Goal: Communication & Community: Share content

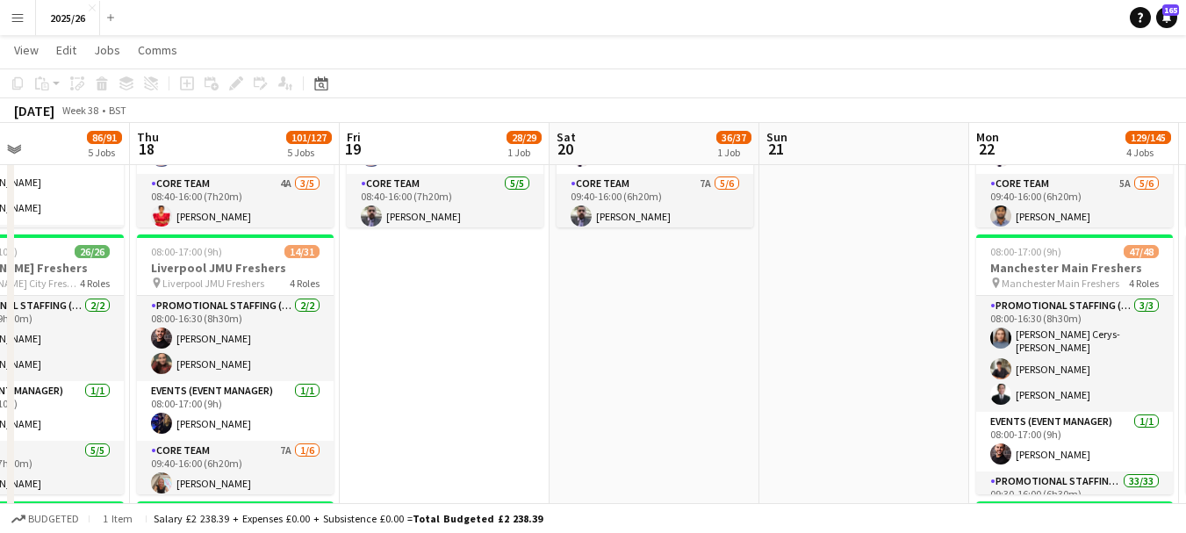
scroll to position [231, 0]
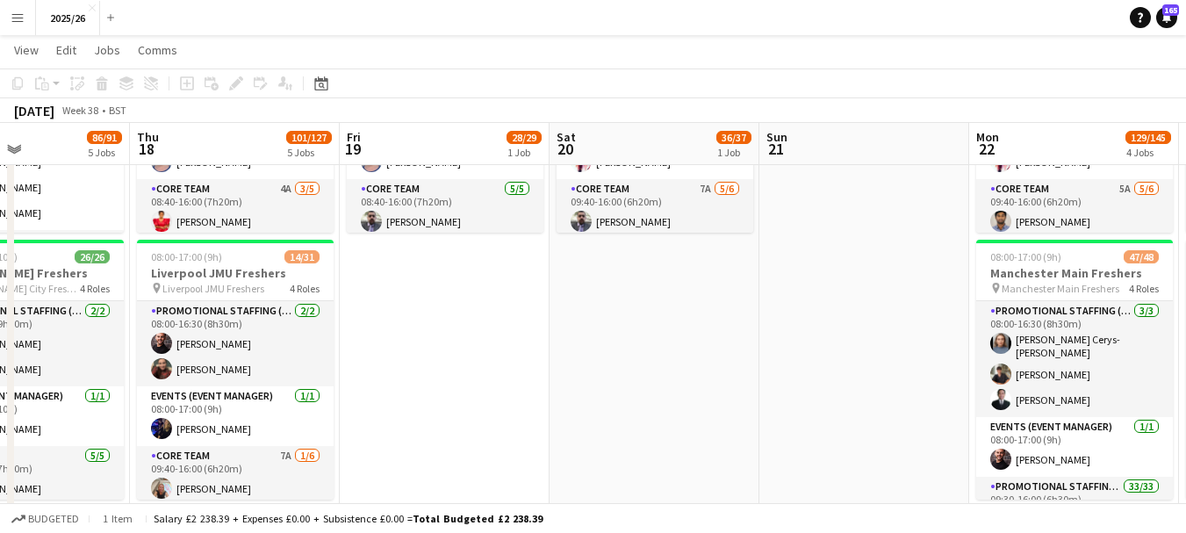
drag, startPoint x: 788, startPoint y: 305, endPoint x: 339, endPoint y: 242, distance: 453.7
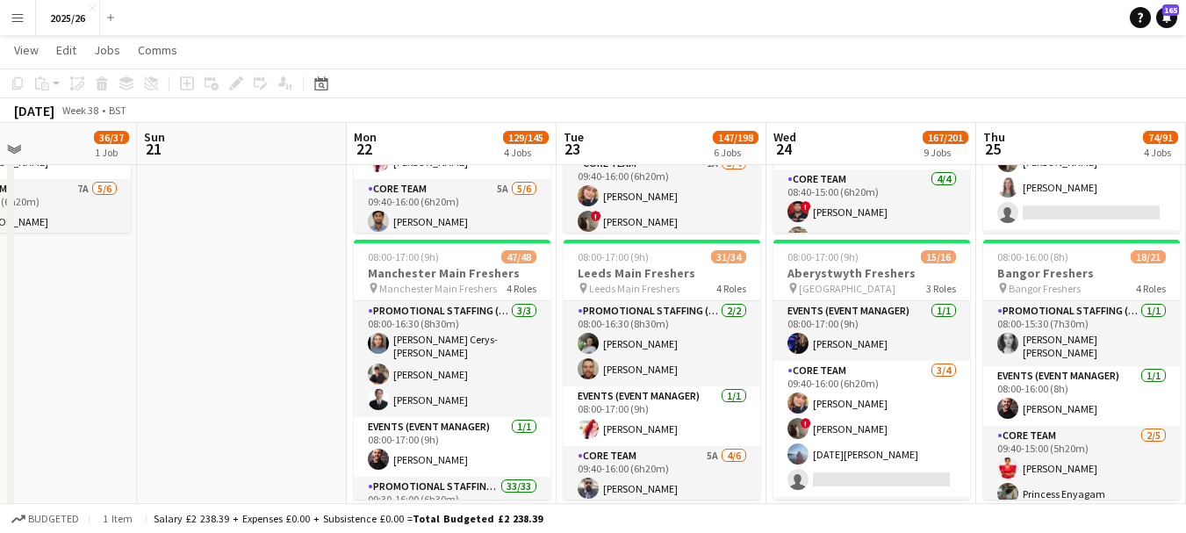
drag, startPoint x: 618, startPoint y: 277, endPoint x: 579, endPoint y: 279, distance: 38.7
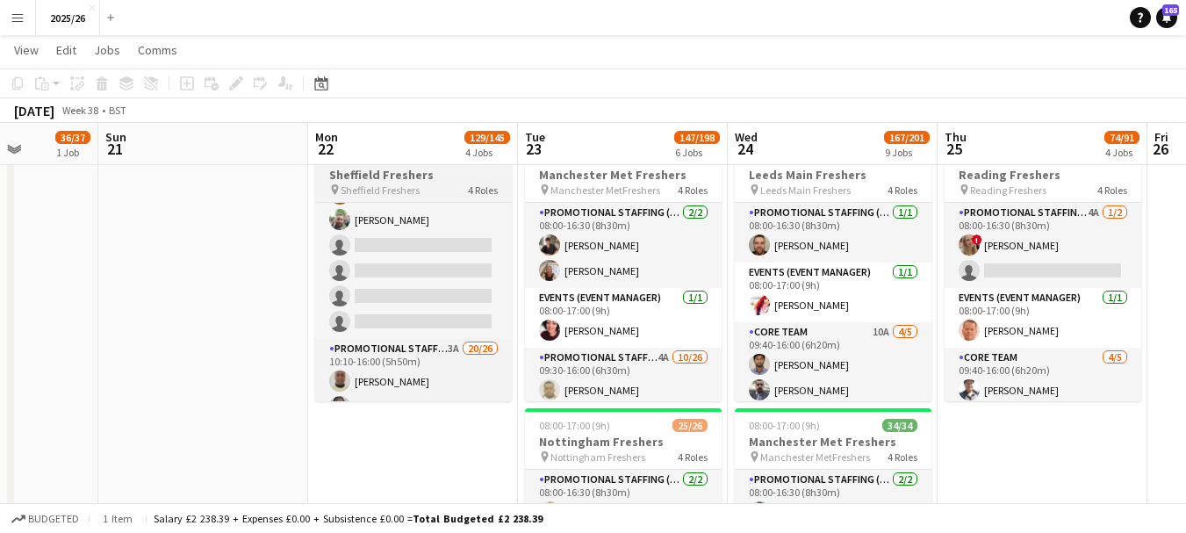
scroll to position [697, 0]
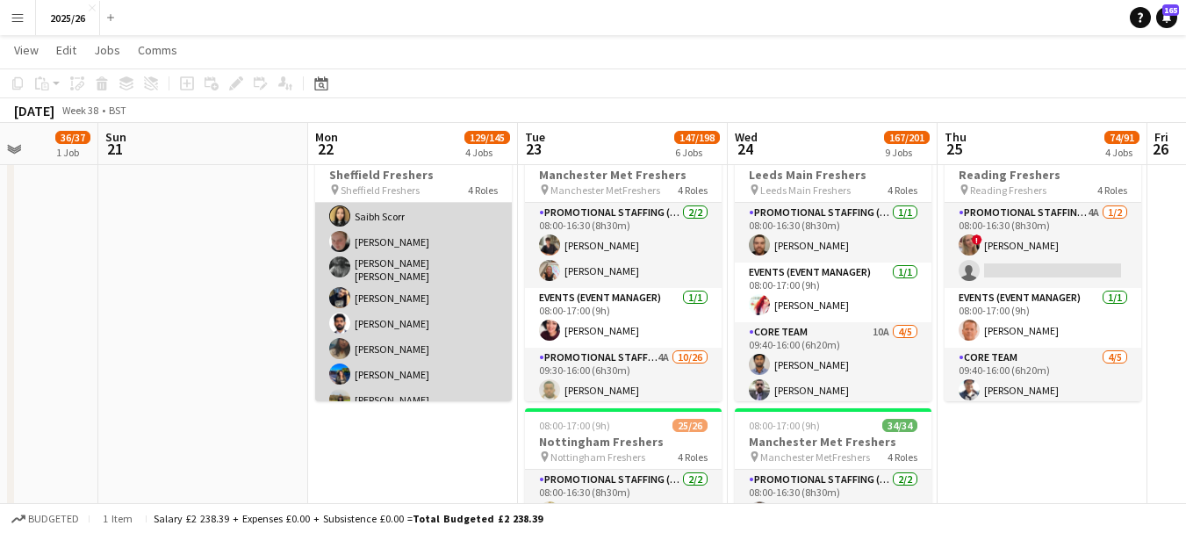
click at [483, 343] on app-card-role "Promotional Staffing (Brand Ambassadors) 3A 20/26 10:10-16:00 (5h50m) David Obi…" at bounding box center [413, 247] width 197 height 707
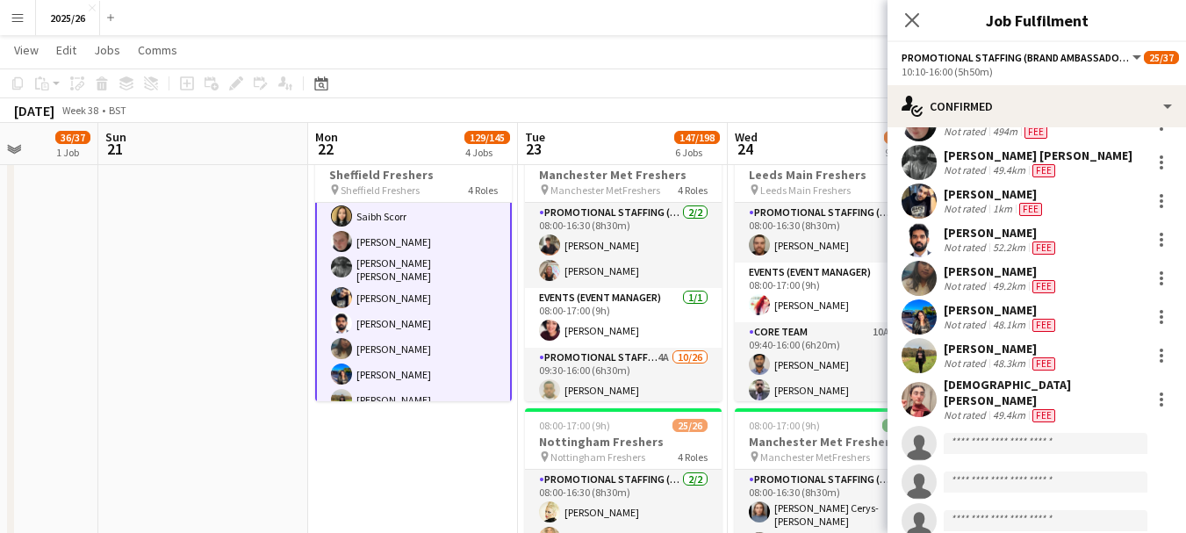
scroll to position [607, 0]
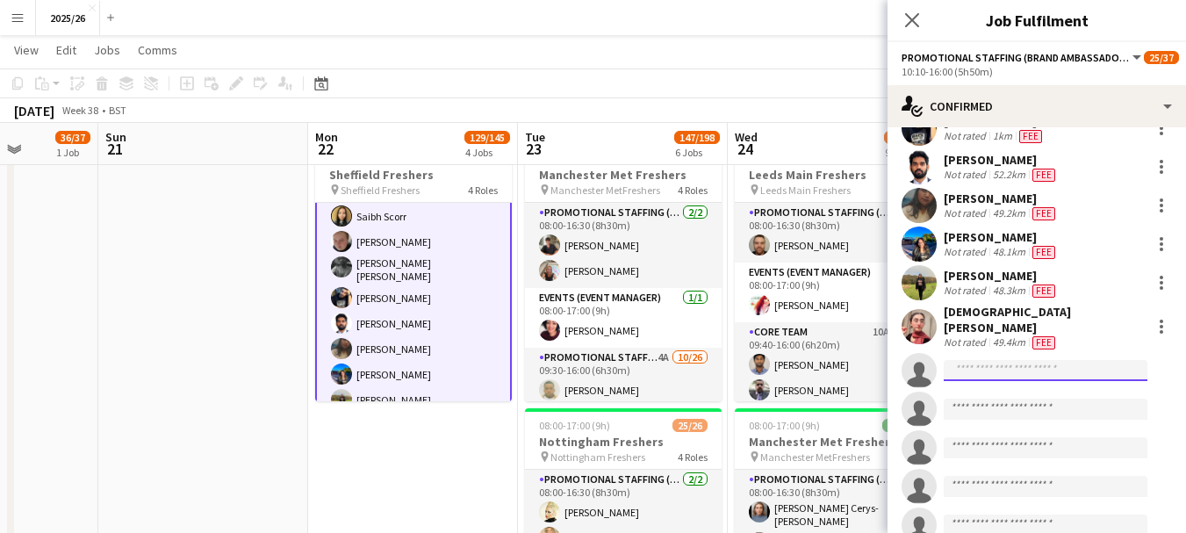
click at [1031, 372] on input at bounding box center [1046, 370] width 204 height 21
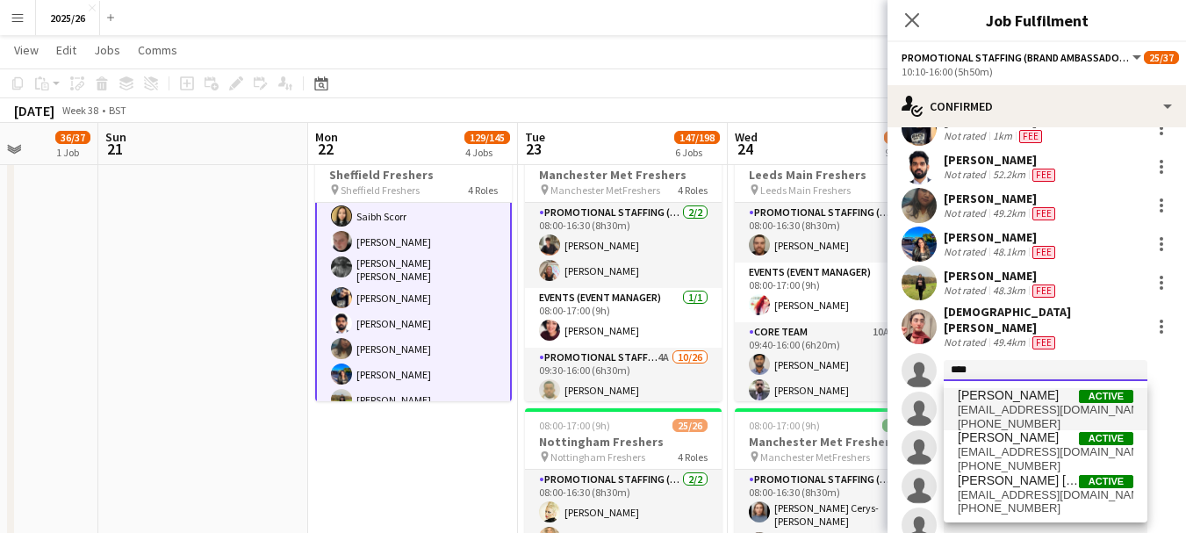
type input "****"
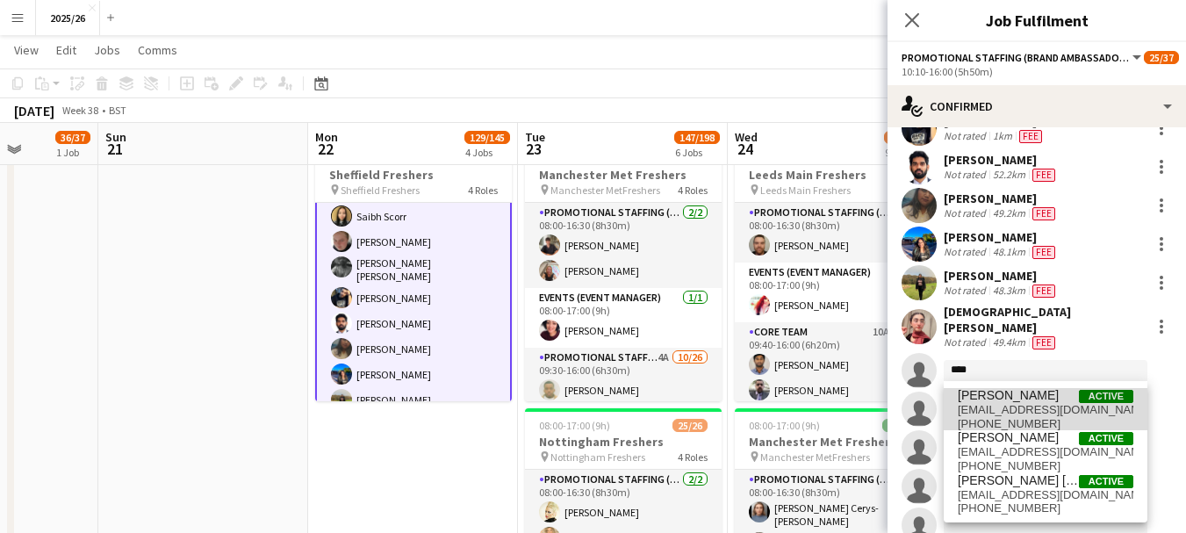
click at [1029, 405] on span "harronmlk@gmail.com" at bounding box center [1046, 410] width 176 height 14
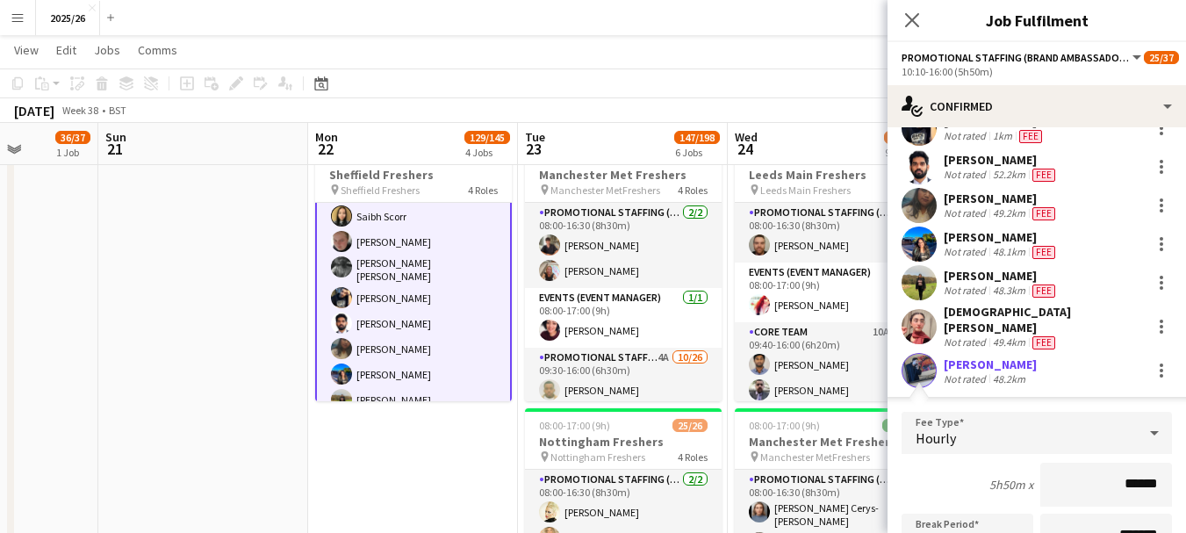
scroll to position [959, 0]
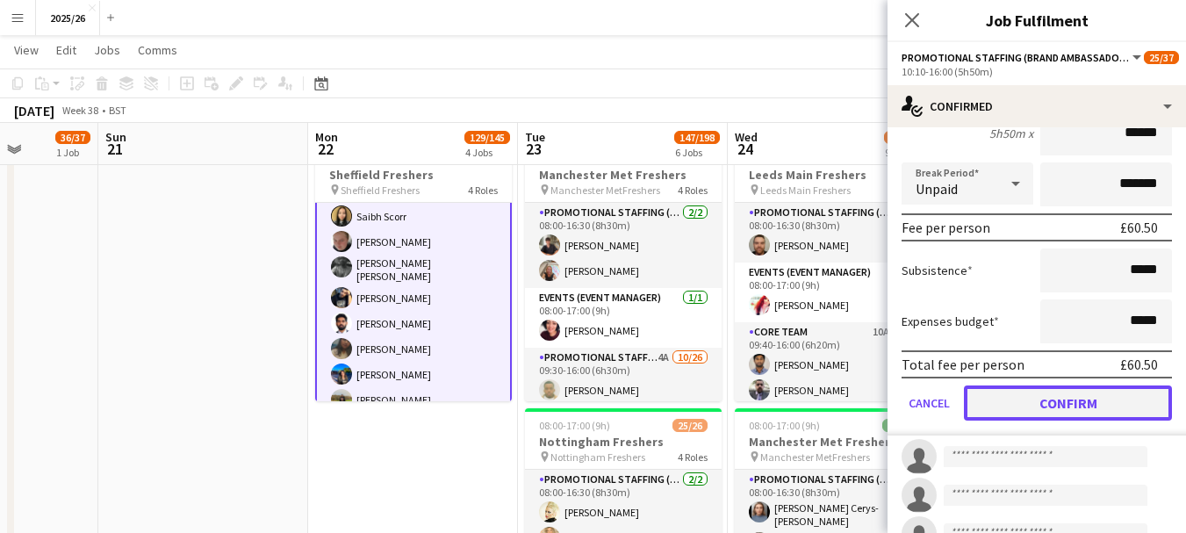
click at [1103, 385] on button "Confirm" at bounding box center [1068, 402] width 208 height 35
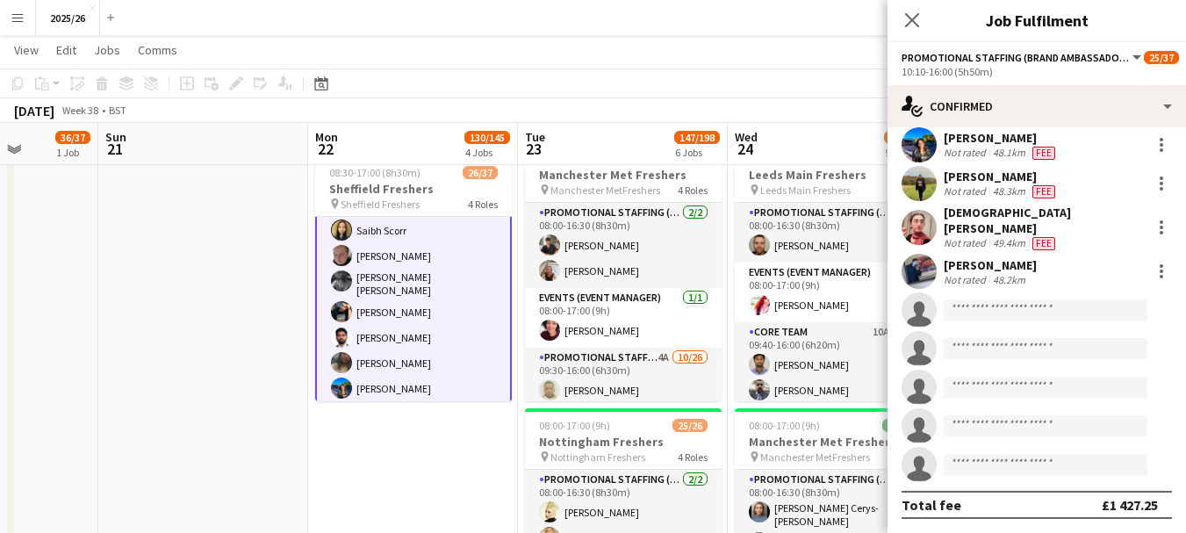
scroll to position [707, 0]
click at [964, 269] on div "[PERSON_NAME]" at bounding box center [990, 265] width 93 height 16
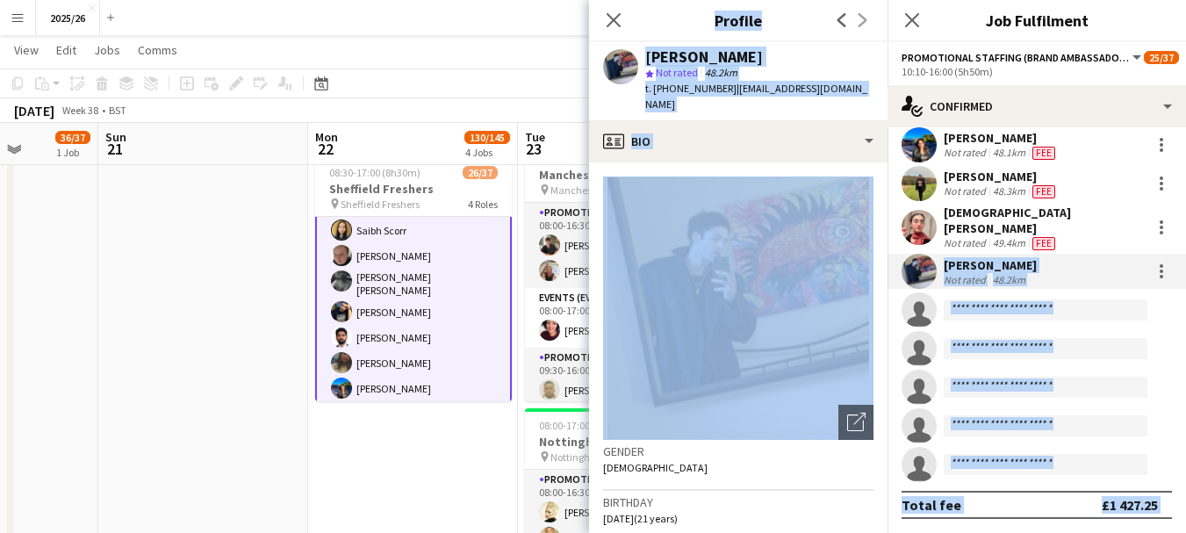
drag, startPoint x: 872, startPoint y: 219, endPoint x: 891, endPoint y: 258, distance: 44.0
click at [891, 259] on body "Menu Boards Boards Boards All jobs Status Workforce Workforce My Workforce Recr…" at bounding box center [593, 483] width 1186 height 2692
click at [823, 241] on img at bounding box center [738, 307] width 270 height 263
click at [1160, 276] on div at bounding box center [1162, 277] width 4 height 4
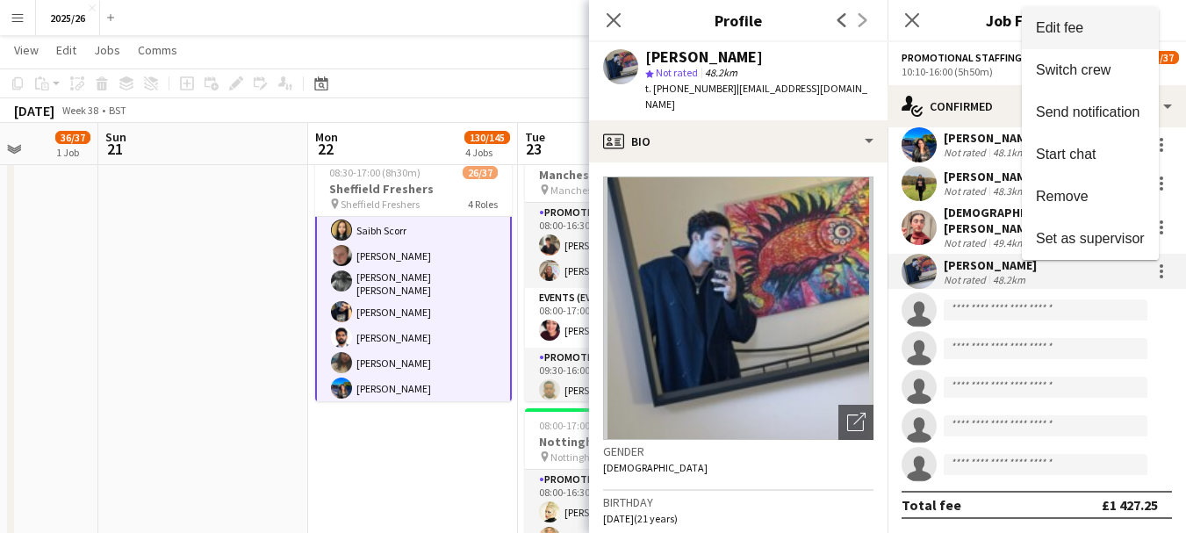
click at [1061, 32] on span "Edit fee" at bounding box center [1059, 27] width 47 height 15
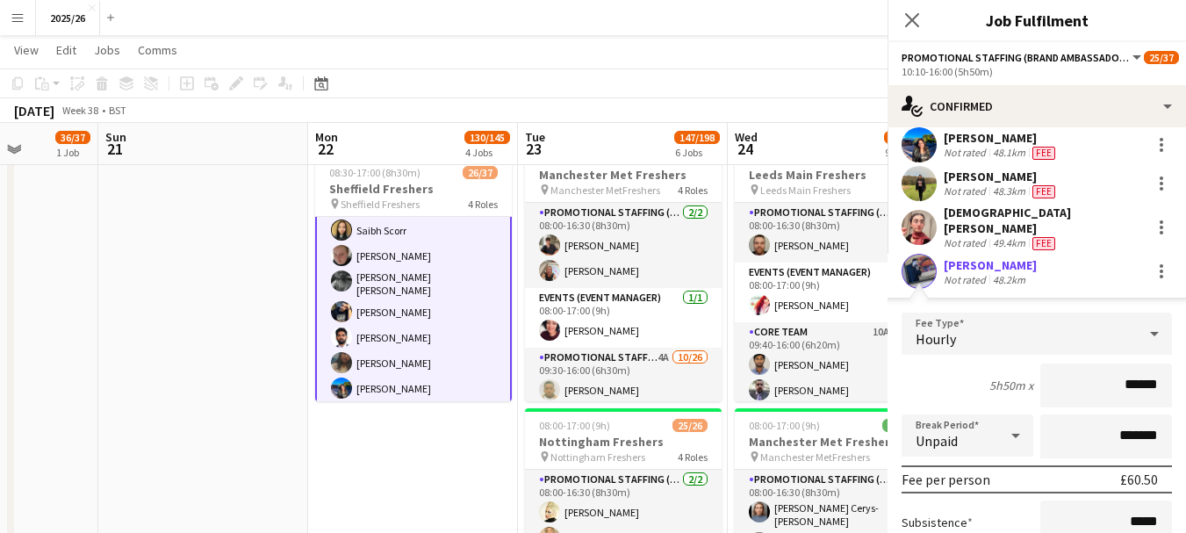
scroll to position [943, 0]
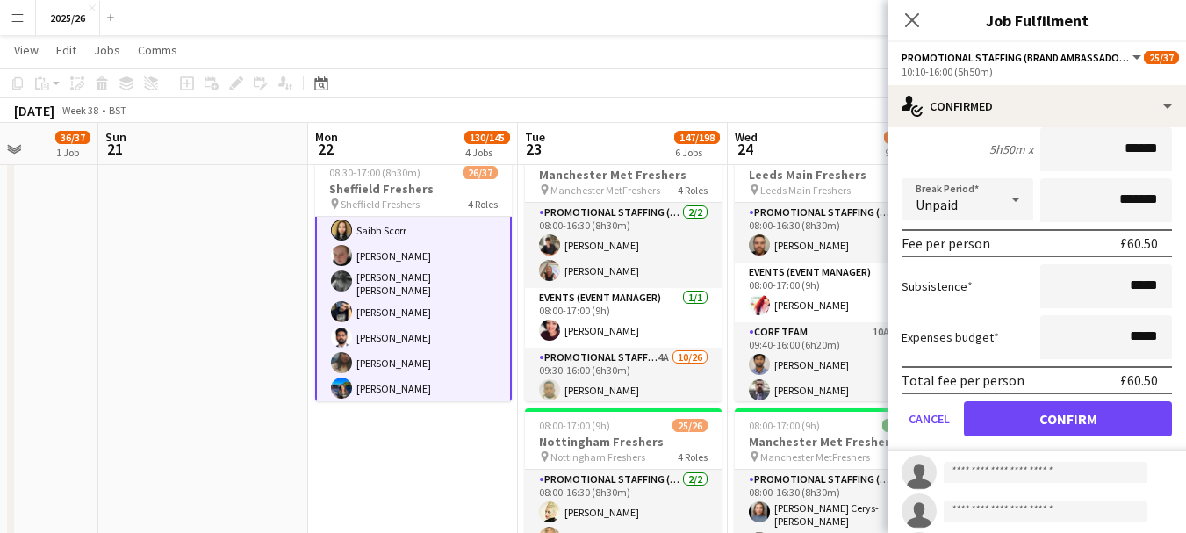
click at [1135, 157] on input "******" at bounding box center [1106, 149] width 132 height 44
type input "******"
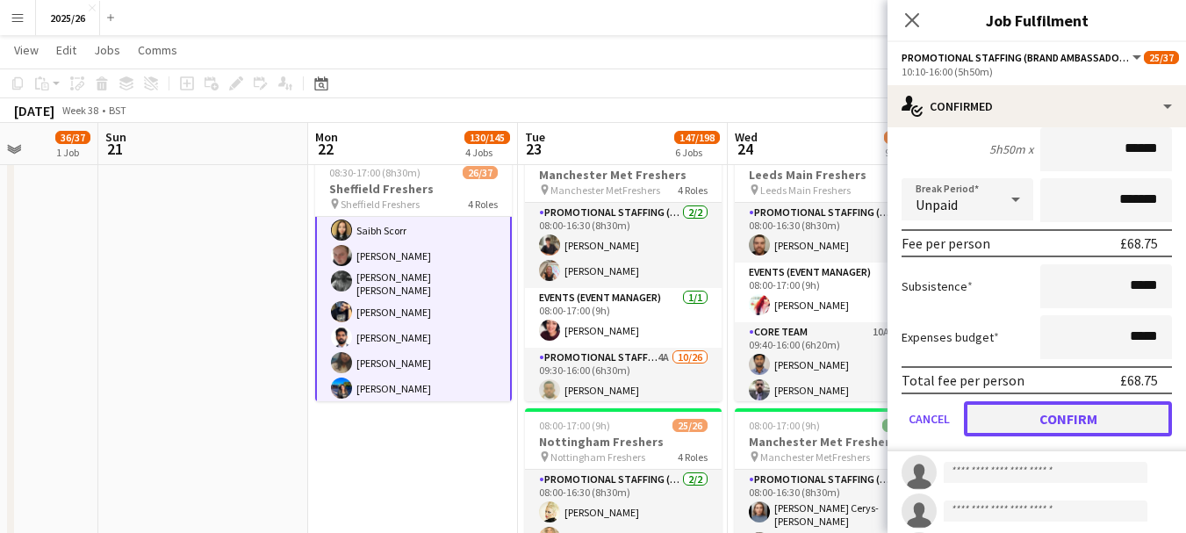
click at [1041, 428] on button "Confirm" at bounding box center [1068, 418] width 208 height 35
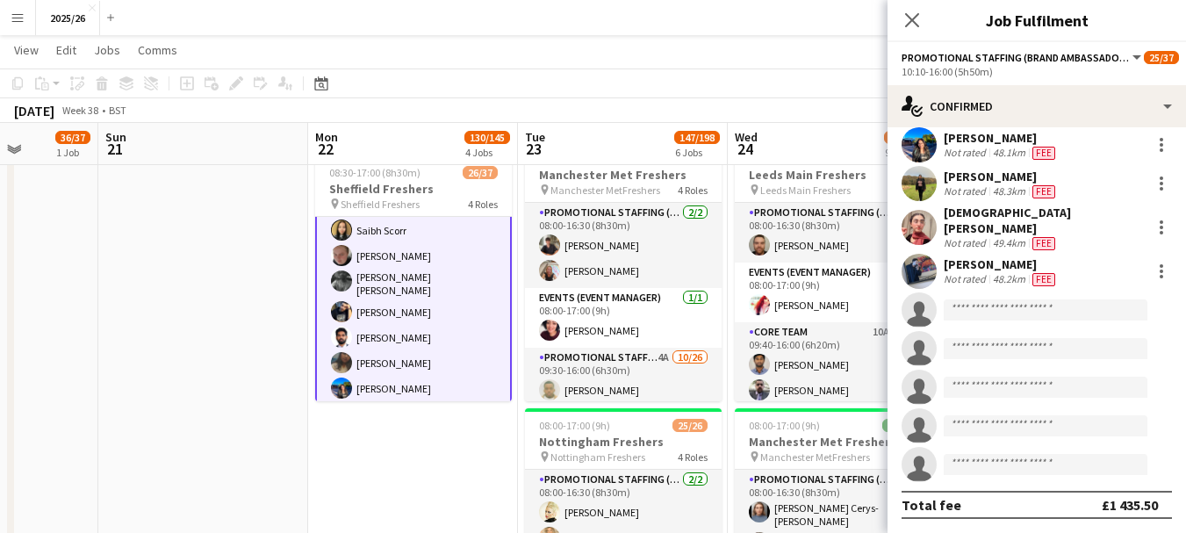
scroll to position [707, 0]
click at [914, 18] on icon at bounding box center [911, 19] width 17 height 17
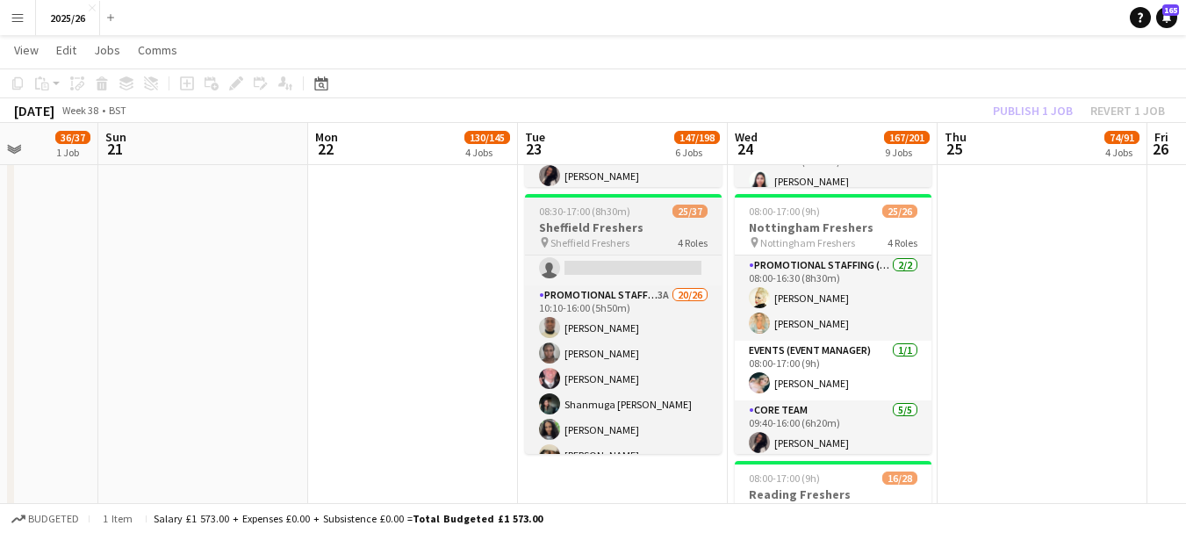
scroll to position [386, 0]
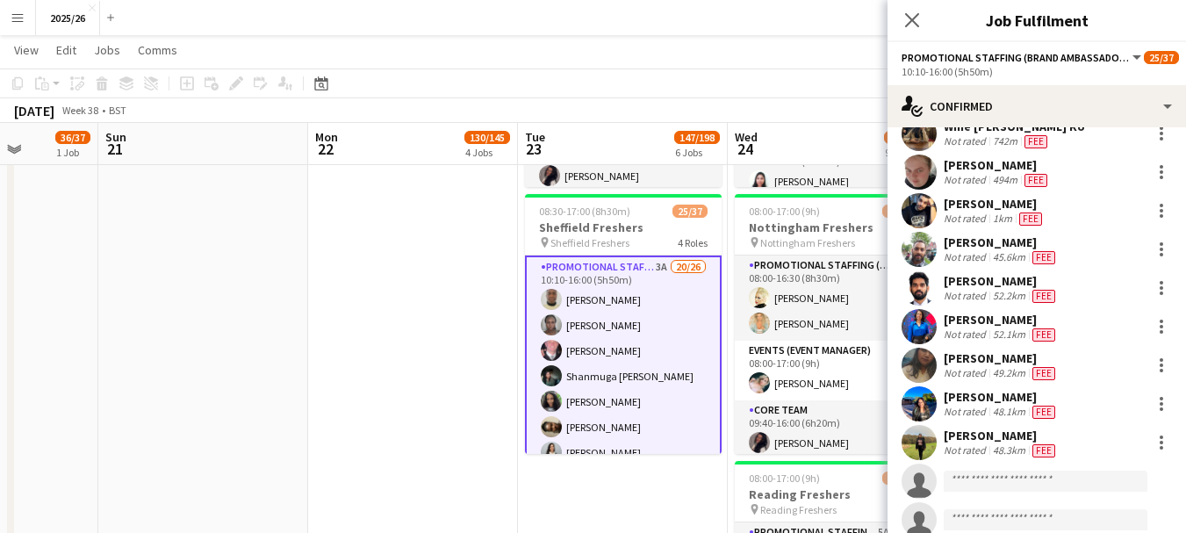
scroll to position [696, 0]
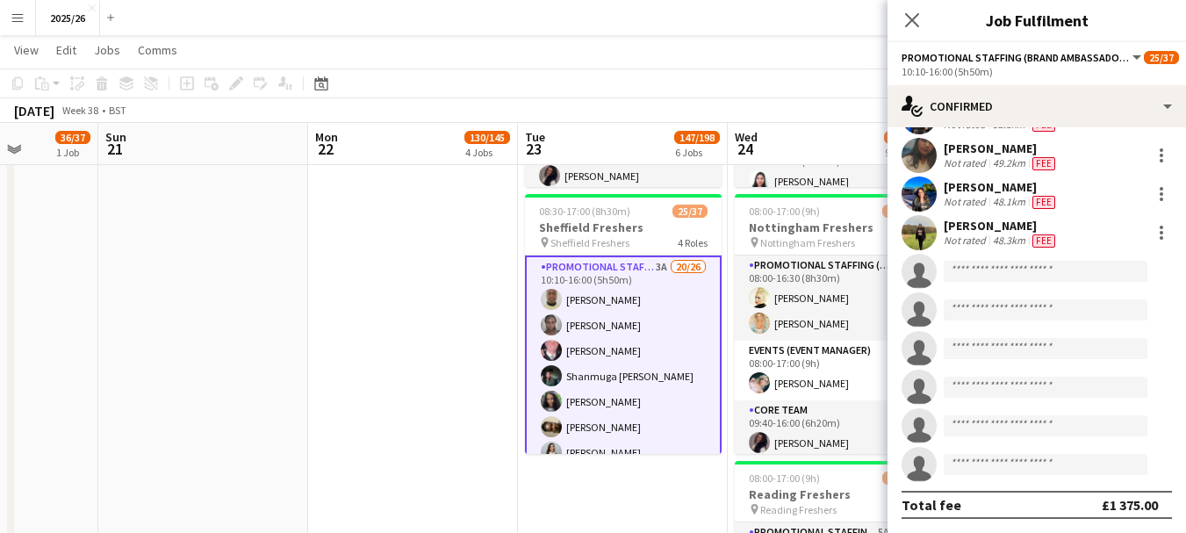
click at [1005, 238] on div "48.3km" at bounding box center [1009, 240] width 40 height 14
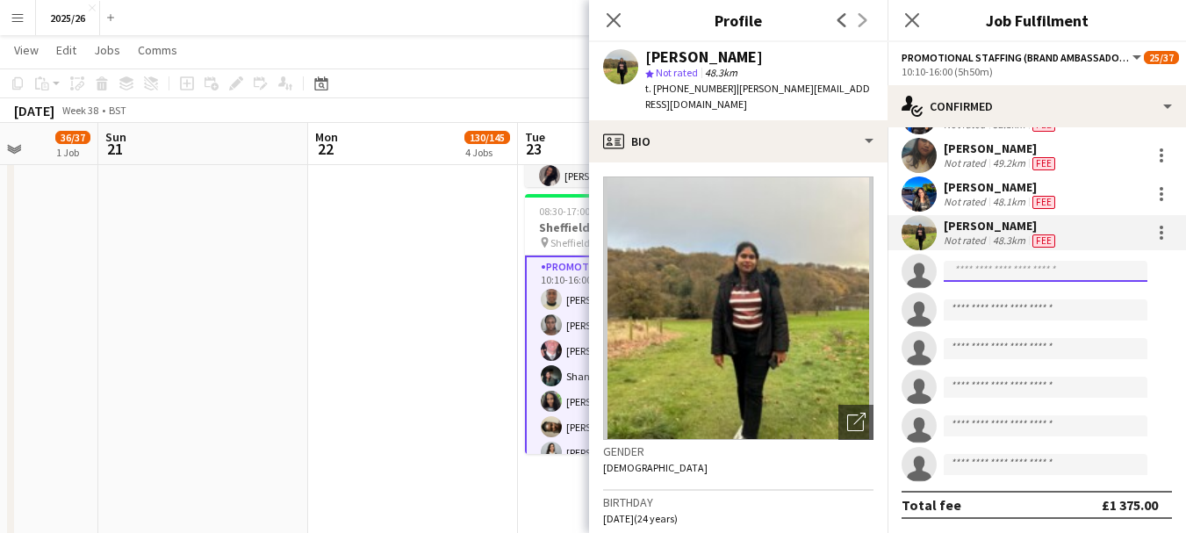
click at [1018, 266] on input at bounding box center [1046, 271] width 204 height 21
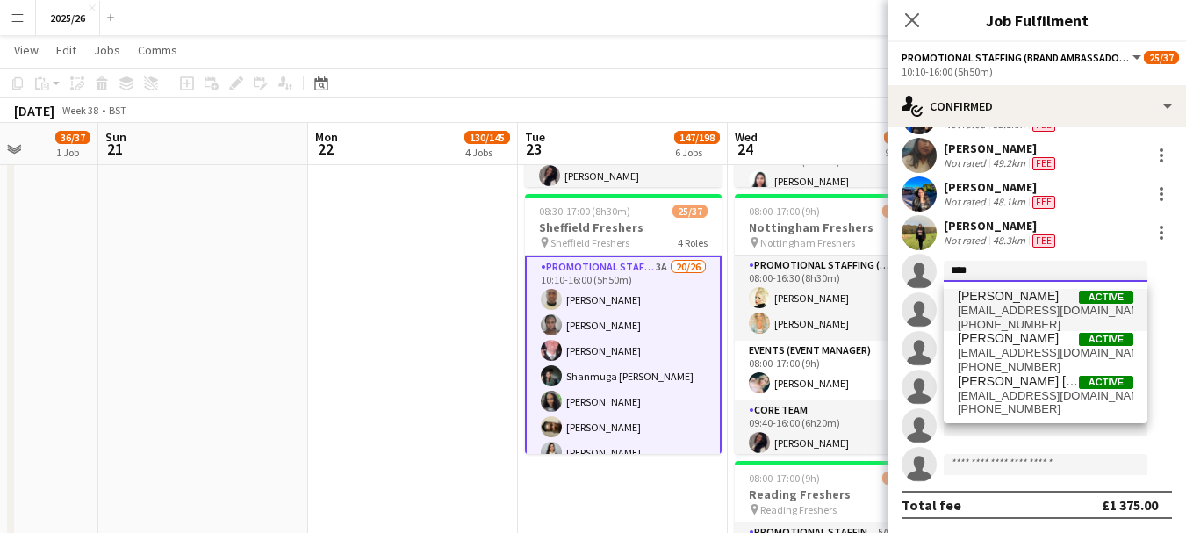
type input "****"
click at [1045, 309] on span "harronmlk@gmail.com" at bounding box center [1046, 311] width 176 height 14
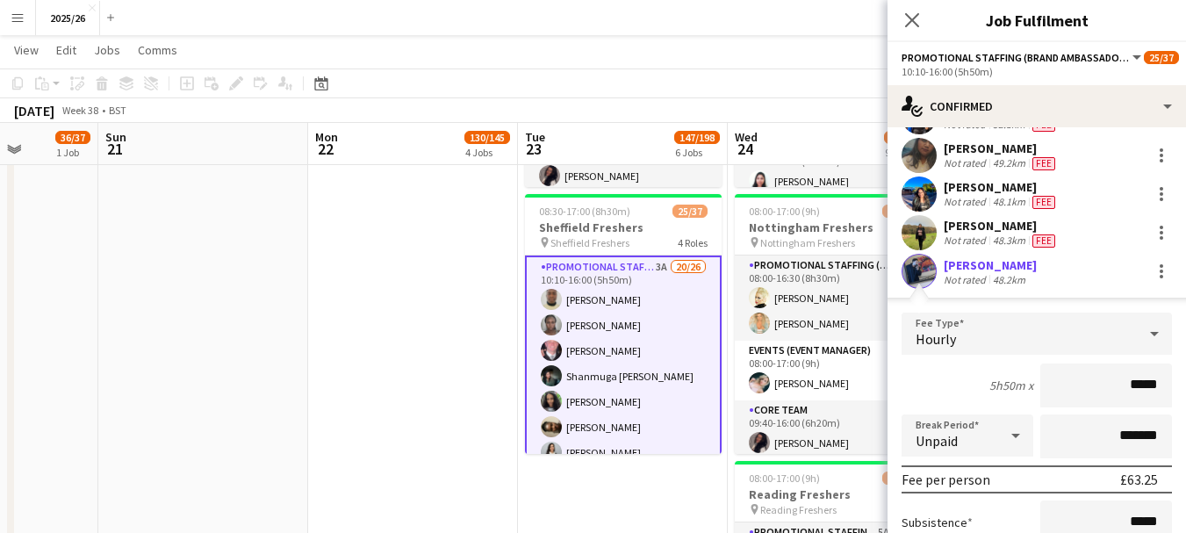
type input "******"
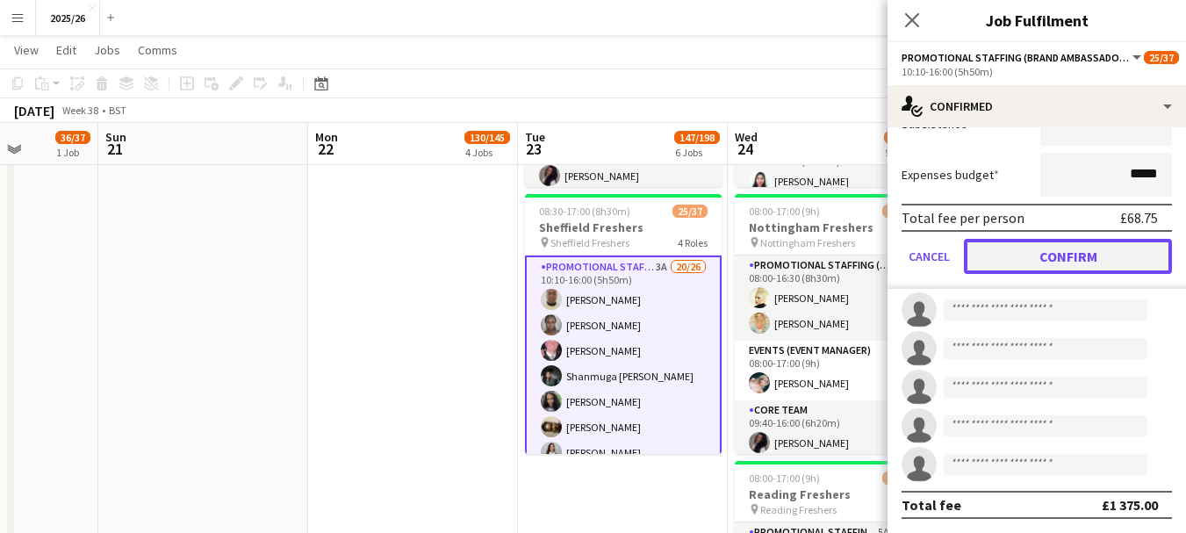
click at [1057, 248] on button "Confirm" at bounding box center [1068, 256] width 208 height 35
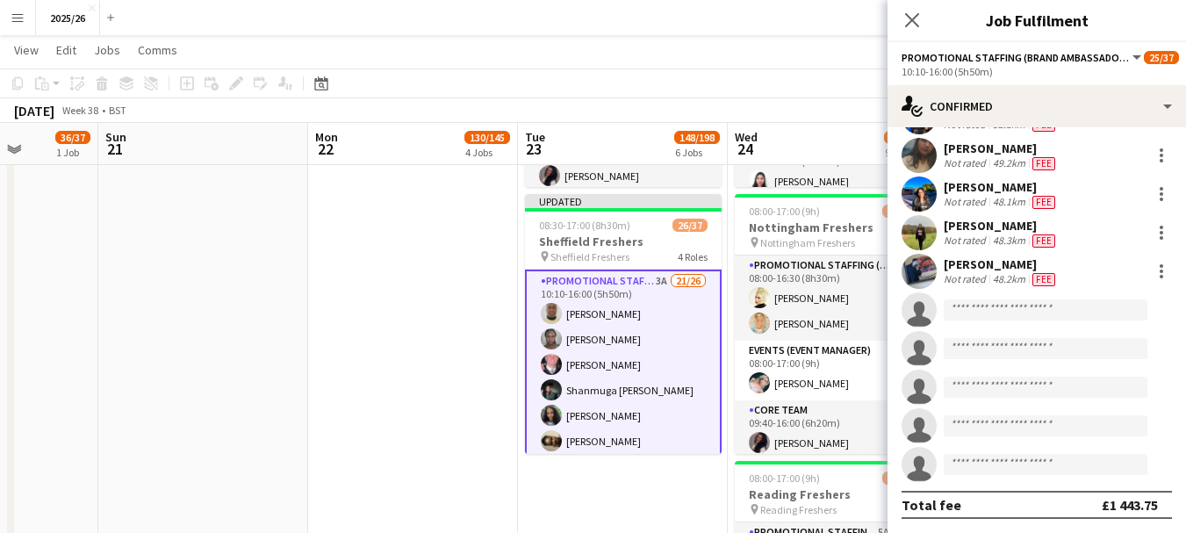
scroll to position [696, 0]
click at [916, 31] on div "Close pop-in" at bounding box center [911, 20] width 49 height 40
click at [912, 16] on icon "Close pop-in" at bounding box center [911, 19] width 17 height 17
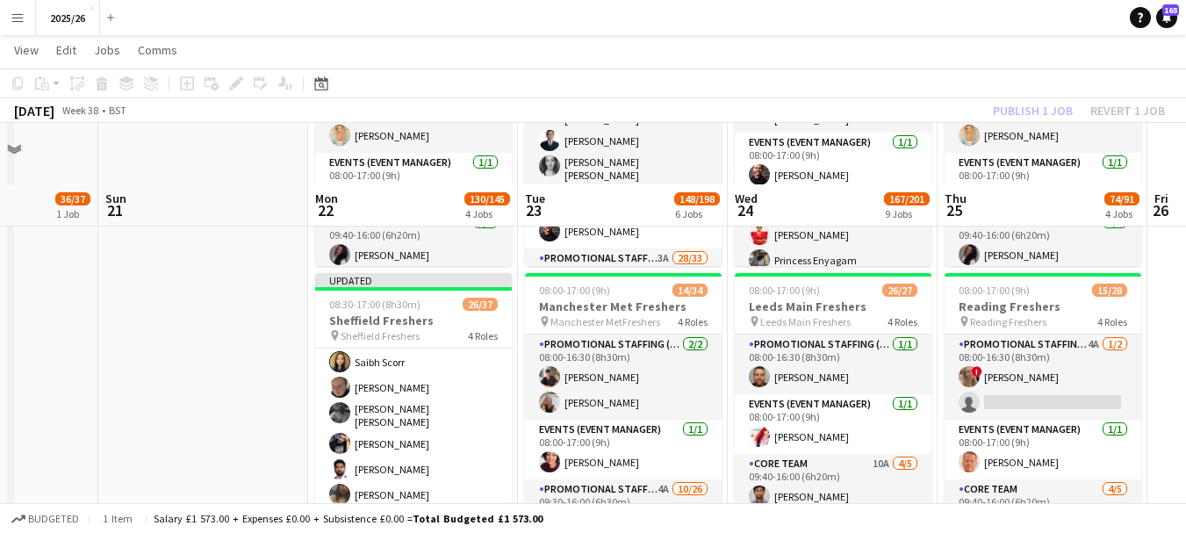
scroll to position [793, 0]
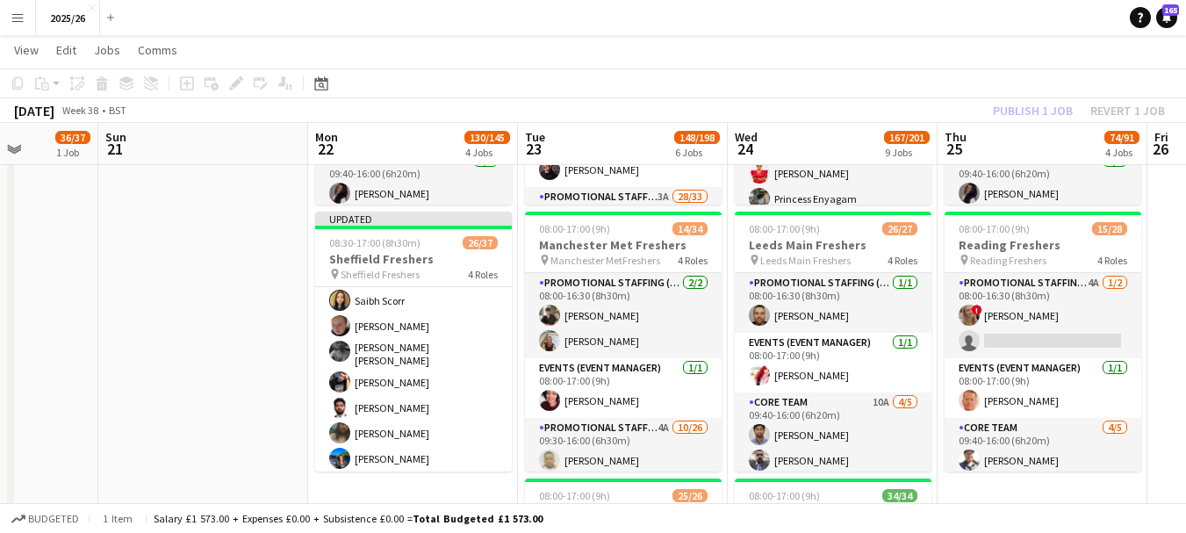
click at [1031, 90] on app-toolbar "Copy Paste Paste Ctrl+V Paste with crew Ctrl+Shift+V Paste linked Job Delete Gr…" at bounding box center [593, 83] width 1186 height 30
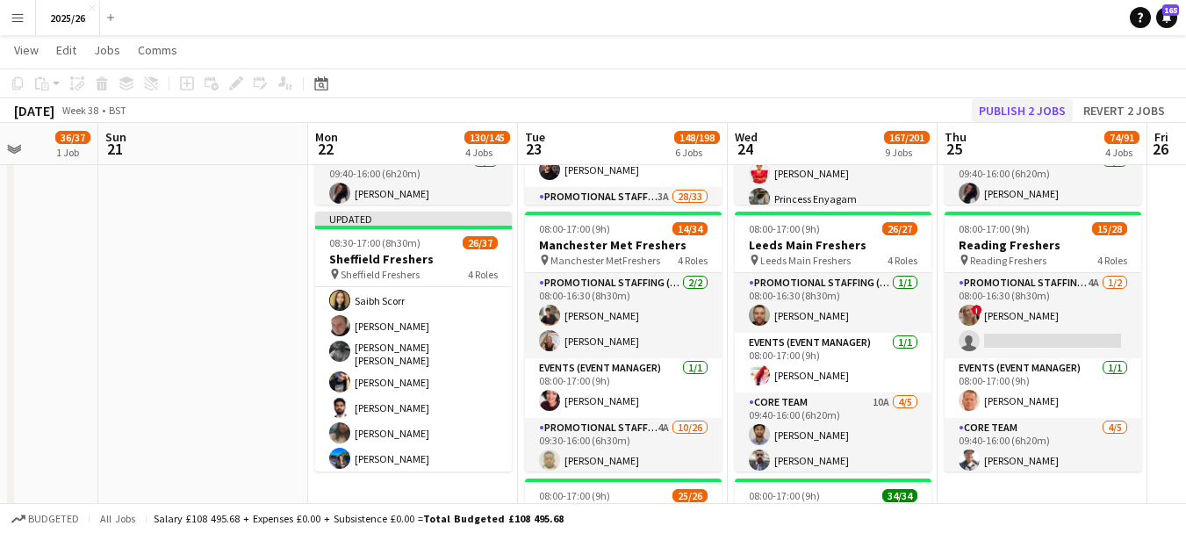
scroll to position [386, 0]
click at [1039, 112] on button "Publish 2 jobs" at bounding box center [1022, 110] width 101 height 23
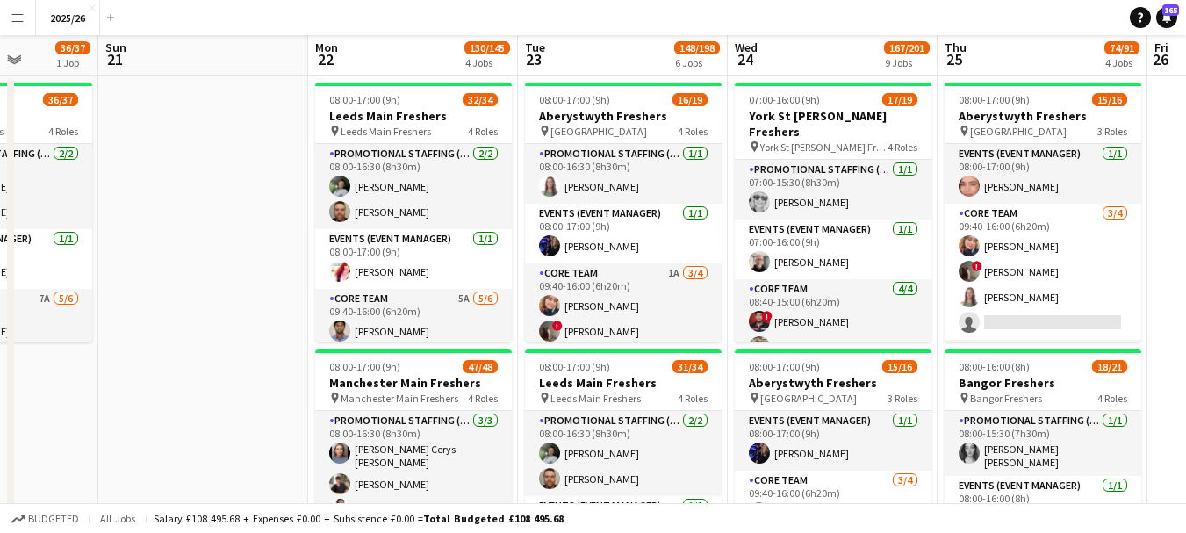
scroll to position [0, 0]
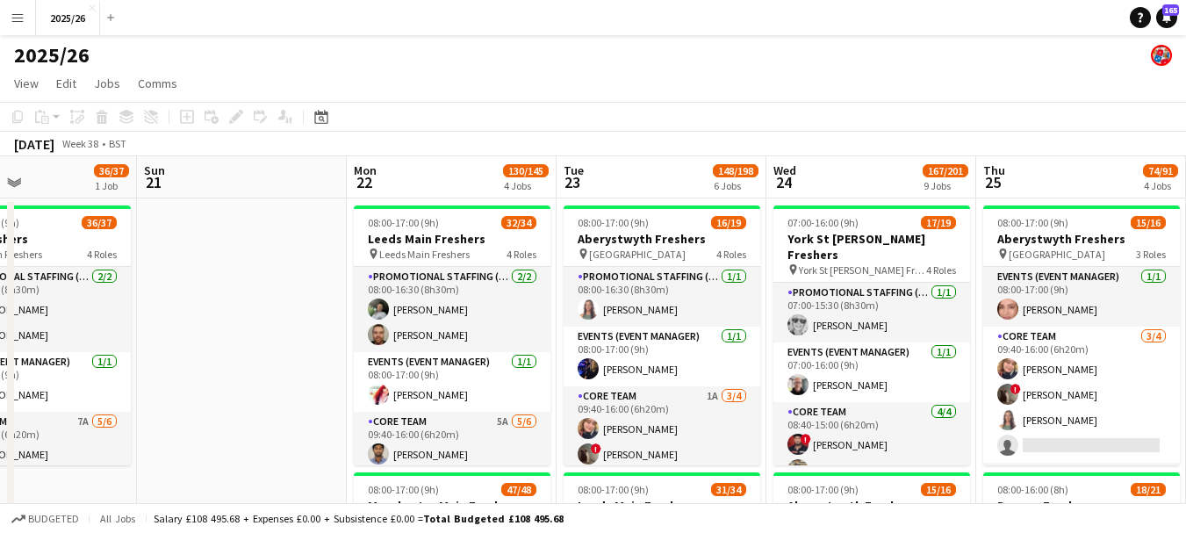
drag, startPoint x: 234, startPoint y: 284, endPoint x: 109, endPoint y: 361, distance: 147.4
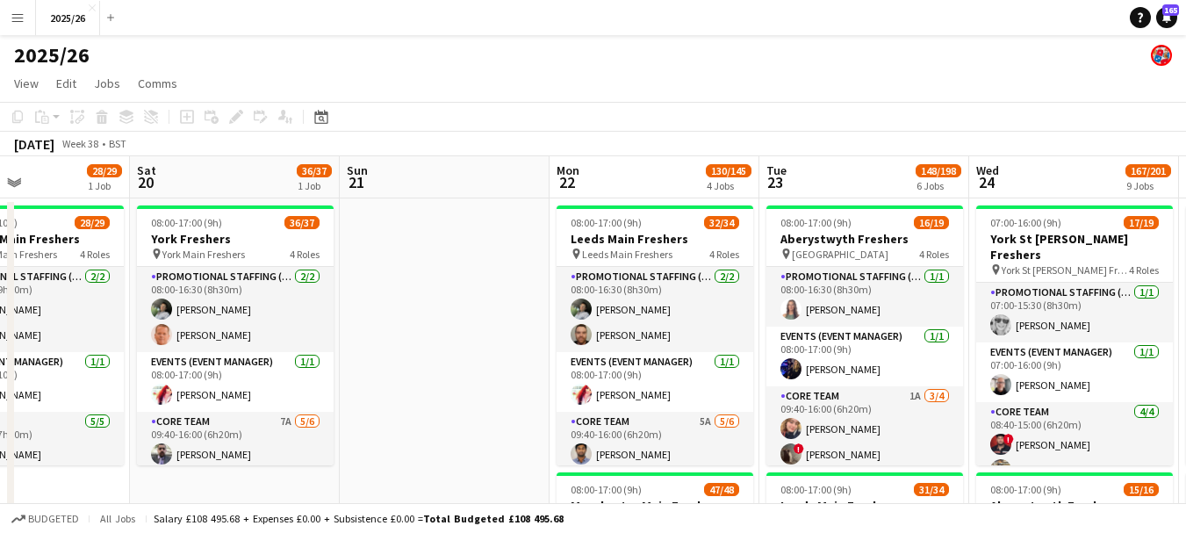
scroll to position [0, 535]
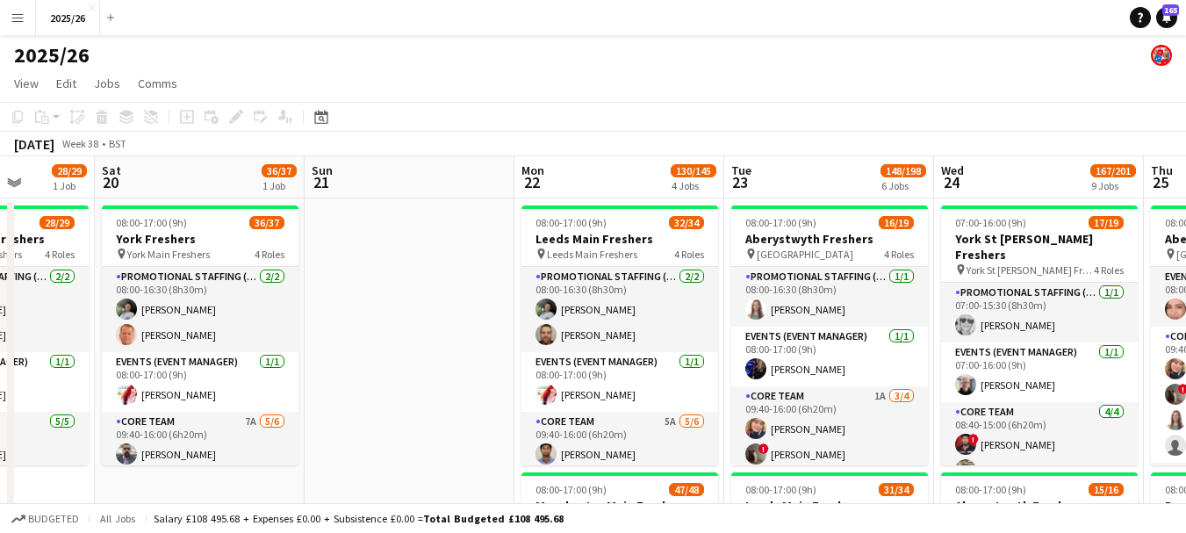
drag, startPoint x: 98, startPoint y: 294, endPoint x: 430, endPoint y: 259, distance: 333.7
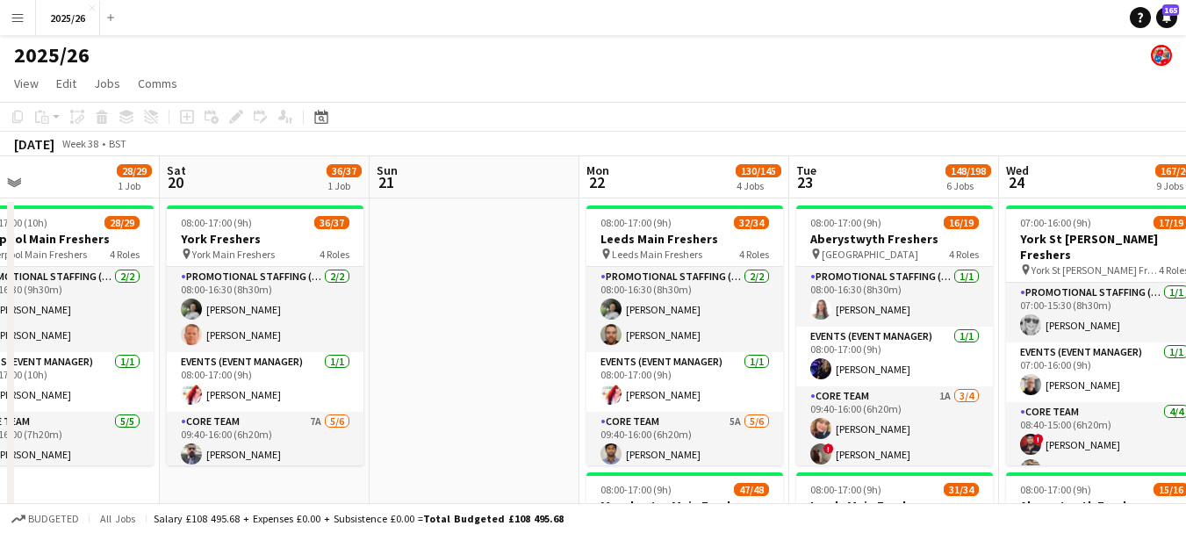
drag, startPoint x: 908, startPoint y: 225, endPoint x: 976, endPoint y: 216, distance: 69.0
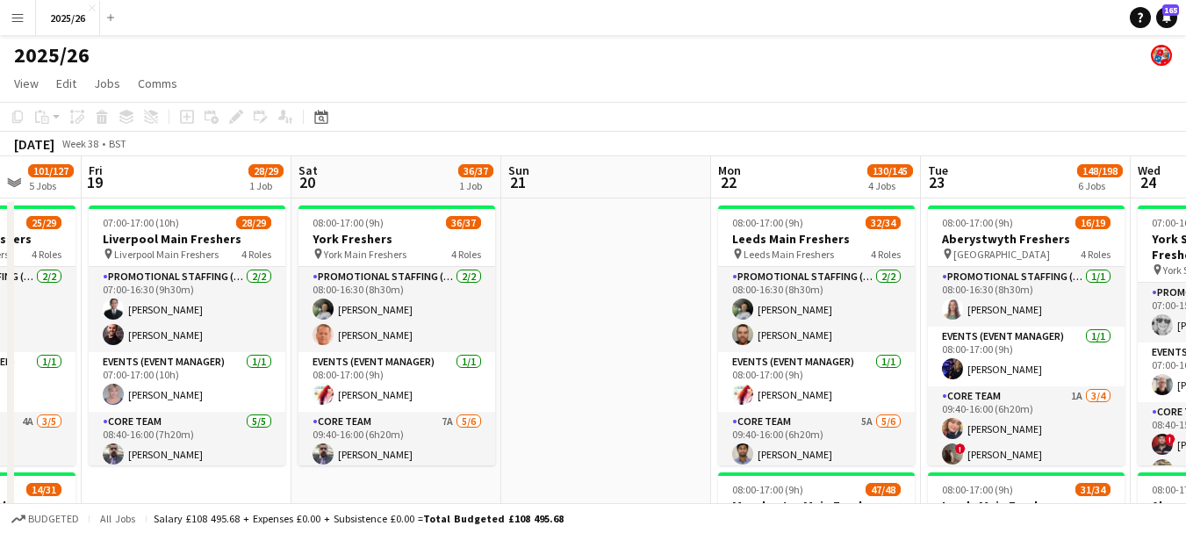
scroll to position [0, 543]
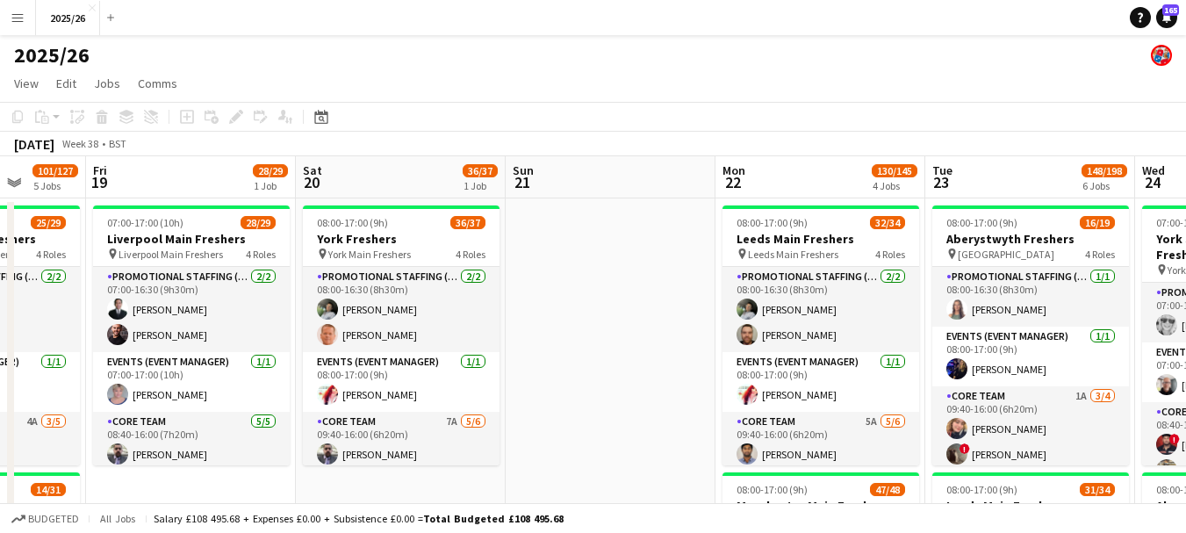
drag, startPoint x: 334, startPoint y: 321, endPoint x: 466, endPoint y: 372, distance: 142.0
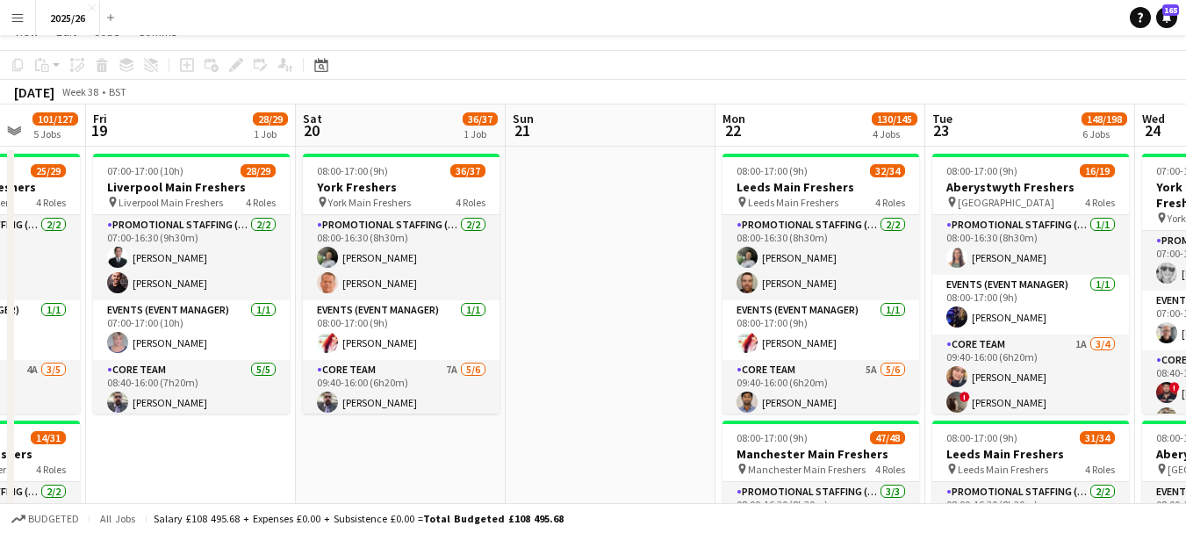
scroll to position [0, 0]
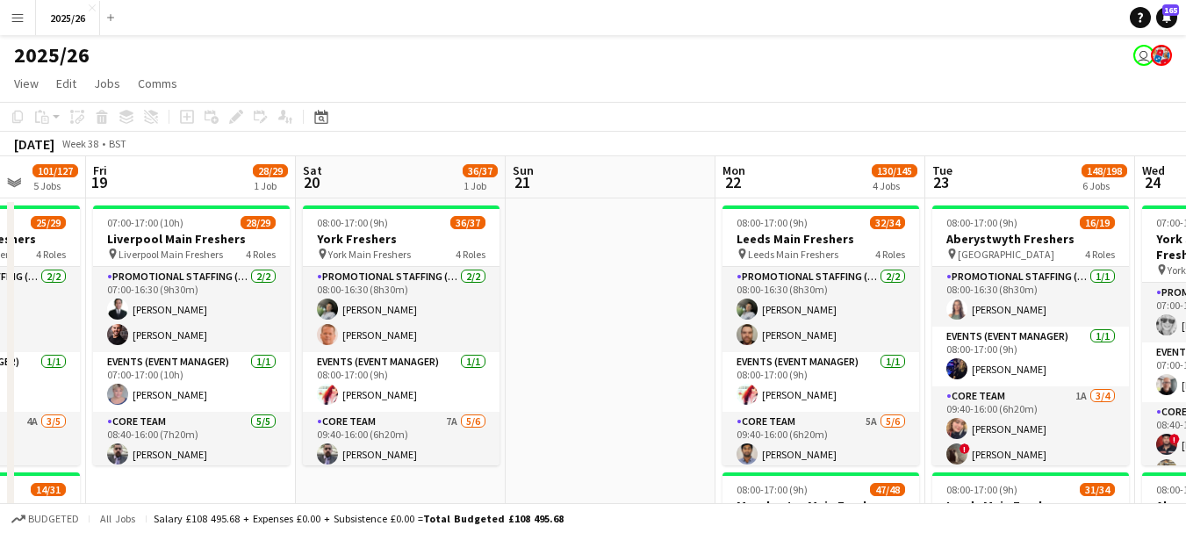
drag, startPoint x: 961, startPoint y: 9, endPoint x: 645, endPoint y: 199, distance: 369.0
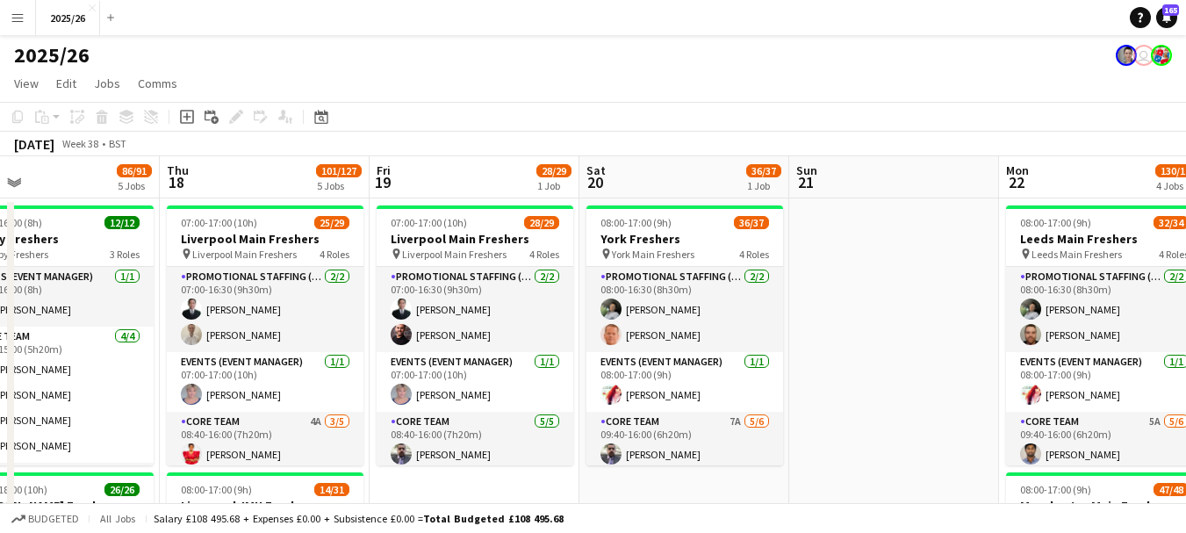
drag, startPoint x: 380, startPoint y: 188, endPoint x: 730, endPoint y: 200, distance: 350.5
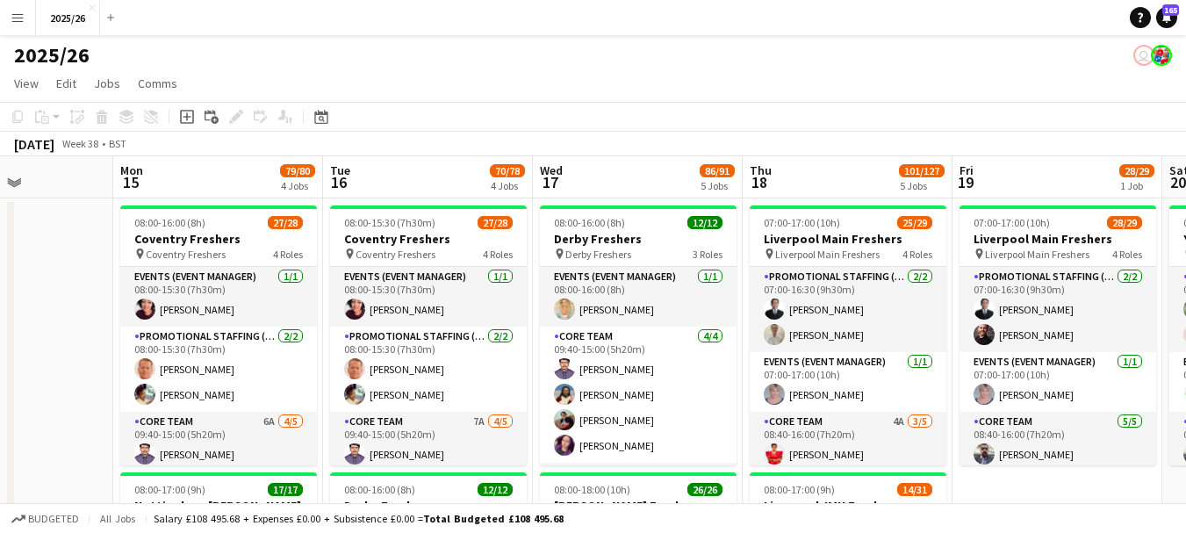
drag, startPoint x: 365, startPoint y: 355, endPoint x: 880, endPoint y: 322, distance: 516.3
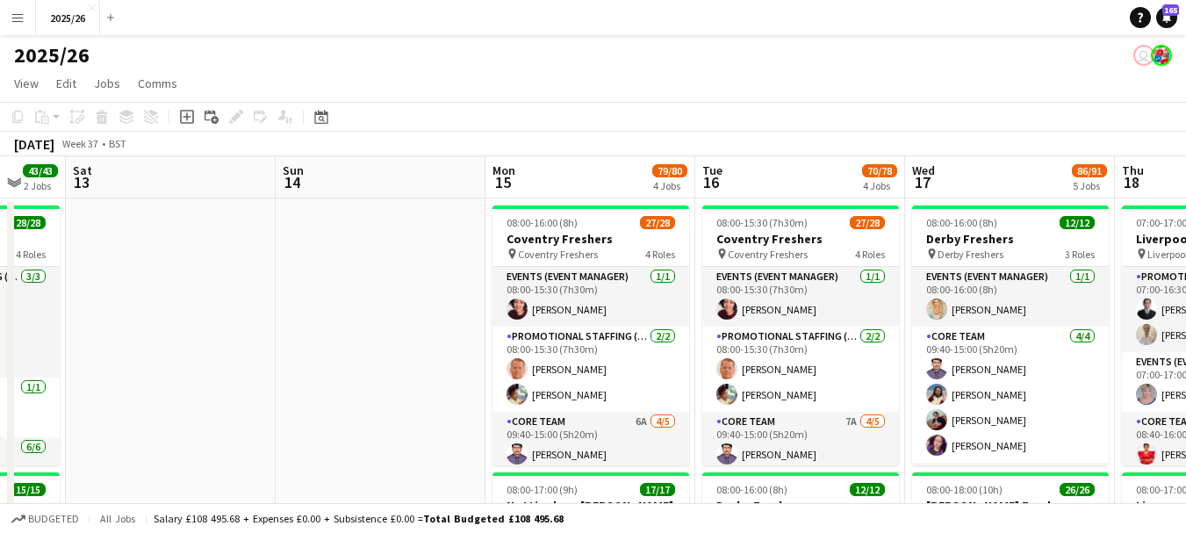
drag, startPoint x: 198, startPoint y: 319, endPoint x: 545, endPoint y: 253, distance: 353.8
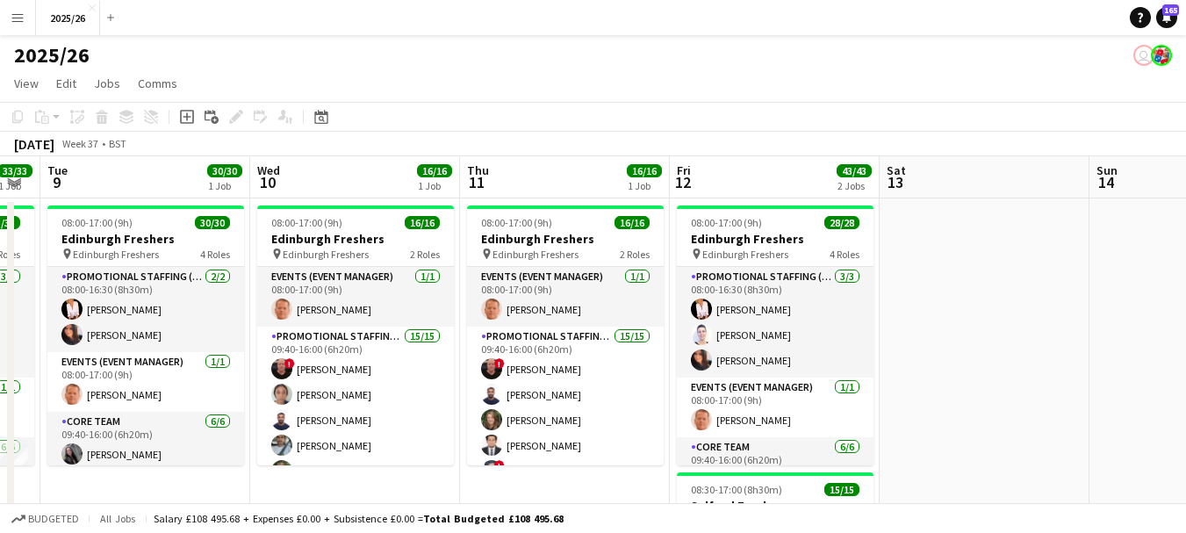
drag, startPoint x: 211, startPoint y: 269, endPoint x: 1003, endPoint y: 271, distance: 792.7
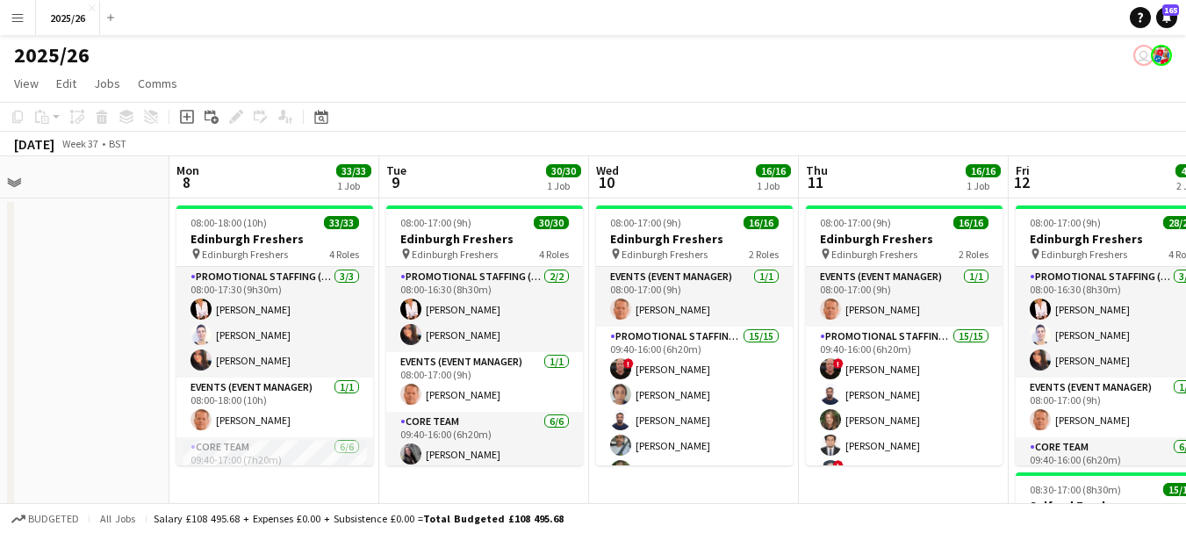
drag, startPoint x: 431, startPoint y: 299, endPoint x: 777, endPoint y: 280, distance: 346.4
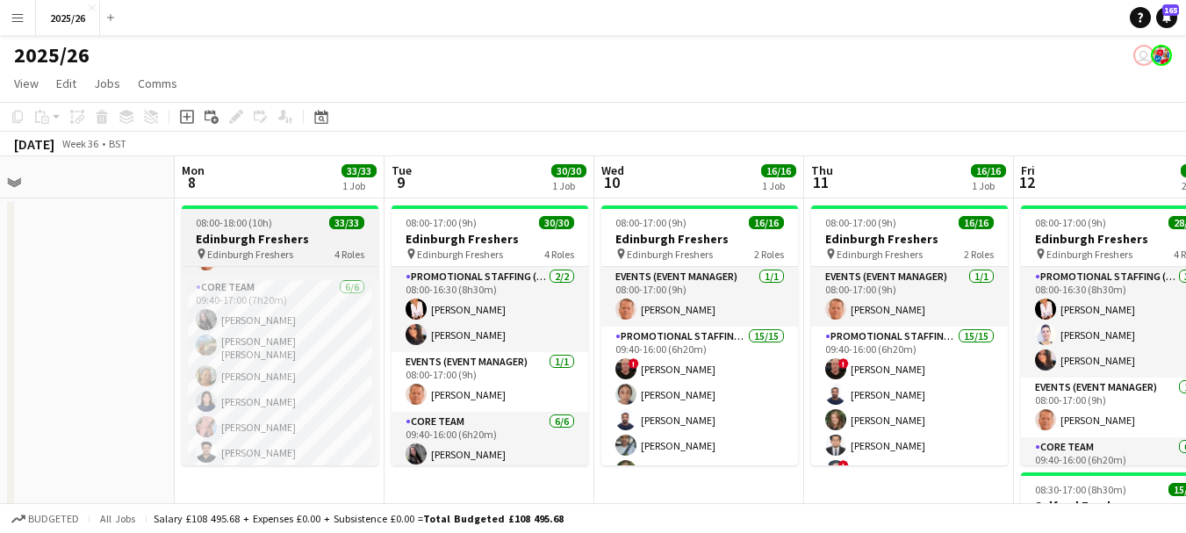
scroll to position [206, 0]
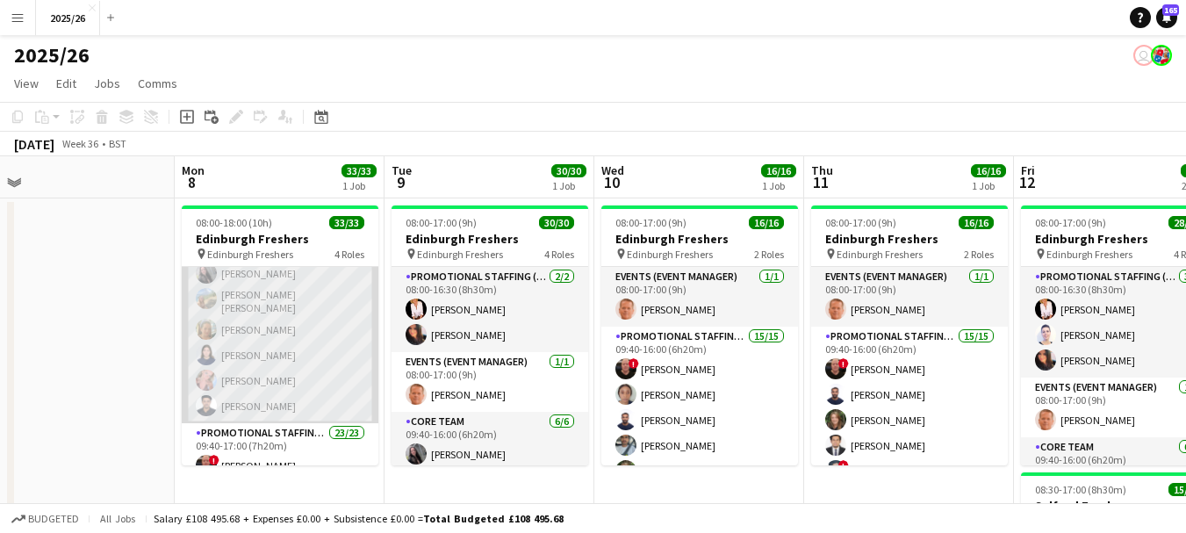
click at [268, 282] on app-card-role "Core Team 6/6 09:40-17:00 (7h20m) Charlotte Newell RACHEL ELIZABETH BROWN Liann…" at bounding box center [280, 327] width 197 height 192
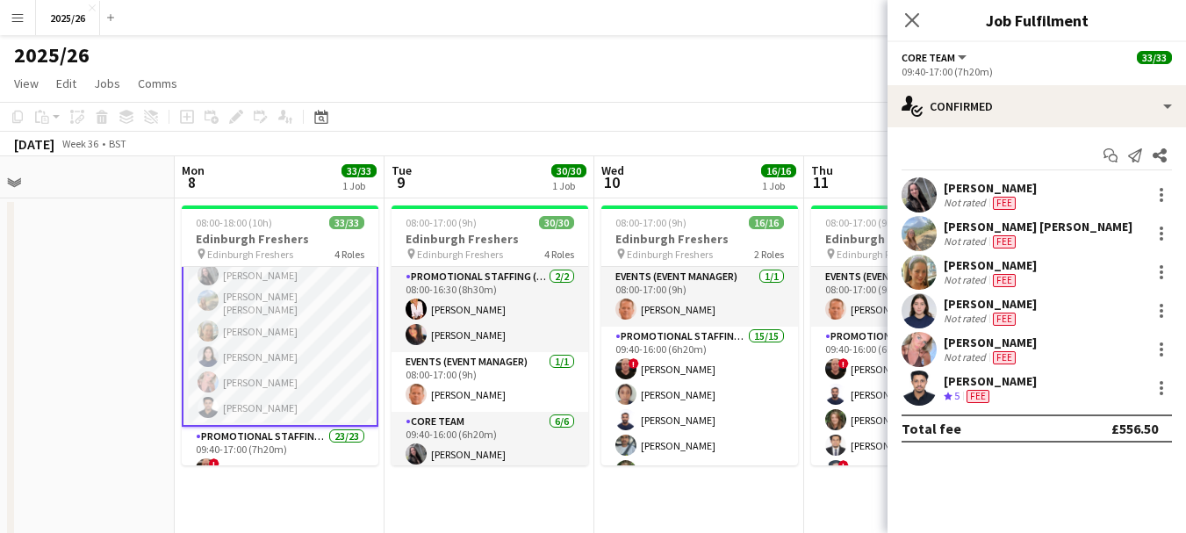
scroll to position [208, 0]
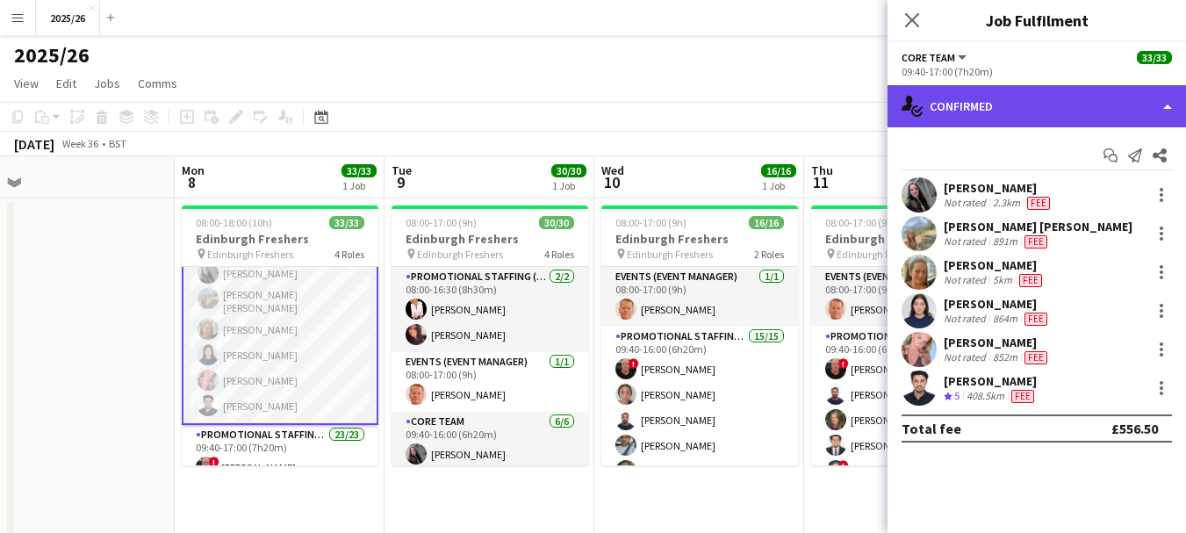
click at [1026, 96] on div "single-neutral-actions-check-2 Confirmed" at bounding box center [1036, 106] width 298 height 42
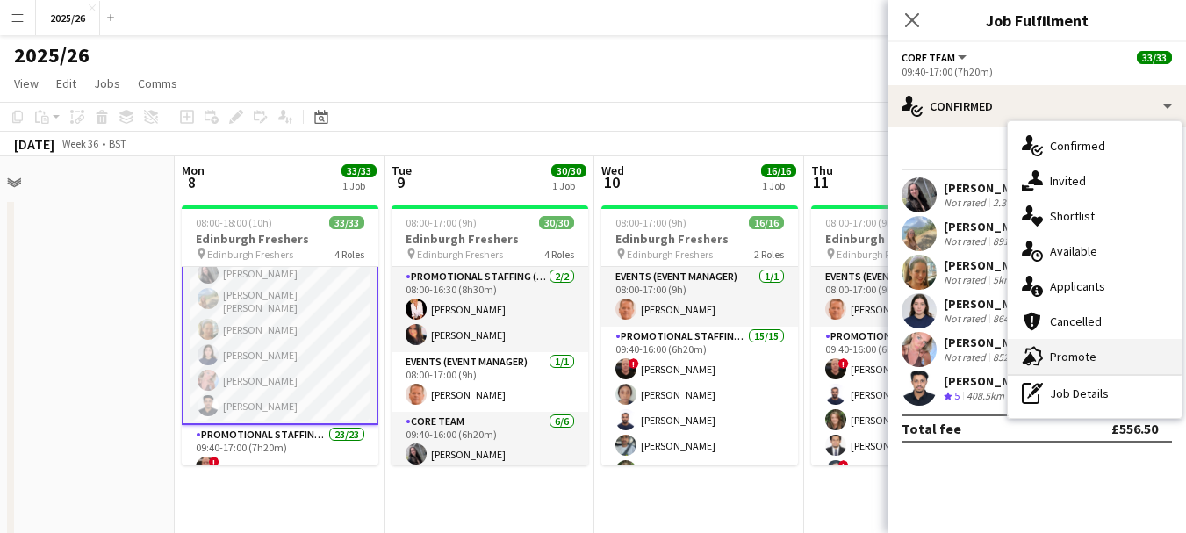
click at [1067, 363] on span "Promote" at bounding box center [1073, 356] width 47 height 16
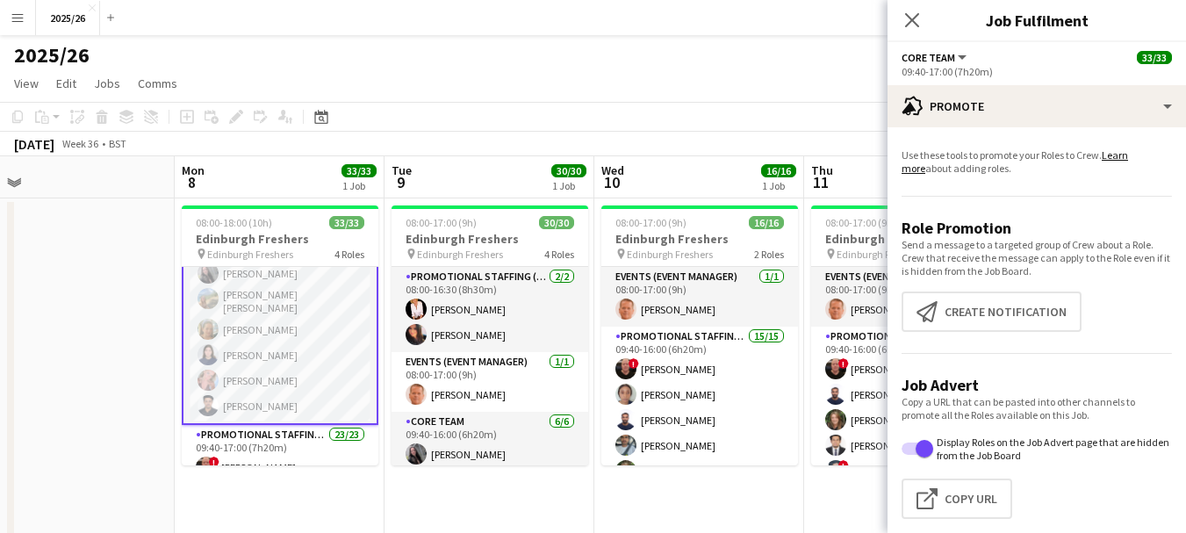
scroll to position [21, 0]
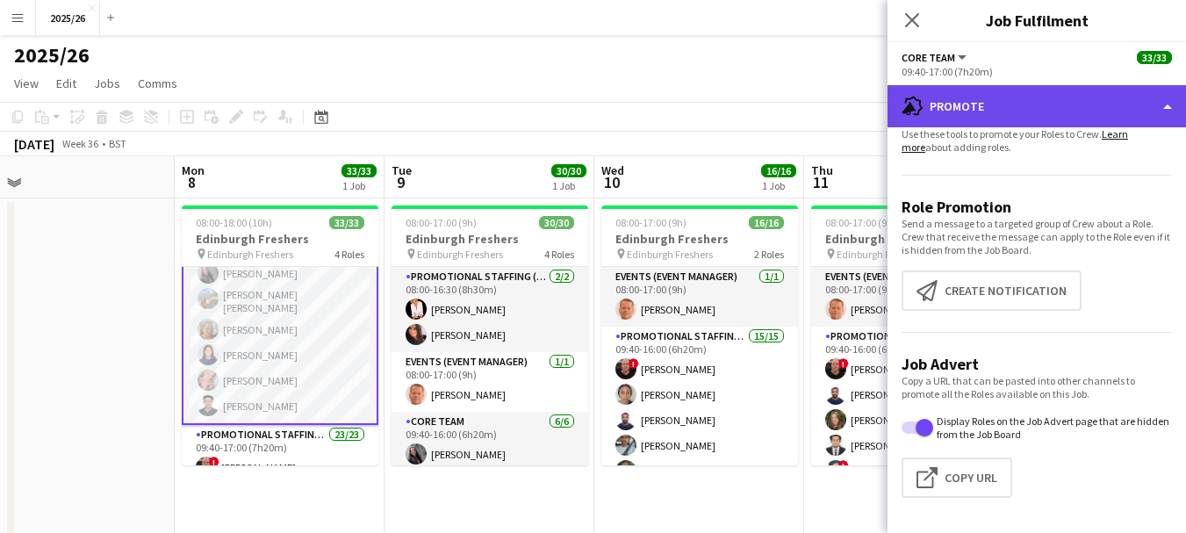
click at [1093, 116] on div "advertising-megaphone Promote" at bounding box center [1036, 106] width 298 height 42
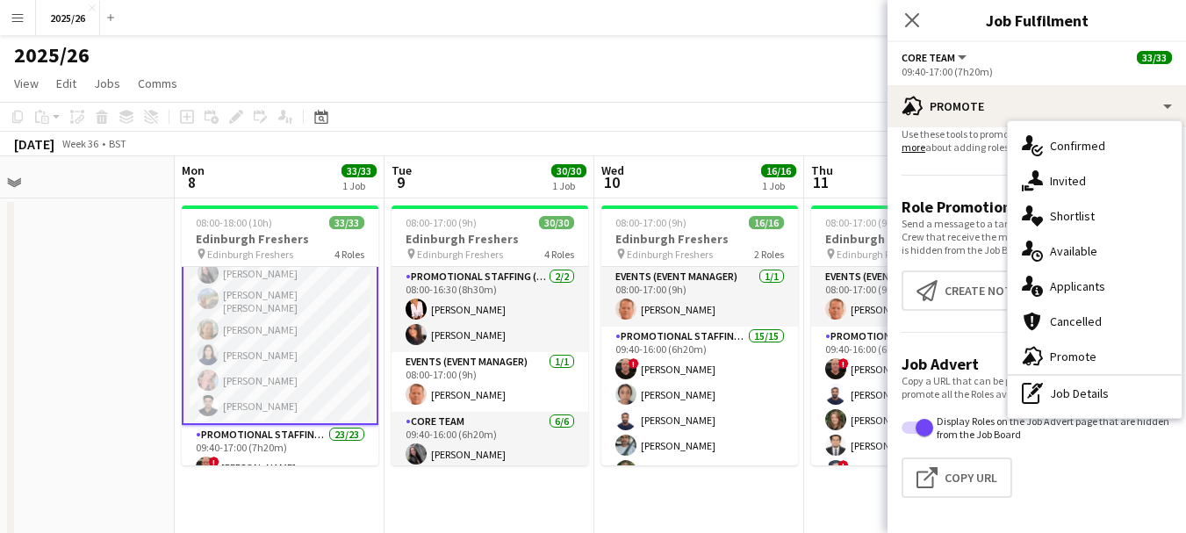
click at [1007, 39] on div "Close pop-in Job Fulfilment" at bounding box center [1036, 21] width 298 height 42
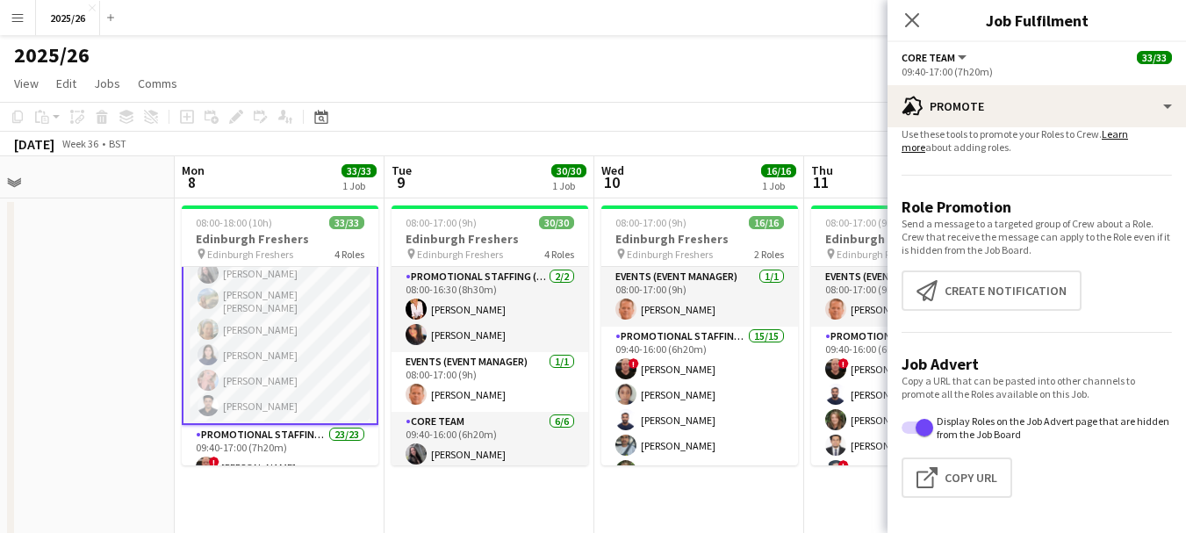
click at [891, 30] on div "Close pop-in" at bounding box center [911, 20] width 49 height 40
click at [903, 22] on icon "Close pop-in" at bounding box center [911, 19] width 17 height 17
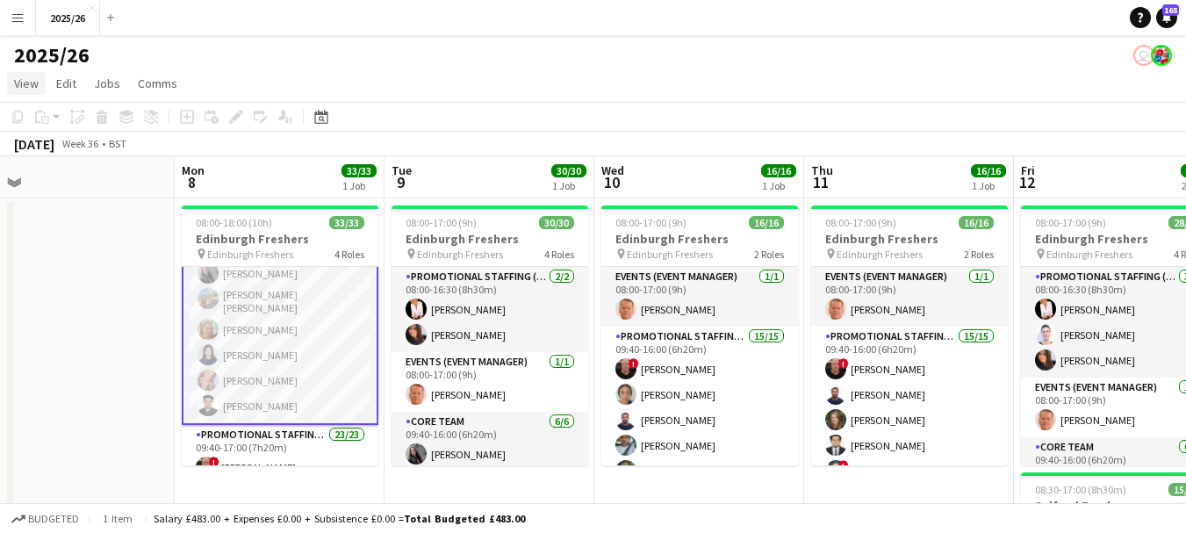
click at [29, 91] on link "View" at bounding box center [26, 83] width 39 height 23
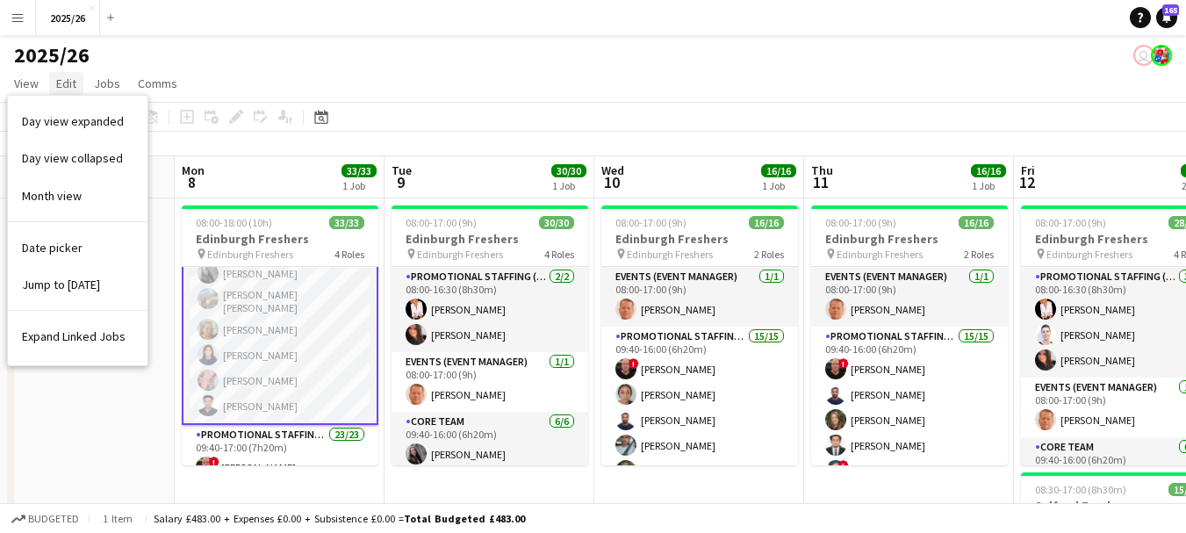
click at [75, 86] on span "Edit" at bounding box center [66, 83] width 20 height 16
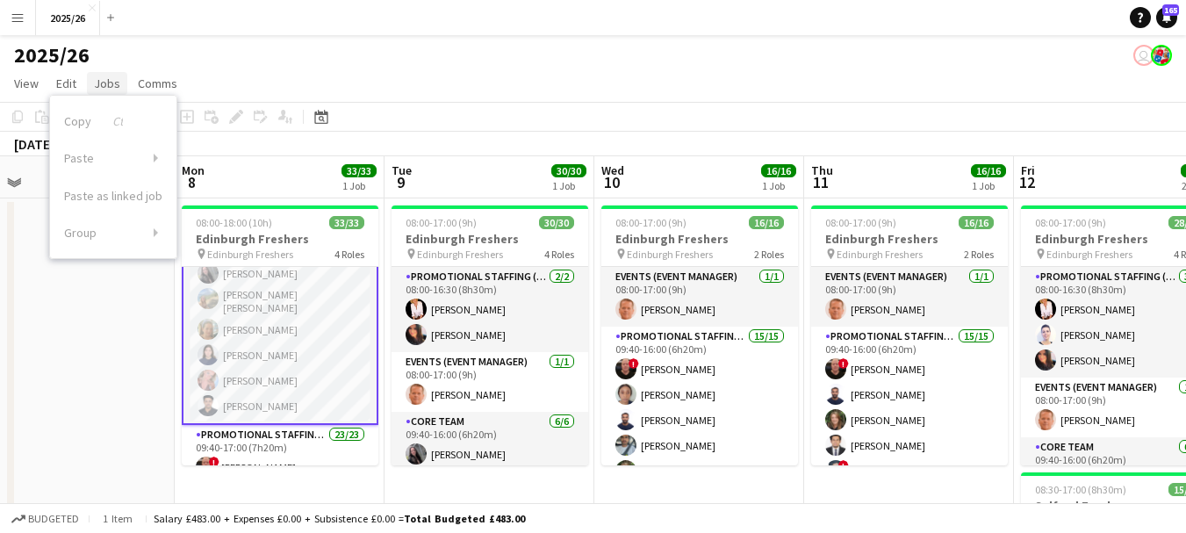
click at [103, 83] on span "Jobs" at bounding box center [107, 83] width 26 height 16
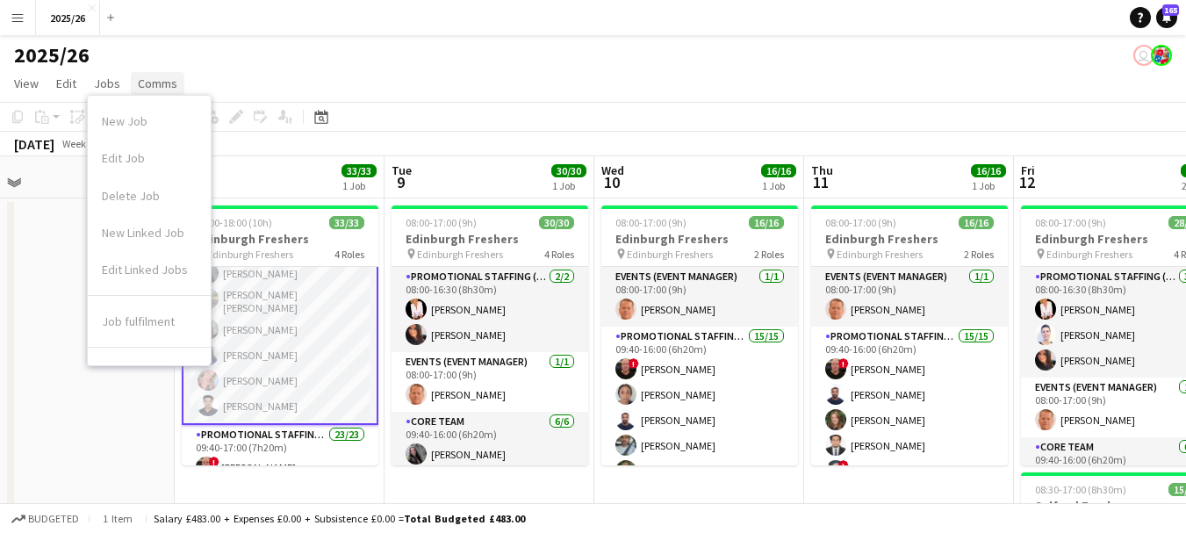
click at [172, 81] on span "Comms" at bounding box center [158, 83] width 40 height 16
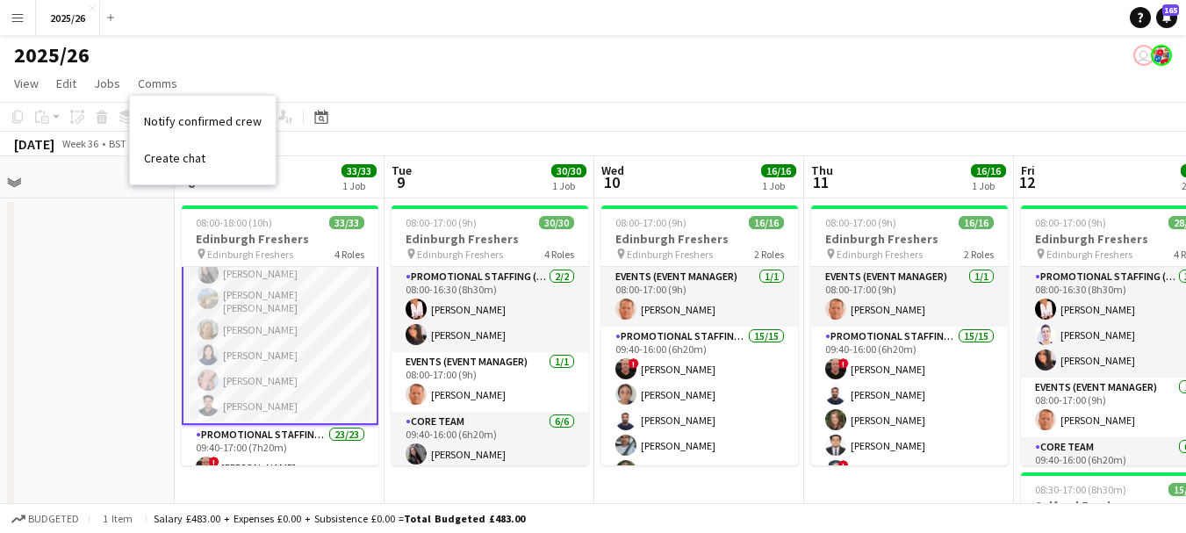
click at [271, 46] on div "2025/26 user" at bounding box center [593, 51] width 1186 height 33
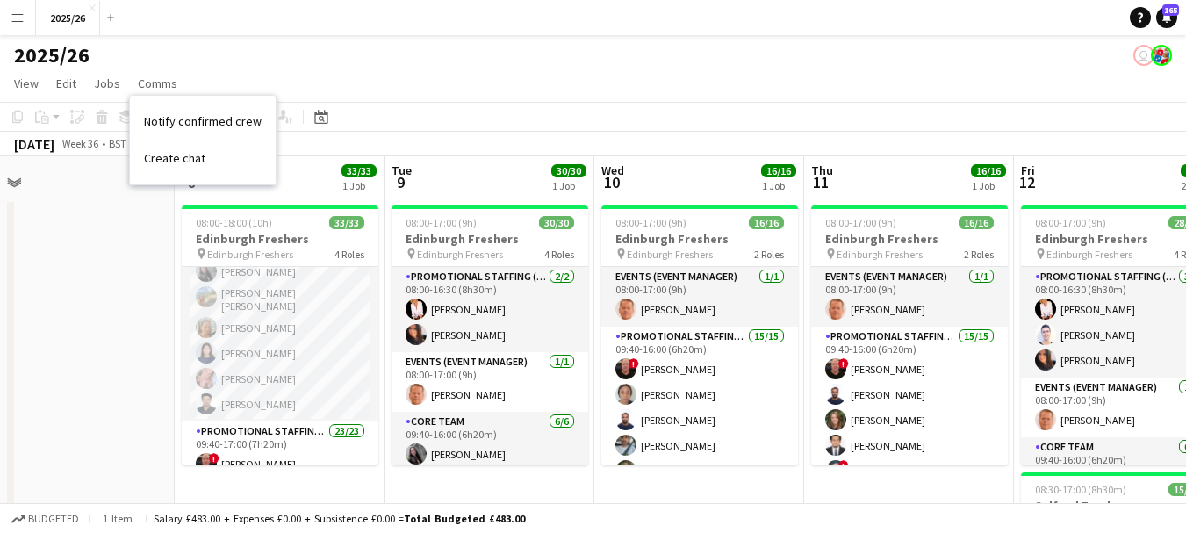
scroll to position [206, 0]
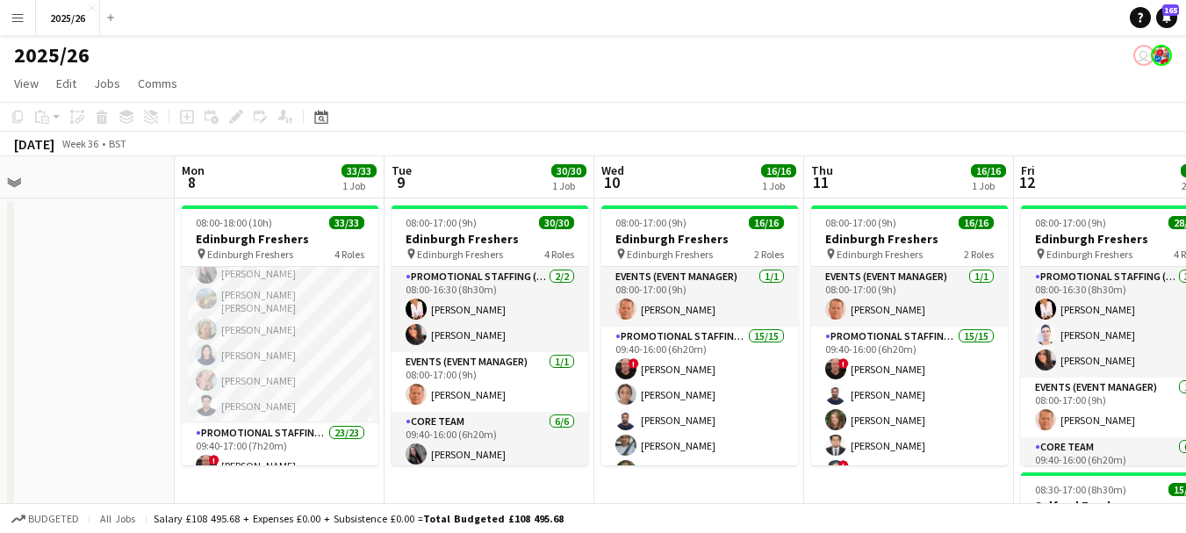
click at [231, 100] on app-page-menu "View Day view expanded Day view collapsed Month view Date picker Jump to today …" at bounding box center [593, 84] width 1186 height 33
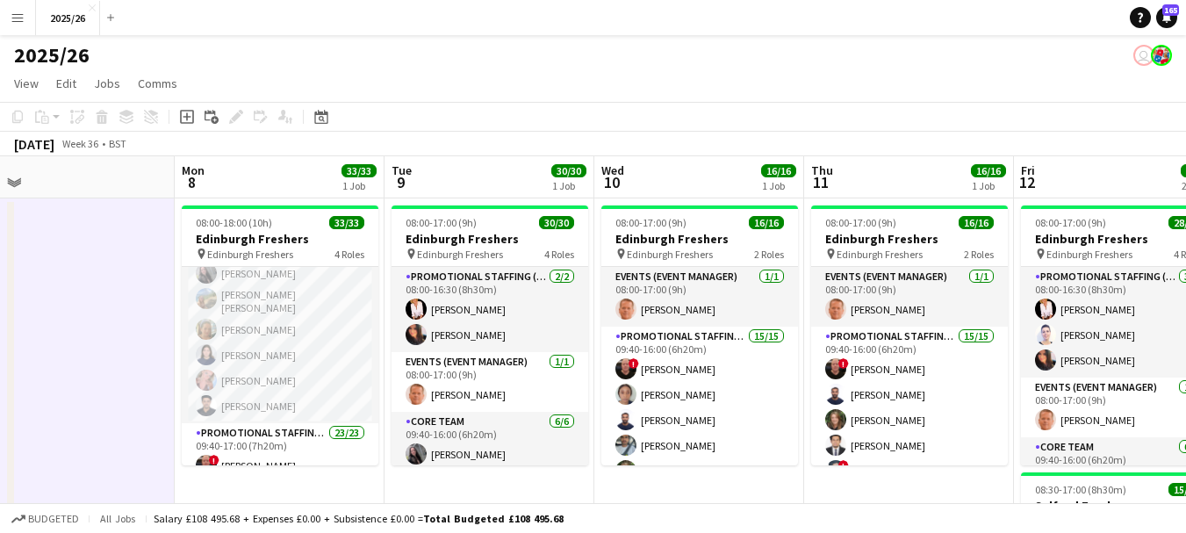
click at [262, 119] on div "Add job Add linked Job Edit Edit linked Job Applicants" at bounding box center [229, 116] width 134 height 21
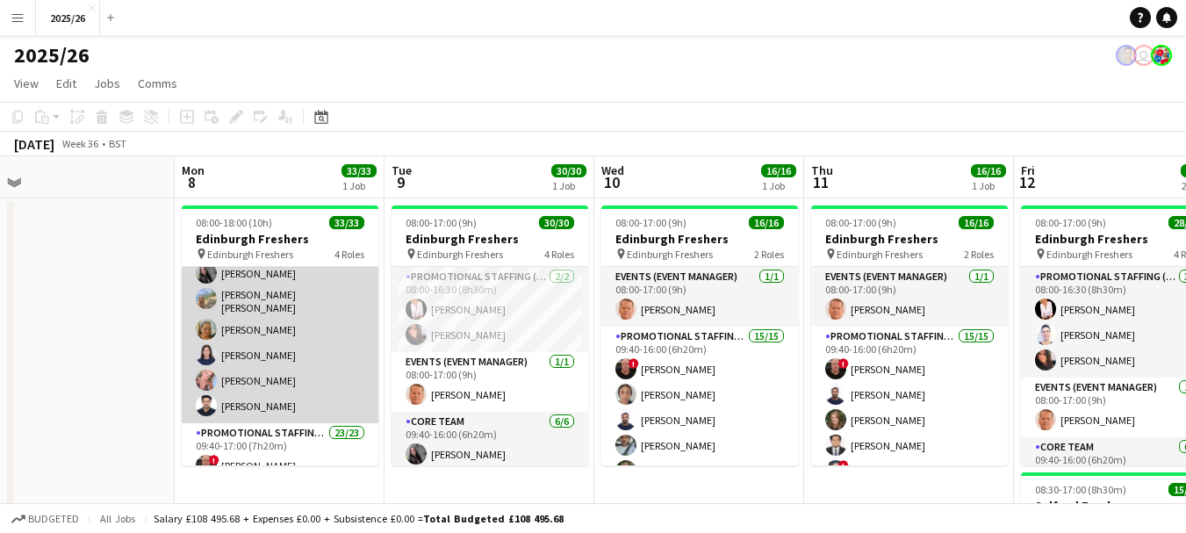
click at [303, 294] on app-card-role "Core Team 6/6 09:40-17:00 (7h20m) Charlotte Newell RACHEL ELIZABETH BROWN Liann…" at bounding box center [280, 327] width 197 height 192
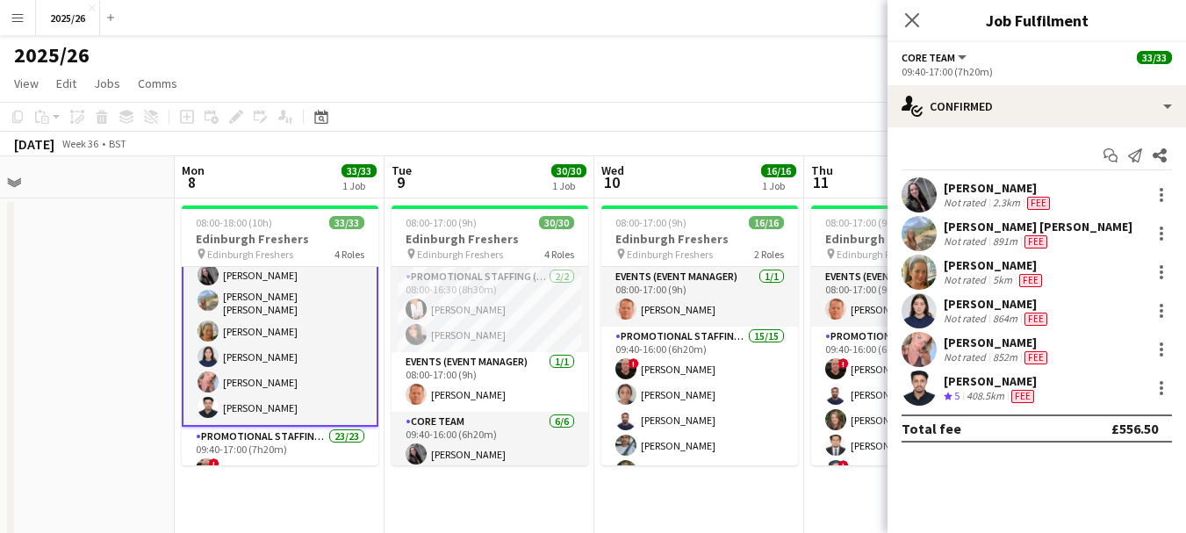
scroll to position [208, 0]
click at [965, 205] on div "Not rated" at bounding box center [967, 203] width 46 height 14
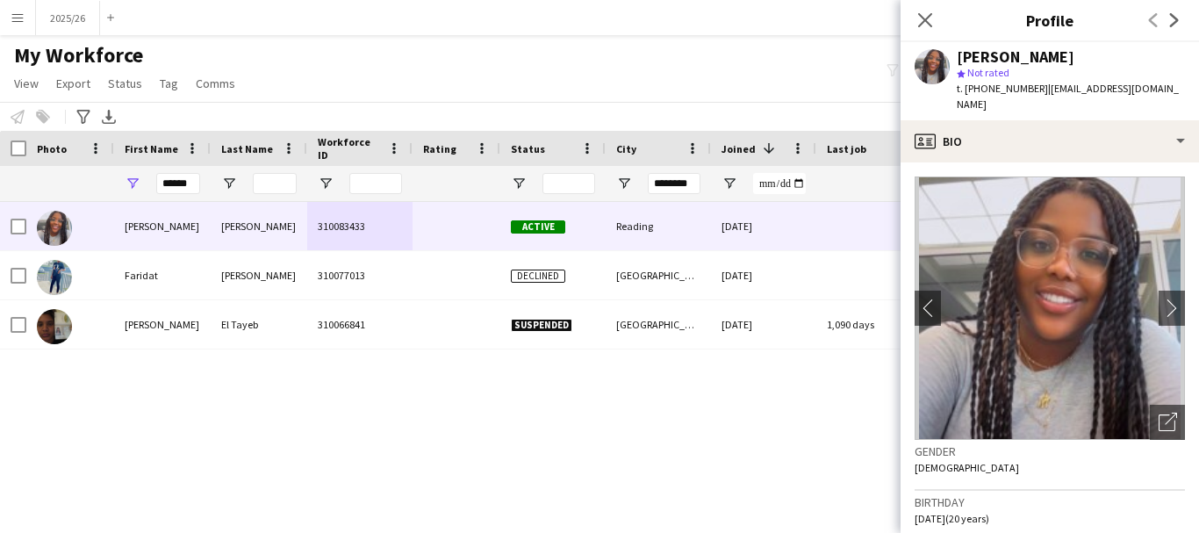
type input "********"
click at [183, 185] on input "******" at bounding box center [178, 183] width 44 height 21
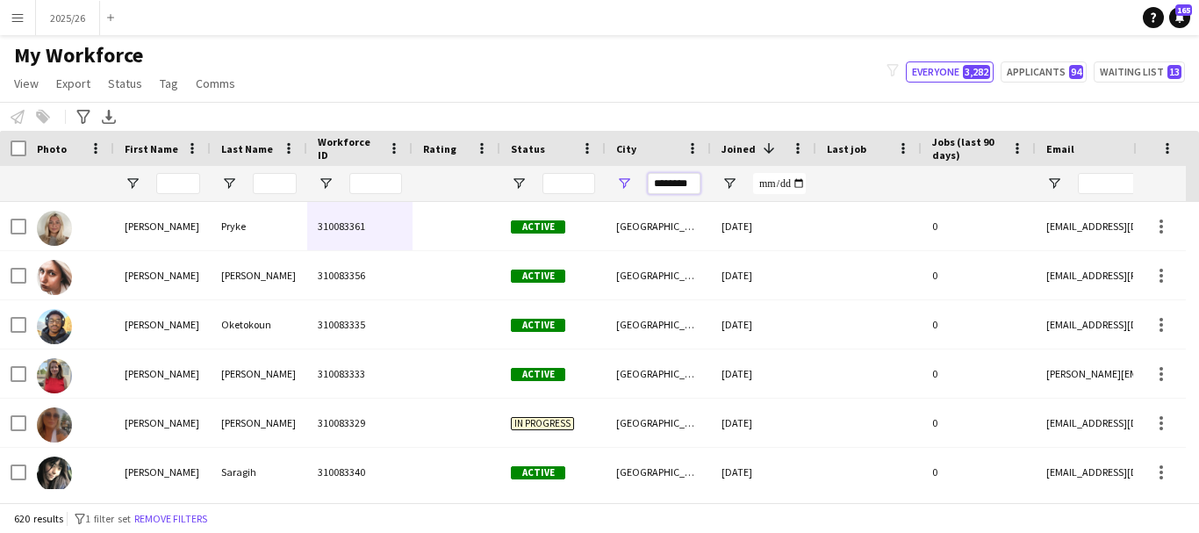
click at [679, 193] on input "********" at bounding box center [674, 183] width 53 height 21
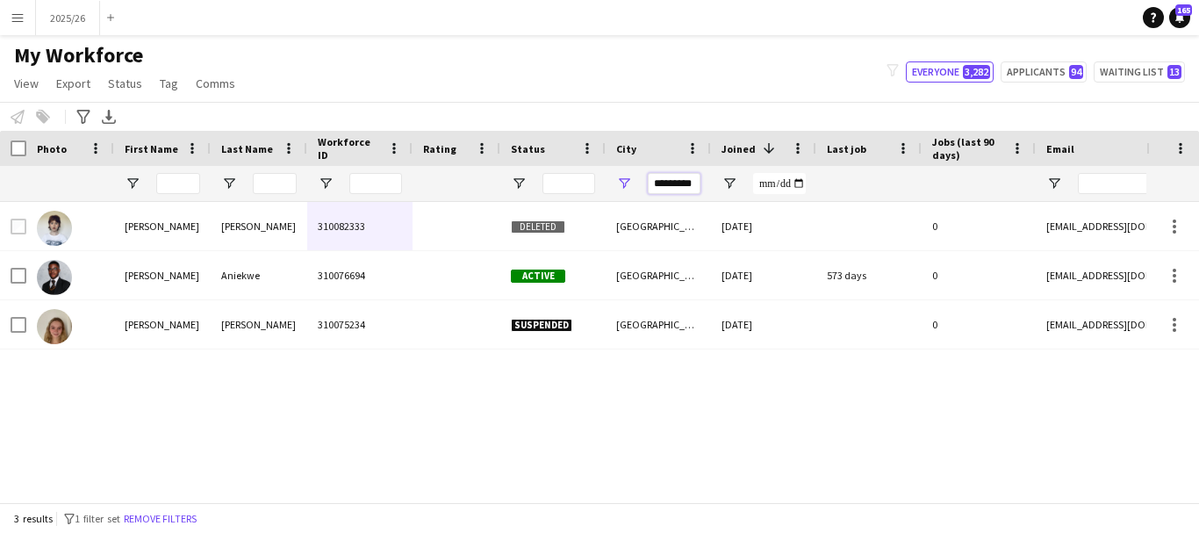
scroll to position [0, 3]
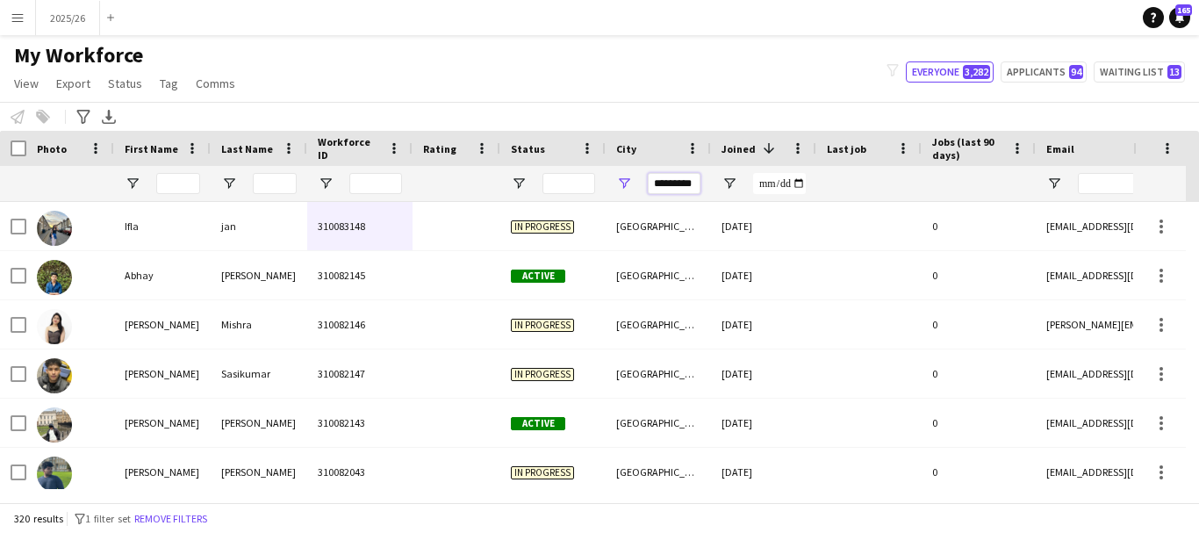
type input "*********"
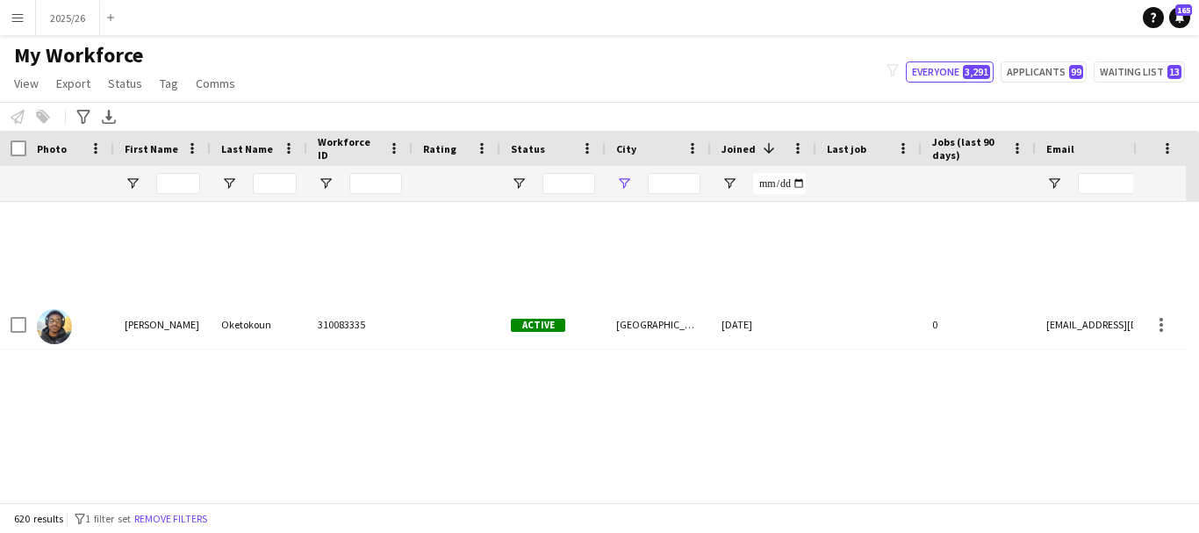
type input "********"
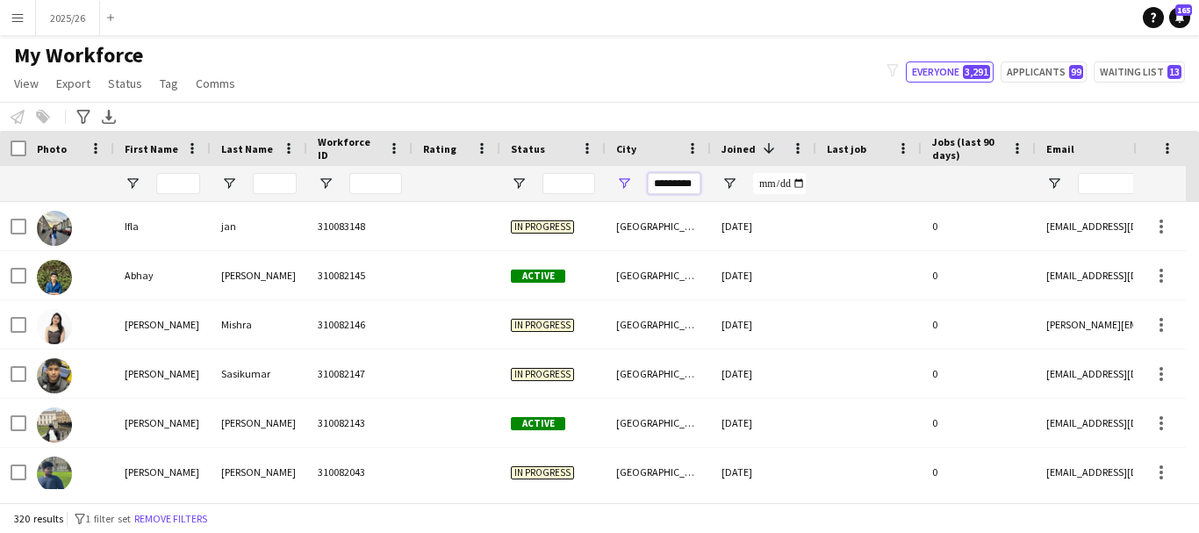
click at [664, 190] on input "*********" at bounding box center [674, 183] width 53 height 21
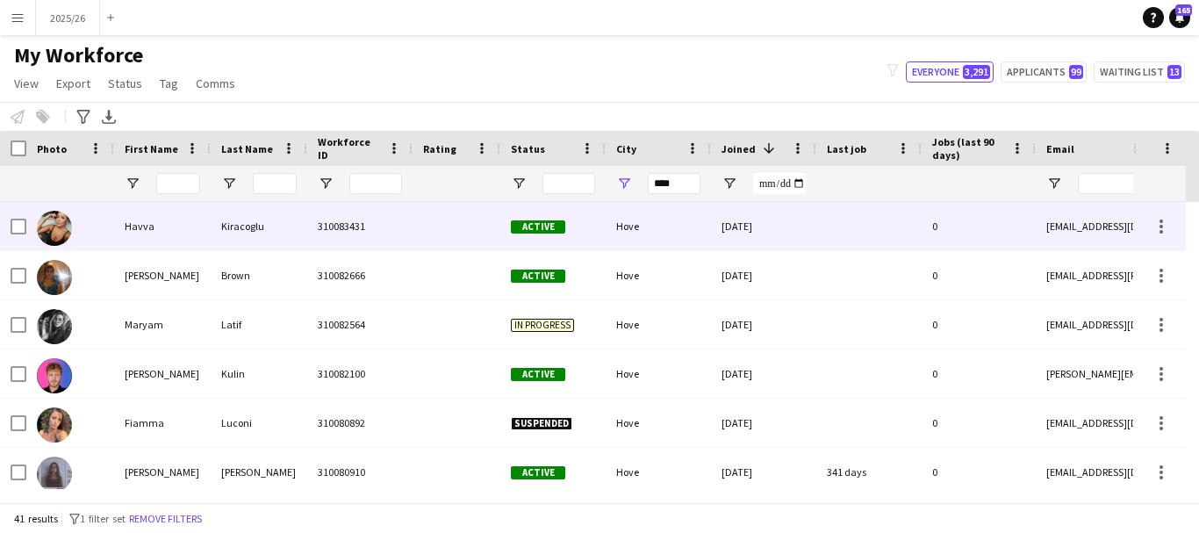
click at [725, 232] on div "[DATE]" at bounding box center [763, 226] width 105 height 48
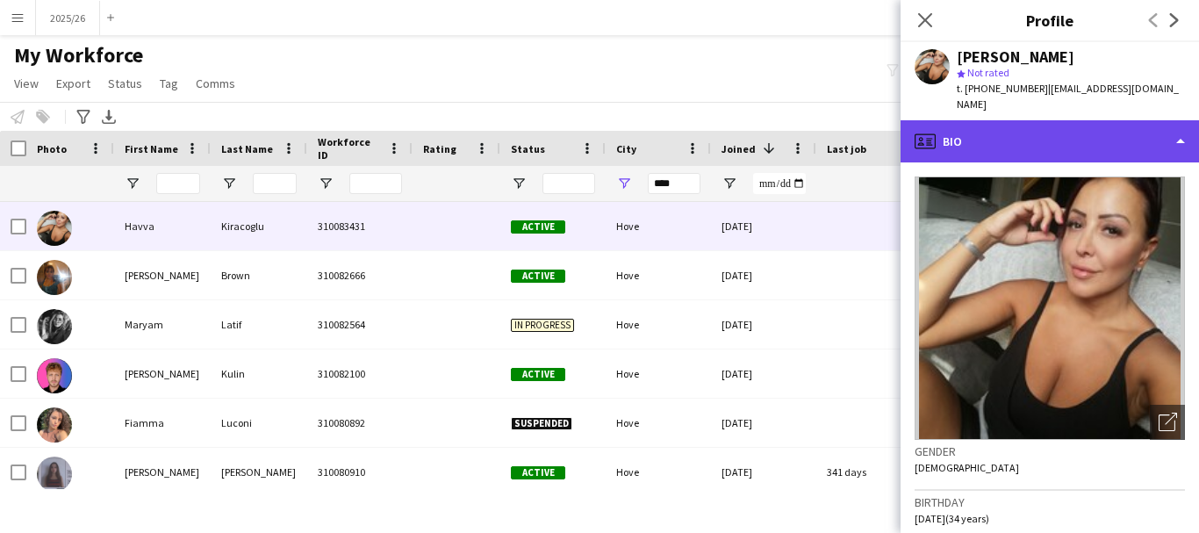
click at [994, 121] on div "profile Bio" at bounding box center [1050, 141] width 298 height 42
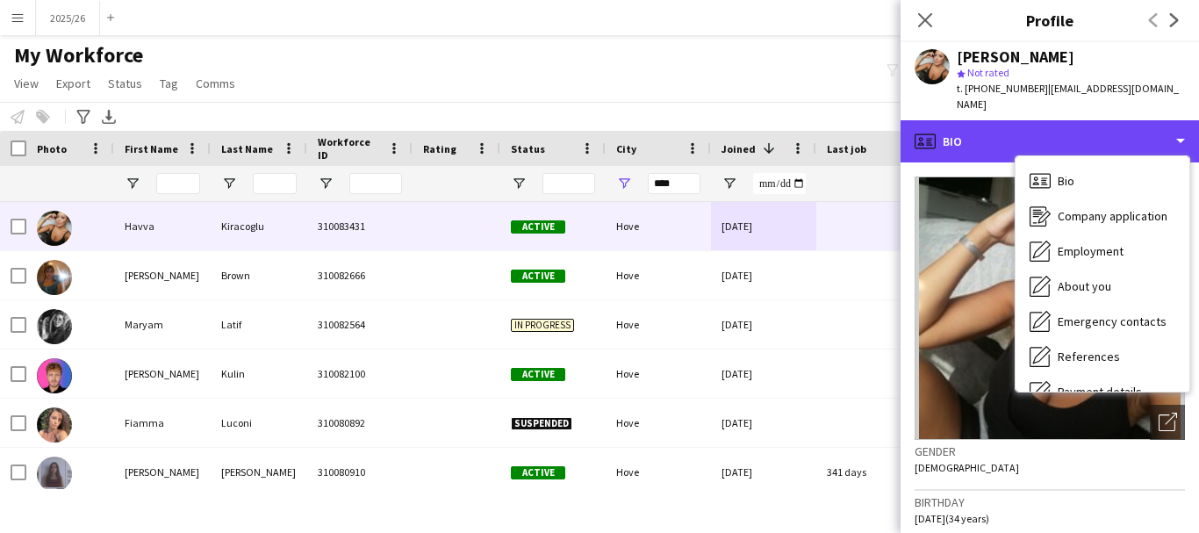
scroll to position [200, 0]
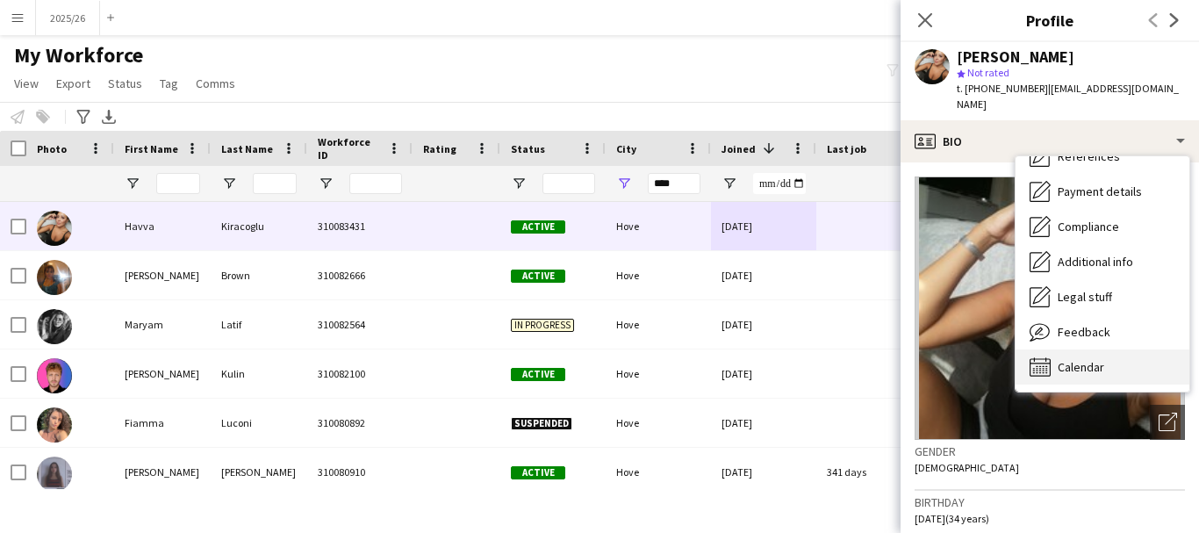
click at [1164, 351] on div "Calendar Calendar" at bounding box center [1103, 366] width 174 height 35
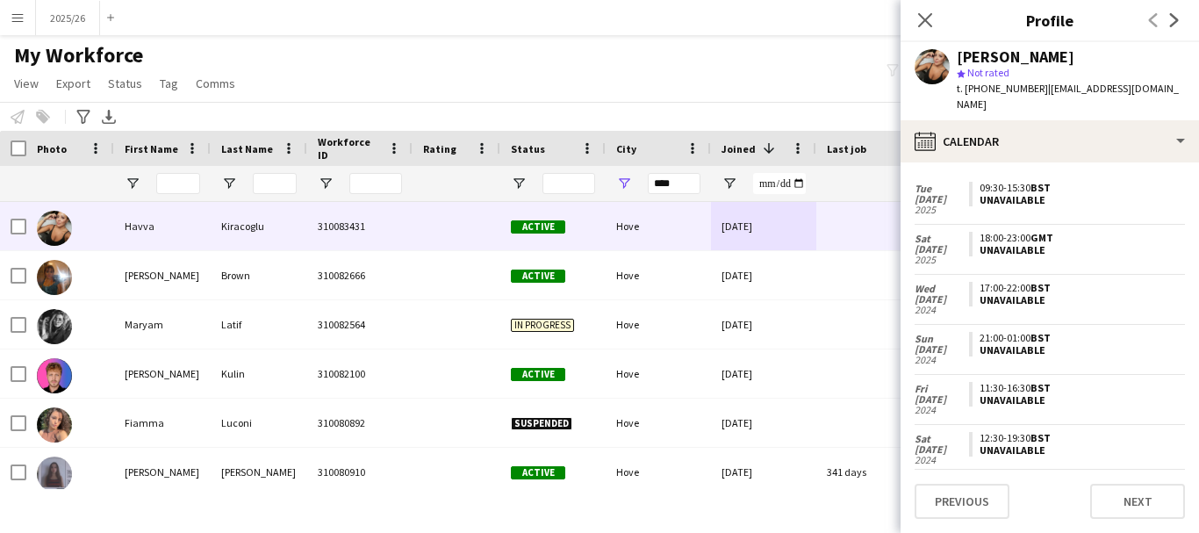
scroll to position [0, 0]
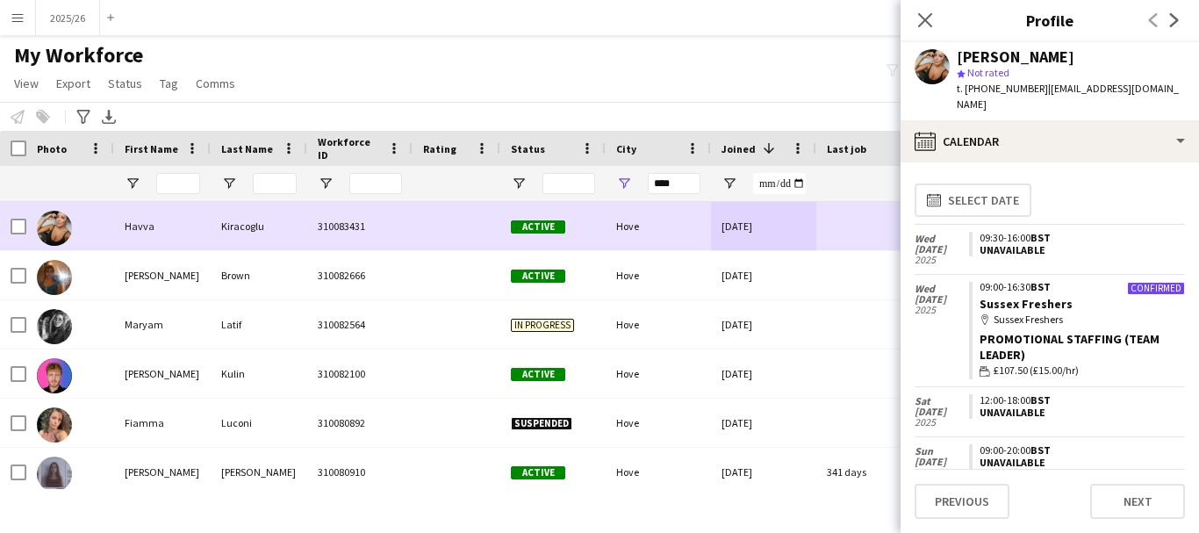
click at [684, 242] on div "Hove" at bounding box center [658, 226] width 105 height 48
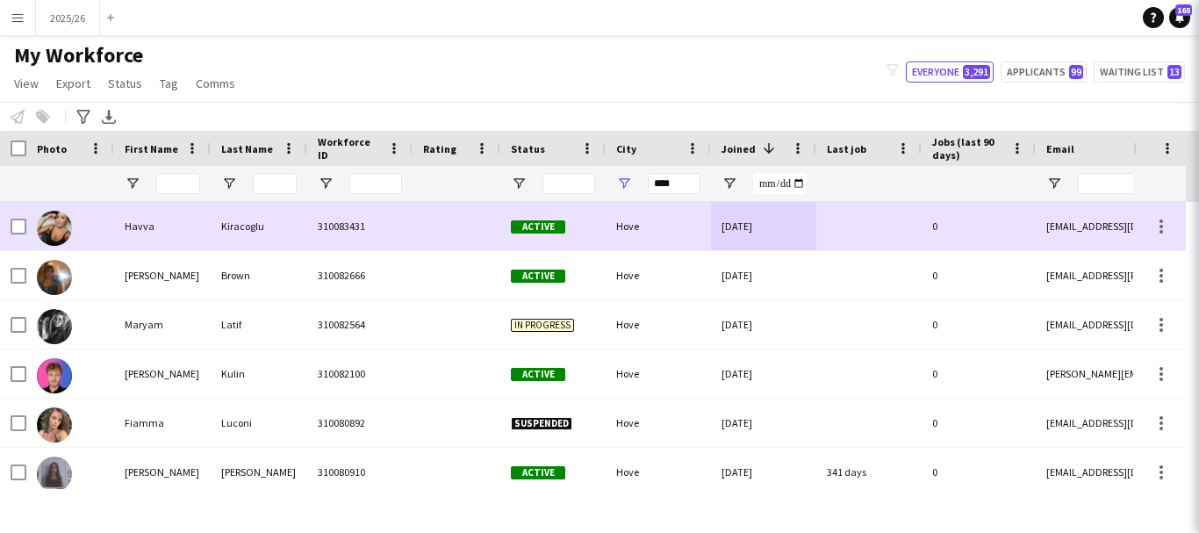
click at [703, 269] on div "Hove" at bounding box center [658, 275] width 105 height 48
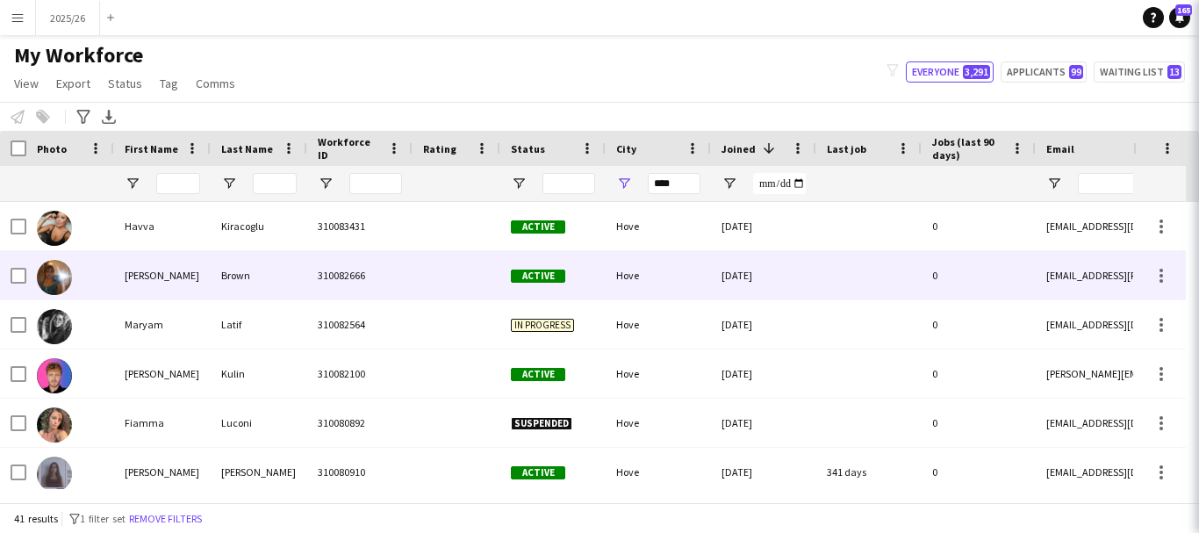
click at [703, 269] on div "Hove" at bounding box center [658, 275] width 105 height 48
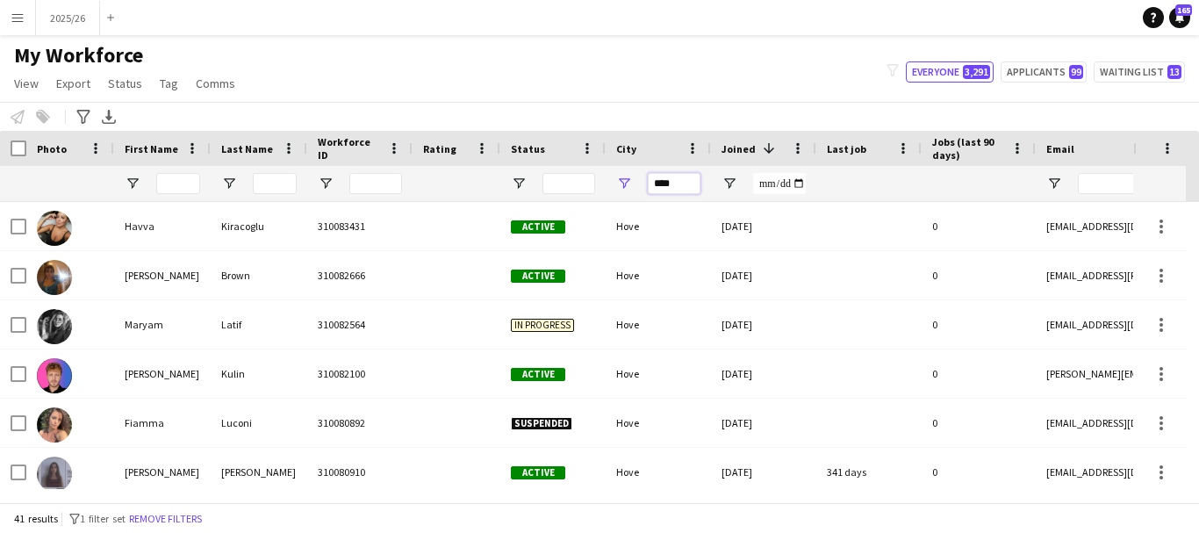
click at [692, 192] on input "****" at bounding box center [674, 183] width 53 height 21
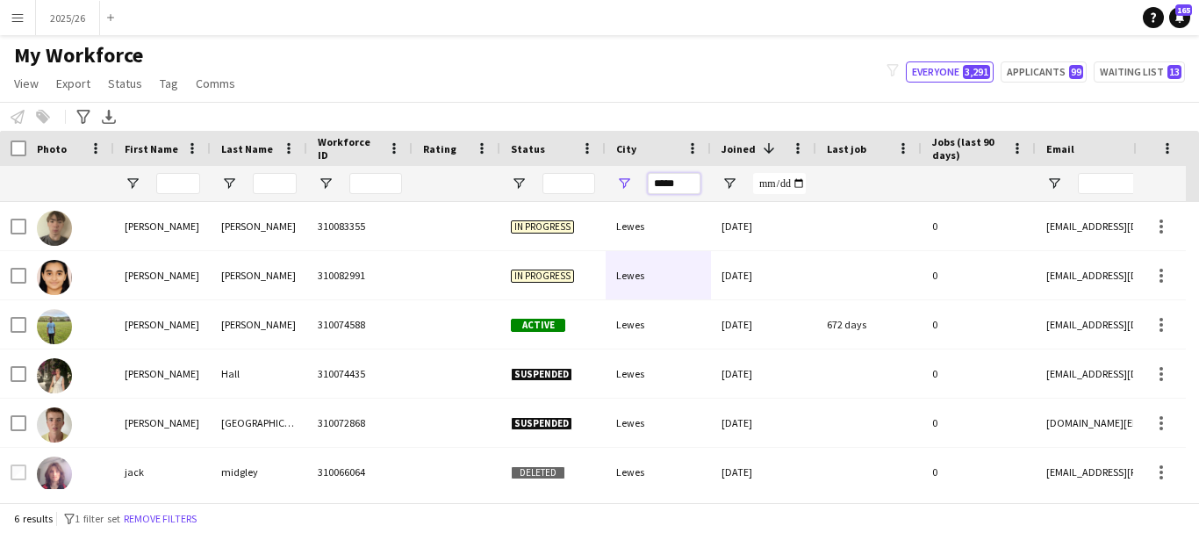
type input "*****"
click at [700, 191] on input "*****" at bounding box center [674, 183] width 53 height 21
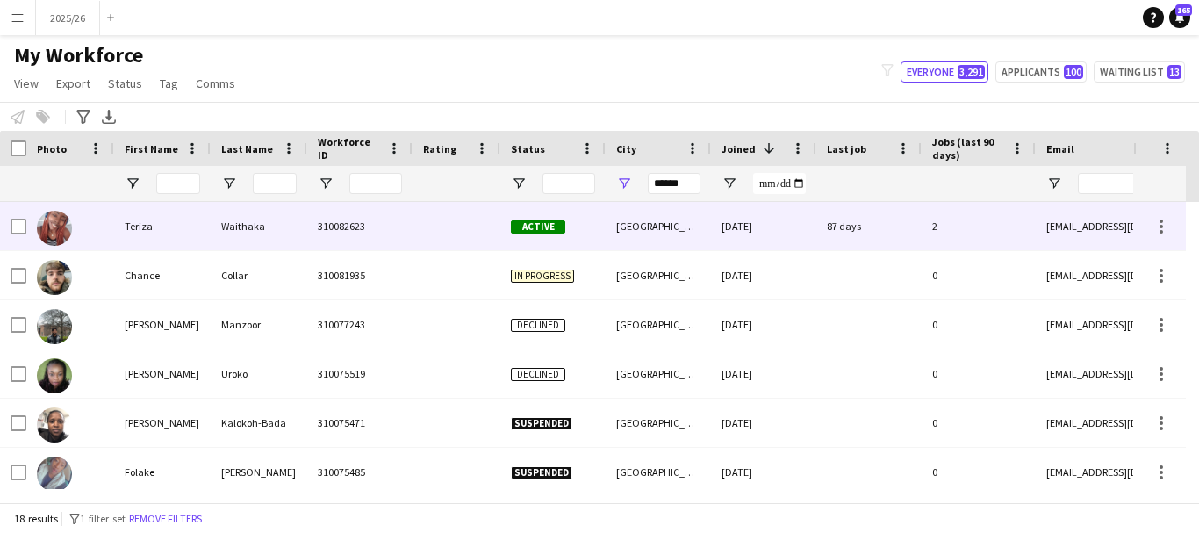
click at [708, 226] on div "[GEOGRAPHIC_DATA]" at bounding box center [658, 226] width 105 height 48
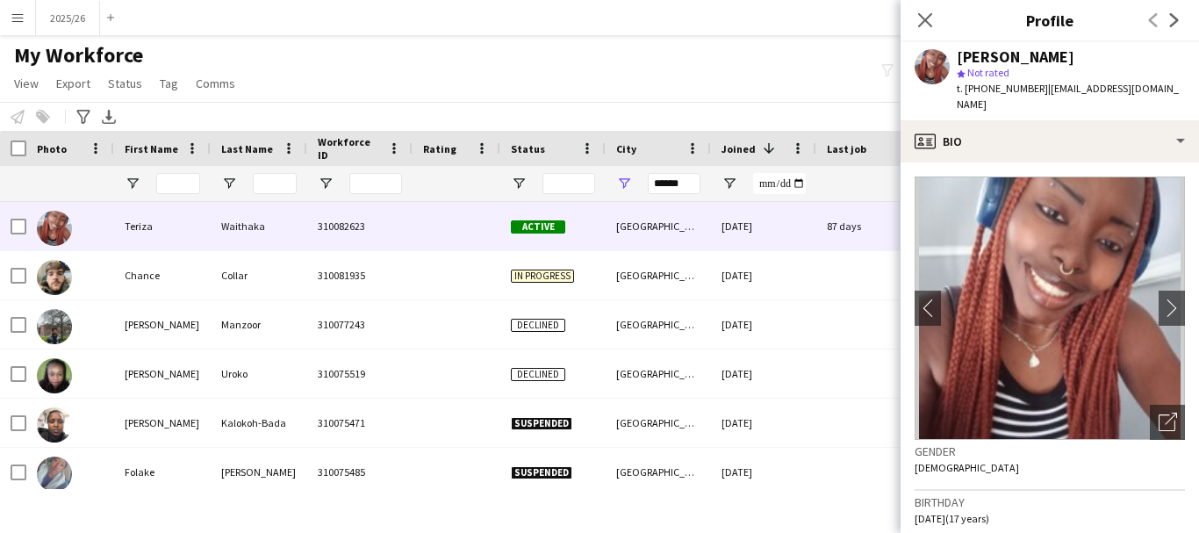
click at [1146, 162] on app-crew-profile-bio "chevron-left chevron-right Open photos pop-in Gender [DEMOGRAPHIC_DATA] Birthda…" at bounding box center [1050, 347] width 298 height 370
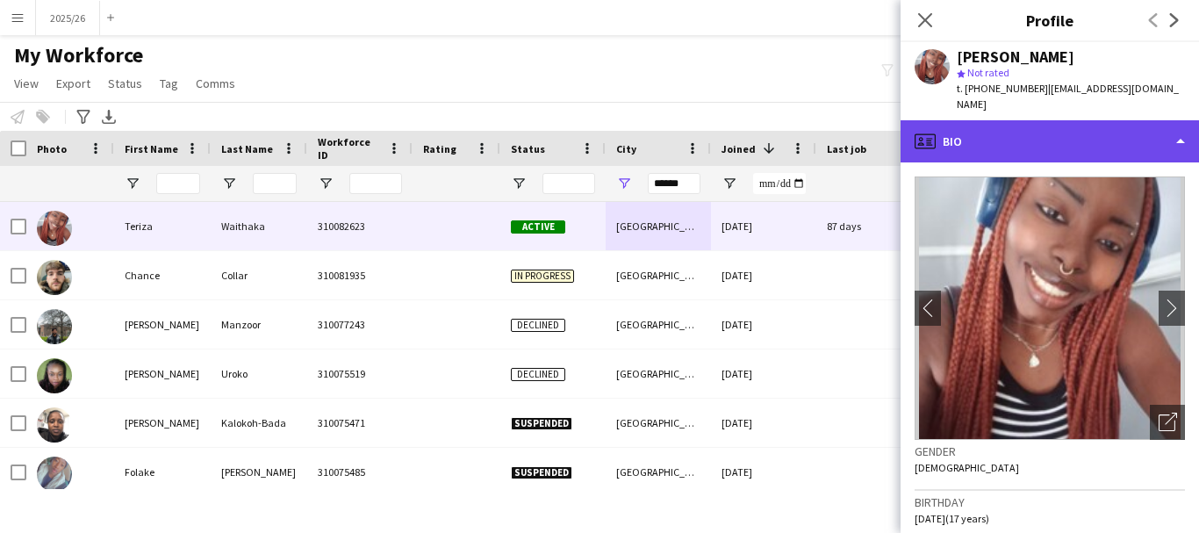
click at [1142, 133] on div "profile Bio" at bounding box center [1050, 141] width 298 height 42
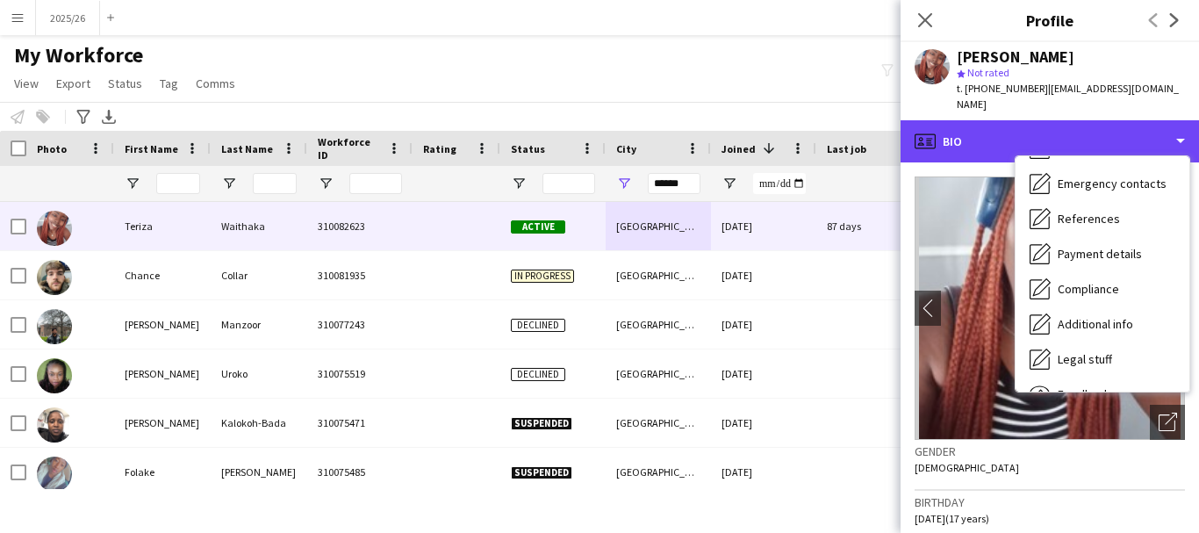
scroll to position [200, 0]
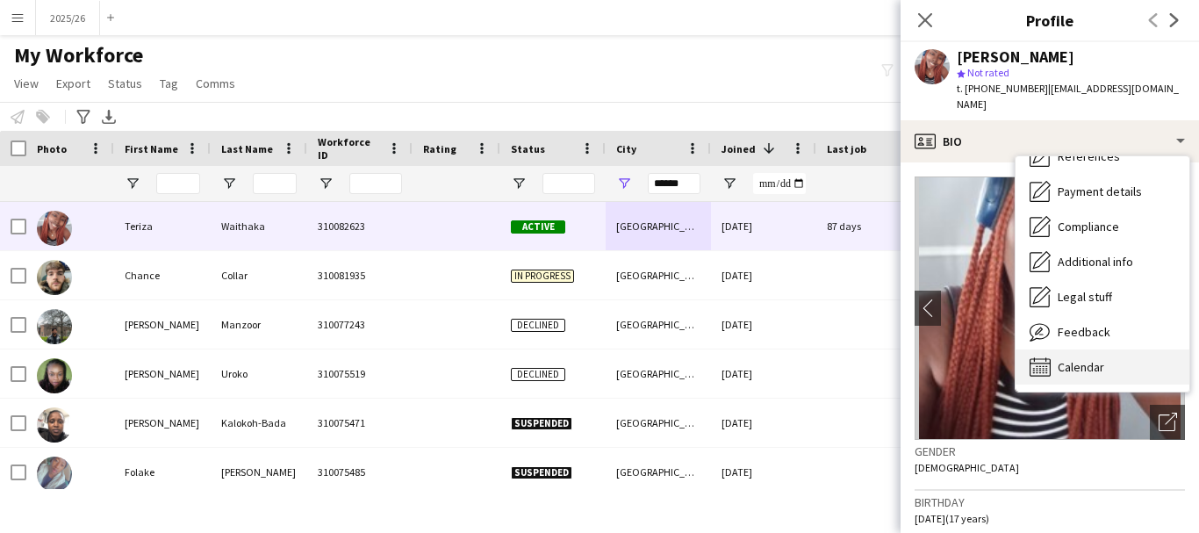
click at [1144, 349] on div "Calendar Calendar" at bounding box center [1103, 366] width 174 height 35
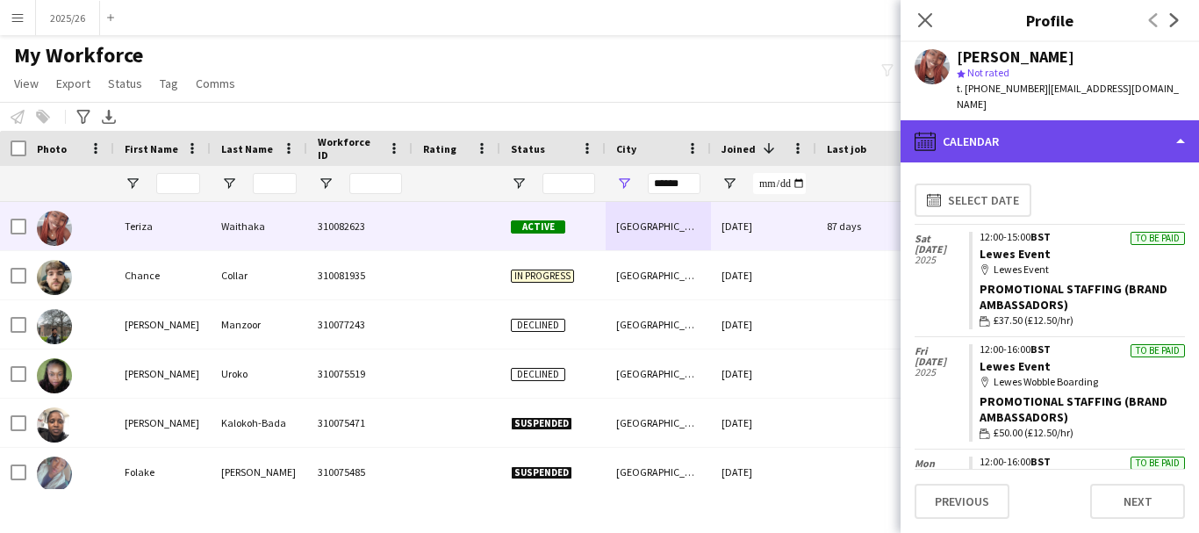
click at [994, 140] on div "calendar-full Calendar" at bounding box center [1050, 141] width 298 height 42
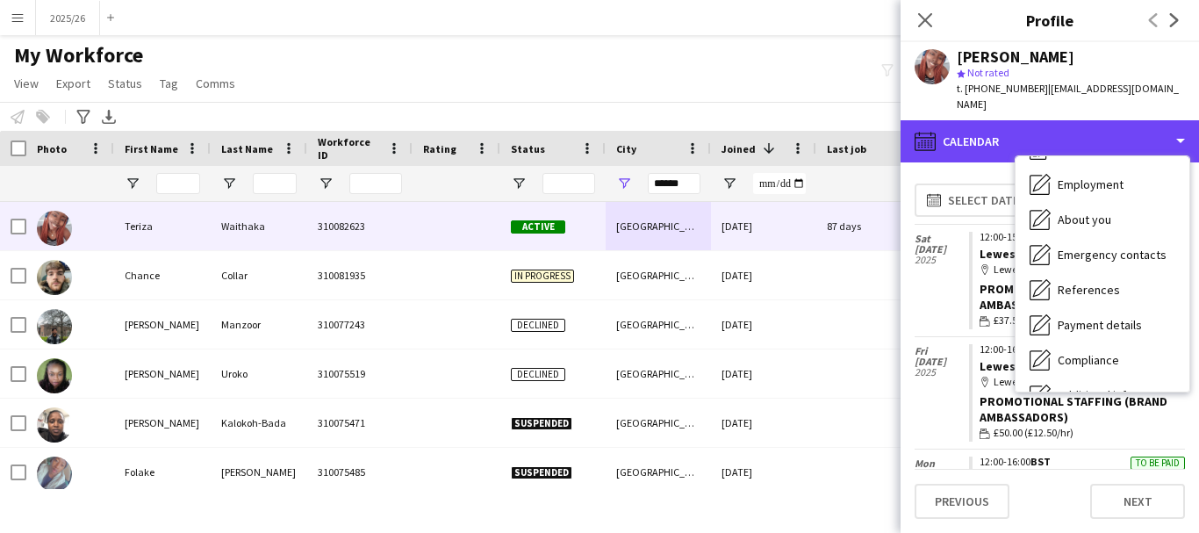
scroll to position [0, 0]
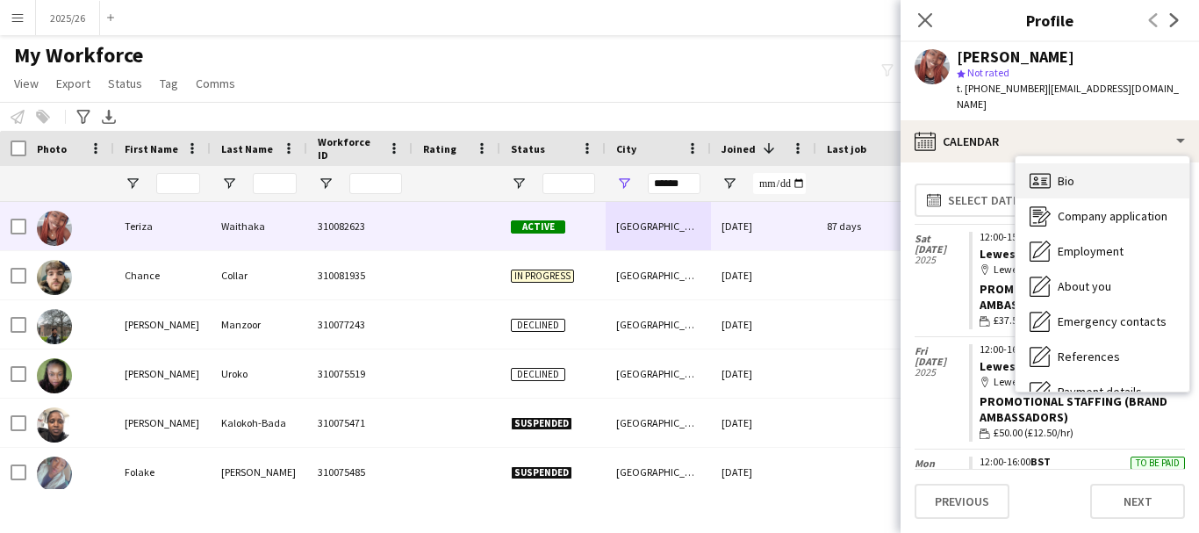
click at [1088, 163] on div "Bio Bio" at bounding box center [1103, 180] width 174 height 35
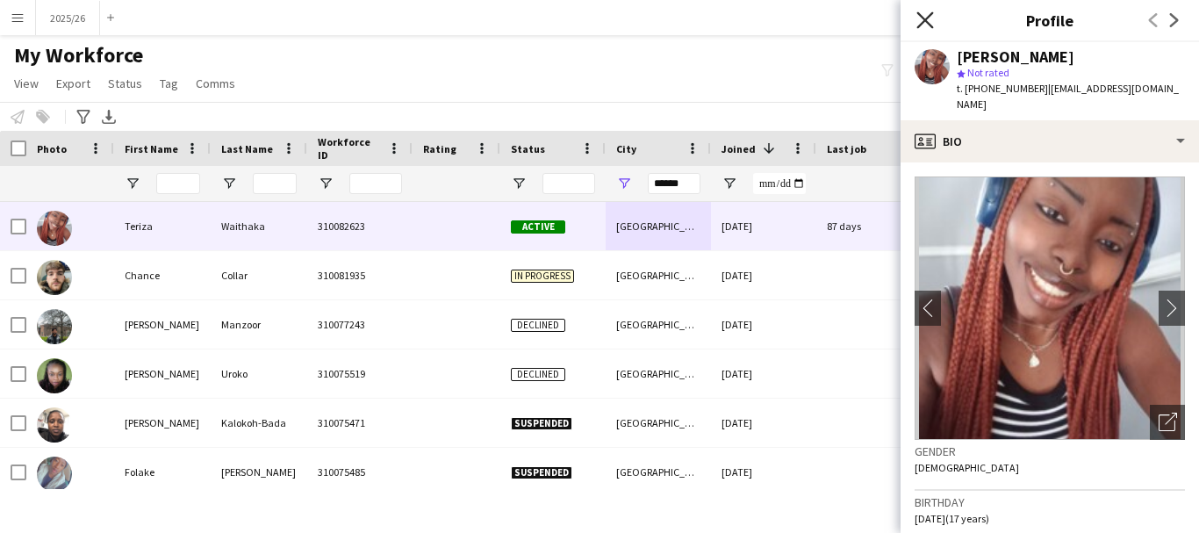
click at [929, 16] on icon at bounding box center [924, 19] width 17 height 17
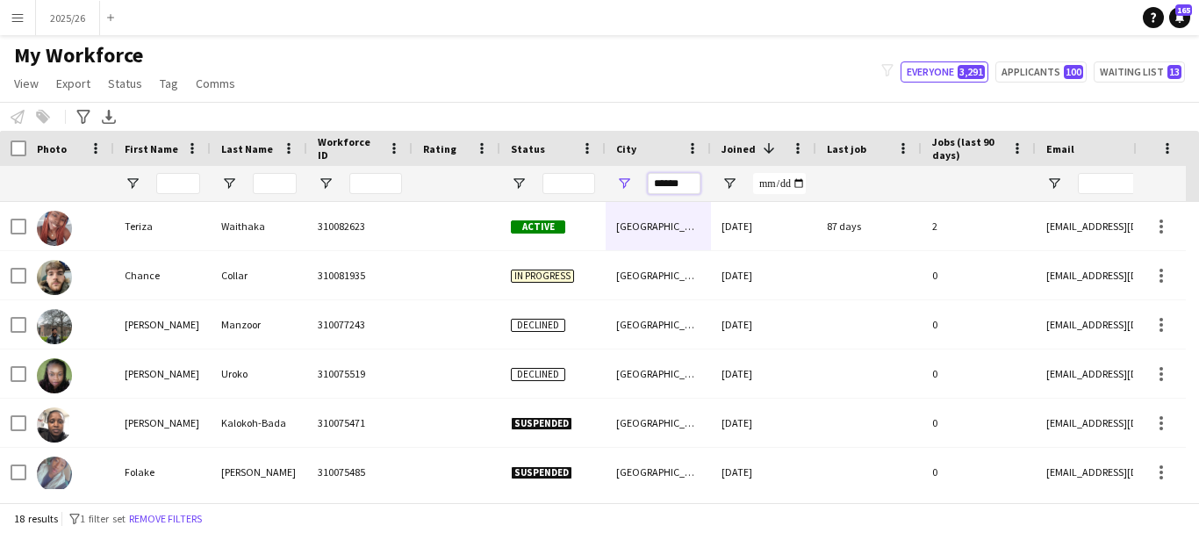
click at [671, 180] on input "******" at bounding box center [674, 183] width 53 height 21
type input "***"
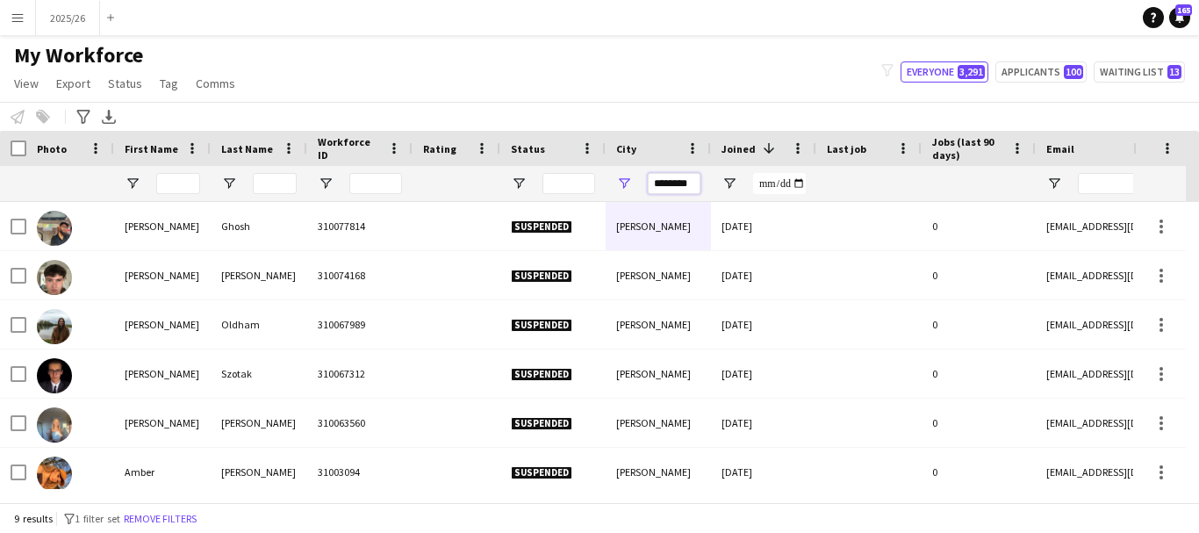
type input "********"
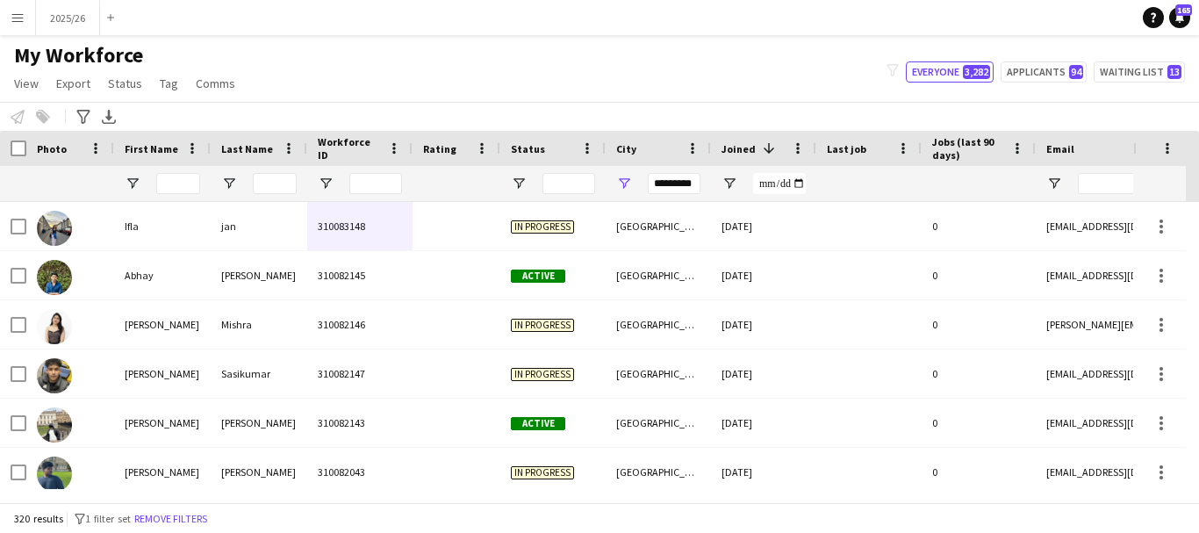
click at [17, 23] on app-icon "Menu" at bounding box center [18, 18] width 14 height 14
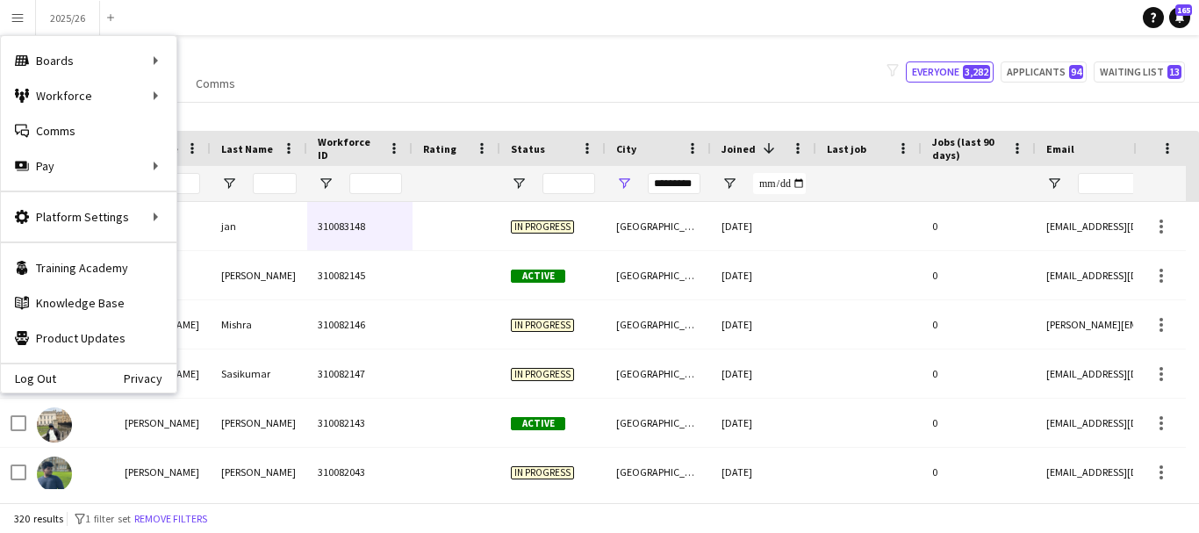
click at [471, 48] on div "My Workforce View Views Default view New view Update view Delete view Edit name…" at bounding box center [599, 72] width 1199 height 60
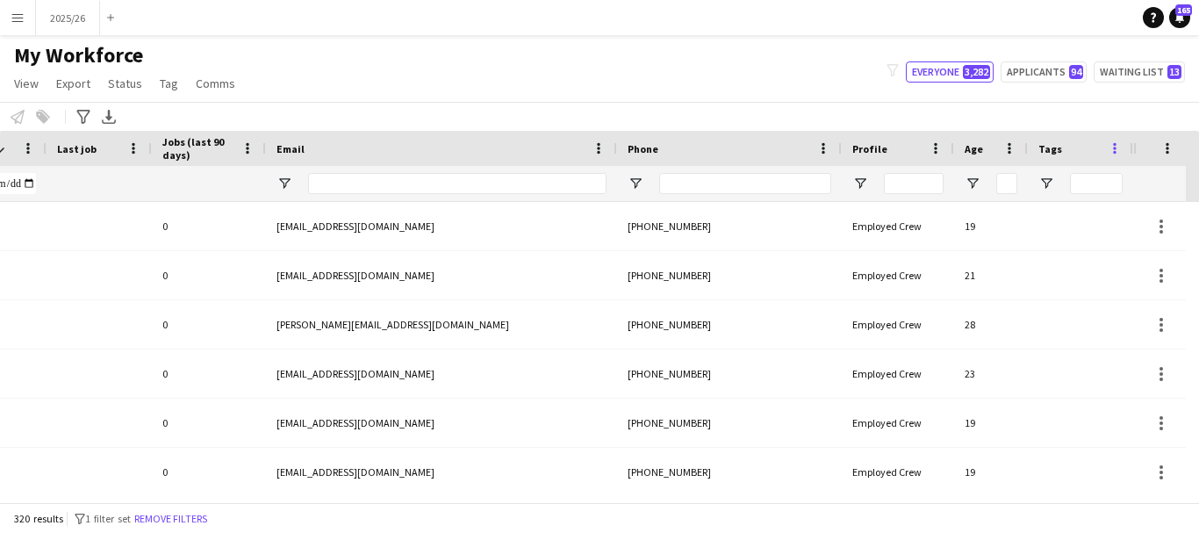
click at [1113, 143] on span at bounding box center [1115, 148] width 16 height 16
click at [1070, 119] on div "Notify workforce Add to tag Select at least one crew to tag him or her. Advance…" at bounding box center [599, 116] width 1199 height 29
click at [1074, 191] on input "Tags Filter Input" at bounding box center [1096, 183] width 53 height 21
click at [1044, 177] on span "Open Filter Menu" at bounding box center [1046, 184] width 16 height 16
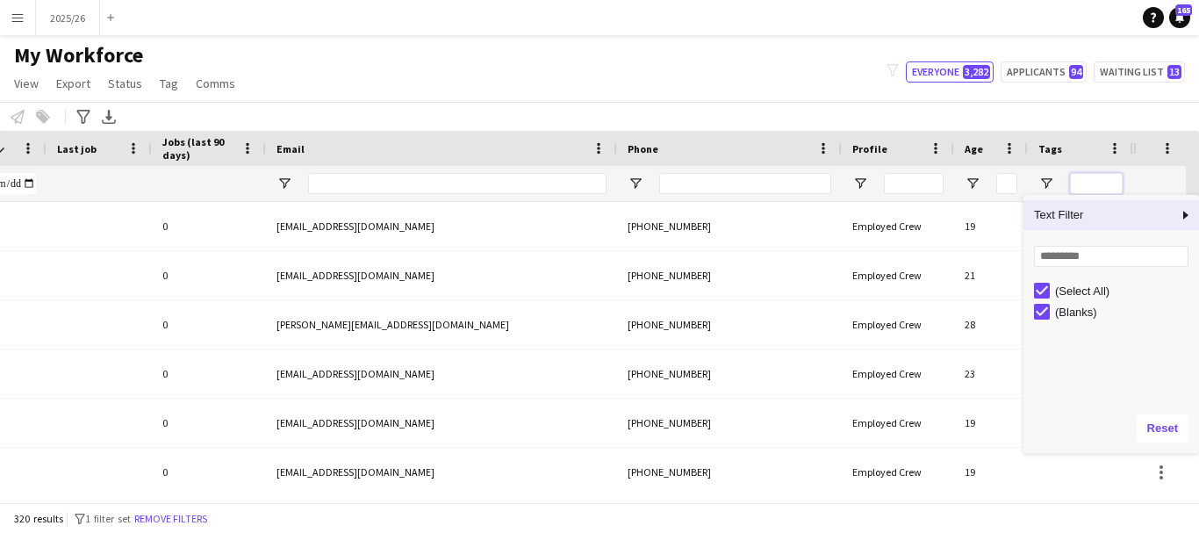
click at [1104, 174] on input "Tags Filter Input" at bounding box center [1096, 183] width 53 height 21
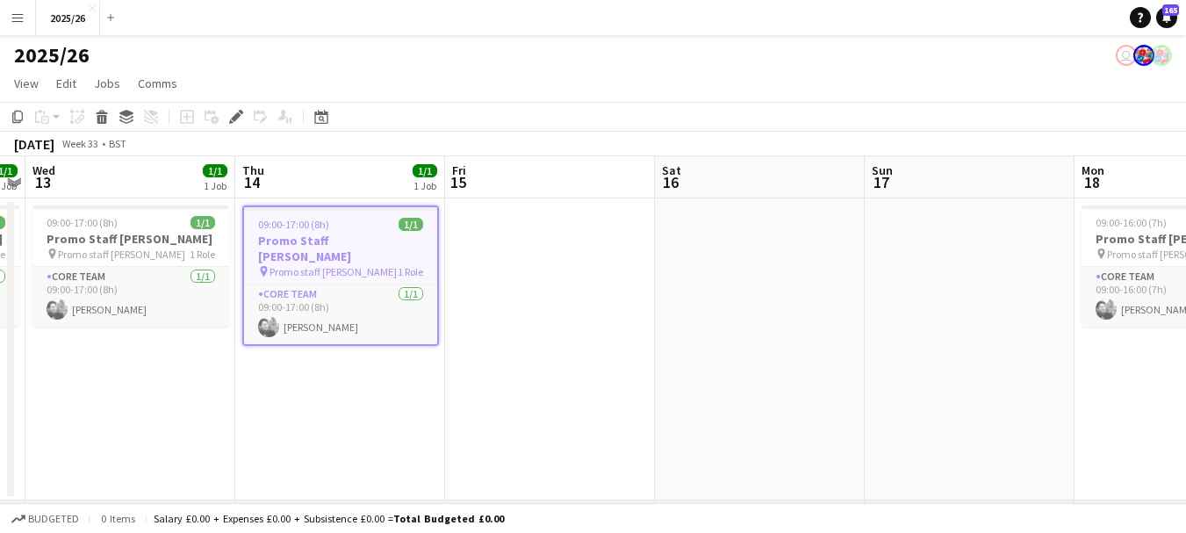
click at [25, 15] on button "Menu" at bounding box center [17, 17] width 35 height 35
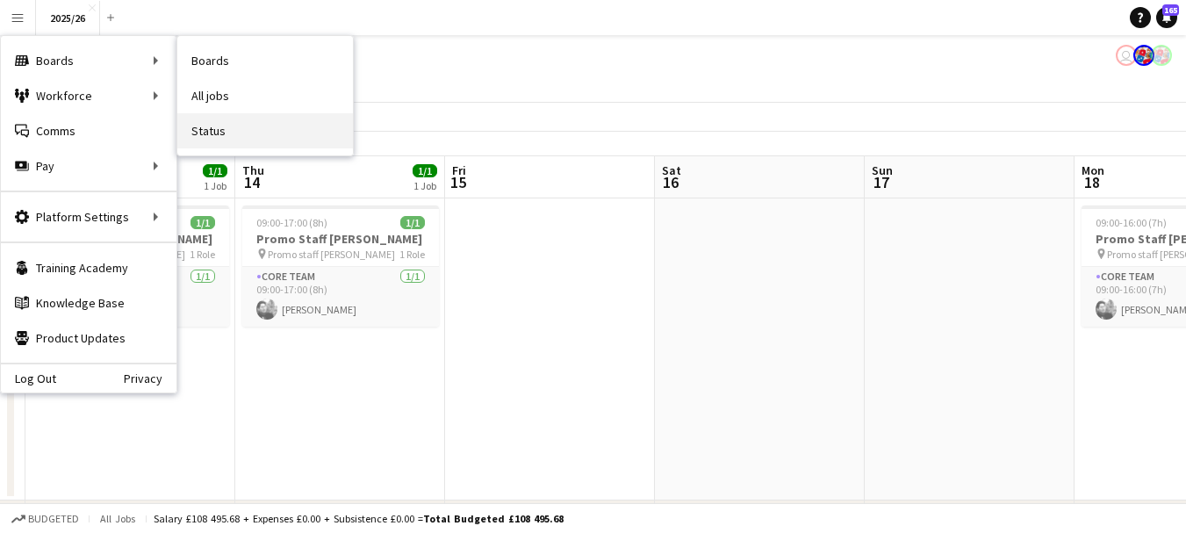
click at [214, 126] on link "Status" at bounding box center [265, 130] width 176 height 35
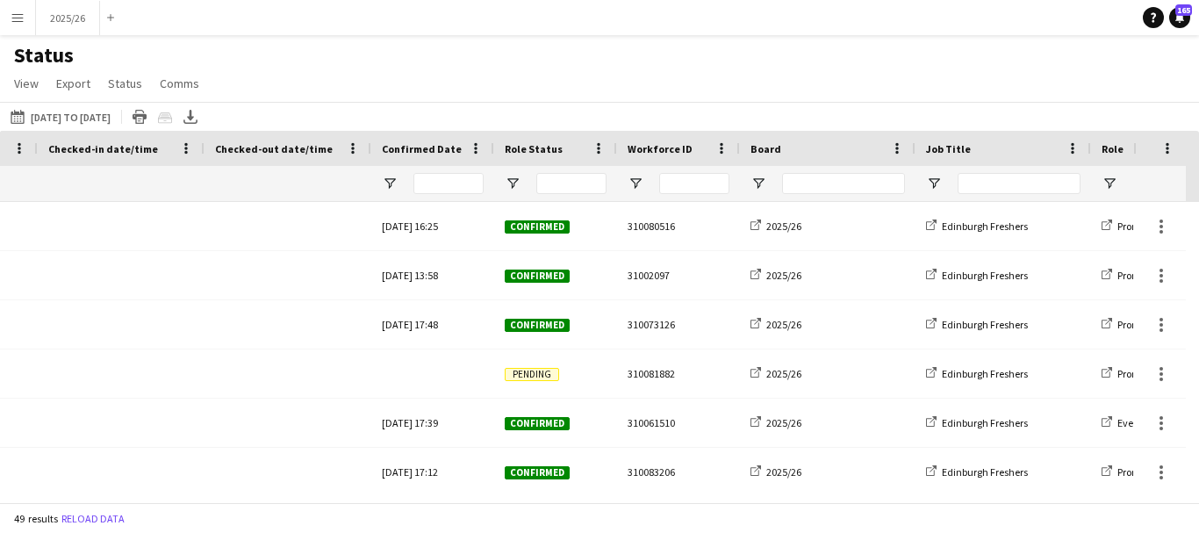
scroll to position [0, 693]
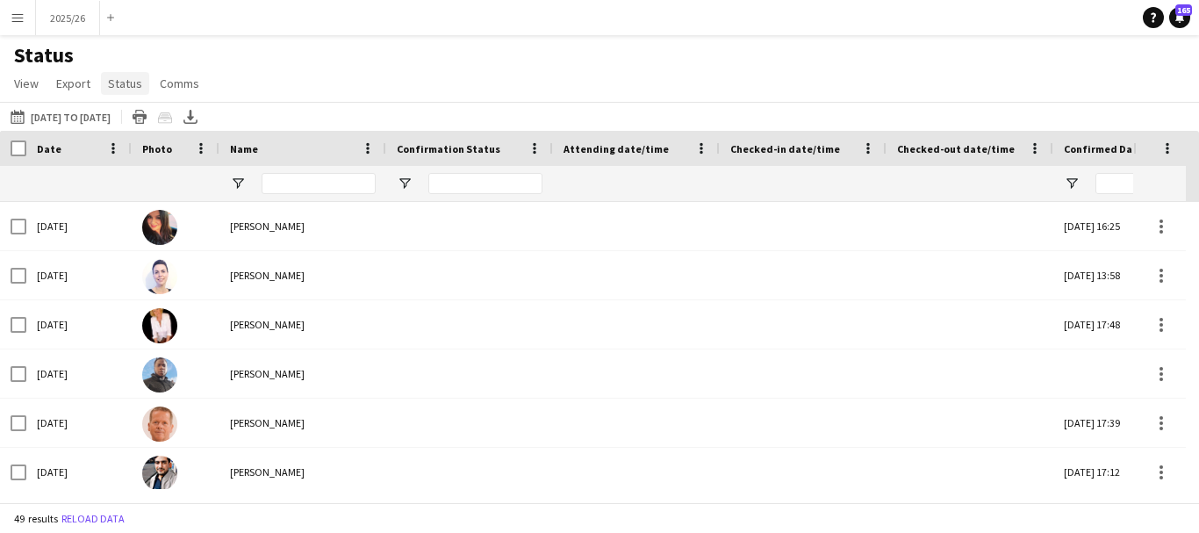
click at [126, 95] on link "Status" at bounding box center [125, 83] width 48 height 23
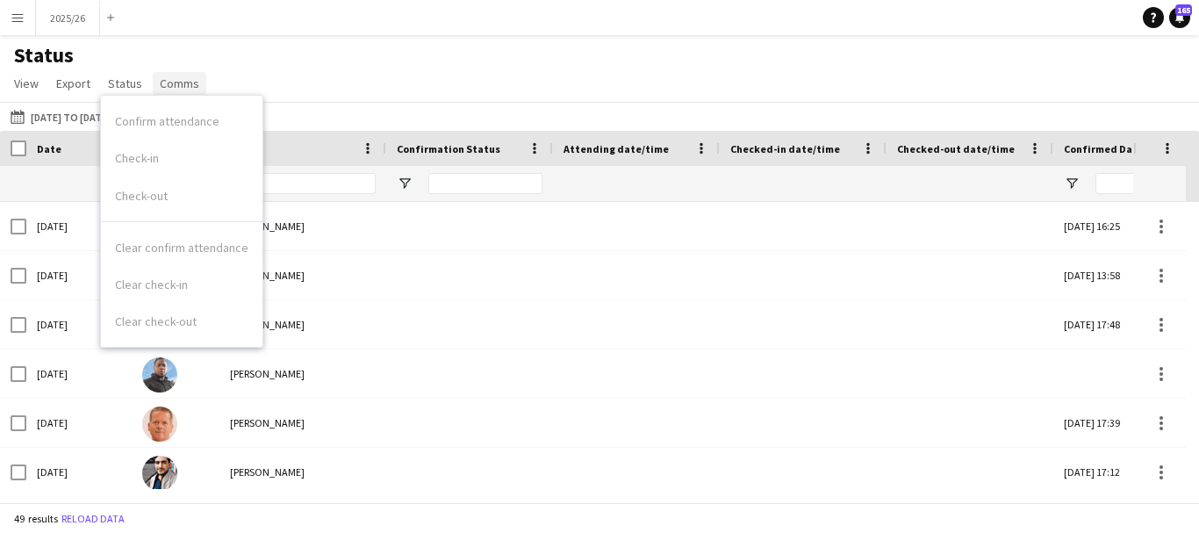
click at [165, 90] on span "Comms" at bounding box center [180, 83] width 40 height 16
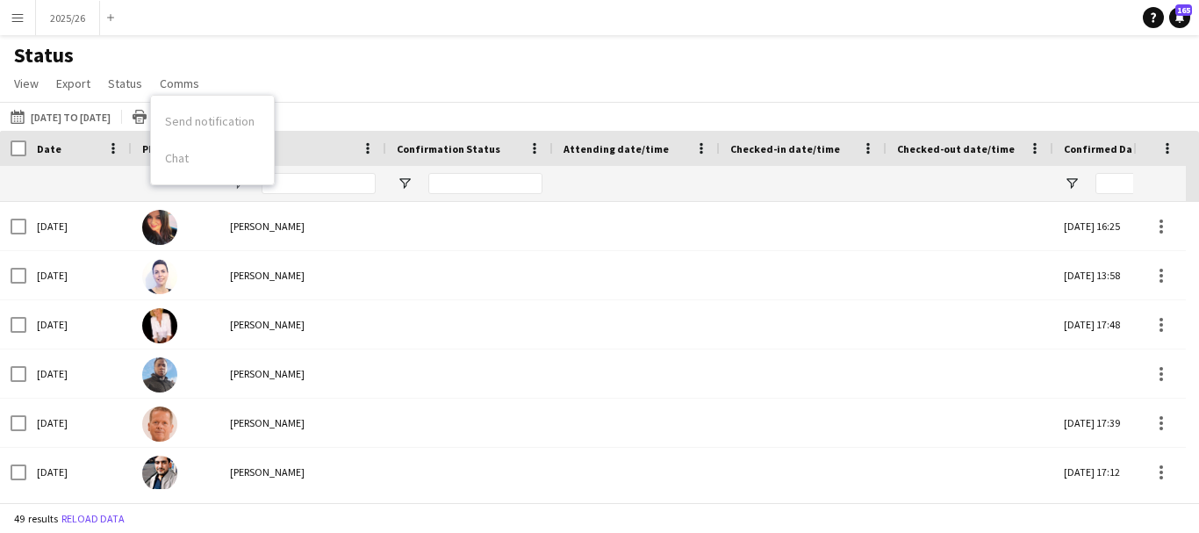
click at [210, 111] on div "Send notification Chat" at bounding box center [212, 140] width 123 height 74
click at [18, 11] on app-icon "Menu" at bounding box center [18, 18] width 14 height 14
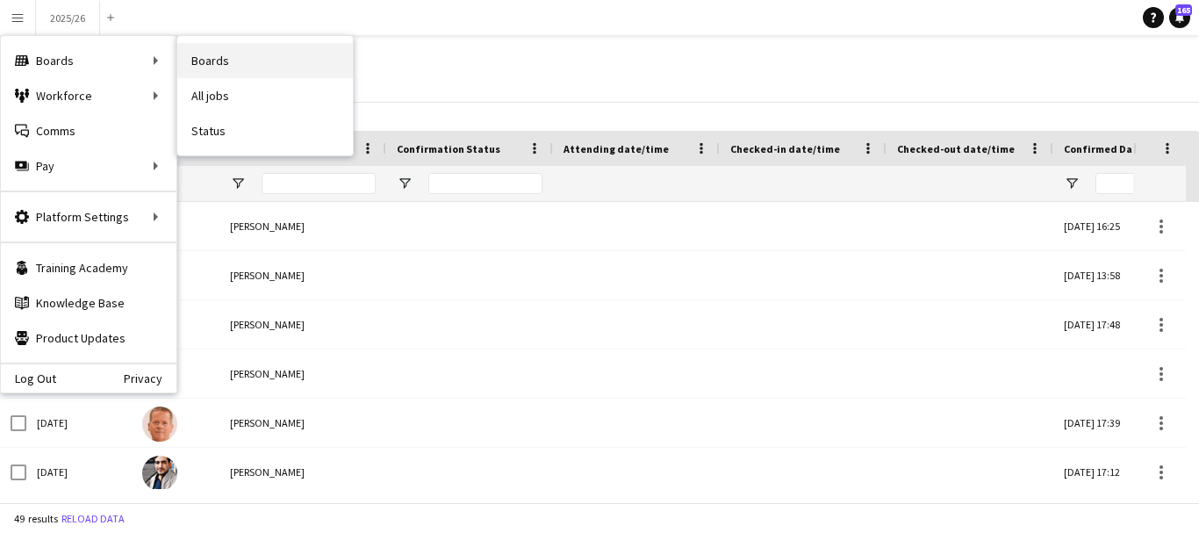
click at [211, 68] on link "Boards" at bounding box center [265, 60] width 176 height 35
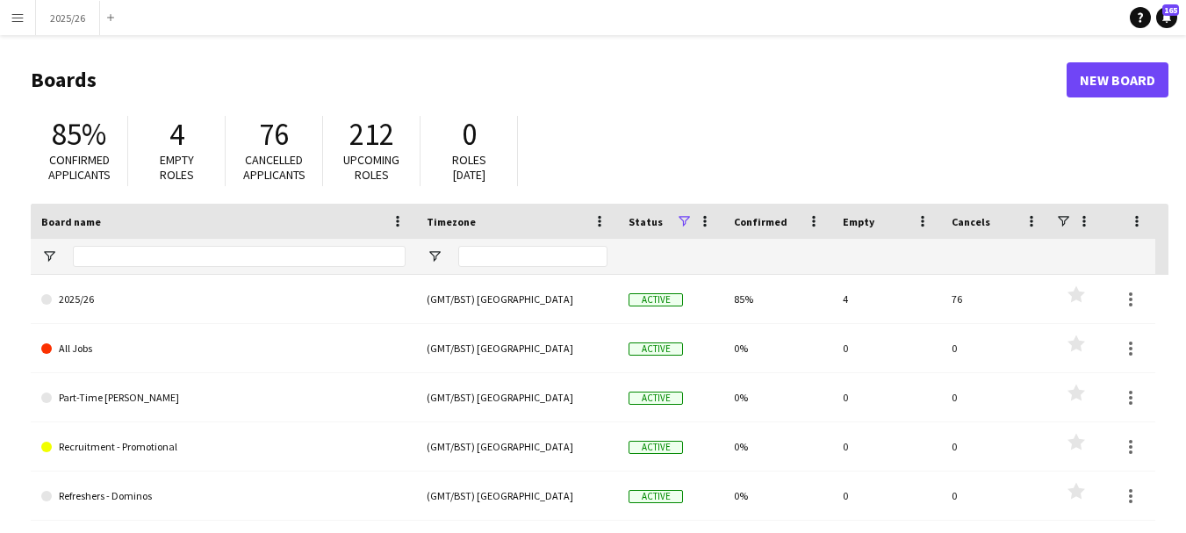
click at [20, 19] on app-icon "Menu" at bounding box center [18, 18] width 14 height 14
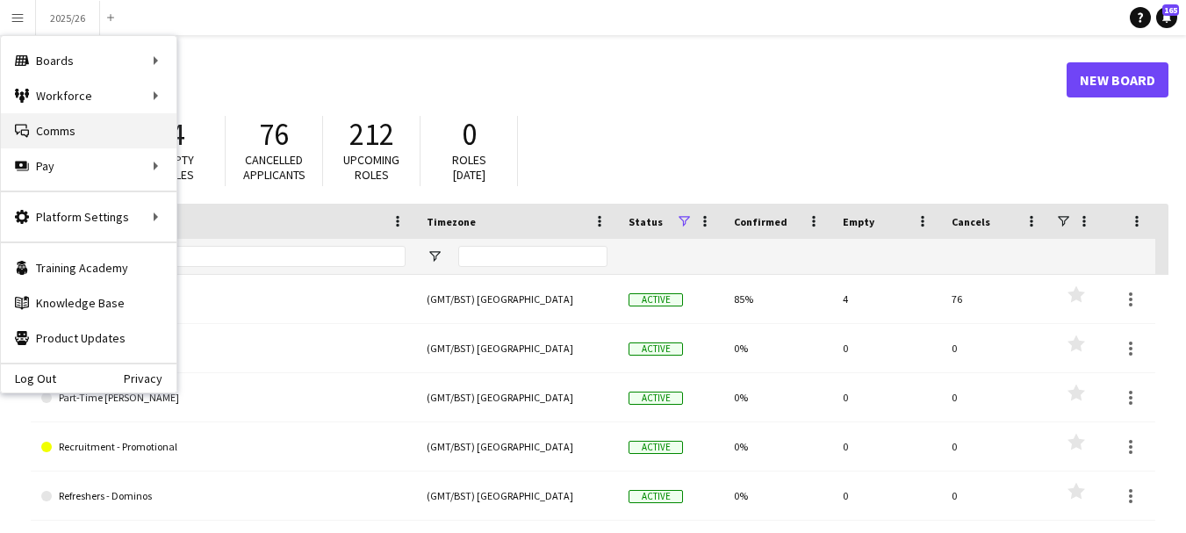
click at [107, 115] on link "Comms Comms" at bounding box center [89, 130] width 176 height 35
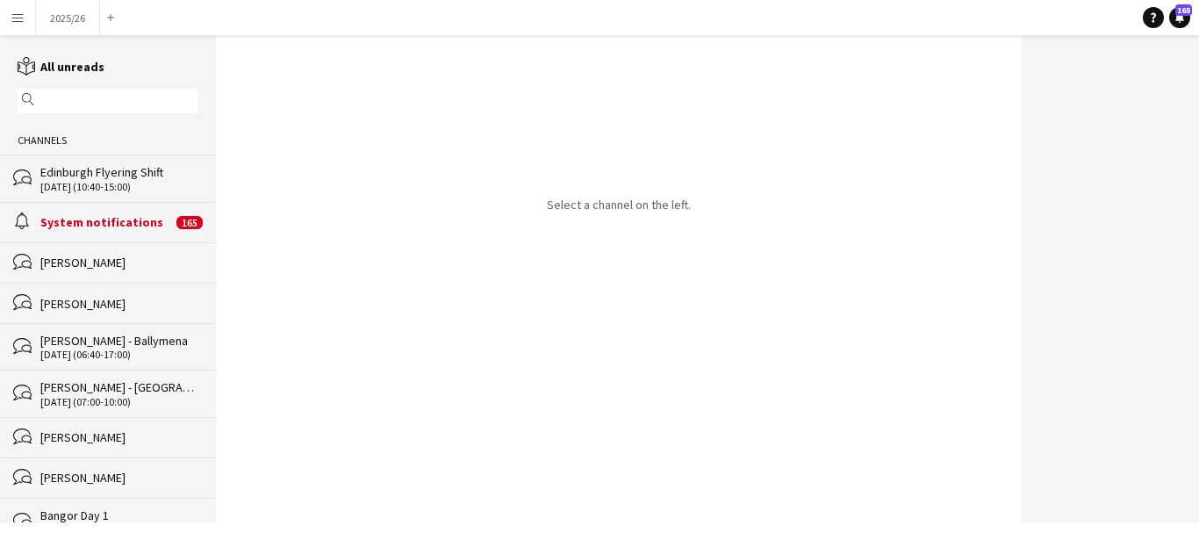
click at [115, 234] on div "alarm System notifications 165" at bounding box center [108, 222] width 216 height 40
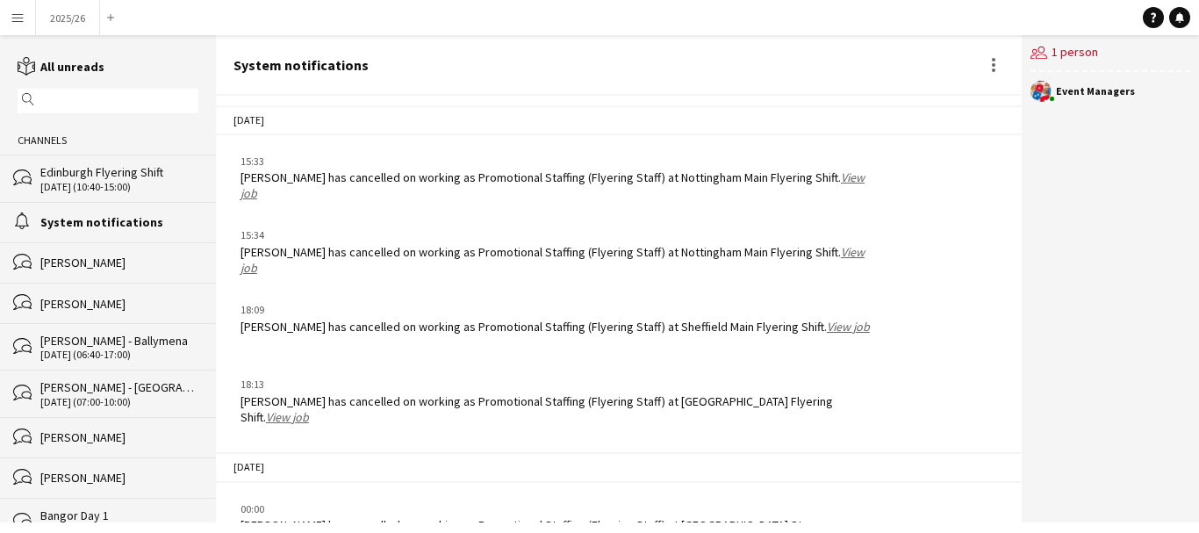
click at [11, 24] on app-icon "Menu" at bounding box center [18, 18] width 14 height 14
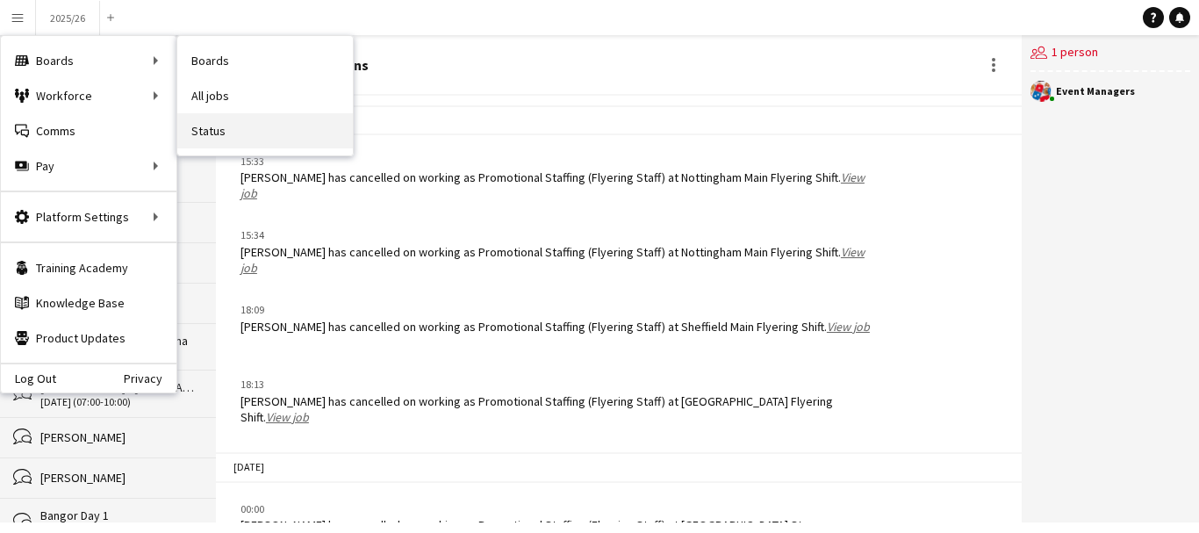
click at [230, 114] on link "Status" at bounding box center [265, 130] width 176 height 35
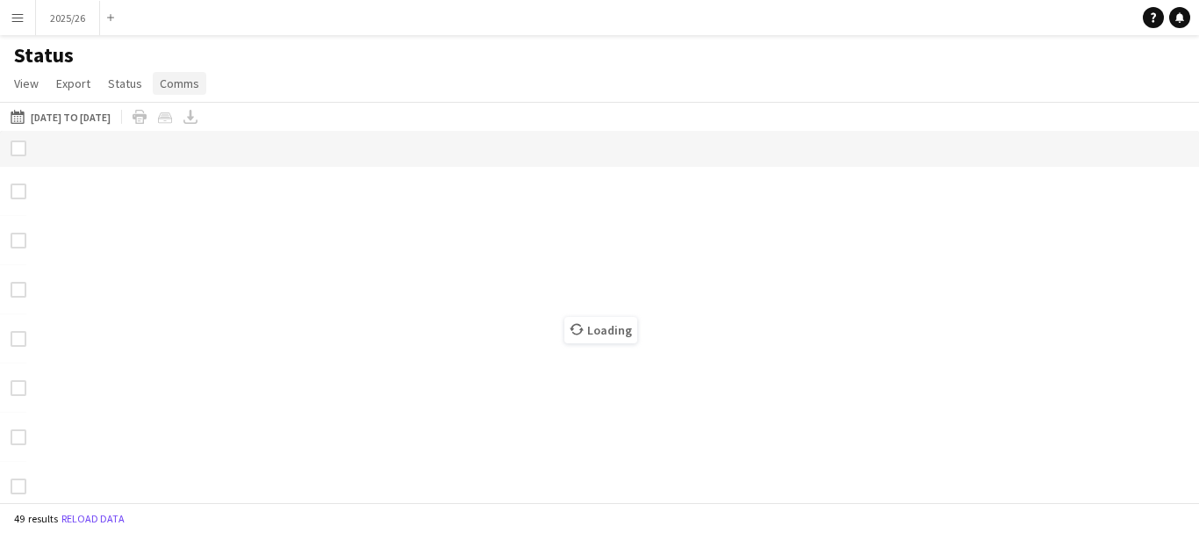
click at [170, 85] on span "Comms" at bounding box center [180, 83] width 40 height 16
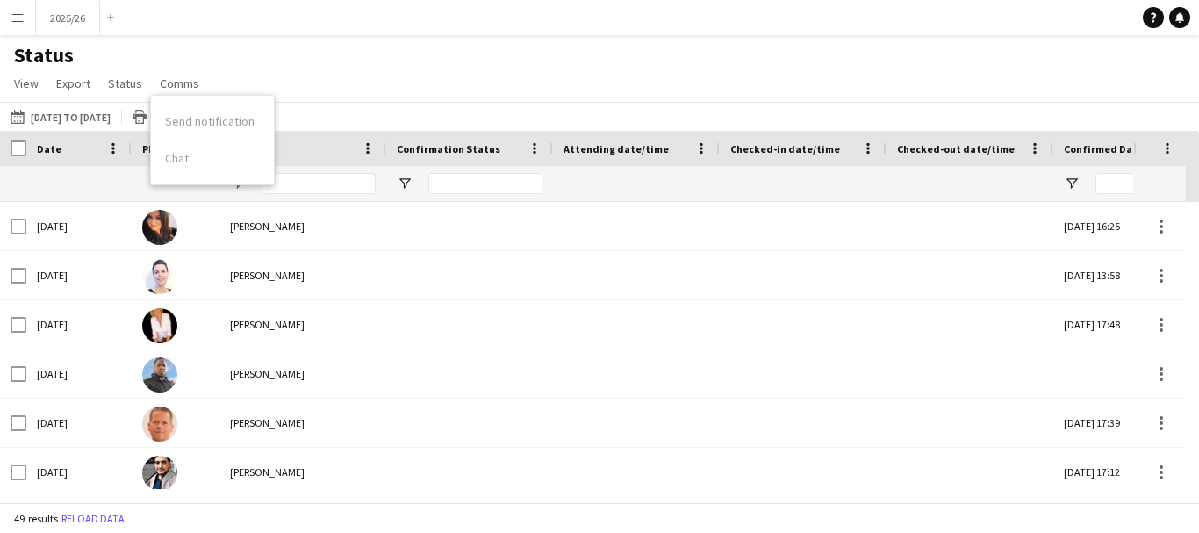
click at [184, 111] on div "Send notification Chat" at bounding box center [212, 140] width 123 height 74
click at [203, 124] on div "Send notification Chat" at bounding box center [212, 140] width 123 height 74
click at [319, 94] on div "Status View Views Default view New view Update view Delete view Edit name Custo…" at bounding box center [599, 72] width 1199 height 60
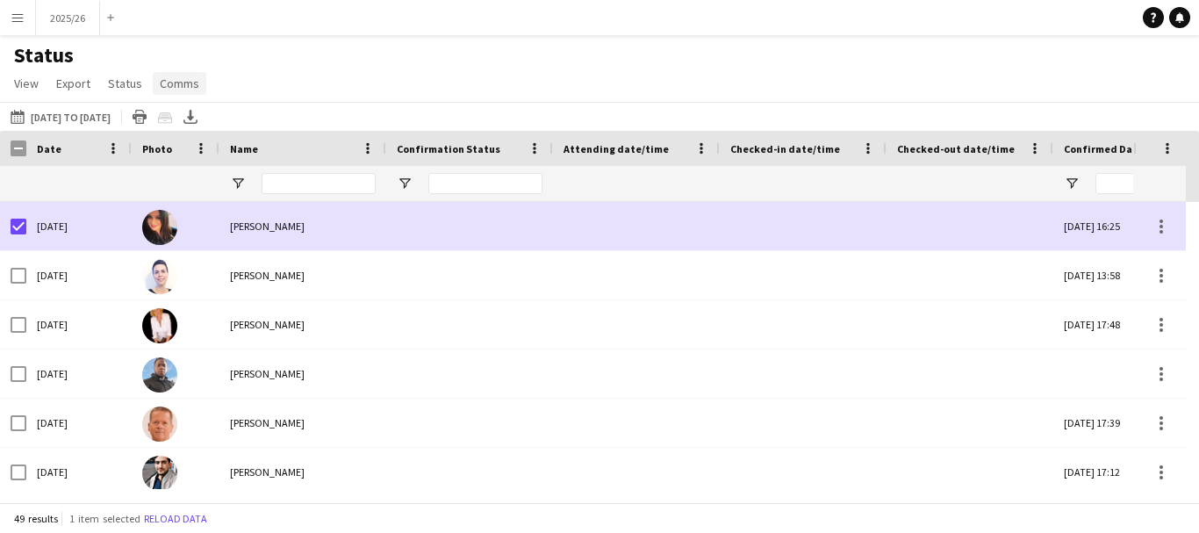
click at [179, 92] on link "Comms" at bounding box center [180, 83] width 54 height 23
click at [305, 62] on div "Status View Views Default view New view Update view Delete view Edit name Custo…" at bounding box center [599, 72] width 1199 height 60
click at [115, 146] on span at bounding box center [113, 148] width 16 height 16
click at [95, 154] on div "Date" at bounding box center [68, 148] width 63 height 26
click at [70, 151] on span at bounding box center [75, 148] width 16 height 16
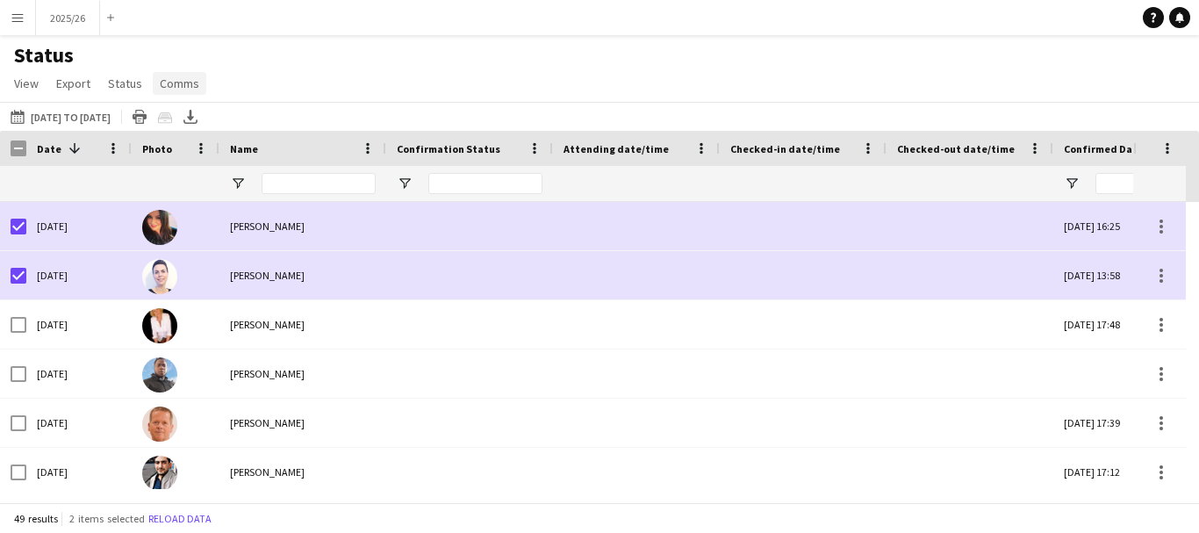
click at [178, 84] on span "Comms" at bounding box center [180, 83] width 40 height 16
click at [314, 99] on div "Status View Views Default view New view Update view Delete view Edit name Custo…" at bounding box center [599, 72] width 1199 height 60
click at [1168, 151] on span at bounding box center [1168, 148] width 16 height 16
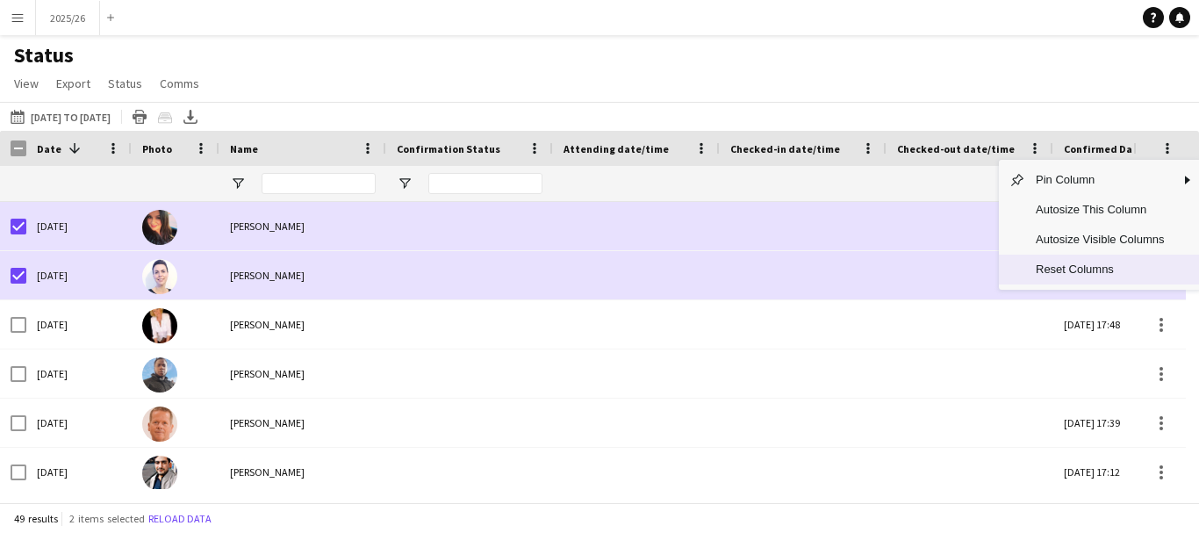
click at [1067, 278] on span "Reset Columns" at bounding box center [1099, 270] width 149 height 30
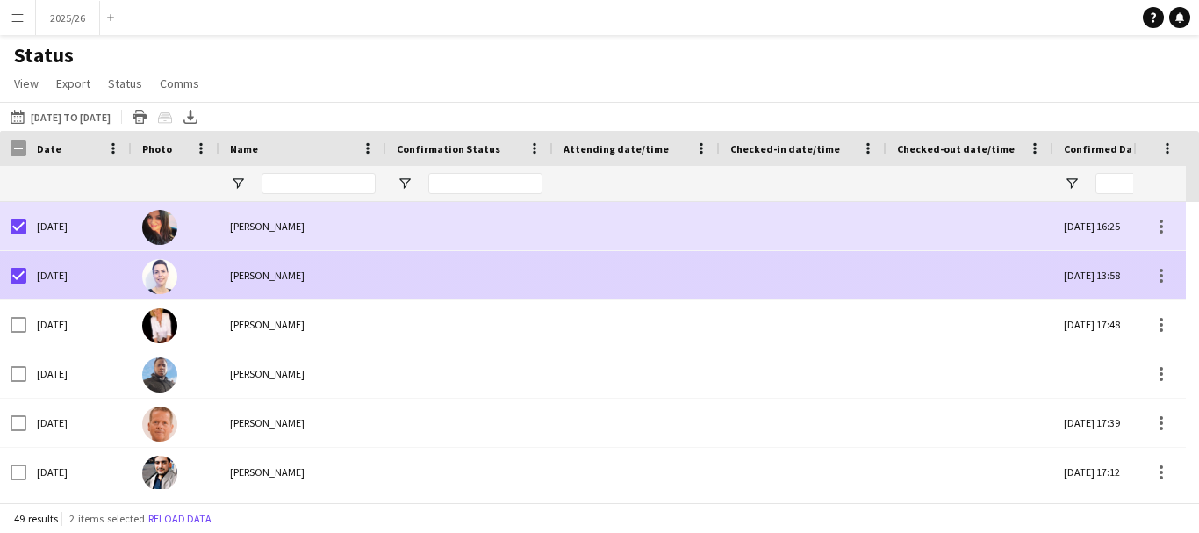
click at [1064, 271] on div "Sun, 18 May 2025 13:58" at bounding box center [1114, 275] width 123 height 48
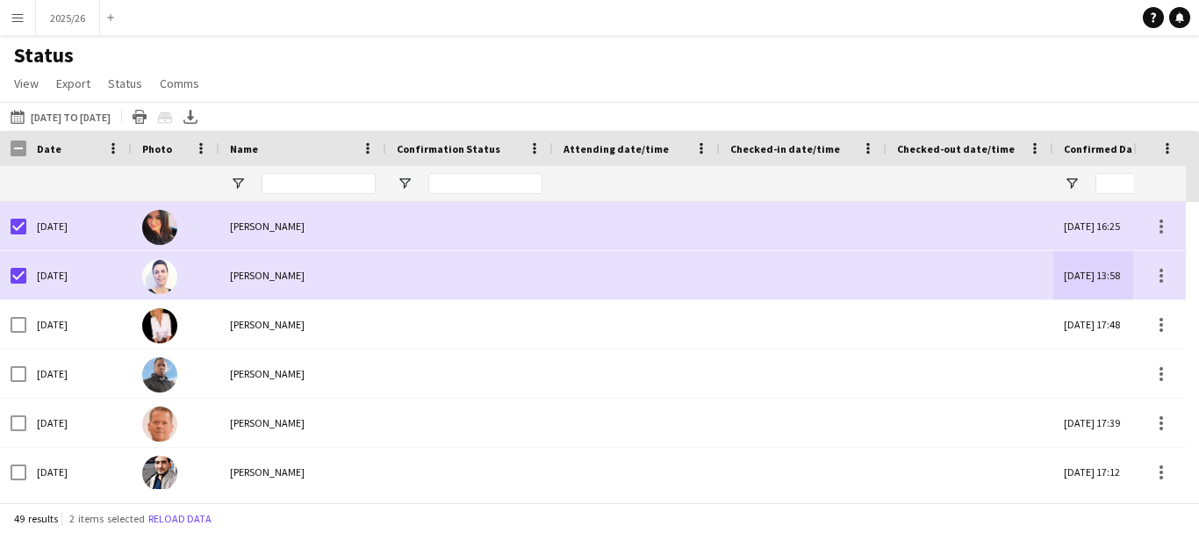
click at [121, 145] on div "Date" at bounding box center [78, 148] width 105 height 35
click at [413, 60] on div "Status View Views Default view New view Update view Delete view Edit name Custo…" at bounding box center [599, 72] width 1199 height 60
click at [30, 26] on button "Menu" at bounding box center [17, 17] width 35 height 35
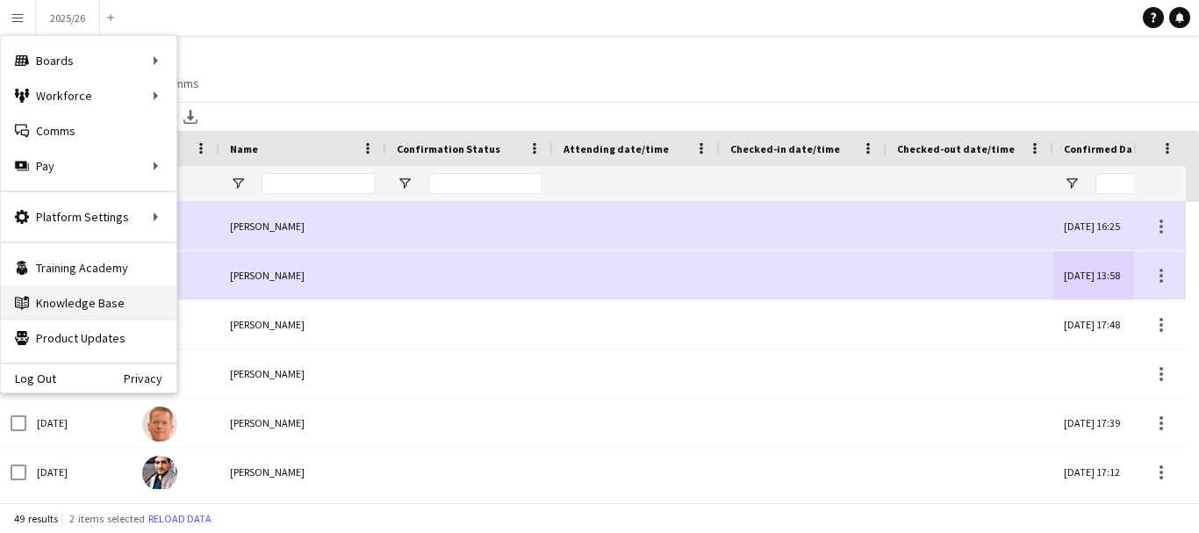
click at [71, 307] on link "Knowledge Base Knowledge Base" at bounding box center [89, 302] width 176 height 35
click at [371, 52] on div "Status View Views Default view New view Update view Delete view Edit name Custo…" at bounding box center [599, 72] width 1199 height 60
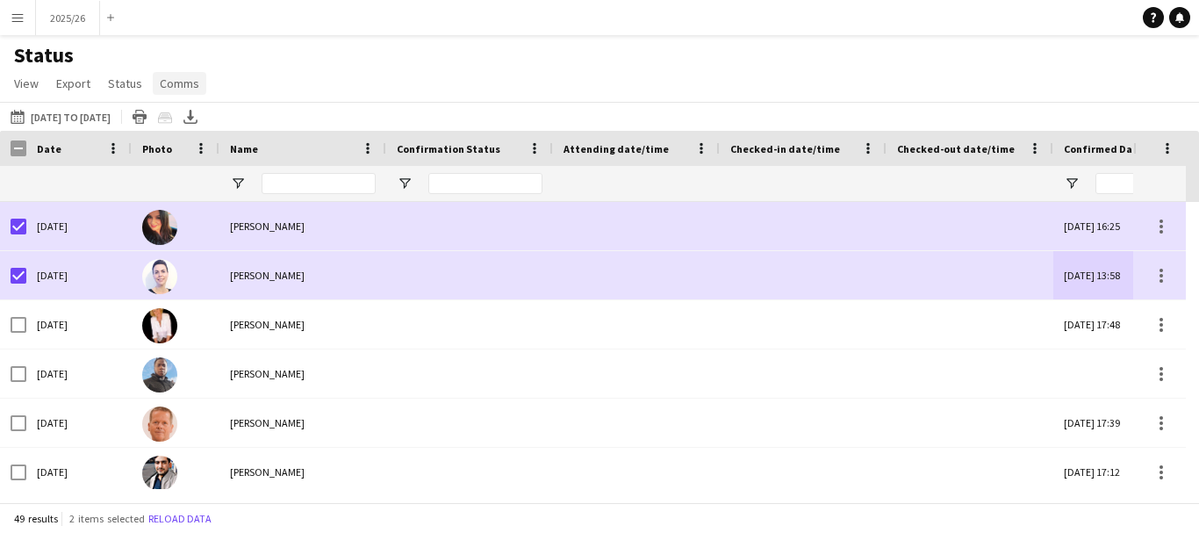
click at [187, 84] on span "Comms" at bounding box center [180, 83] width 40 height 16
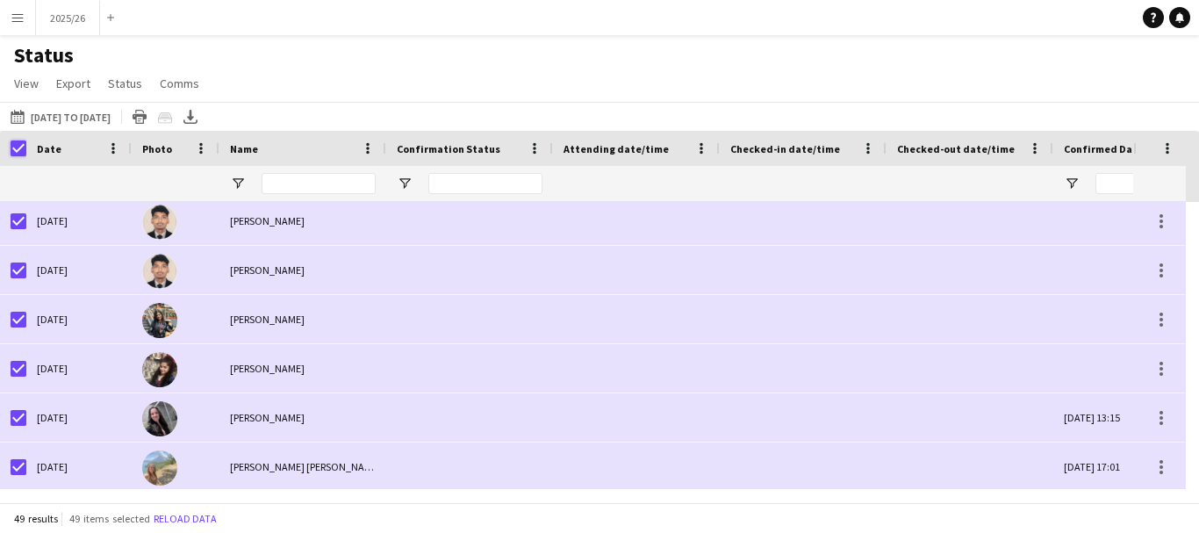
scroll to position [2122, 0]
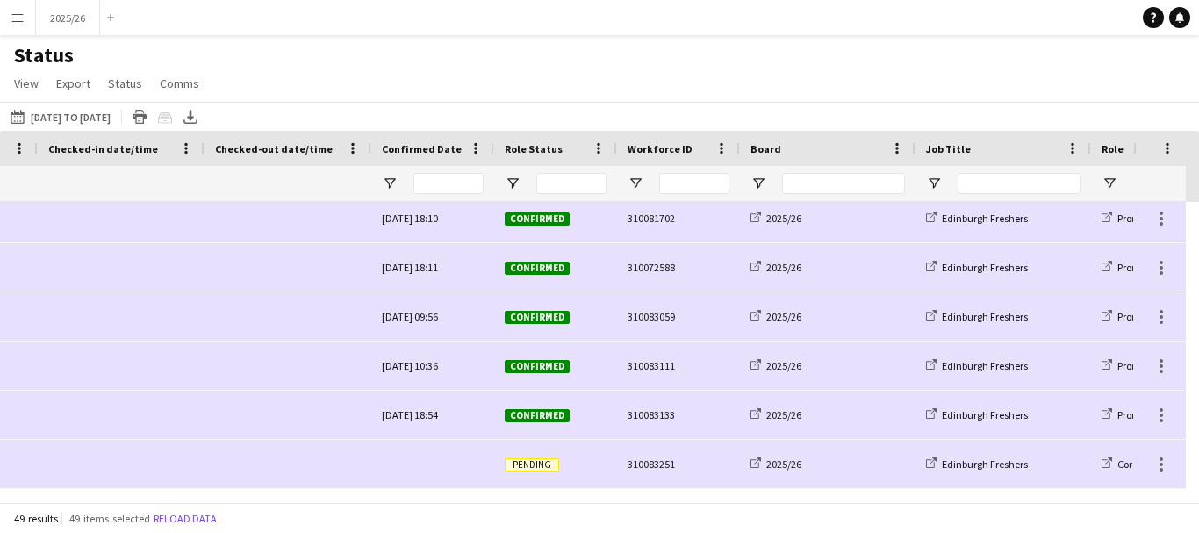
drag, startPoint x: 492, startPoint y: 488, endPoint x: 278, endPoint y: 492, distance: 214.2
click at [277, 492] on div "Crew Shift Details Confirmation Status Attending date/time" at bounding box center [599, 316] width 1199 height 371
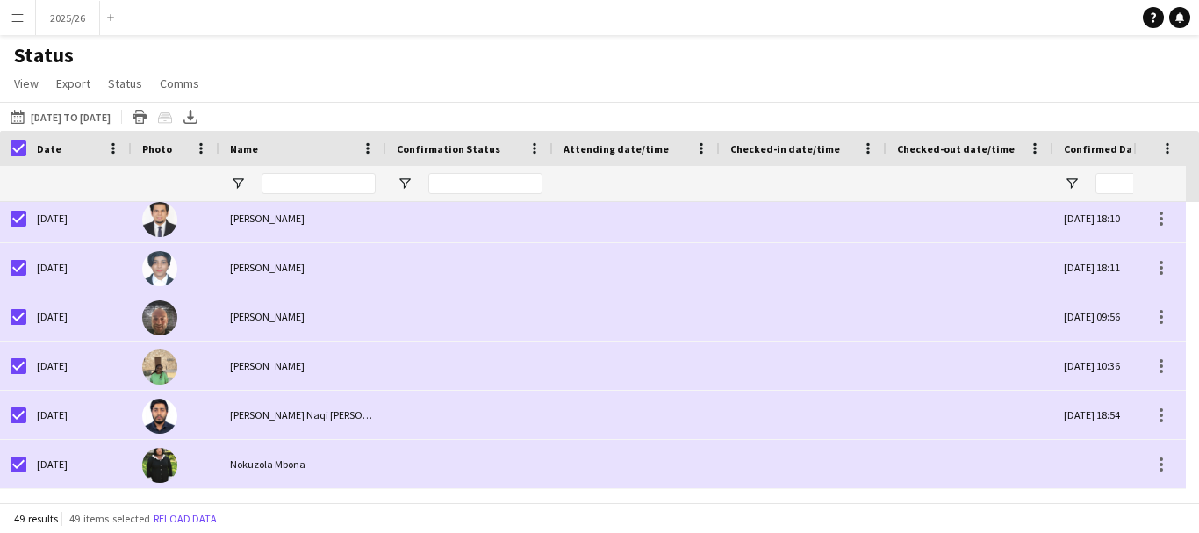
click at [3, 27] on button "Menu" at bounding box center [17, 17] width 35 height 35
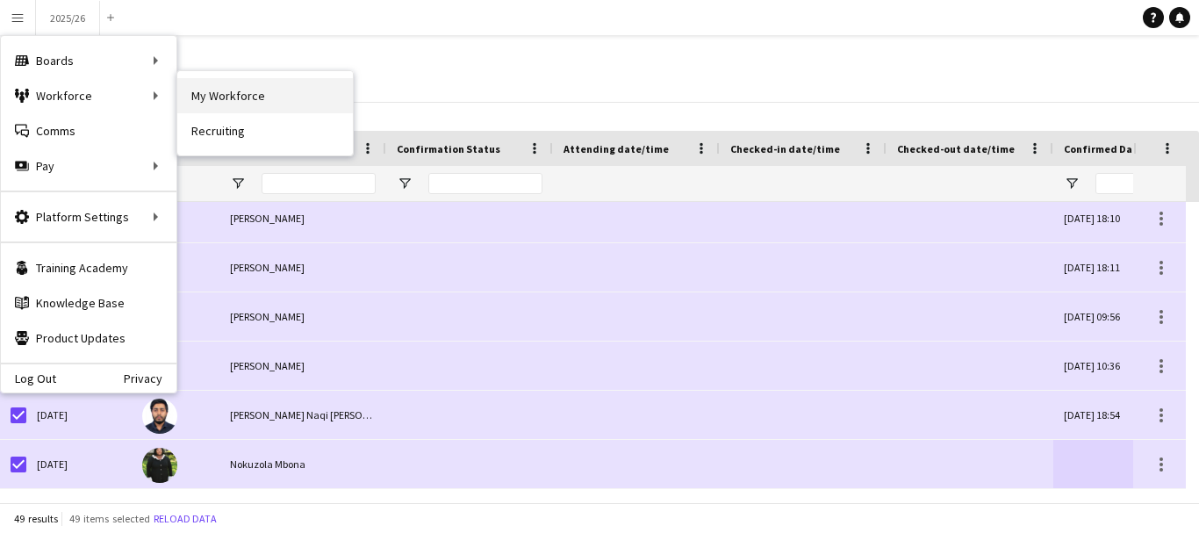
click at [216, 90] on link "My Workforce" at bounding box center [265, 95] width 176 height 35
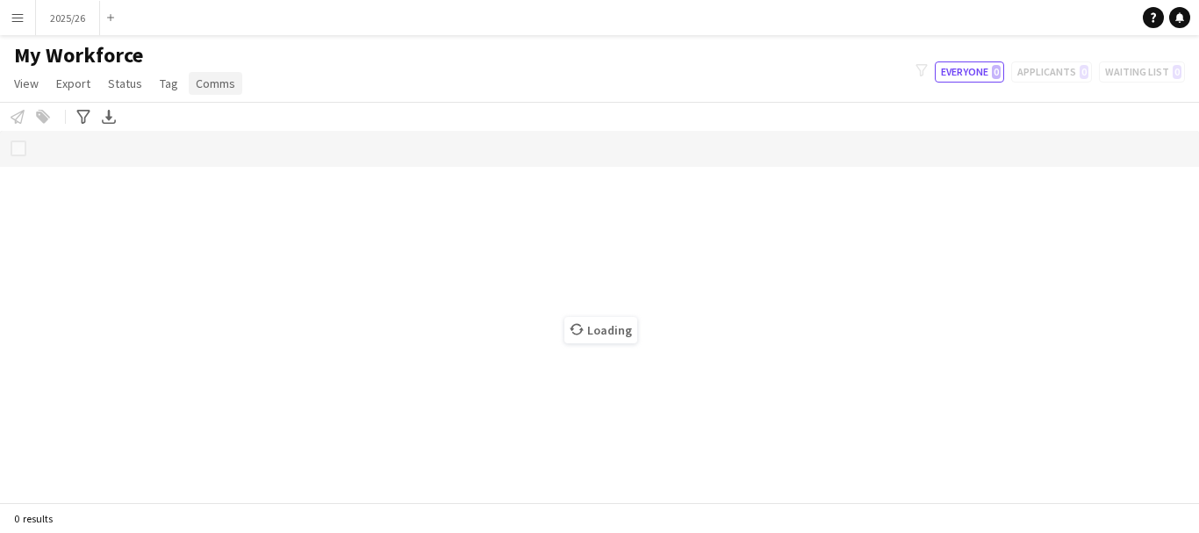
click at [209, 80] on span "Comms" at bounding box center [216, 83] width 40 height 16
click at [350, 45] on div "My Workforce View Views Default view New view Update view Delete view Edit name…" at bounding box center [599, 72] width 1199 height 60
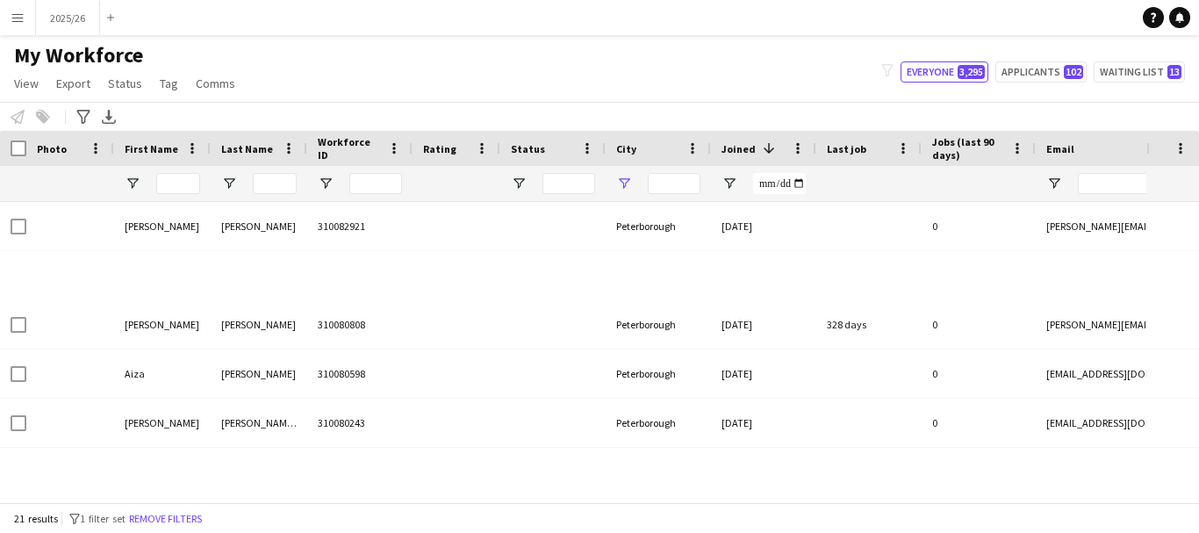
type input "********"
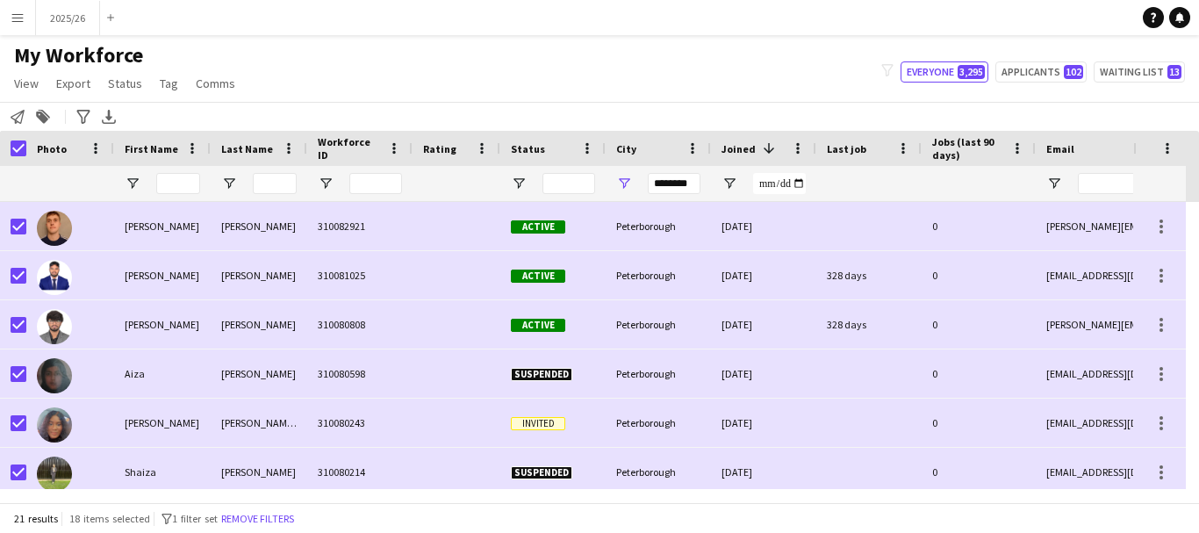
click at [13, 40] on main "My Workforce View Views Default view New view Update view Delete view Edit name…" at bounding box center [599, 272] width 1199 height 474
click at [20, 23] on app-icon "Menu" at bounding box center [18, 18] width 14 height 14
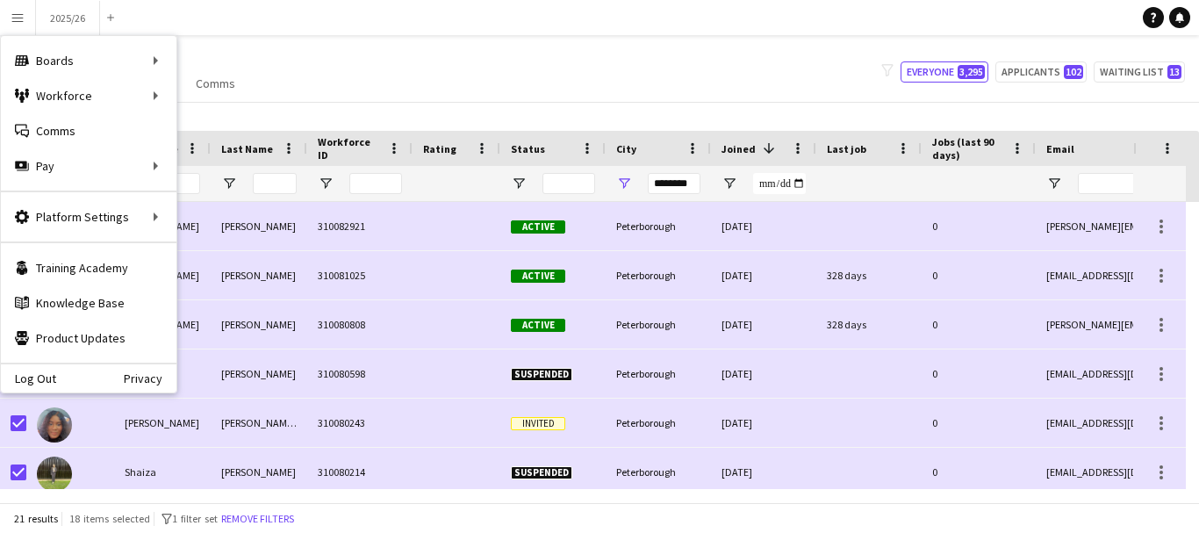
click at [667, 88] on div "My Workforce View Views Default view New view Update view Delete view Edit name…" at bounding box center [599, 72] width 1199 height 60
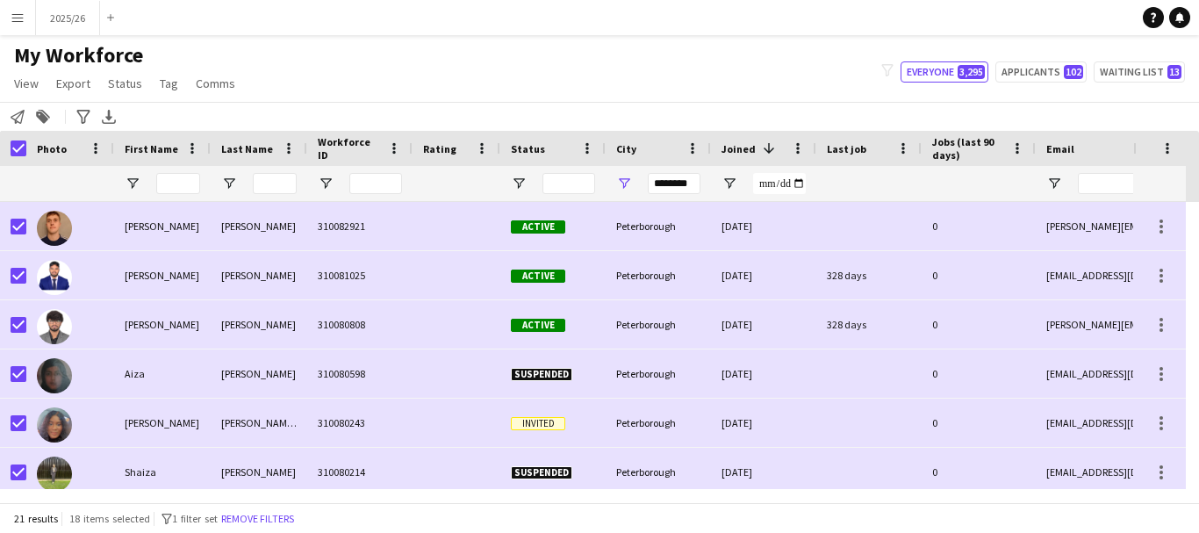
click at [333, 90] on div "My Workforce View Views Default view New view Update view Delete view Edit name…" at bounding box center [599, 72] width 1199 height 60
click at [39, 21] on button "2025/26 Close" at bounding box center [68, 18] width 64 height 34
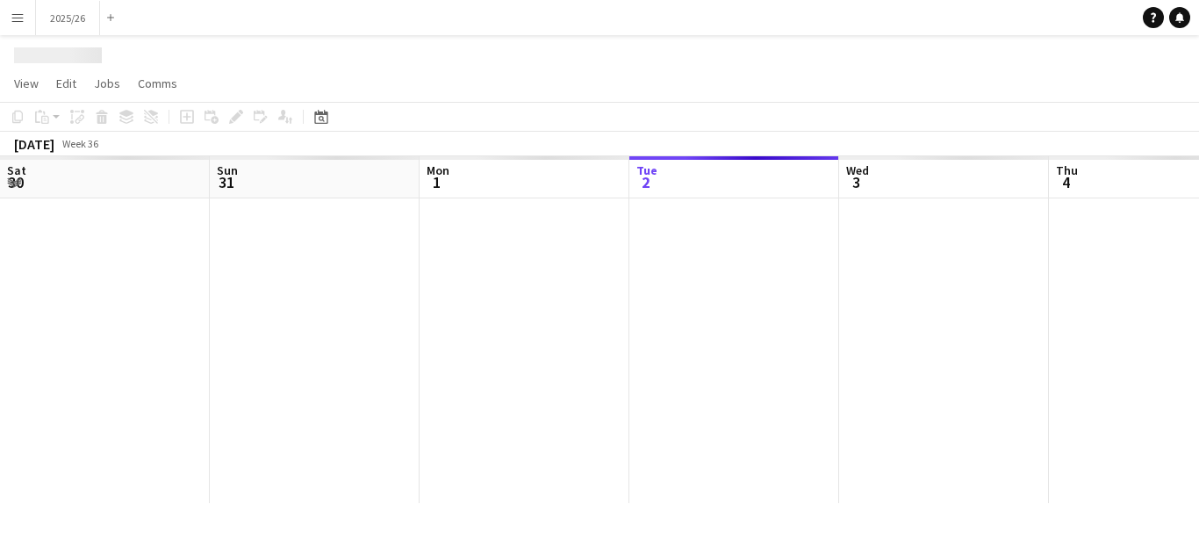
click at [22, 19] on app-icon "Menu" at bounding box center [18, 18] width 14 height 14
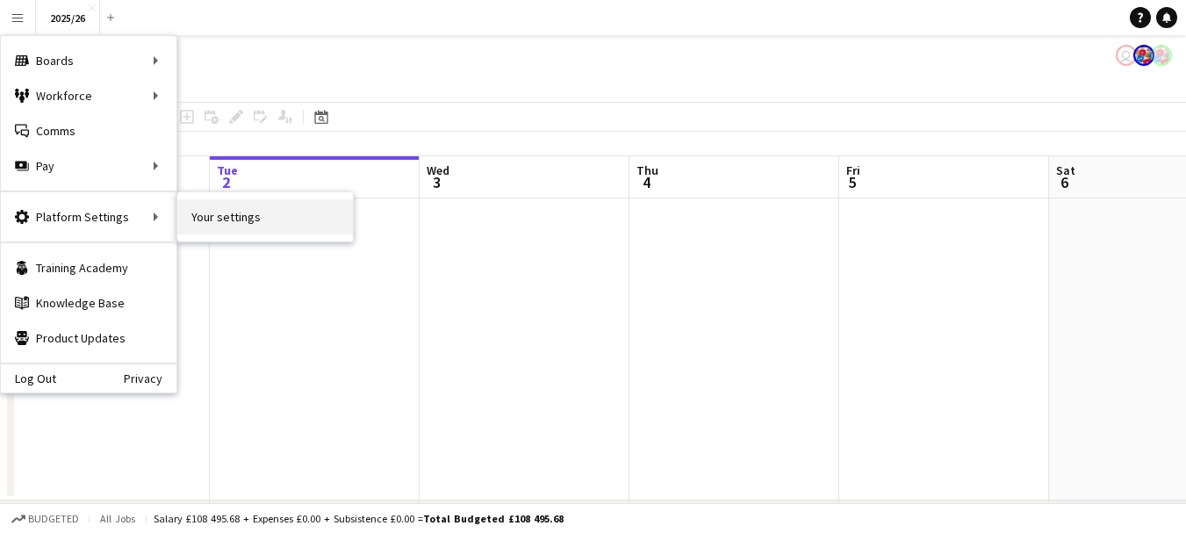
click at [211, 219] on link "Your settings" at bounding box center [265, 216] width 176 height 35
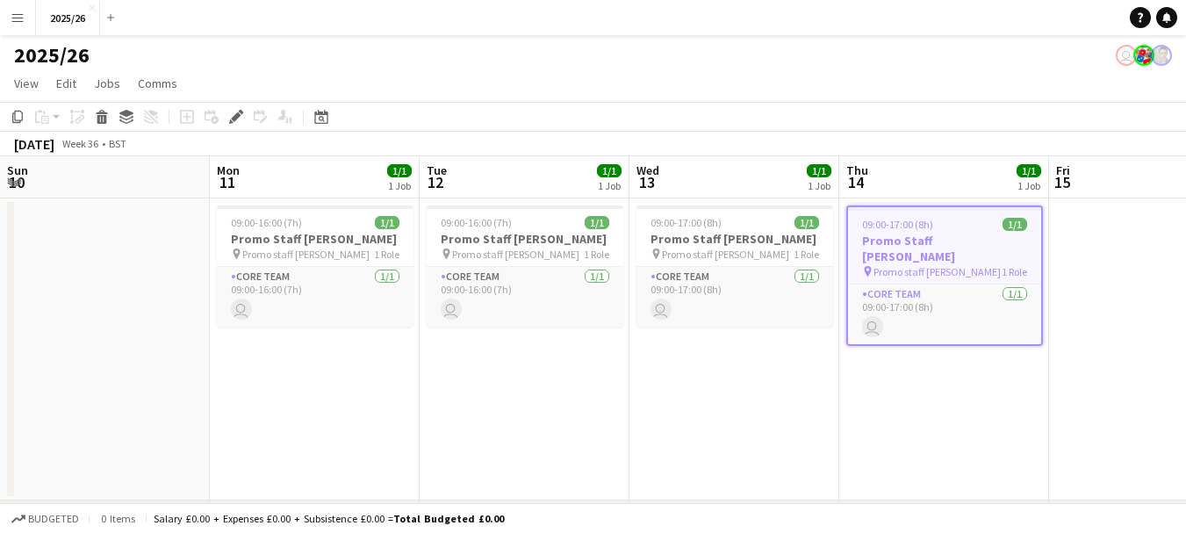
scroll to position [0, 604]
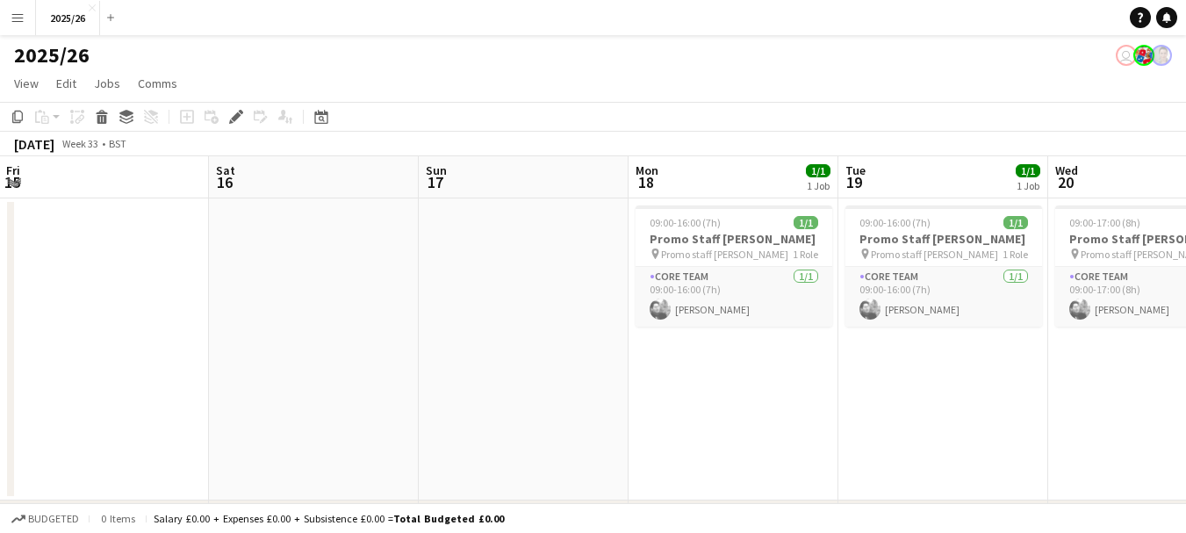
drag, startPoint x: 880, startPoint y: 351, endPoint x: 108, endPoint y: 253, distance: 777.8
click at [108, 253] on app-calendar-viewport "Tue 12 1/1 1 Job Wed 13 1/1 1 Job Thu 14 1/1 1 Job Fri 15 Sat 16 Sun 17 Mon 18 …" at bounding box center [593, 368] width 1186 height 425
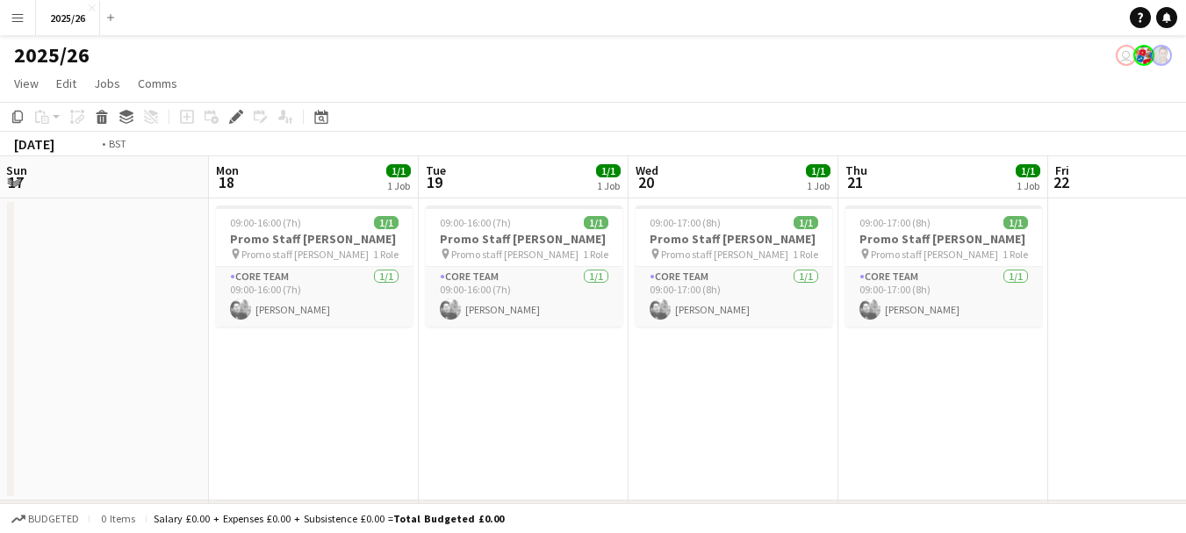
click at [362, 310] on app-calendar-viewport "Thu 14 1/1 1 Job Fri 15 Sat 16 Sun 17 Mon 18 1/1 1 Job Tue 19 1/1 1 Job Wed 20 …" at bounding box center [593, 368] width 1186 height 425
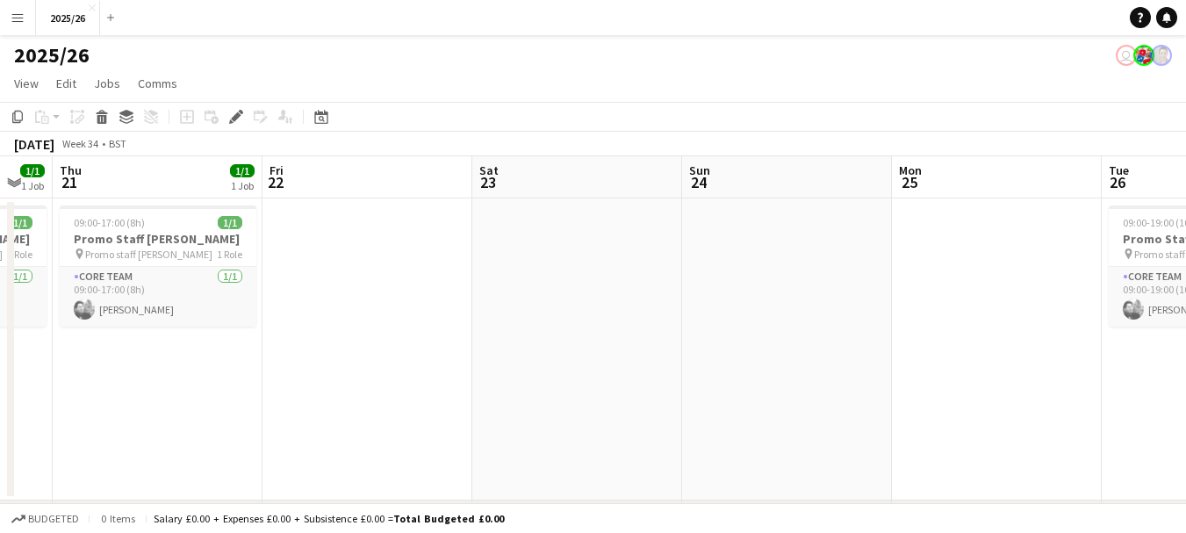
scroll to position [0, 0]
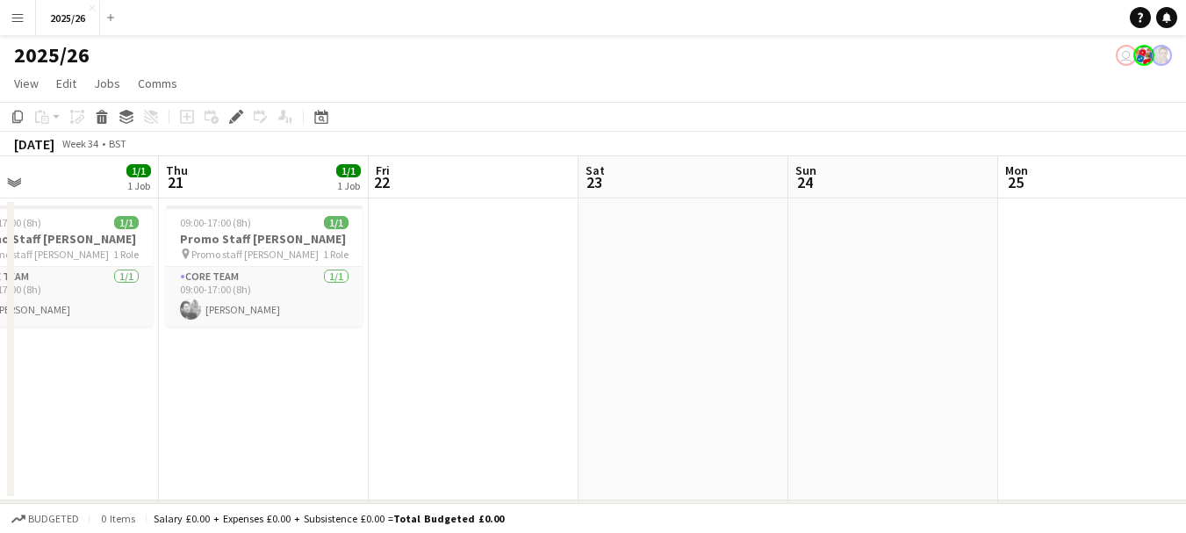
drag, startPoint x: 928, startPoint y: 396, endPoint x: 480, endPoint y: 346, distance: 450.5
click at [465, 346] on app-calendar-viewport "Sun 17 Mon 18 1/1 1 Job Tue 19 1/1 1 Job Wed 20 1/1 1 Job Thu 21 1/1 1 Job Fri …" at bounding box center [593, 368] width 1186 height 425
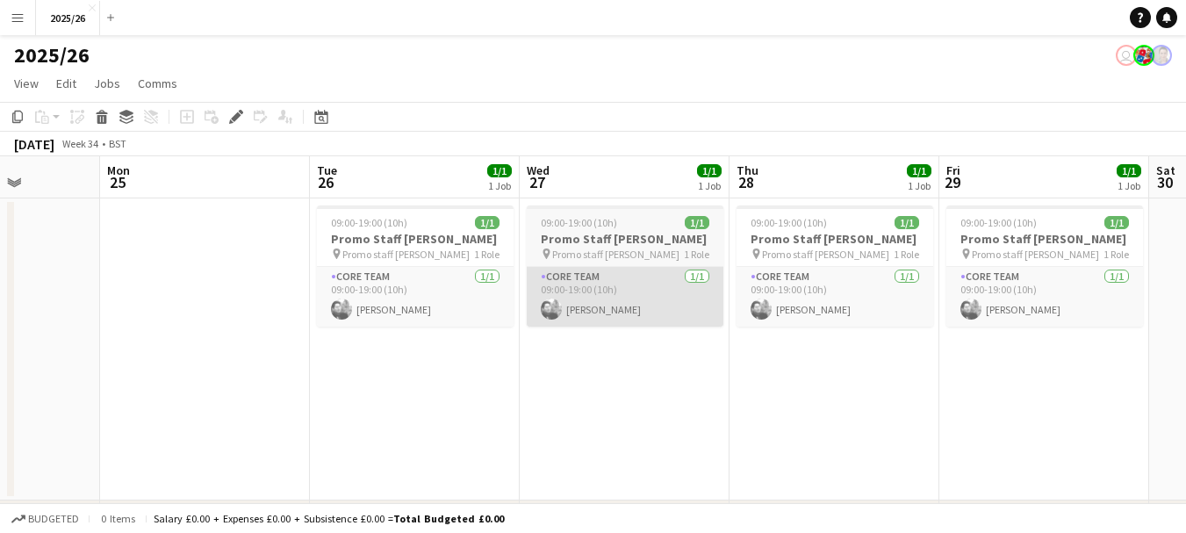
drag, startPoint x: 1100, startPoint y: 379, endPoint x: 584, endPoint y: 324, distance: 519.1
click at [584, 325] on app-calendar-viewport "Thu 21 1/1 1 Job Fri 22 Sat 23 Sun 24 Mon 25 Tue 26 1/1 1 Job Wed 27 1/1 1 Job …" at bounding box center [593, 368] width 1186 height 425
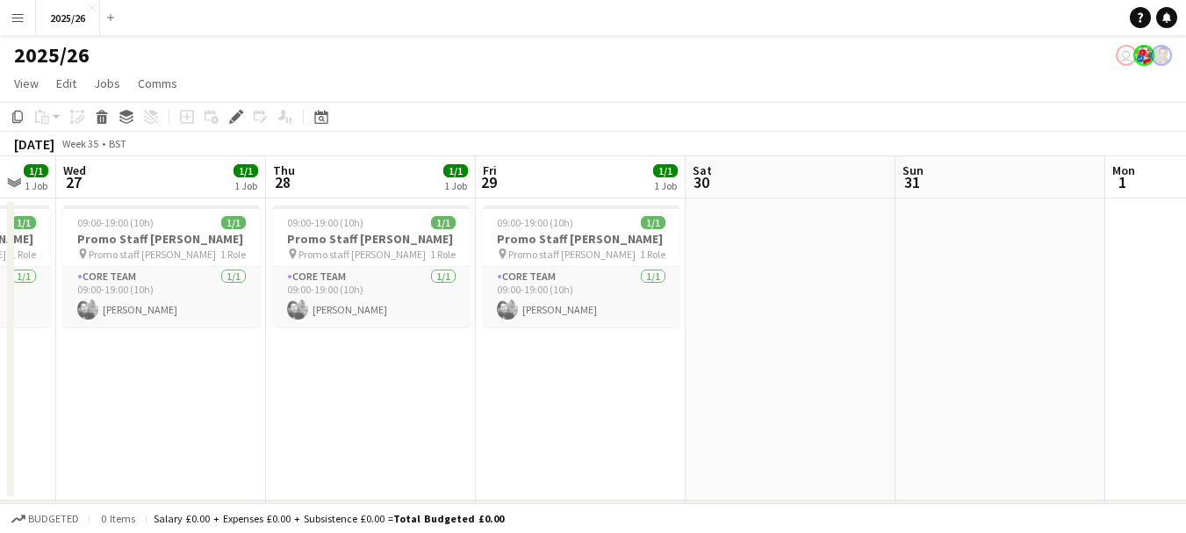
drag, startPoint x: 1088, startPoint y: 388, endPoint x: 1130, endPoint y: 403, distance: 44.7
click at [654, 363] on app-calendar-viewport "Sun 24 Mon 25 Tue 26 1/1 1 Job Wed 27 1/1 1 Job Thu 28 1/1 1 Job Fri 29 1/1 1 J…" at bounding box center [593, 368] width 1186 height 425
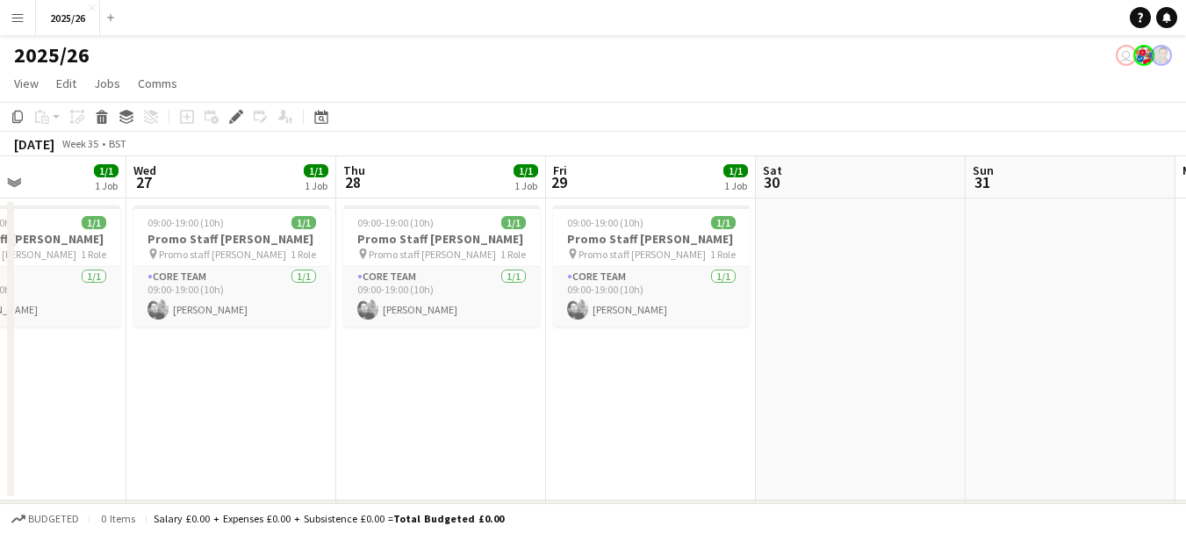
drag, startPoint x: 1130, startPoint y: 403, endPoint x: 794, endPoint y: 371, distance: 337.7
click at [794, 371] on app-calendar-viewport "Sun 24 Mon 25 Tue 26 1/1 1 Job Wed 27 1/1 1 Job Thu 28 1/1 1 Job Fri 29 1/1 1 J…" at bounding box center [593, 368] width 1186 height 425
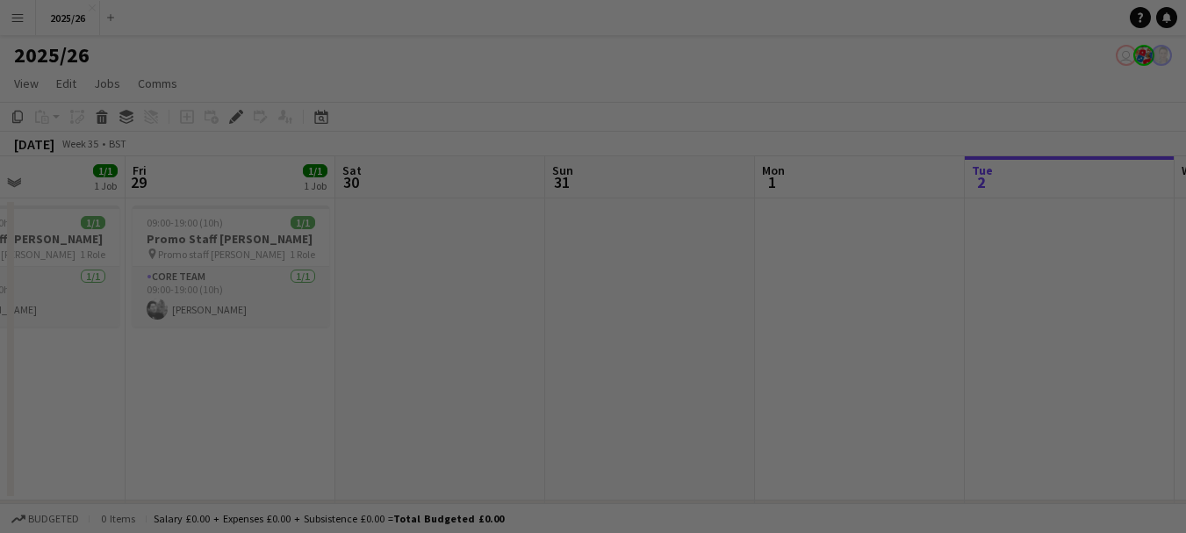
scroll to position [0, 577]
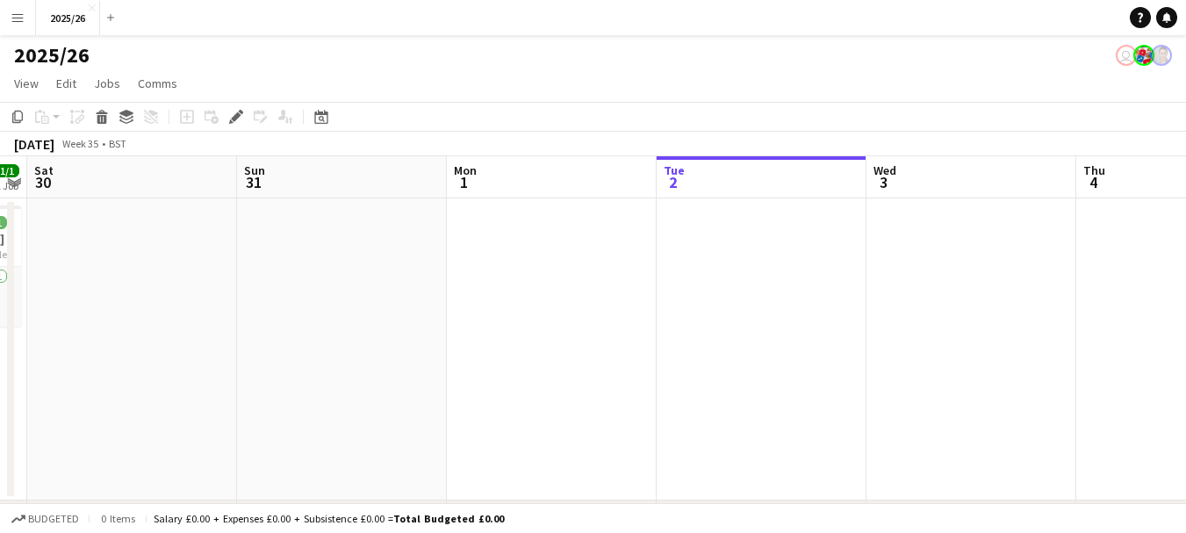
drag, startPoint x: 1016, startPoint y: 258, endPoint x: 512, endPoint y: 264, distance: 503.9
click at [511, 264] on app-calendar-viewport "Wed 27 1/1 1 Job Thu 28 1/1 1 Job Fri 29 1/1 1 Job Sat 30 Sun 31 Mon 1 Tue 2 We…" at bounding box center [593, 368] width 1186 height 425
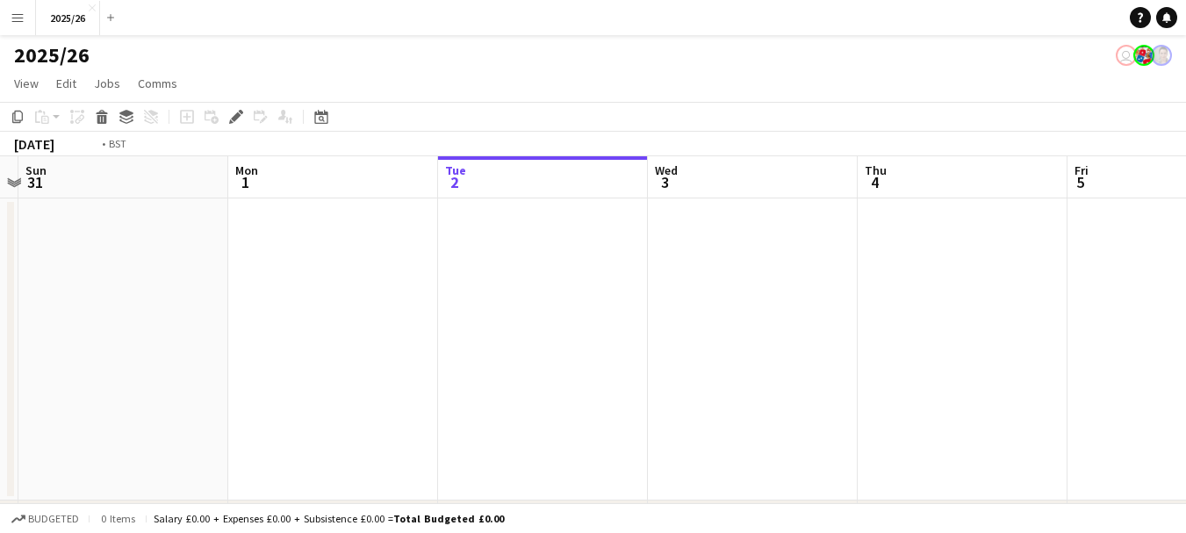
drag, startPoint x: 874, startPoint y: 334, endPoint x: 496, endPoint y: 304, distance: 379.6
click at [496, 304] on app-calendar-viewport "Thu 28 1/1 1 Job Fri 29 1/1 1 Job Sat 30 Sun 31 Mon 1 Tue 2 Wed 3 Thu 4 Fri 5 S…" at bounding box center [593, 368] width 1186 height 425
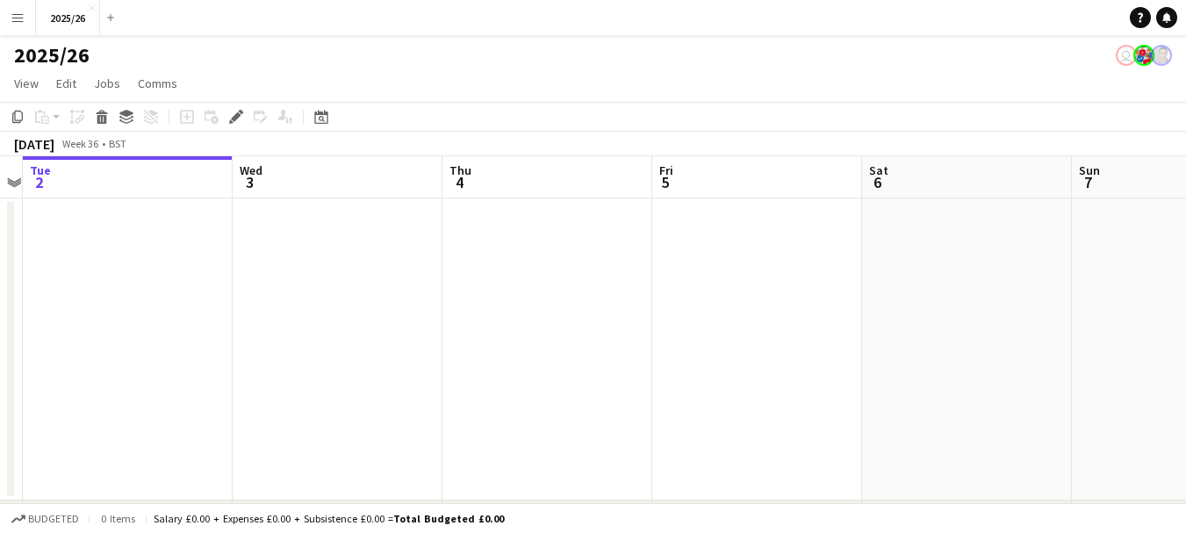
drag, startPoint x: 1054, startPoint y: 321, endPoint x: 655, endPoint y: 299, distance: 400.0
click at [655, 299] on app-calendar-viewport "Sat 30 Sun 31 Mon 1 Tue 2 Wed 3 Thu 4 Fri 5 Sat 6 Sun 7 Mon 8 33/33 1 Job Tue 9…" at bounding box center [593, 368] width 1186 height 425
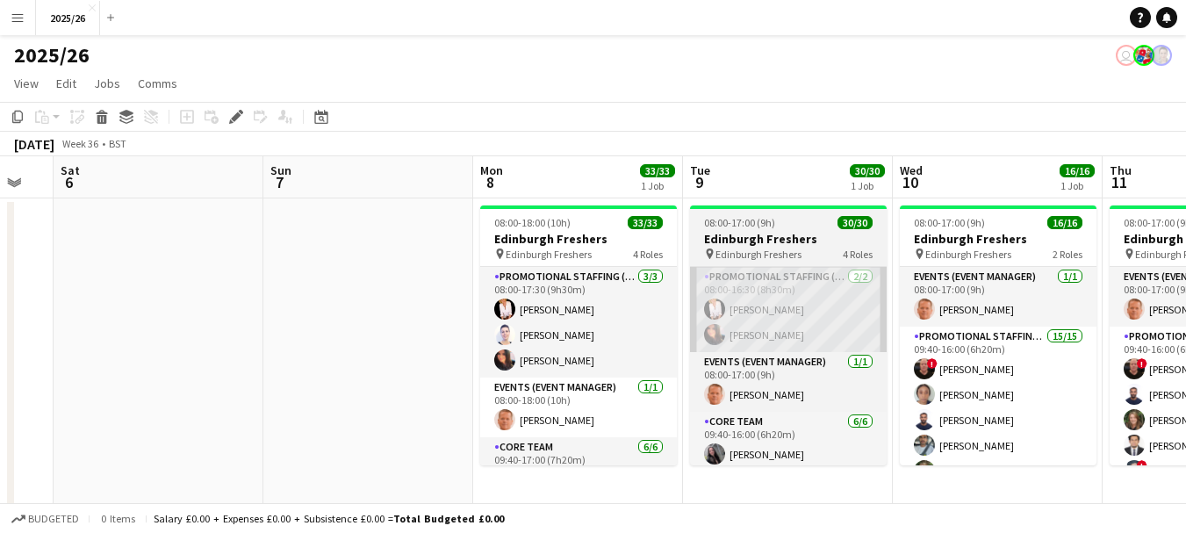
drag, startPoint x: 1054, startPoint y: 317, endPoint x: 700, endPoint y: 305, distance: 354.8
click at [696, 305] on app-calendar-viewport "Tue 2 Wed 3 Thu 4 Fri 5 Sat 6 Sun 7 Mon 8 33/33 1 Job Tue 9 30/30 1 Job Wed 10 …" at bounding box center [593, 502] width 1186 height 692
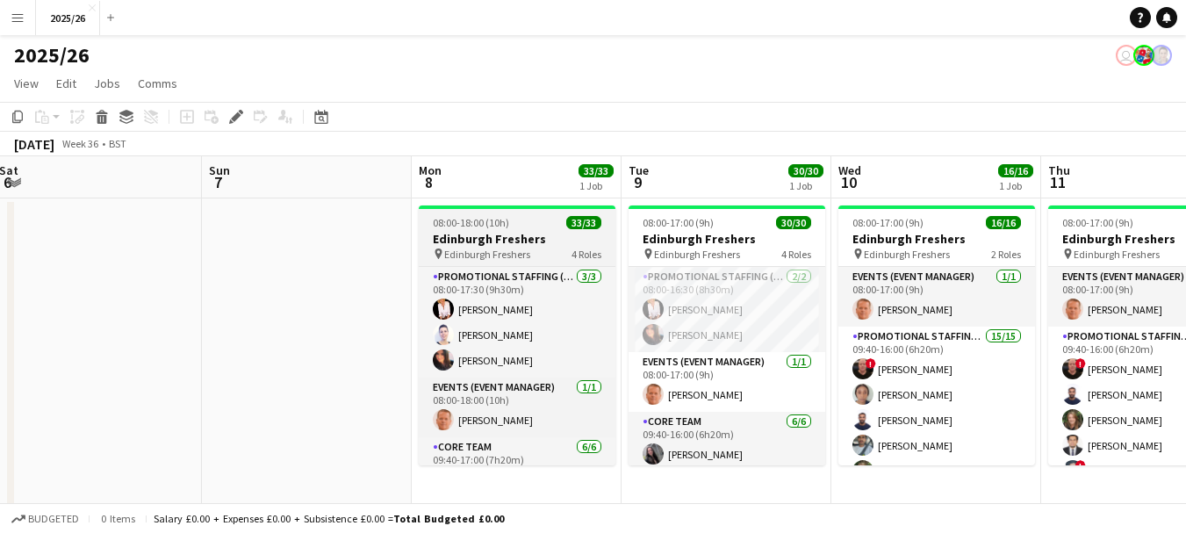
scroll to position [174, 0]
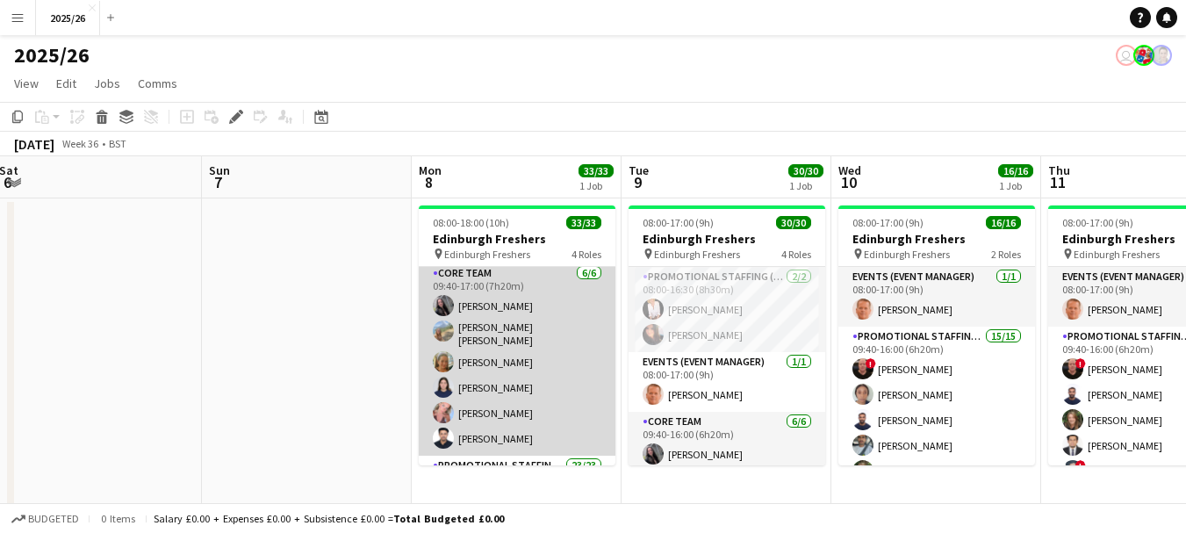
click at [540, 345] on app-card-role "Core Team 6/6 09:40-17:00 (7h20m) Charlotte Newell RACHEL ELIZABETH BROWN Liann…" at bounding box center [517, 359] width 197 height 192
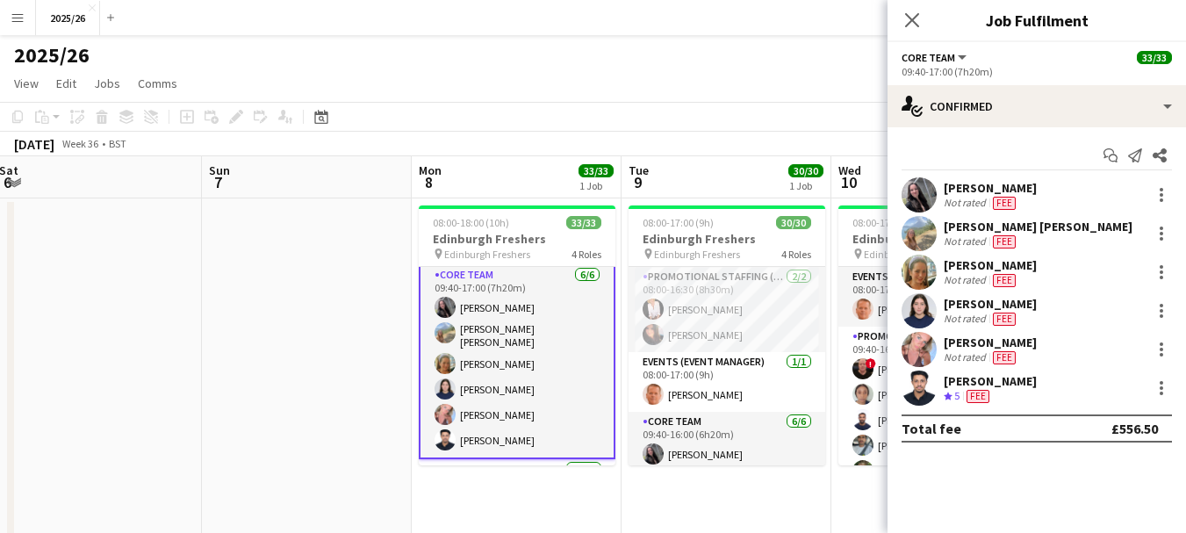
scroll to position [176, 0]
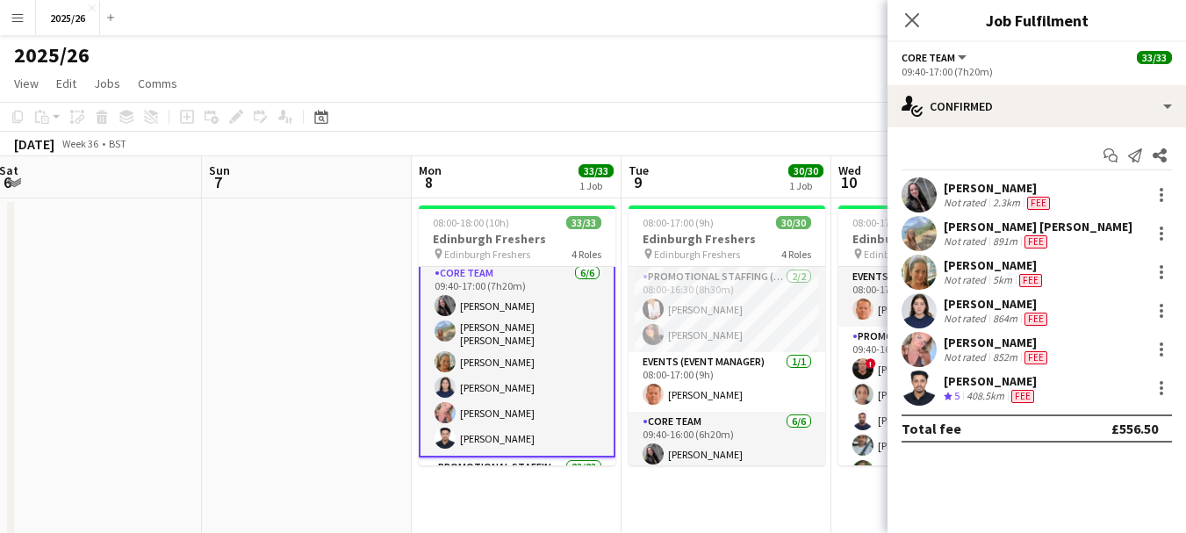
click at [993, 198] on div "2.3km" at bounding box center [1006, 203] width 34 height 14
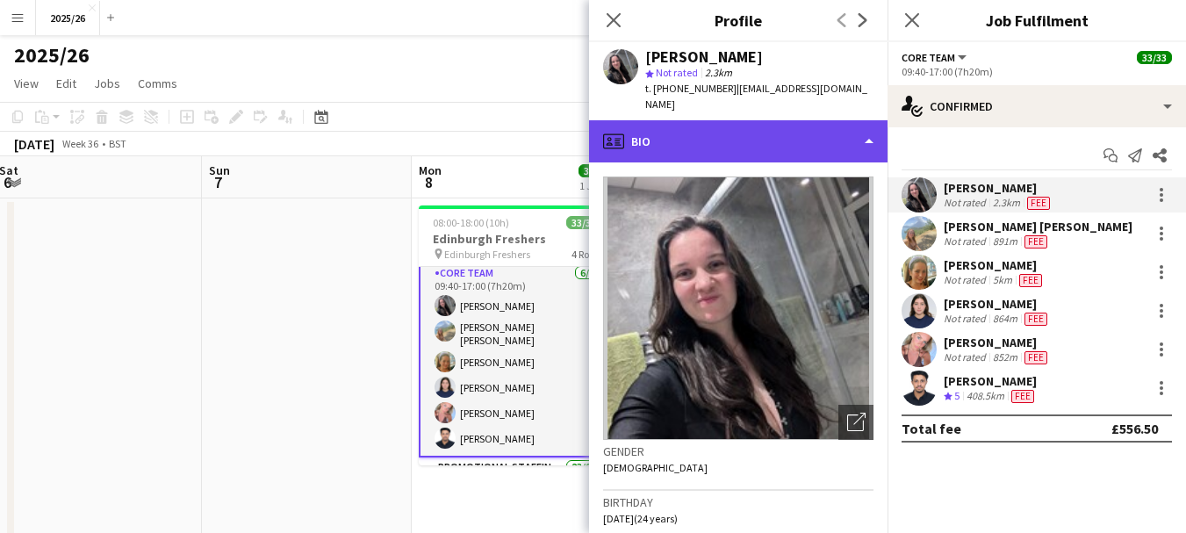
click at [821, 129] on div "profile Bio" at bounding box center [738, 141] width 298 height 42
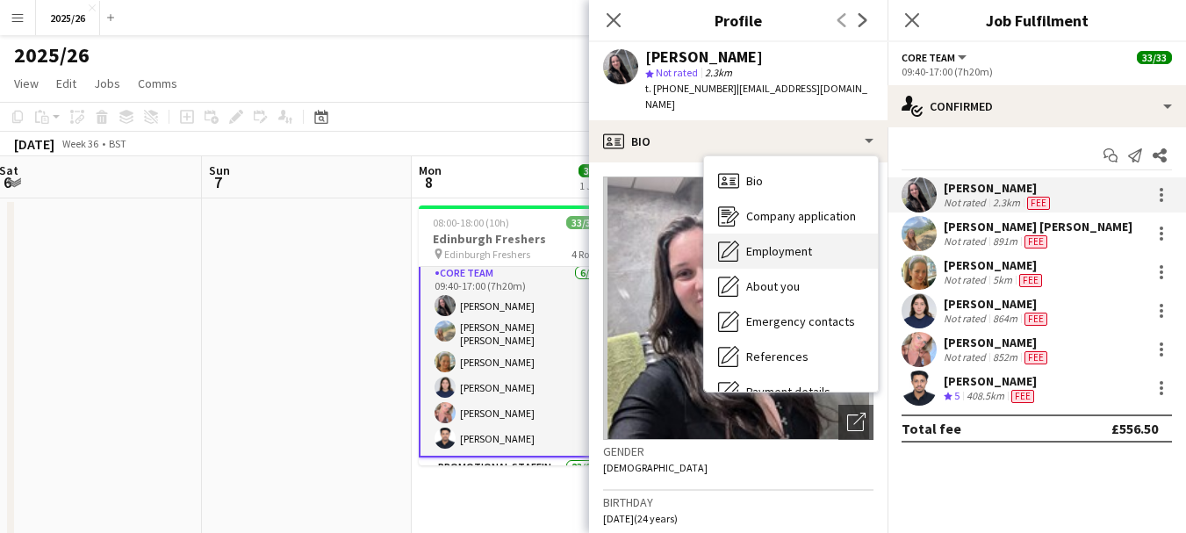
click at [843, 233] on div "Employment Employment" at bounding box center [791, 250] width 174 height 35
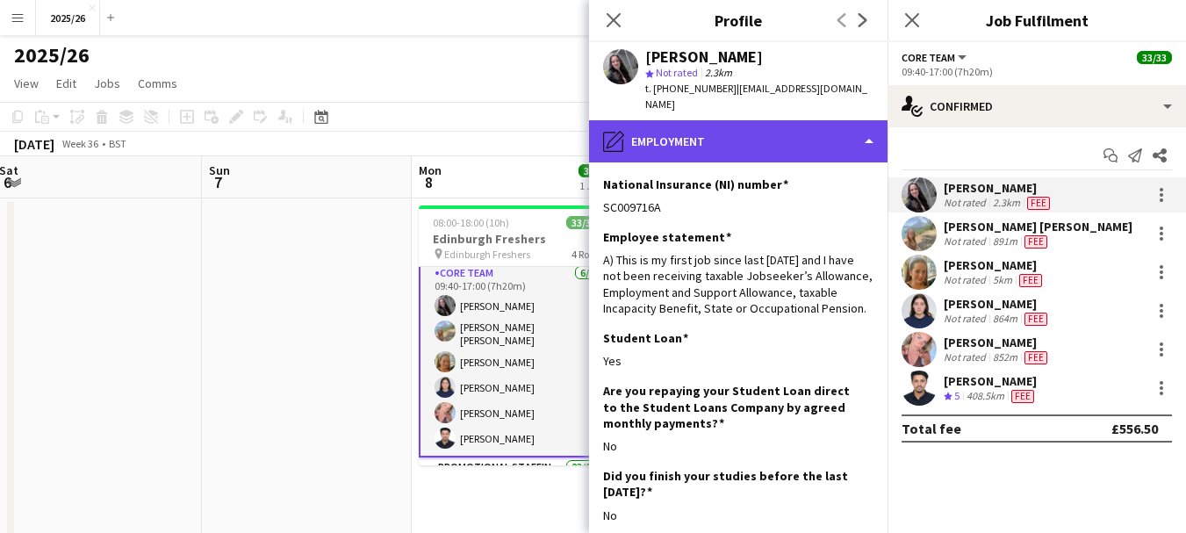
click at [774, 120] on div "pencil4 Employment" at bounding box center [738, 141] width 298 height 42
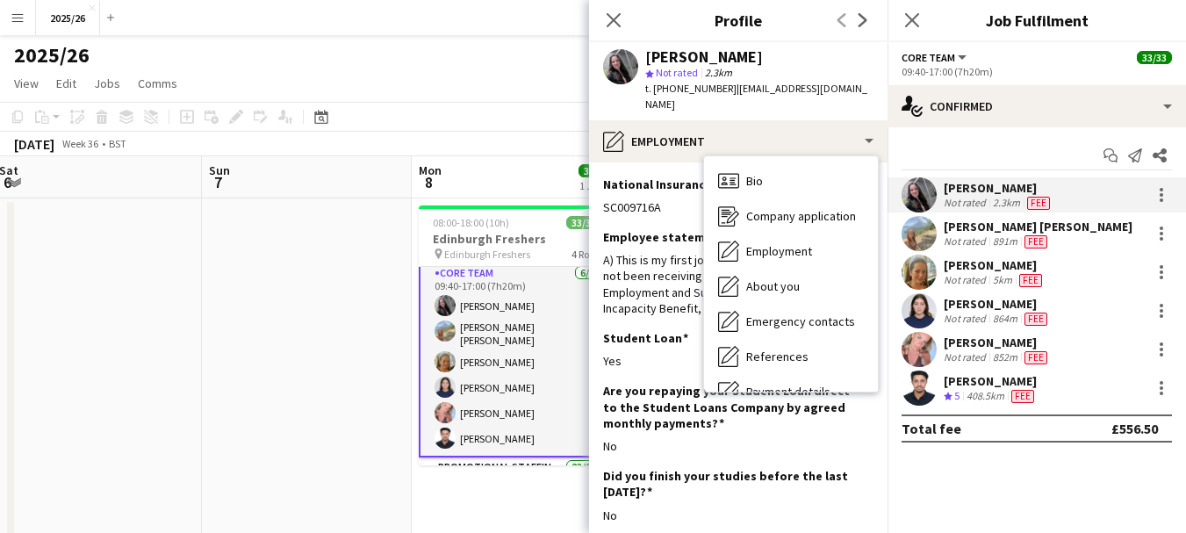
click at [962, 314] on div "Not rated" at bounding box center [967, 319] width 46 height 14
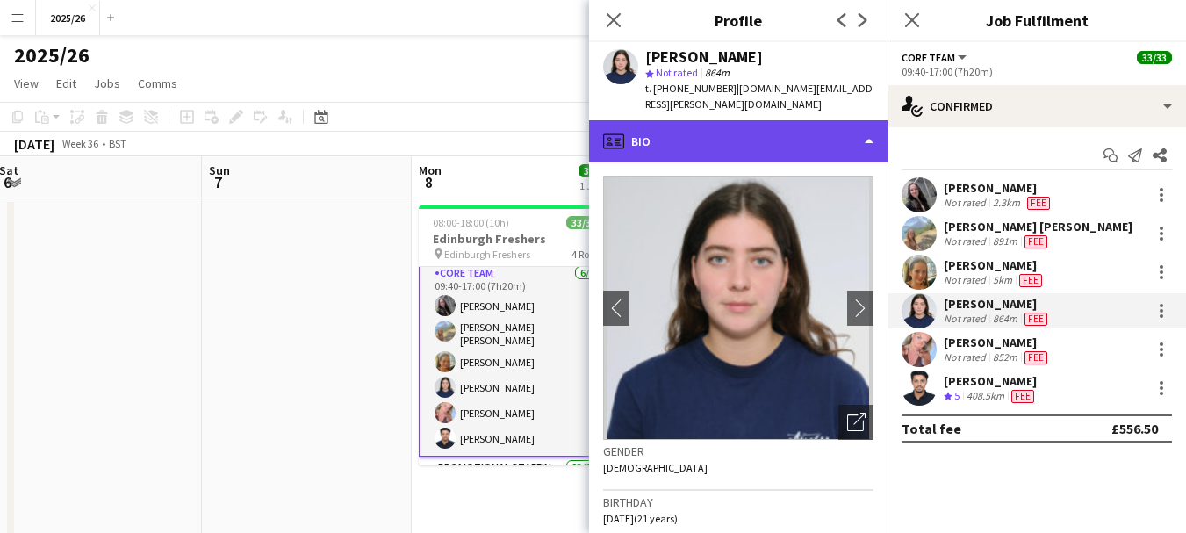
click at [756, 132] on div "profile Bio" at bounding box center [738, 141] width 298 height 42
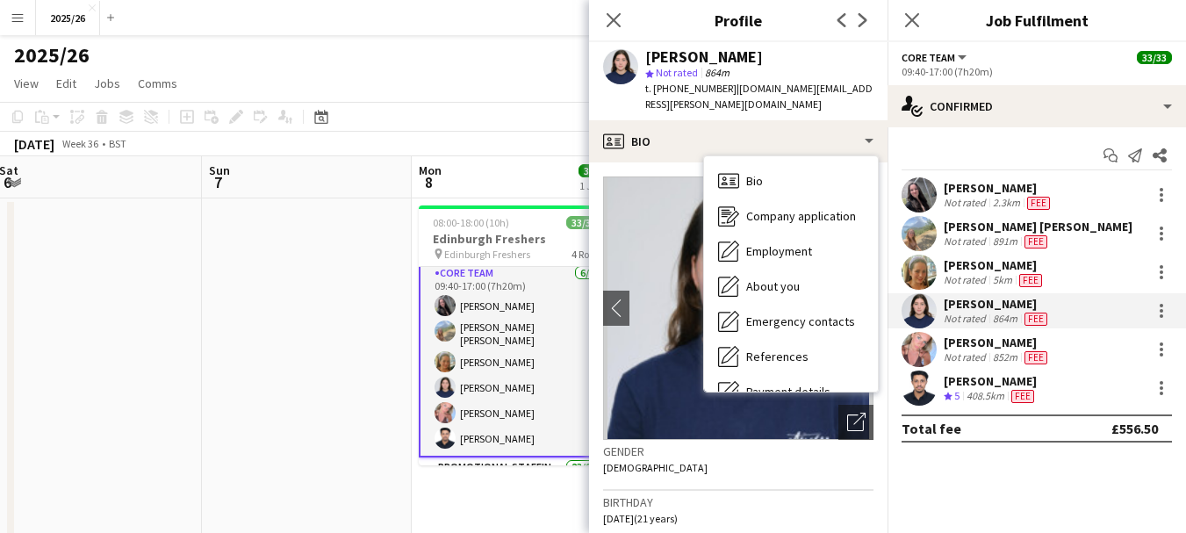
click at [994, 345] on div "[PERSON_NAME]" at bounding box center [997, 342] width 107 height 16
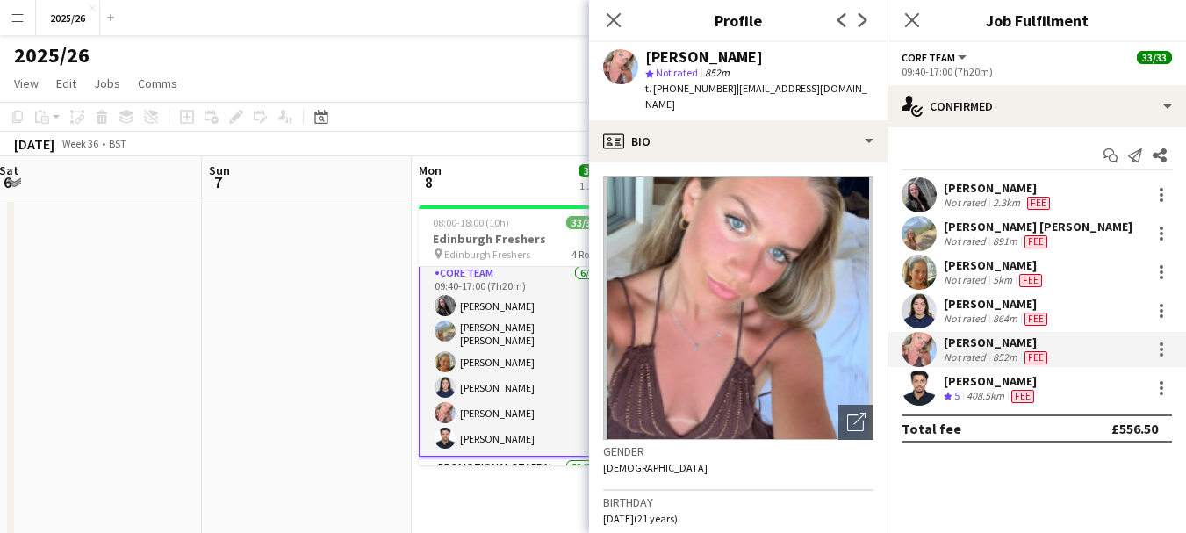
click at [798, 162] on app-crew-profile-bio "Open photos pop-in Gender Female Birthday 30-09-2003 (21 years) Location 16 Liv…" at bounding box center [738, 347] width 298 height 370
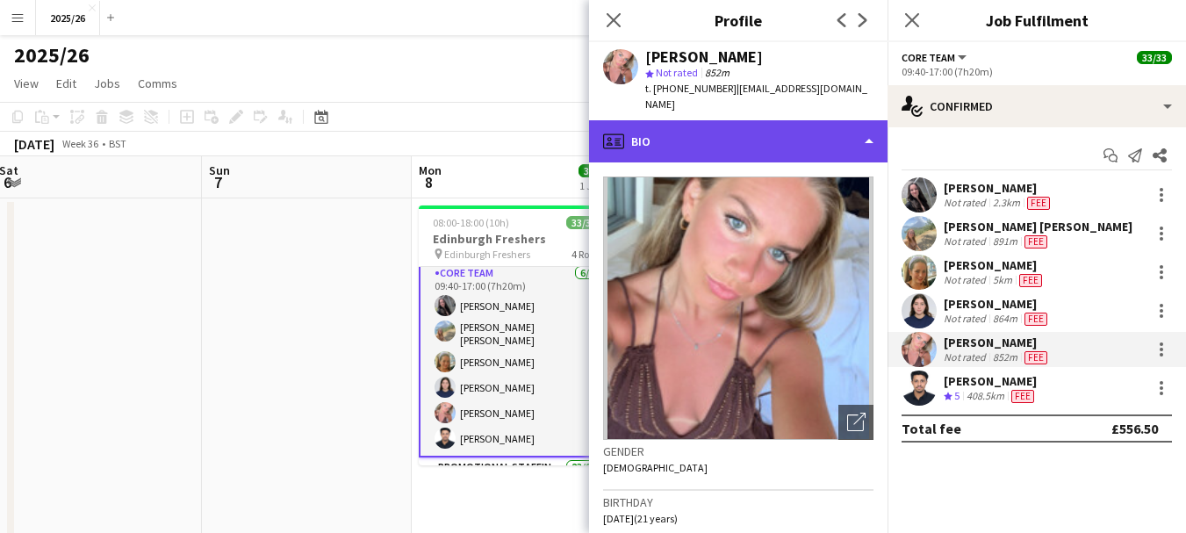
click at [798, 145] on div "profile Bio" at bounding box center [738, 141] width 298 height 42
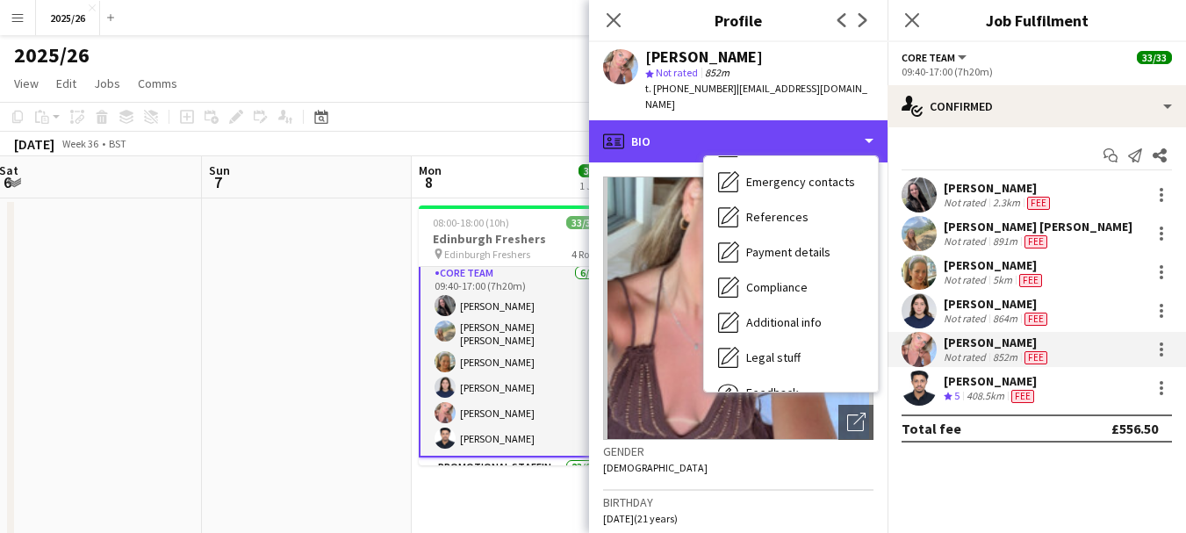
scroll to position [200, 0]
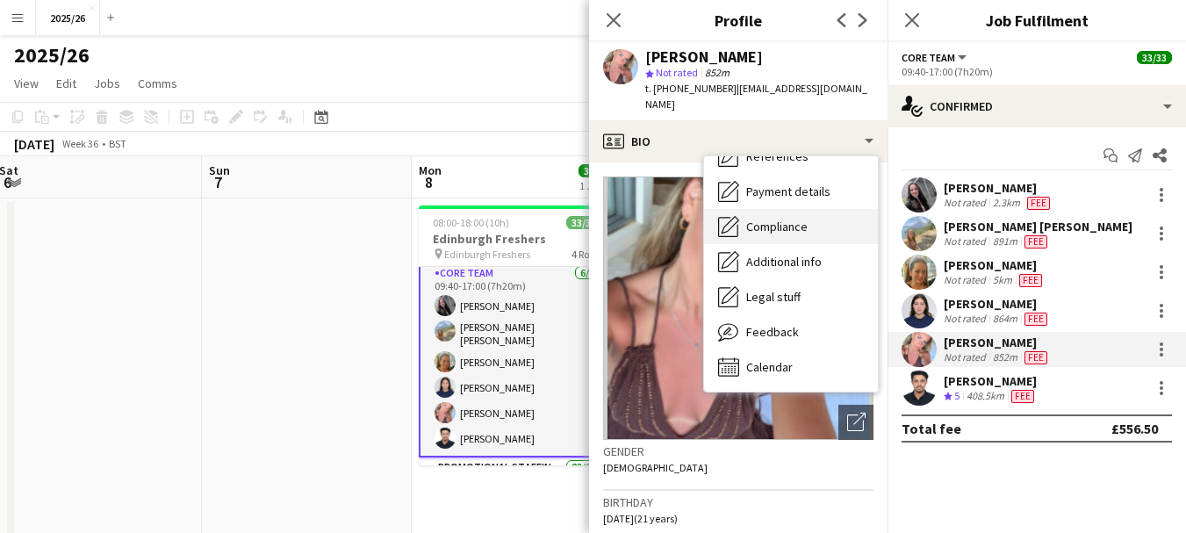
click at [792, 209] on div "Compliance Compliance" at bounding box center [791, 226] width 174 height 35
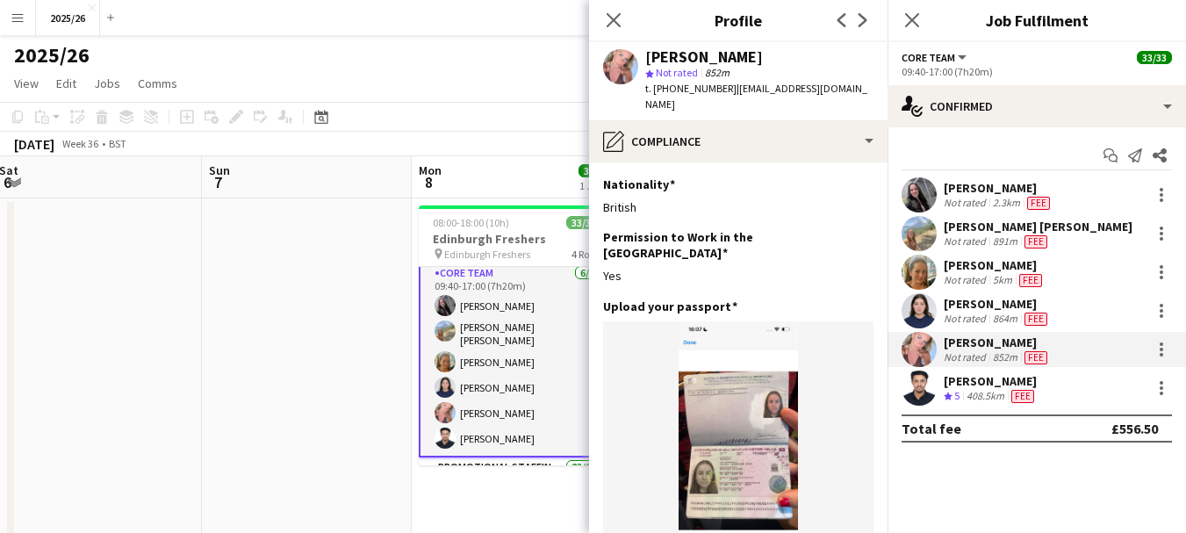
click at [1016, 382] on div "[PERSON_NAME]" at bounding box center [991, 381] width 94 height 16
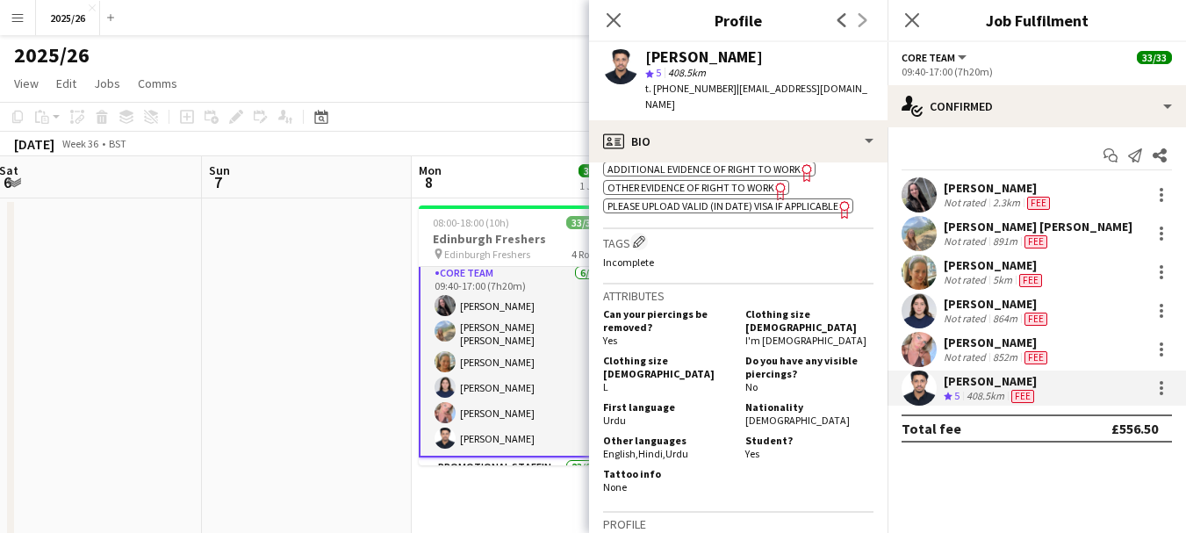
scroll to position [735, 0]
click at [716, 158] on div "ok-circled2 background Layer 1 cross-circle-red background Layer 1 Additional e…" at bounding box center [738, 185] width 270 height 55
click at [720, 164] on span "Additional evidence of Right to Work" at bounding box center [703, 168] width 193 height 13
click at [681, 181] on span "Other evidence of Right to Work" at bounding box center [690, 187] width 167 height 13
click at [607, 12] on icon "Close pop-in" at bounding box center [613, 19] width 17 height 17
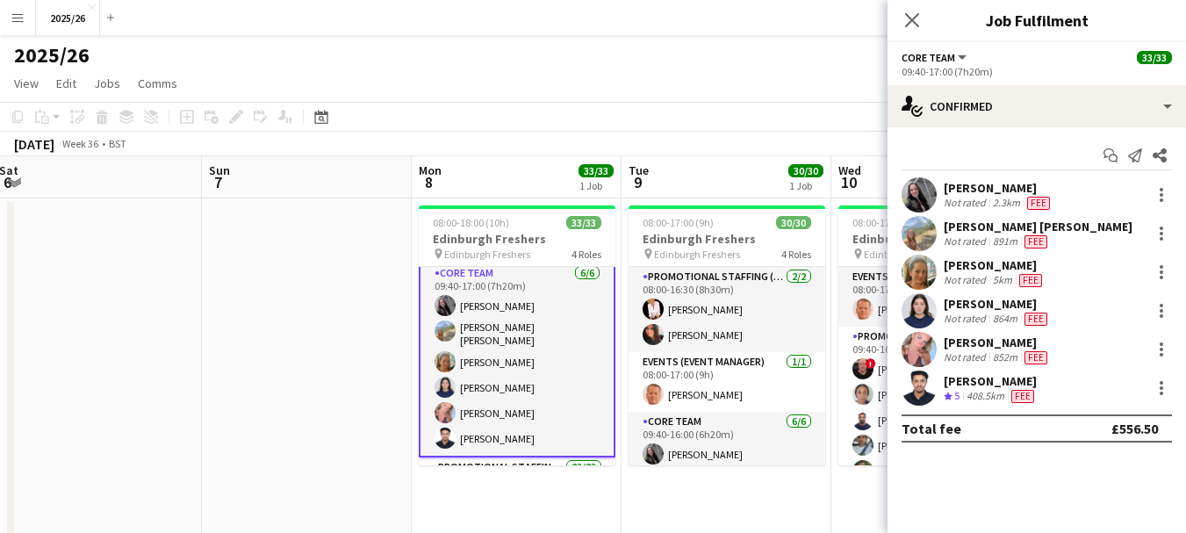
click at [951, 65] on div "09:40-17:00 (7h20m)" at bounding box center [1037, 71] width 270 height 13
click at [959, 57] on button "Core Team" at bounding box center [936, 57] width 68 height 13
click at [892, 5] on div "Close pop-in" at bounding box center [911, 20] width 49 height 40
click at [916, 20] on icon "Close pop-in" at bounding box center [911, 19] width 17 height 17
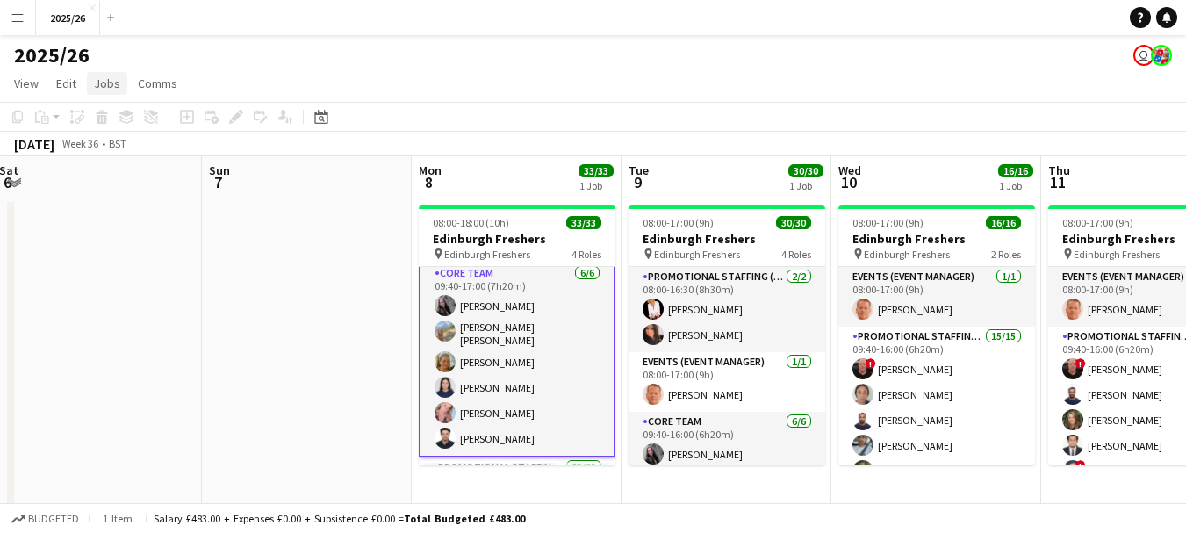
click at [108, 79] on span "Jobs" at bounding box center [107, 83] width 26 height 16
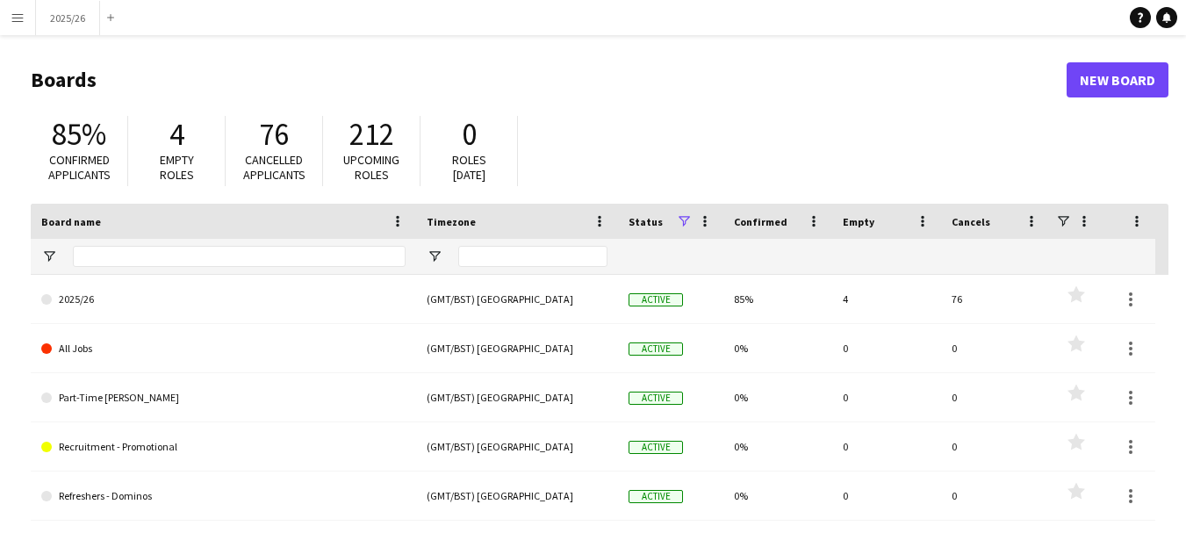
click at [18, 17] on app-icon "Menu" at bounding box center [18, 18] width 14 height 14
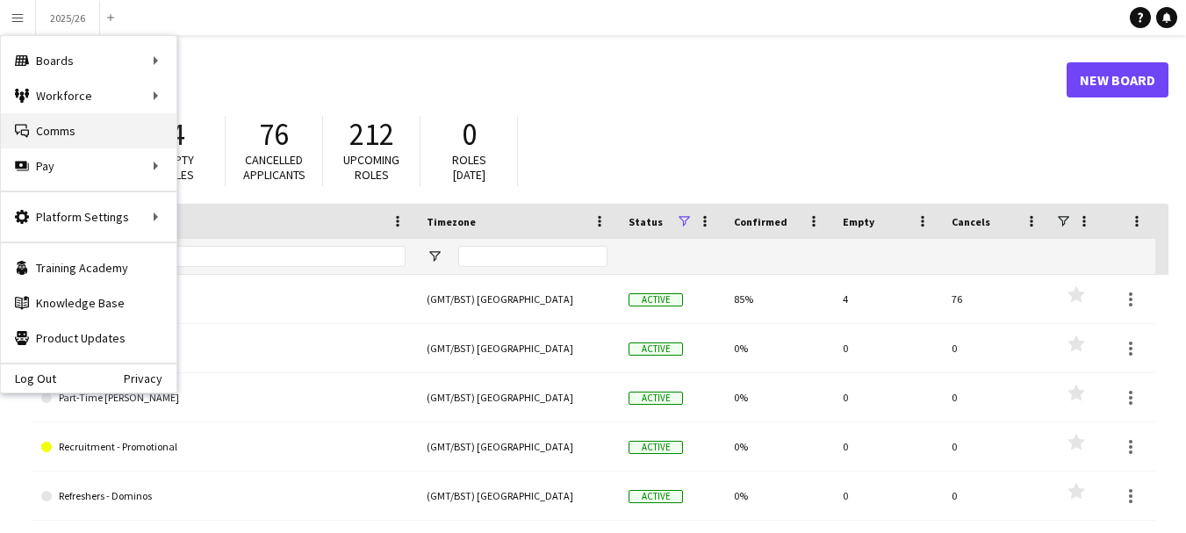
click at [95, 136] on link "Comms Comms" at bounding box center [89, 130] width 176 height 35
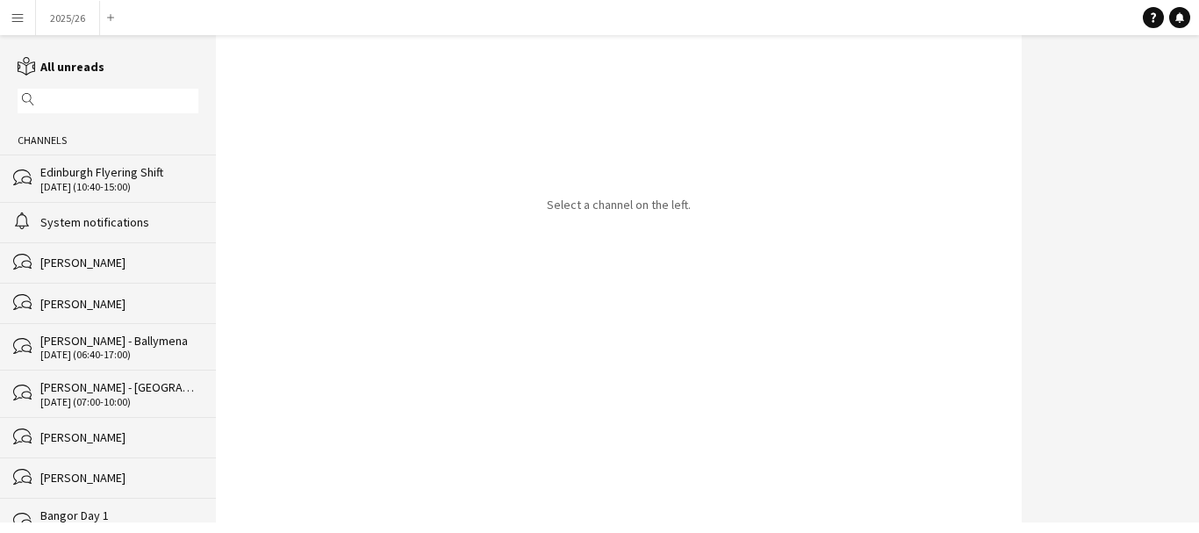
click at [115, 212] on div "alarm System notifications" at bounding box center [108, 222] width 216 height 40
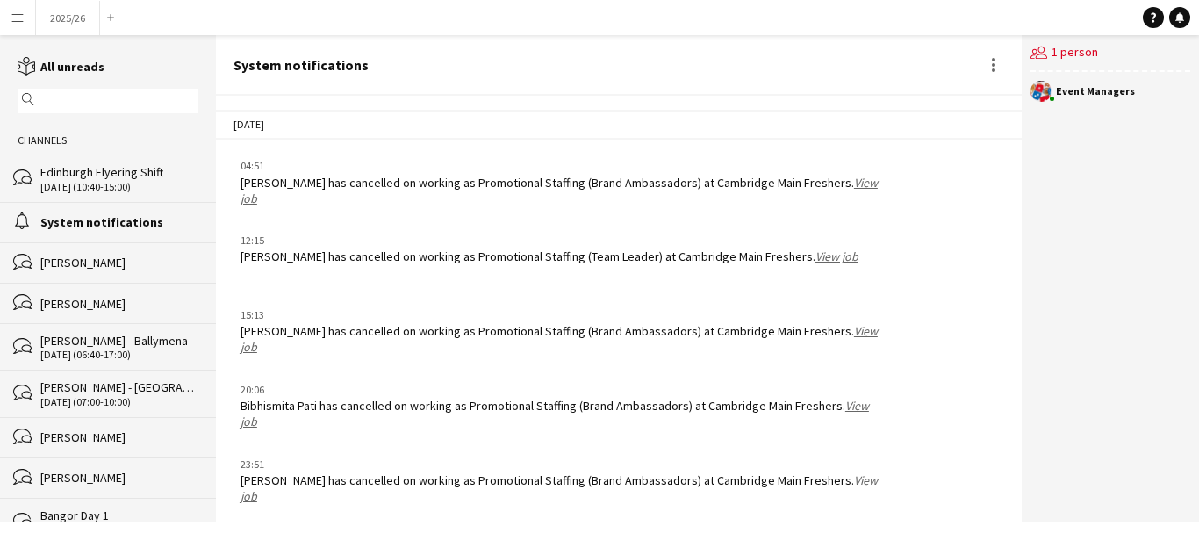
scroll to position [2476, 0]
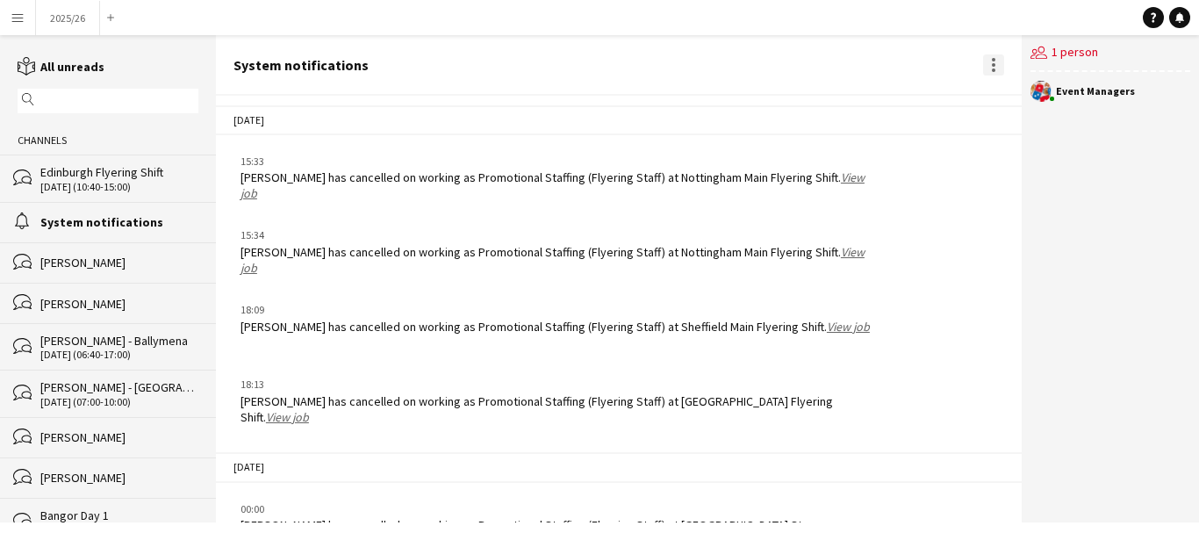
click at [988, 69] on div at bounding box center [993, 64] width 21 height 21
click at [977, 59] on div at bounding box center [599, 266] width 1199 height 533
click at [20, 17] on app-icon "Menu" at bounding box center [18, 18] width 14 height 14
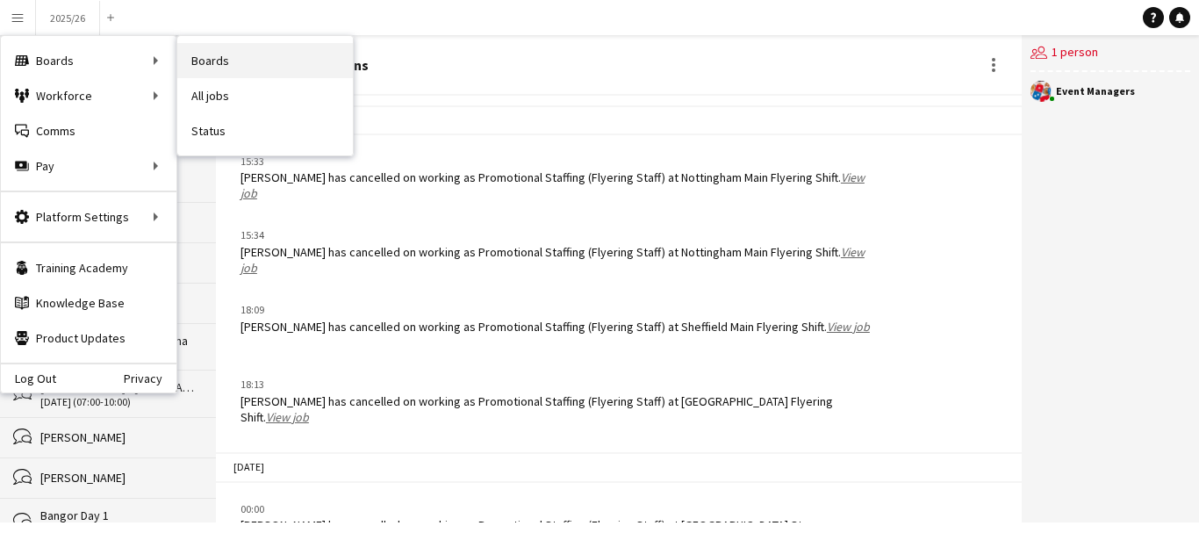
click at [248, 63] on link "Boards" at bounding box center [265, 60] width 176 height 35
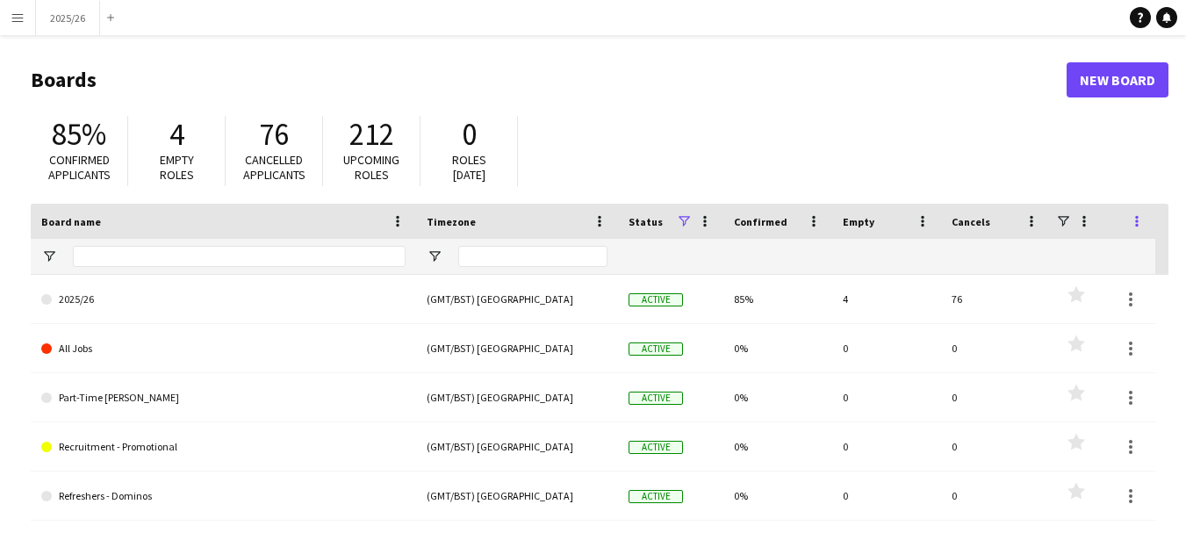
click at [1131, 218] on span at bounding box center [1137, 221] width 16 height 16
click at [880, 139] on div "85% Confirmed applicants 4 Empty roles 76 Cancelled applicants 212 Upcoming rol…" at bounding box center [600, 155] width 1138 height 97
click at [61, 31] on button "2025/26 Close" at bounding box center [68, 18] width 64 height 34
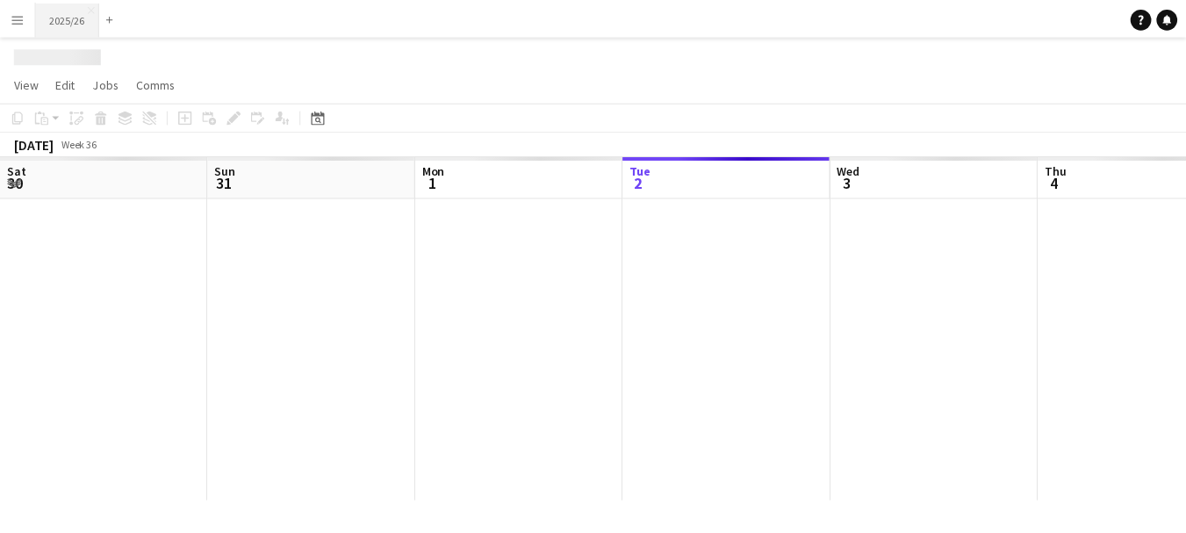
scroll to position [0, 420]
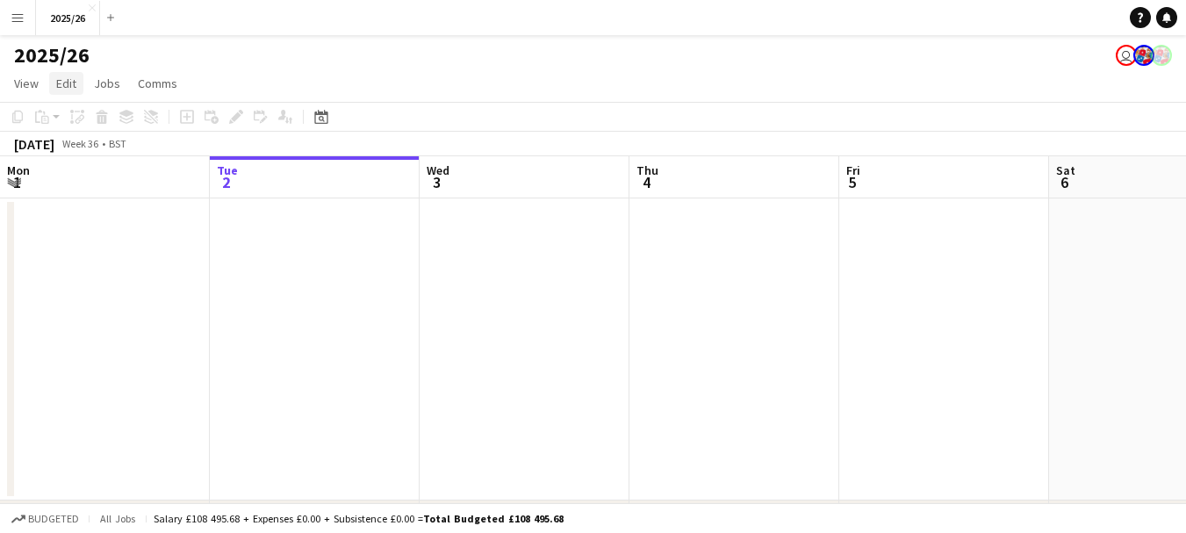
click at [61, 86] on span "Edit" at bounding box center [66, 83] width 20 height 16
click at [32, 86] on span "View" at bounding box center [26, 83] width 25 height 16
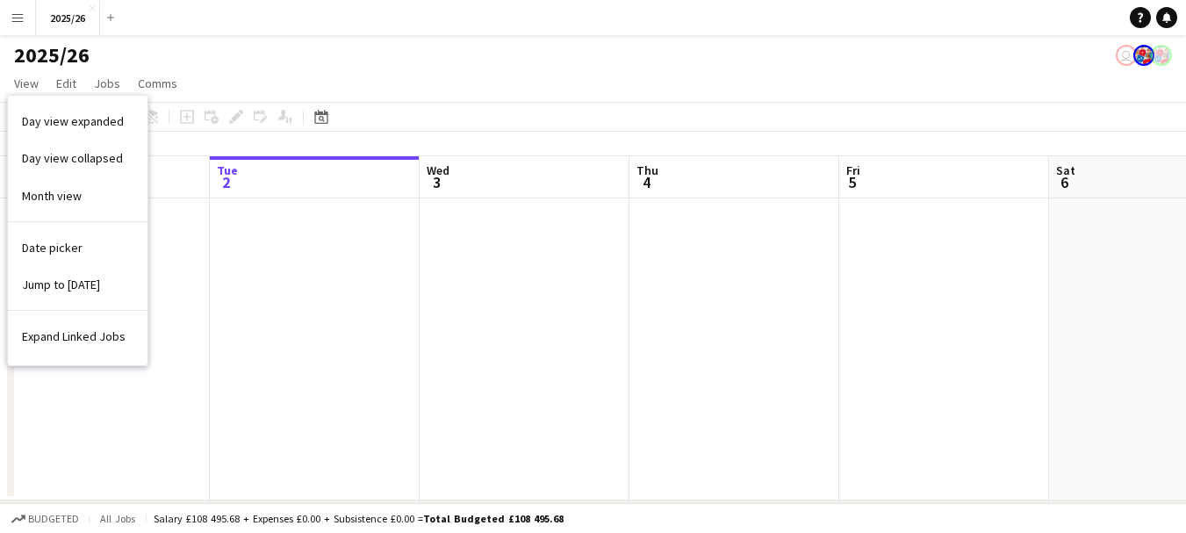
click at [268, 39] on div "2025/26 user" at bounding box center [593, 51] width 1186 height 33
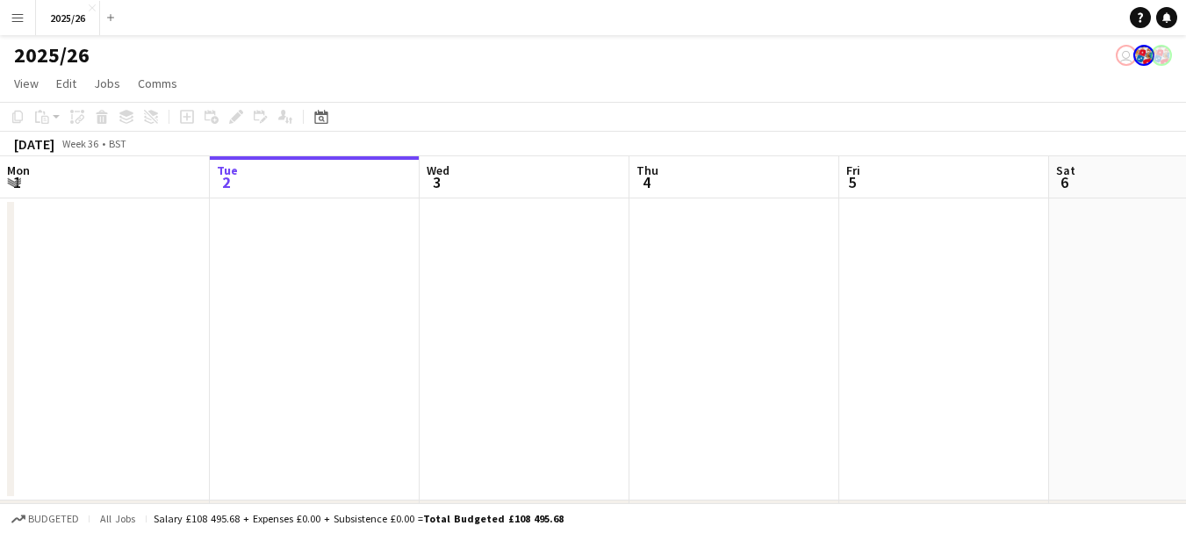
click at [56, 59] on h1 "2025/26" at bounding box center [51, 55] width 75 height 26
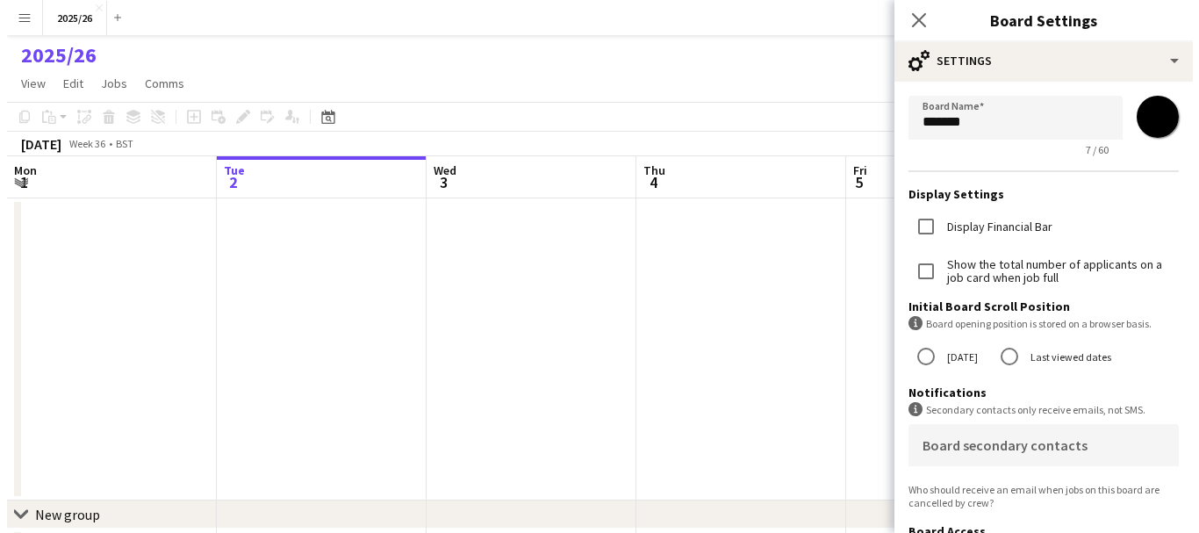
scroll to position [0, 0]
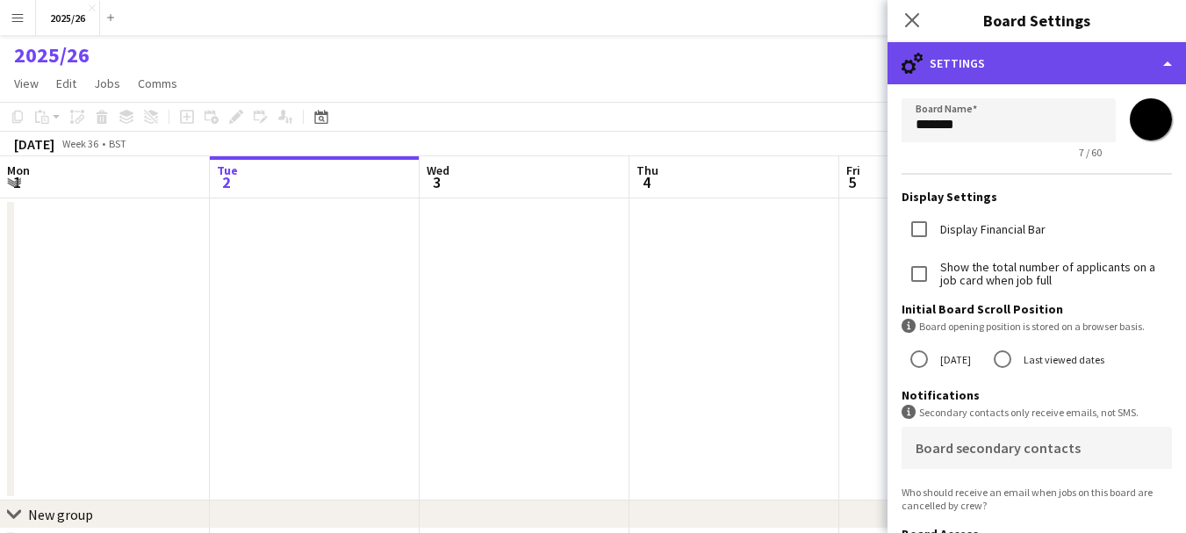
click at [1102, 70] on div "cog-double-3 Settings" at bounding box center [1036, 63] width 298 height 42
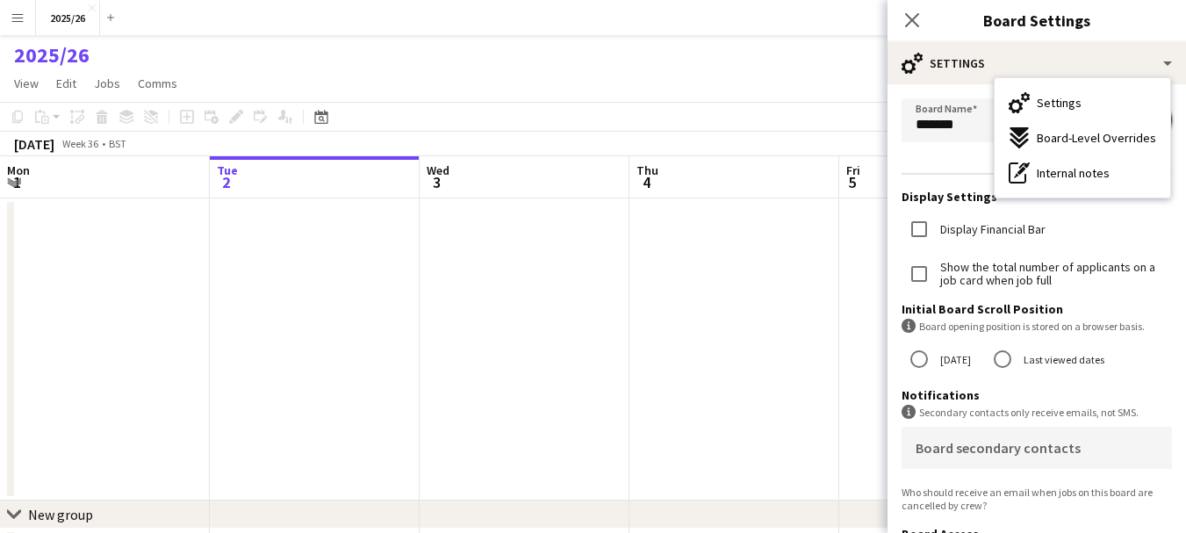
click at [10, 21] on button "Menu" at bounding box center [17, 17] width 35 height 35
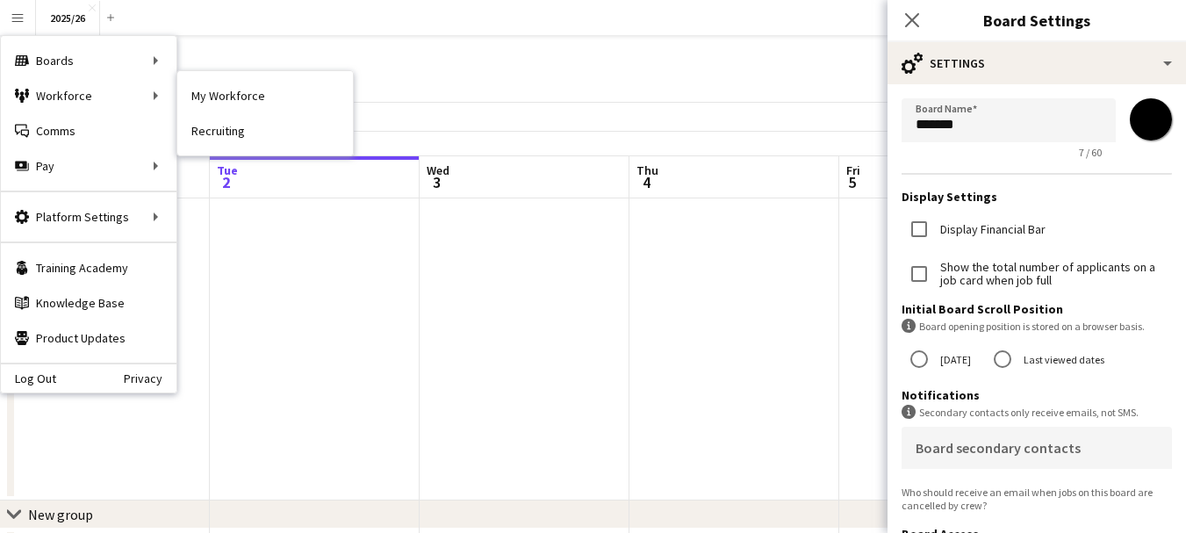
click at [241, 83] on link "My Workforce" at bounding box center [265, 95] width 176 height 35
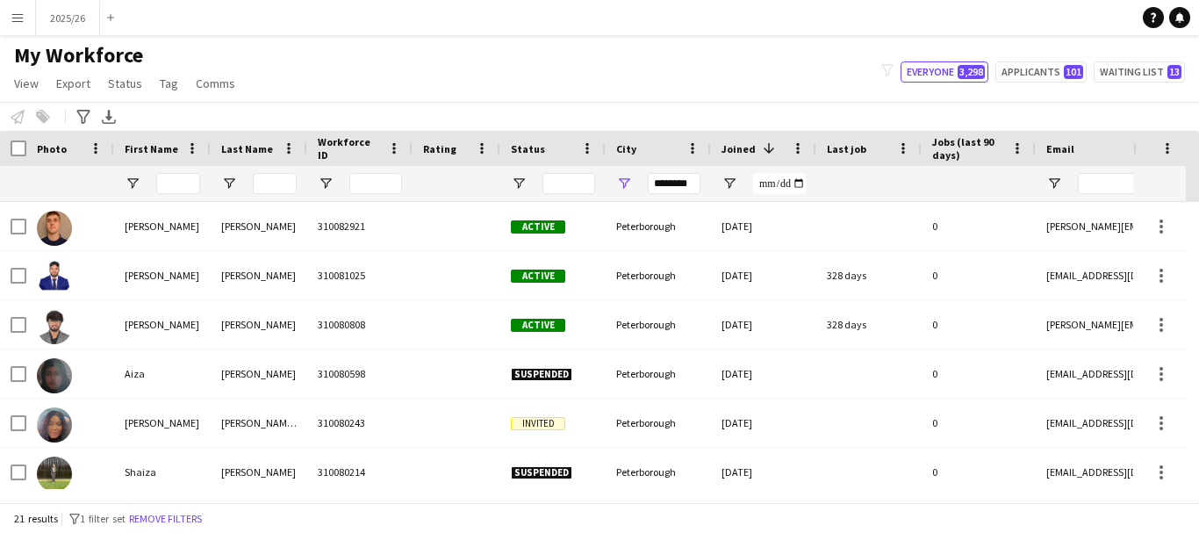
click at [210, 66] on h1 "My Workforce" at bounding box center [126, 55] width 253 height 26
click at [213, 79] on span "Comms" at bounding box center [216, 83] width 40 height 16
click at [229, 112] on div "Send notification" at bounding box center [247, 121] width 123 height 37
click at [27, 142] on div "Photo" at bounding box center [70, 148] width 88 height 35
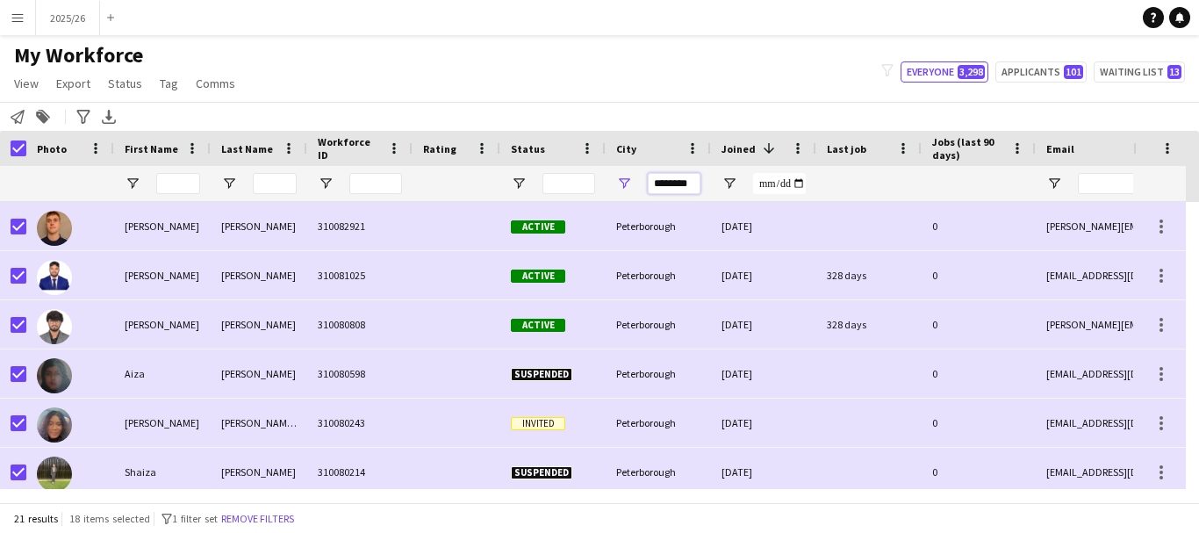
click at [687, 186] on input "********" at bounding box center [674, 183] width 53 height 21
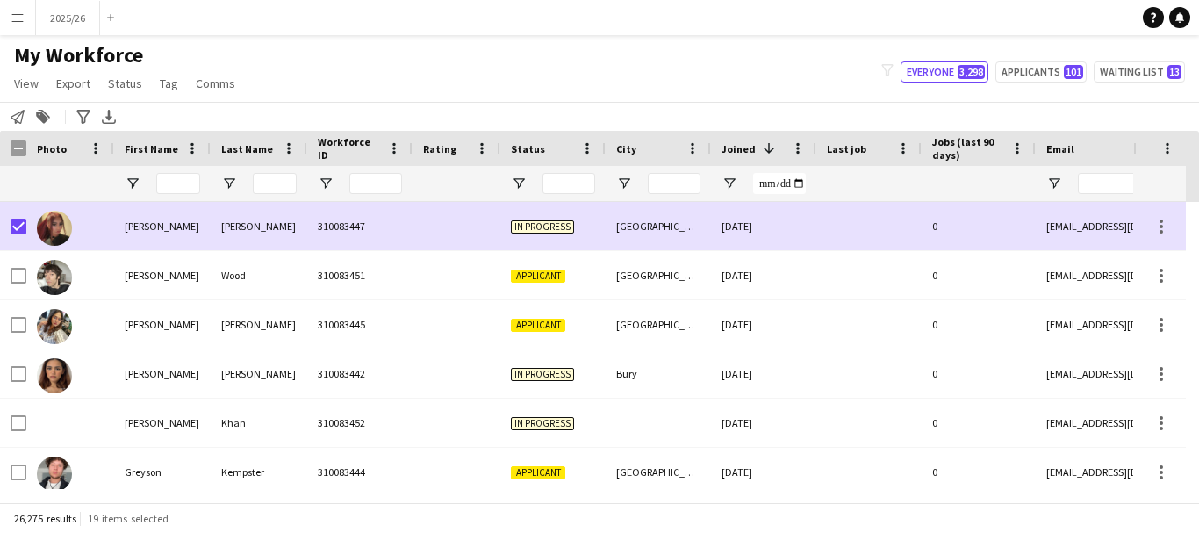
click at [18, 157] on div at bounding box center [13, 148] width 26 height 35
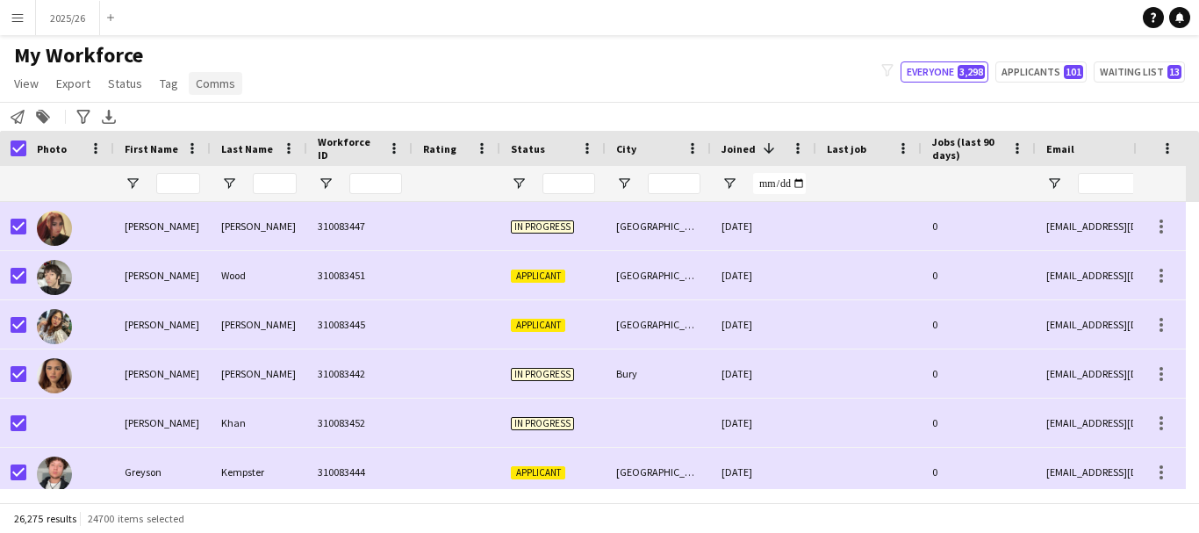
click at [205, 87] on span "Comms" at bounding box center [216, 83] width 40 height 16
click at [251, 120] on span "Send notification" at bounding box center [245, 121] width 90 height 16
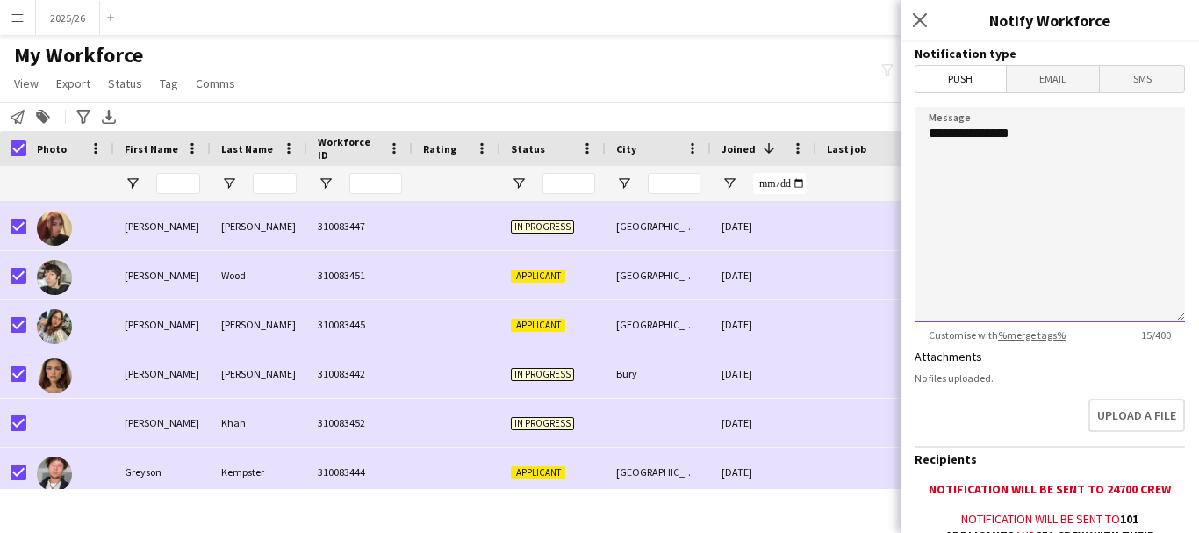
click at [1053, 193] on textarea "**********" at bounding box center [1050, 214] width 270 height 215
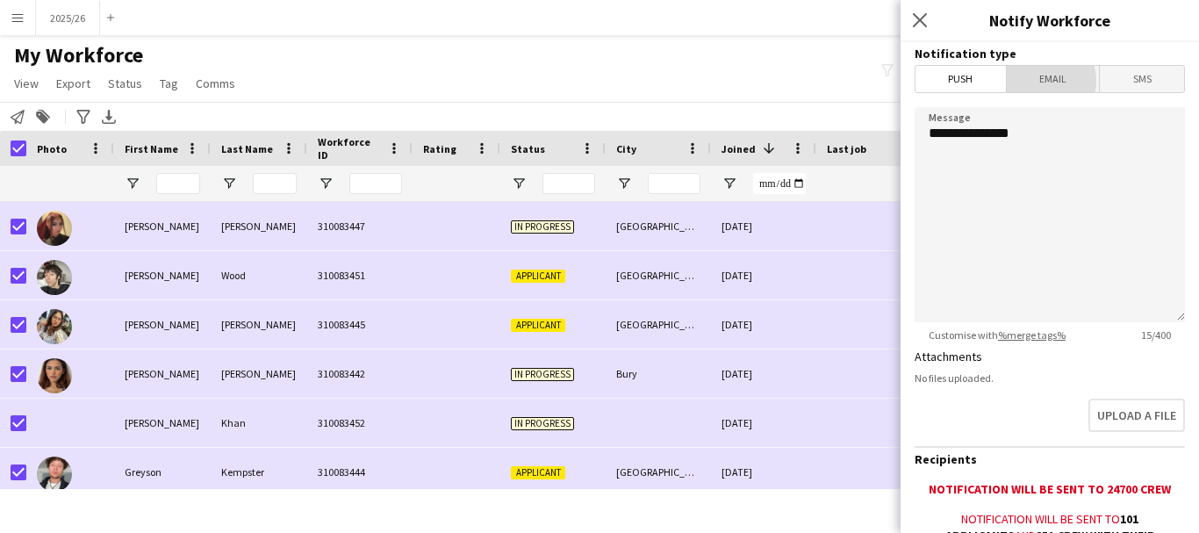
click at [1037, 81] on span "Email" at bounding box center [1053, 79] width 93 height 26
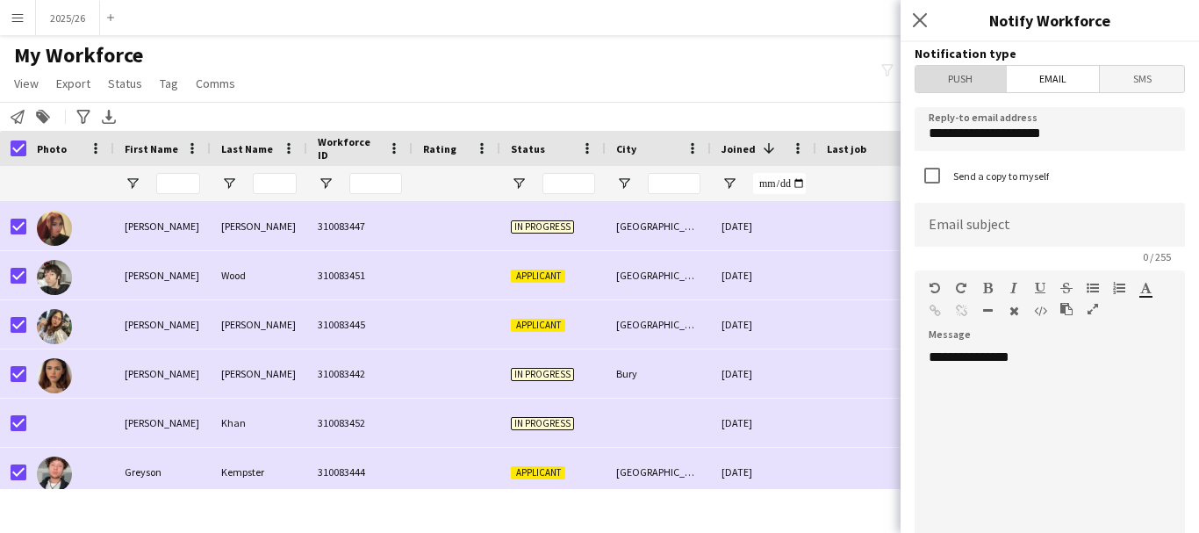
click at [982, 79] on span "Push" at bounding box center [961, 79] width 90 height 26
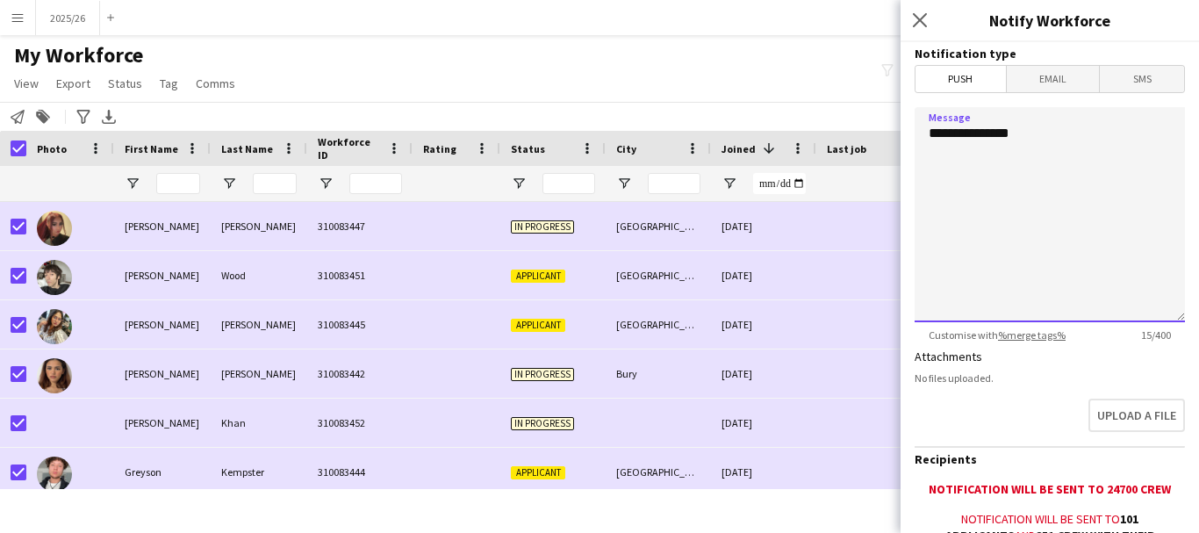
click at [1090, 181] on textarea "**********" at bounding box center [1050, 214] width 270 height 215
click at [1024, 133] on textarea "**********" at bounding box center [1050, 214] width 270 height 215
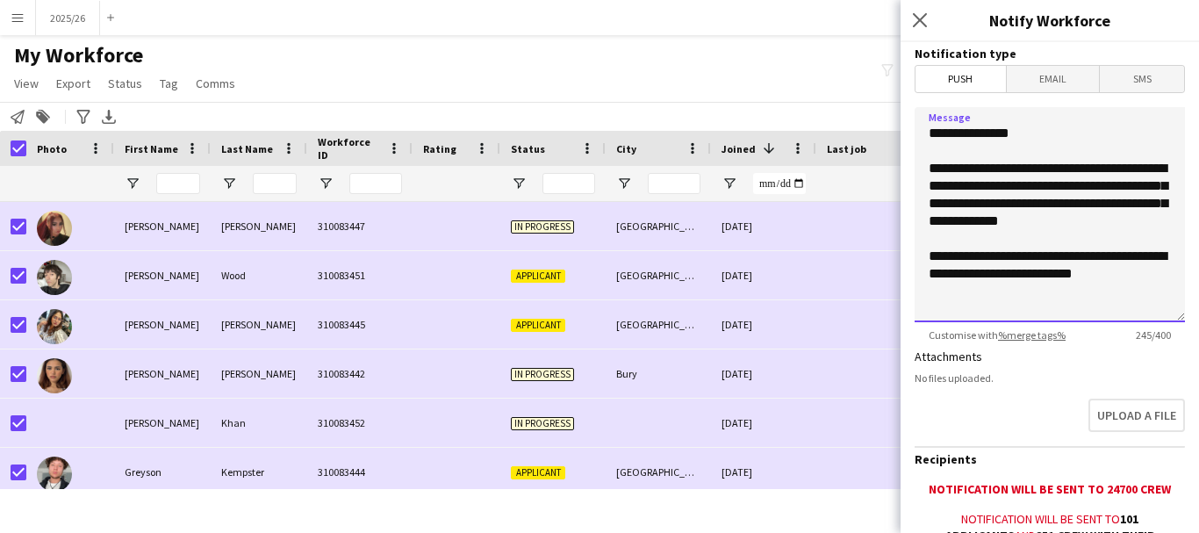
click at [1021, 269] on textarea "**********" at bounding box center [1050, 214] width 270 height 215
click at [1081, 298] on textarea "**********" at bounding box center [1050, 214] width 270 height 215
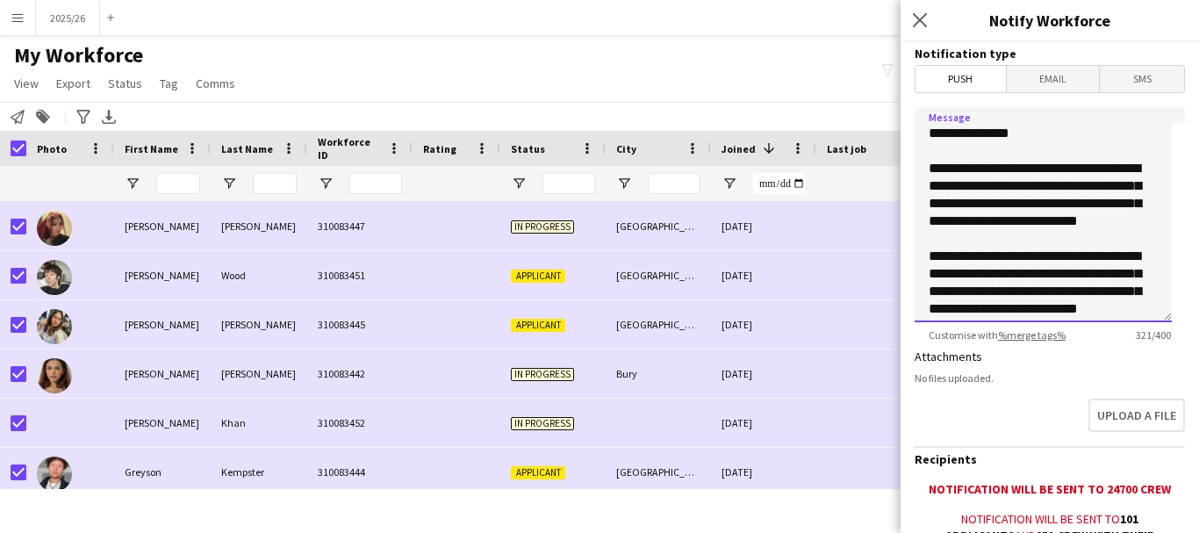
scroll to position [57, 0]
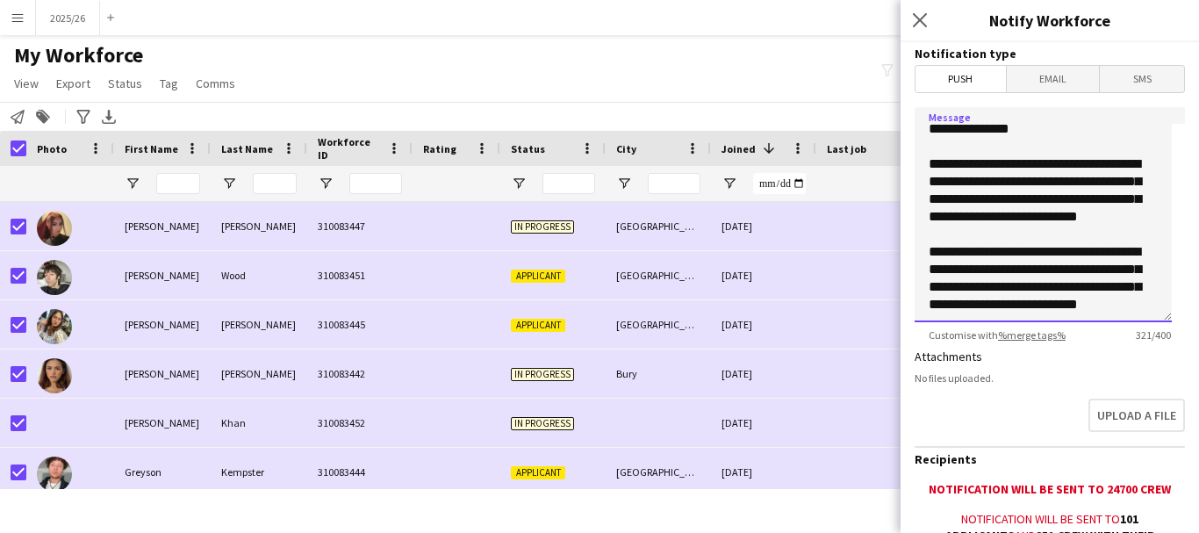
click at [1125, 250] on textarea "**********" at bounding box center [1043, 214] width 257 height 215
click at [1001, 169] on textarea "**********" at bounding box center [1043, 214] width 257 height 215
click at [997, 205] on textarea "**********" at bounding box center [1043, 214] width 257 height 215
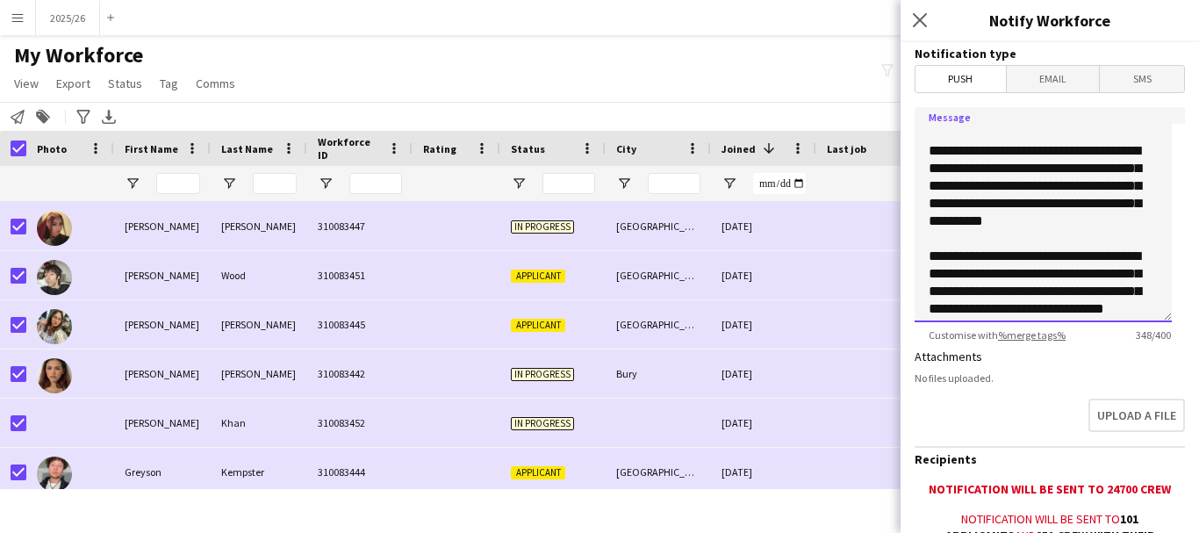
scroll to position [50, 0]
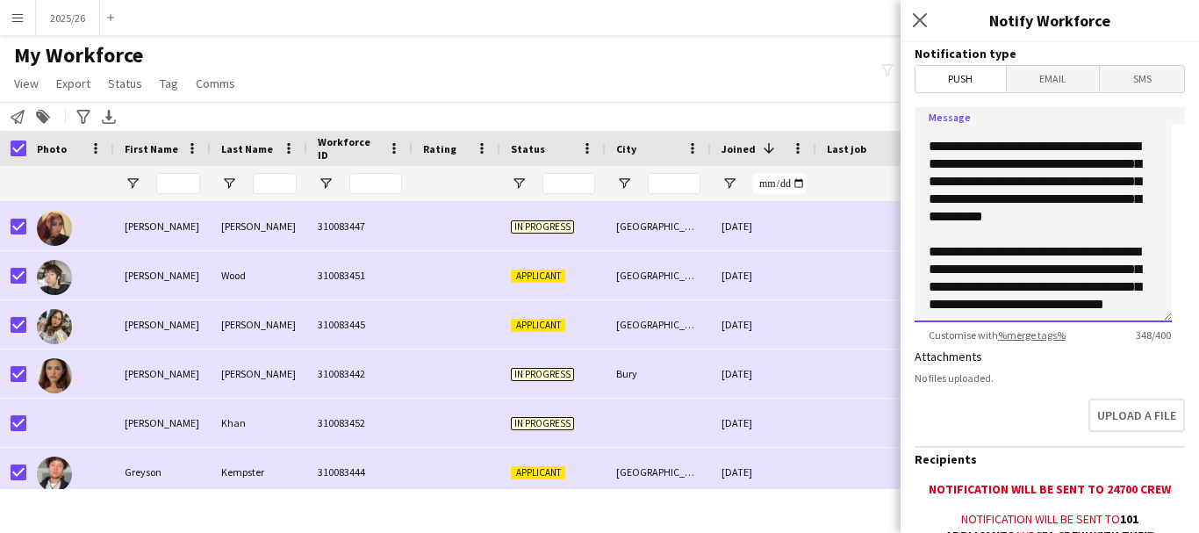
click at [1024, 265] on textarea "**********" at bounding box center [1043, 214] width 257 height 215
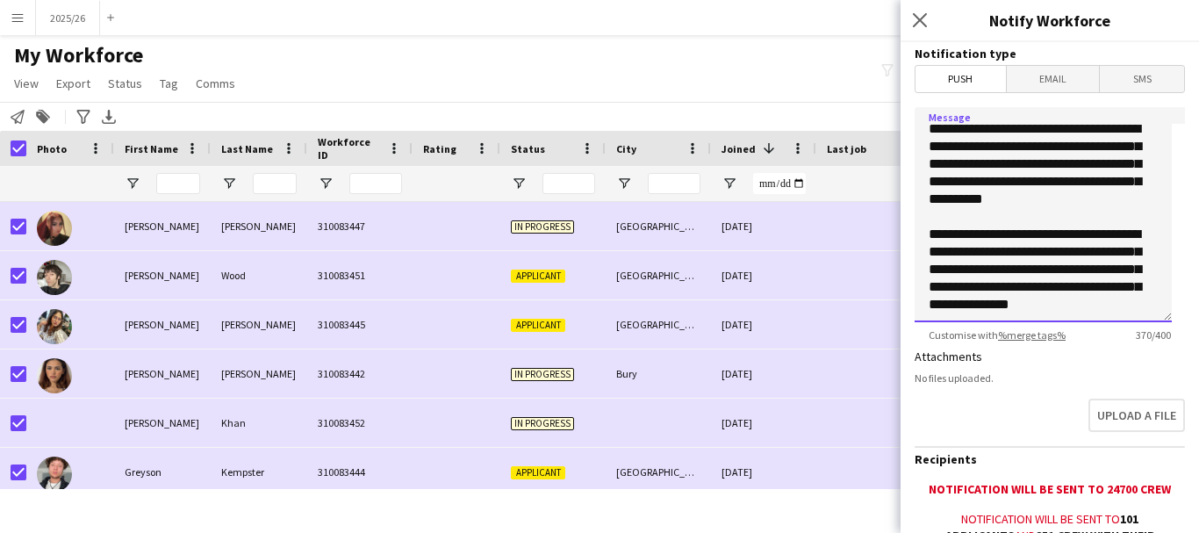
click at [1066, 284] on textarea "**********" at bounding box center [1043, 214] width 257 height 215
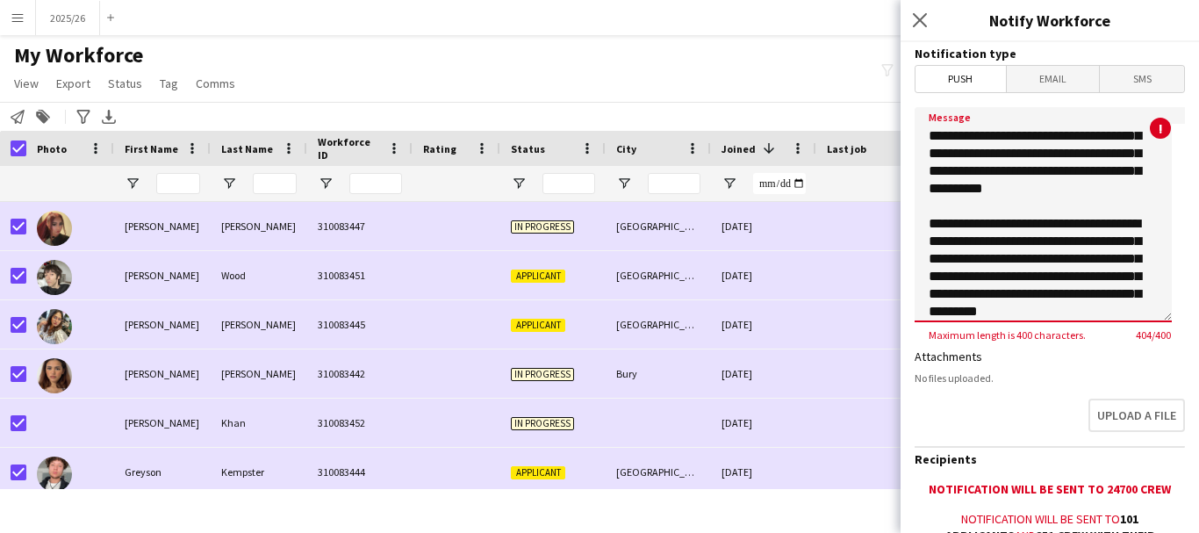
click at [1071, 297] on textarea "**********" at bounding box center [1043, 214] width 257 height 215
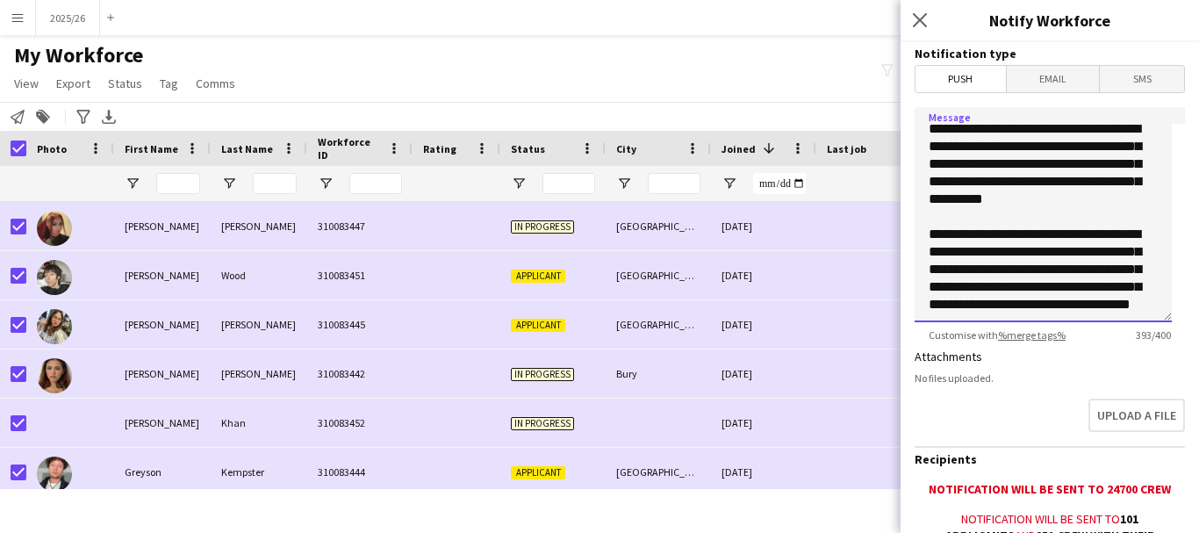
click at [1071, 296] on textarea "**********" at bounding box center [1043, 214] width 257 height 215
click at [956, 293] on textarea "**********" at bounding box center [1043, 214] width 257 height 215
click at [1102, 308] on textarea "**********" at bounding box center [1043, 214] width 257 height 215
click at [1086, 278] on textarea "**********" at bounding box center [1043, 214] width 257 height 215
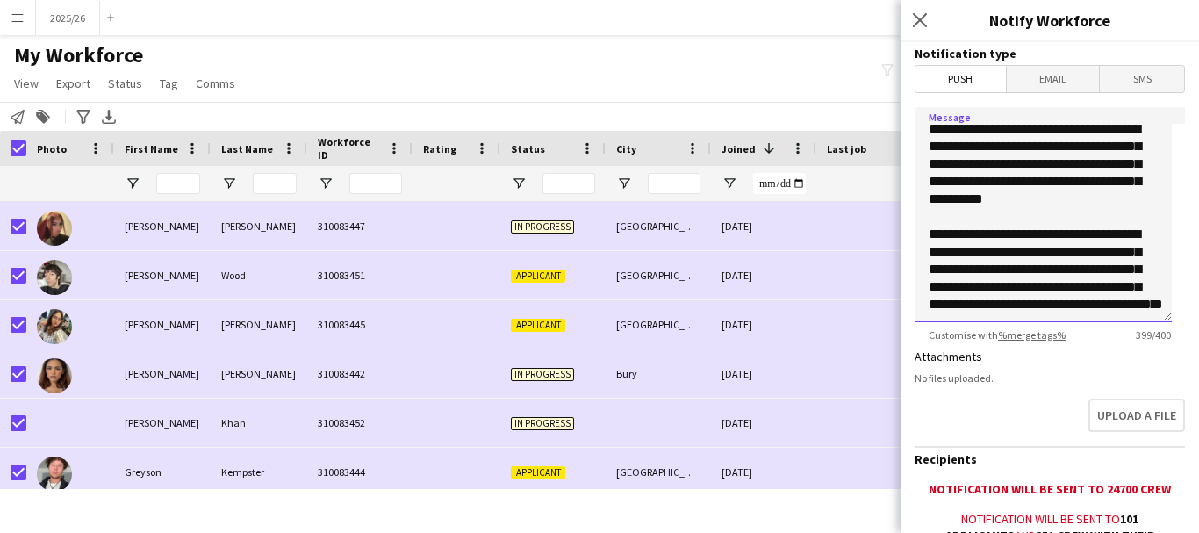
click at [1088, 269] on textarea "**********" at bounding box center [1043, 214] width 257 height 215
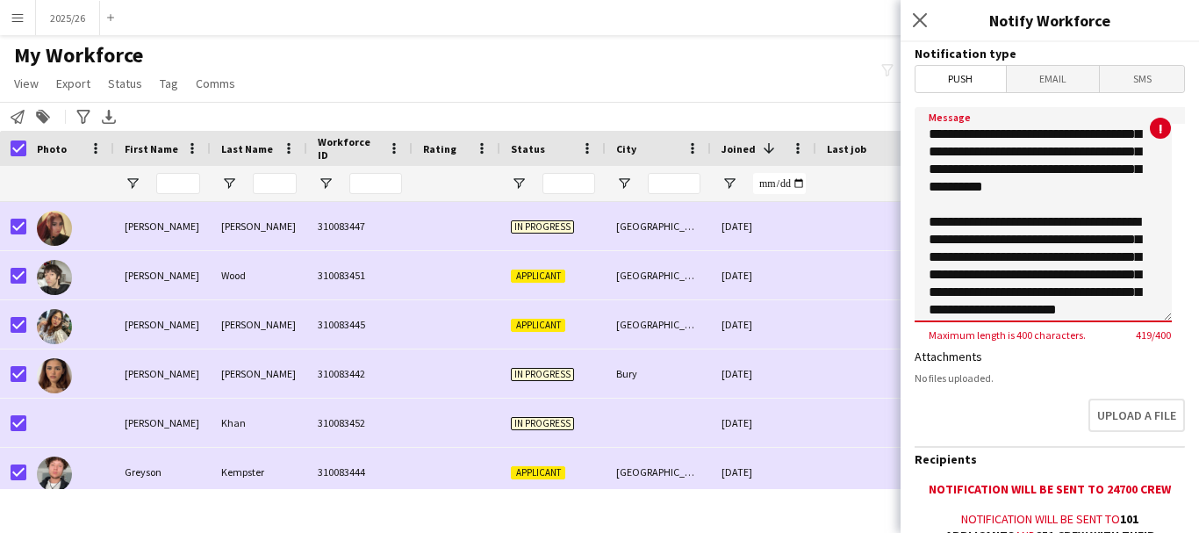
scroll to position [0, 0]
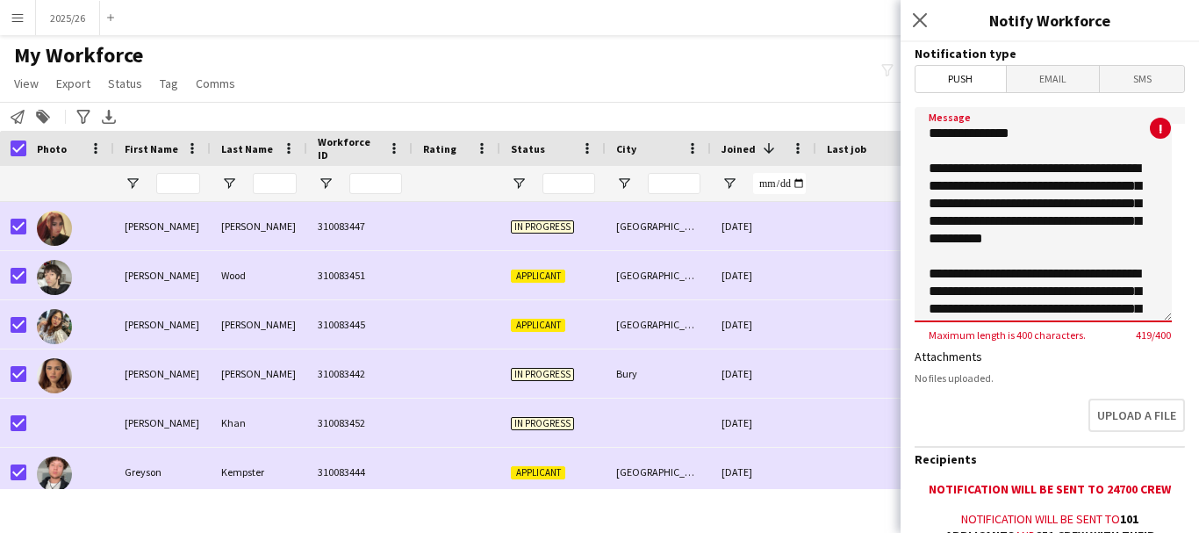
click at [1027, 153] on textarea "**********" at bounding box center [1043, 214] width 257 height 215
click at [1031, 207] on textarea "**********" at bounding box center [1043, 214] width 257 height 215
drag, startPoint x: 1119, startPoint y: 222, endPoint x: 1003, endPoint y: 219, distance: 115.9
click at [1003, 219] on textarea "**********" at bounding box center [1043, 214] width 257 height 215
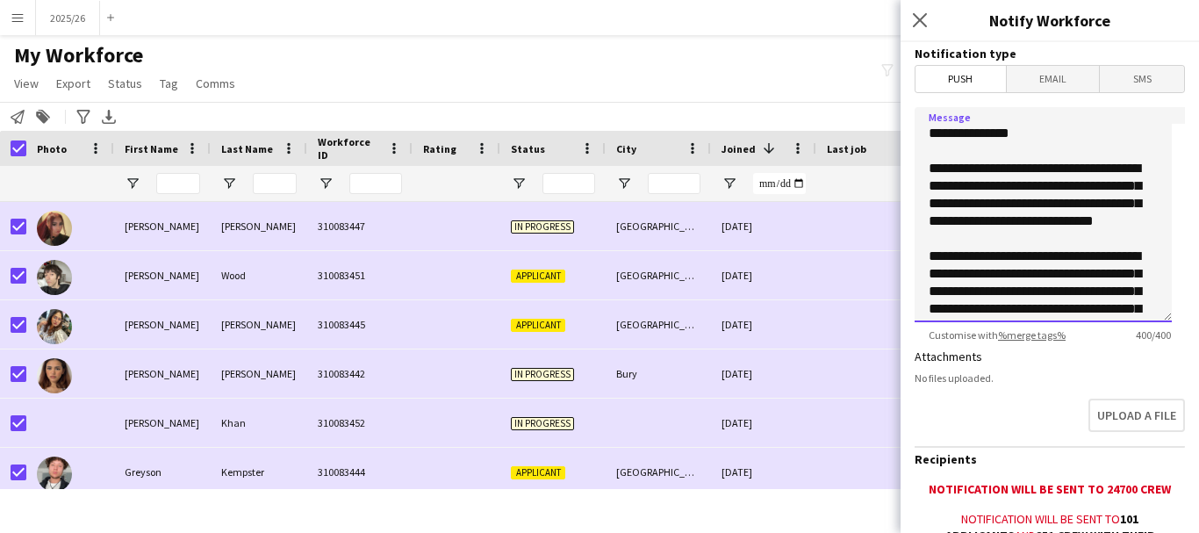
click at [1081, 210] on textarea "**********" at bounding box center [1043, 214] width 257 height 215
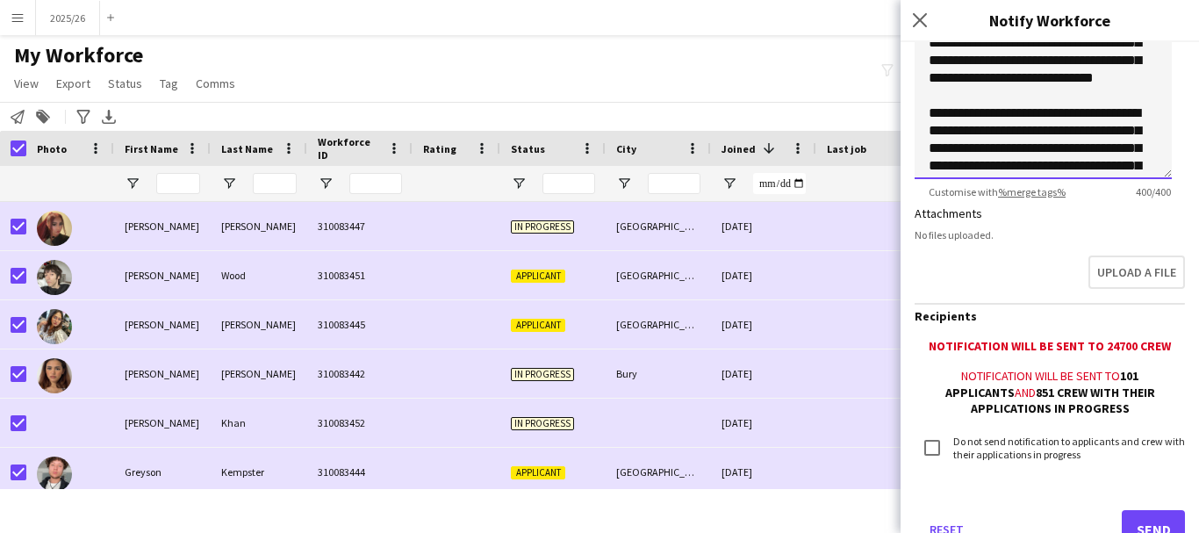
scroll to position [208, 0]
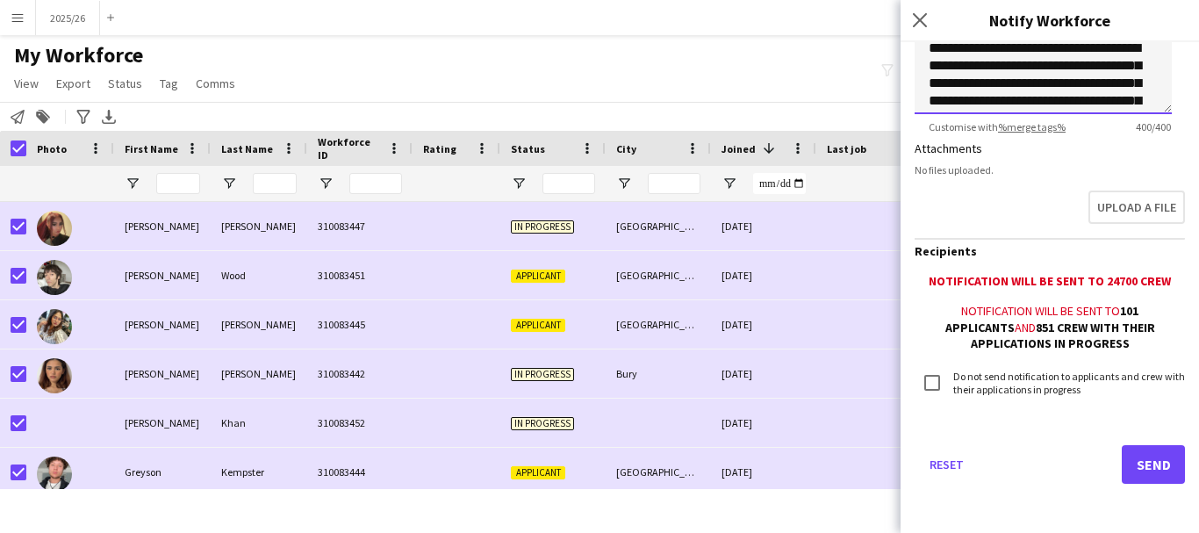
type textarea "**********"
click at [1143, 457] on button "Send" at bounding box center [1153, 464] width 63 height 39
click at [1127, 456] on button "Send" at bounding box center [1153, 464] width 63 height 39
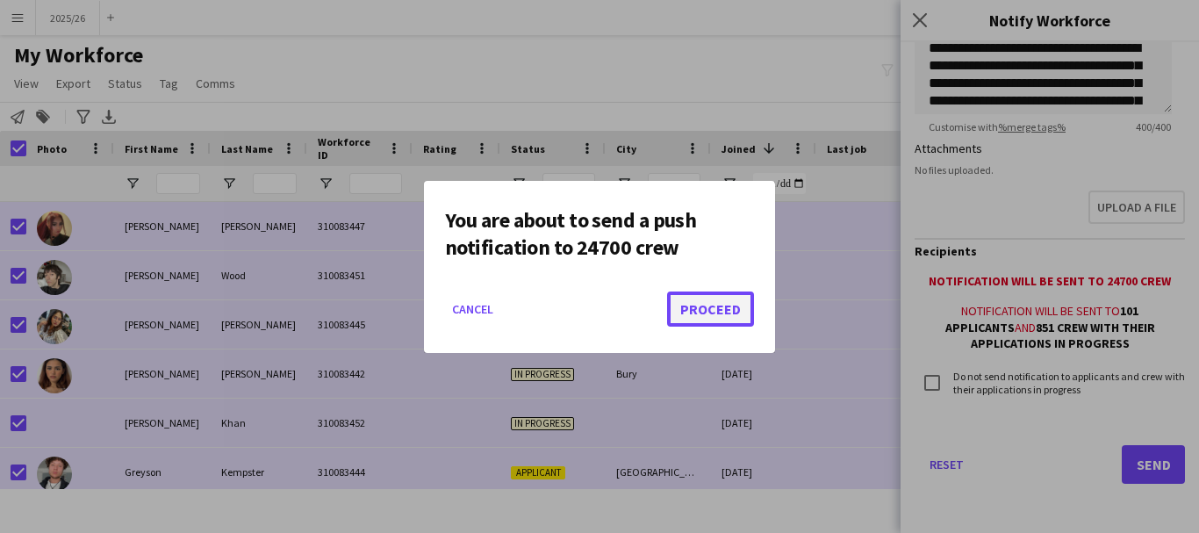
click at [716, 317] on button "Proceed" at bounding box center [710, 308] width 87 height 35
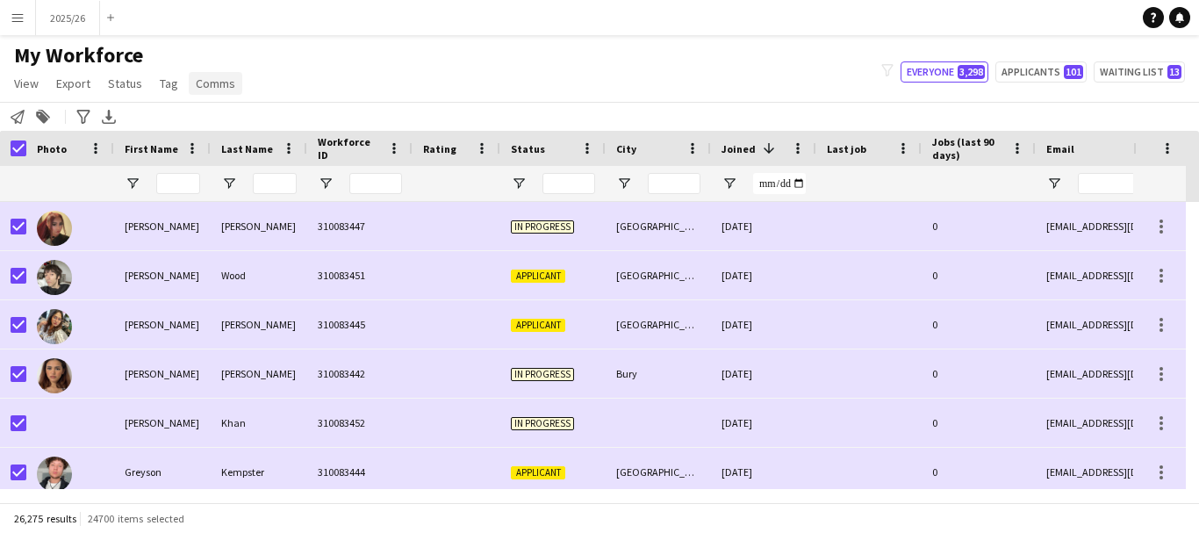
click at [204, 87] on span "Comms" at bounding box center [216, 83] width 40 height 16
click at [260, 122] on span "Send notification" at bounding box center [245, 121] width 90 height 16
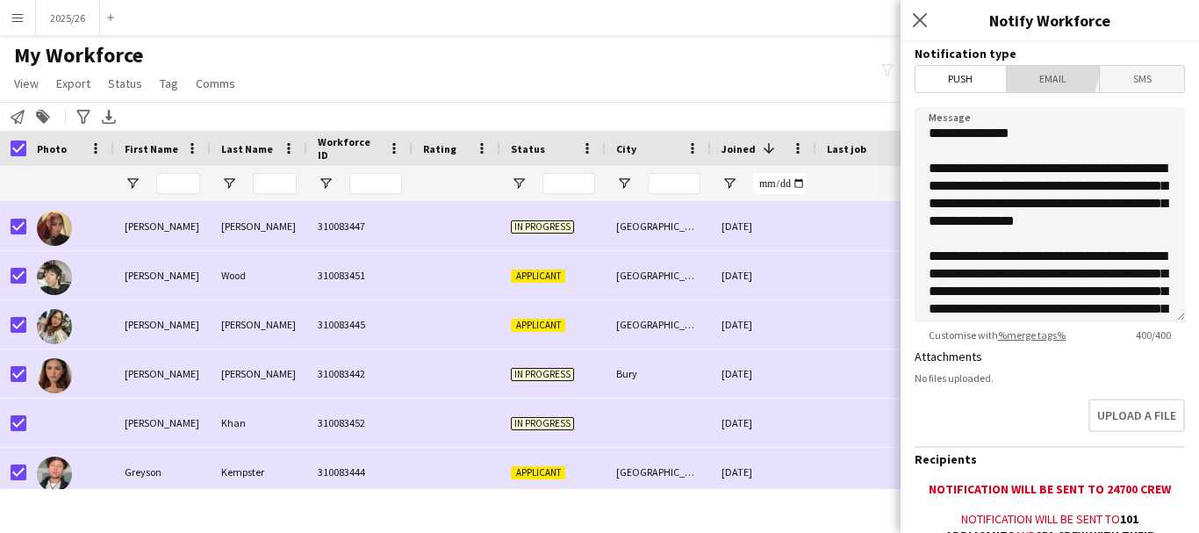
click at [1028, 66] on span "Email" at bounding box center [1053, 79] width 93 height 26
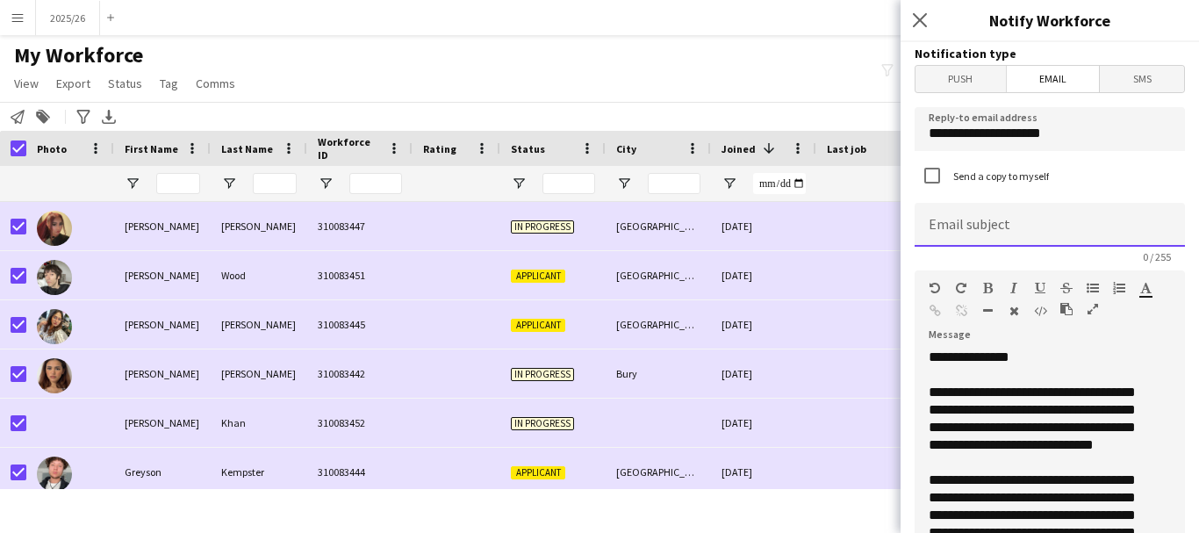
click at [1071, 217] on input at bounding box center [1050, 225] width 270 height 44
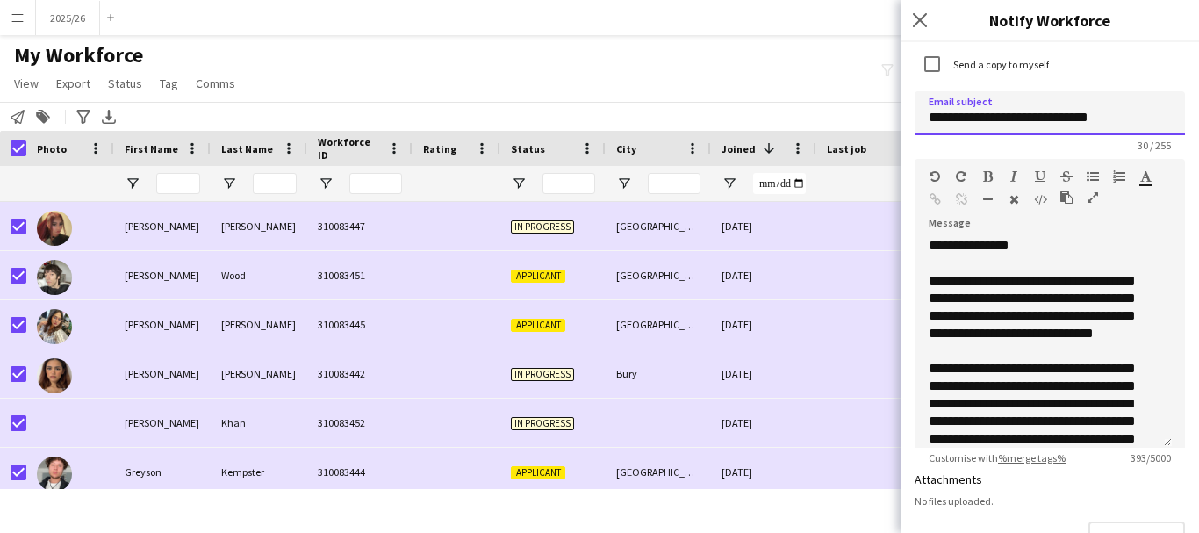
scroll to position [91, 0]
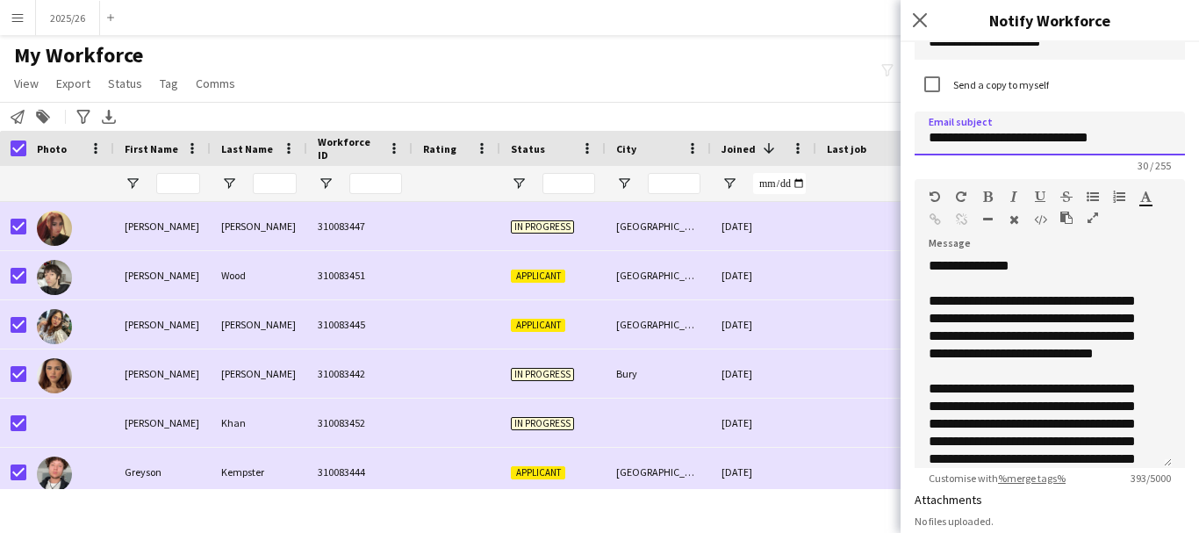
type input "**********"
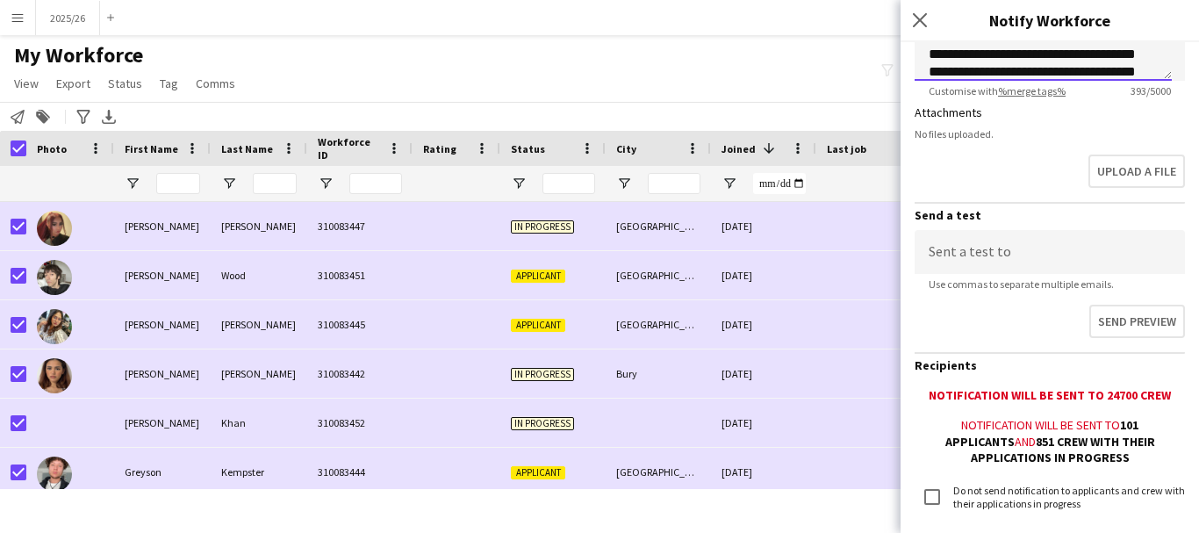
scroll to position [471, 0]
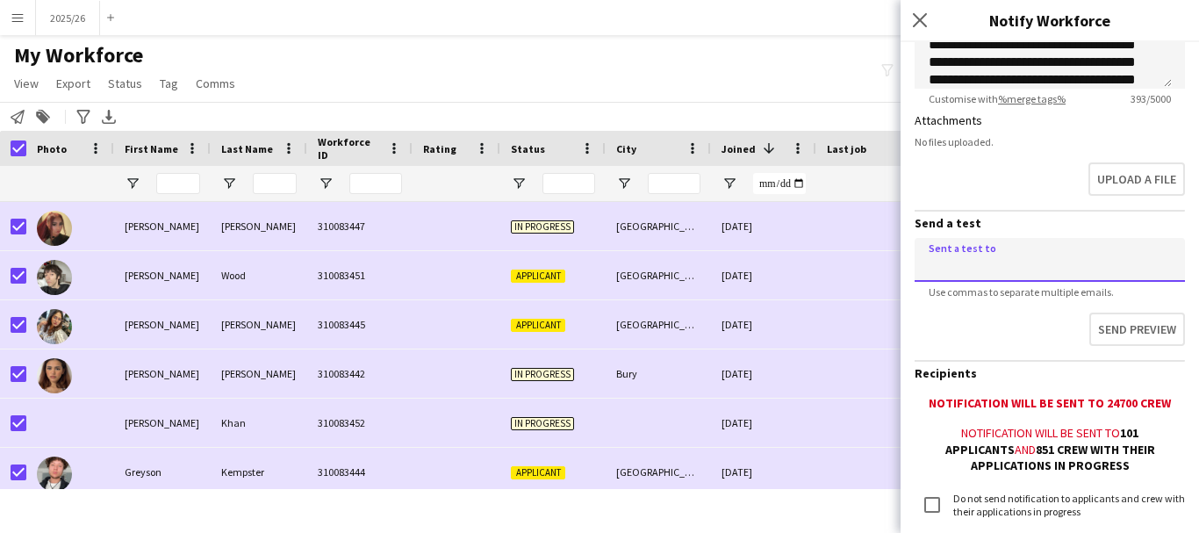
click at [1051, 282] on input at bounding box center [1050, 260] width 270 height 44
type input "**********"
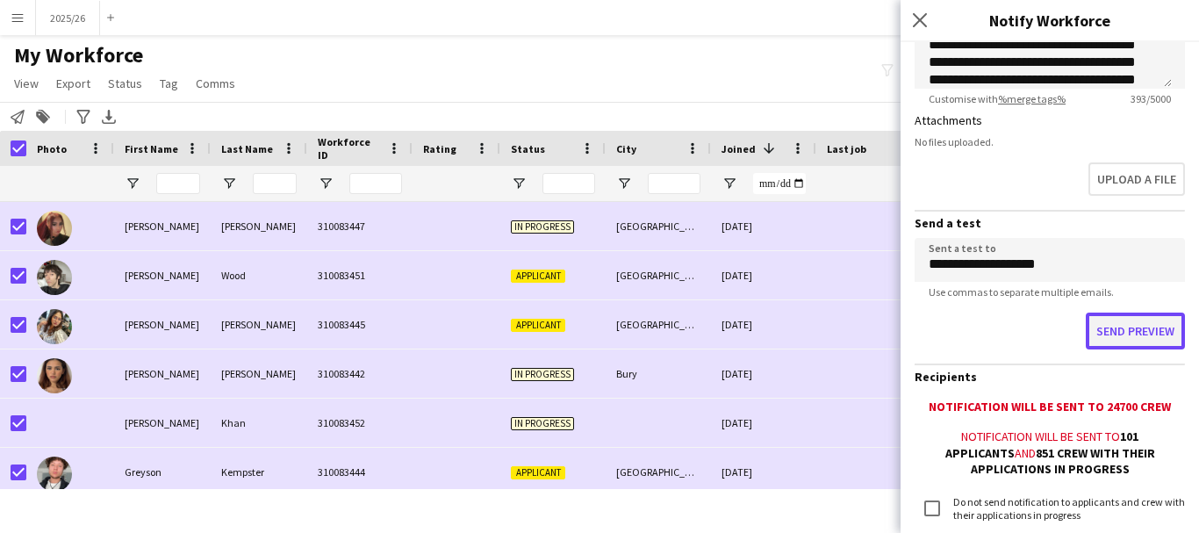
click at [1118, 330] on button "Send preview" at bounding box center [1135, 330] width 99 height 37
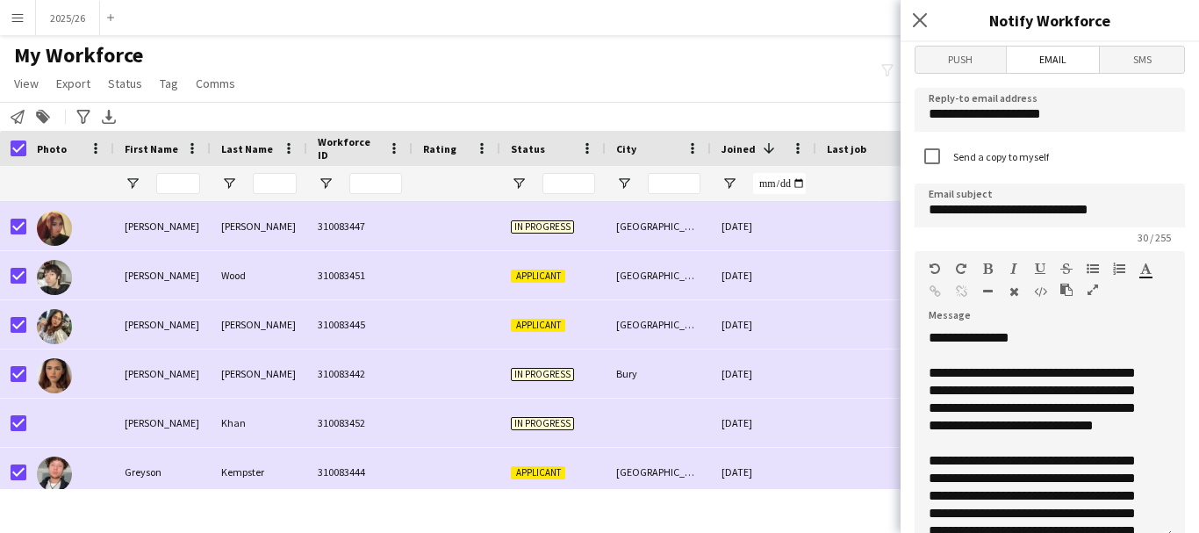
scroll to position [18, 0]
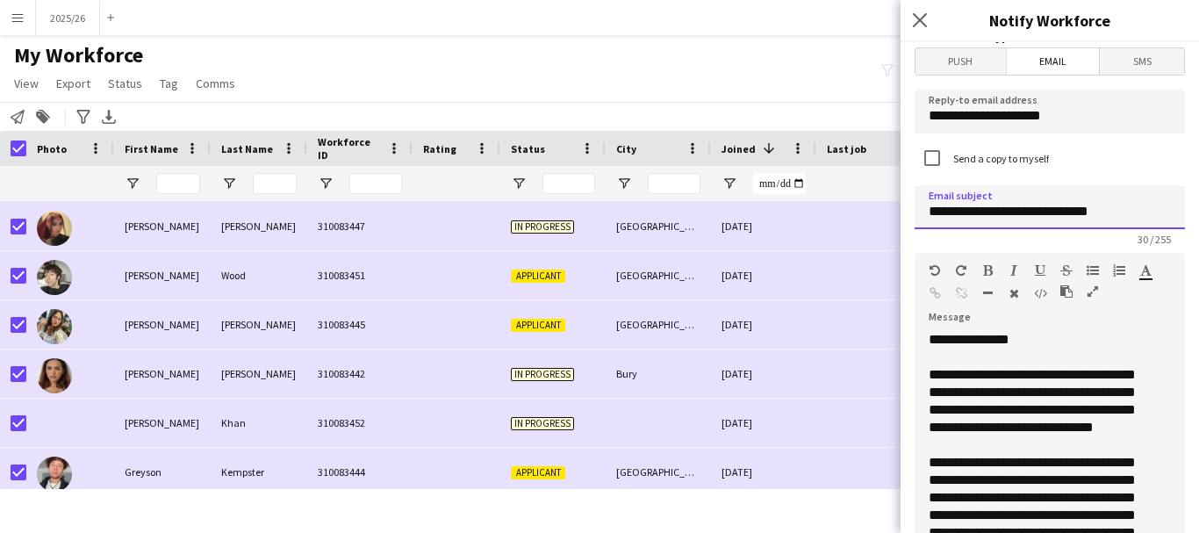
click at [1035, 212] on input "**********" at bounding box center [1050, 207] width 270 height 44
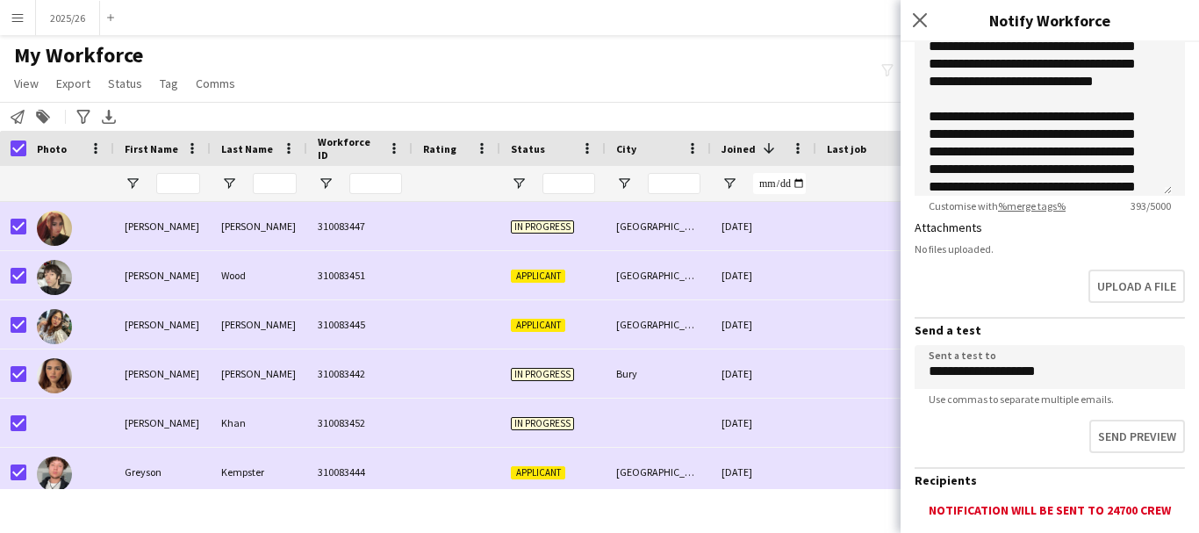
scroll to position [421, 0]
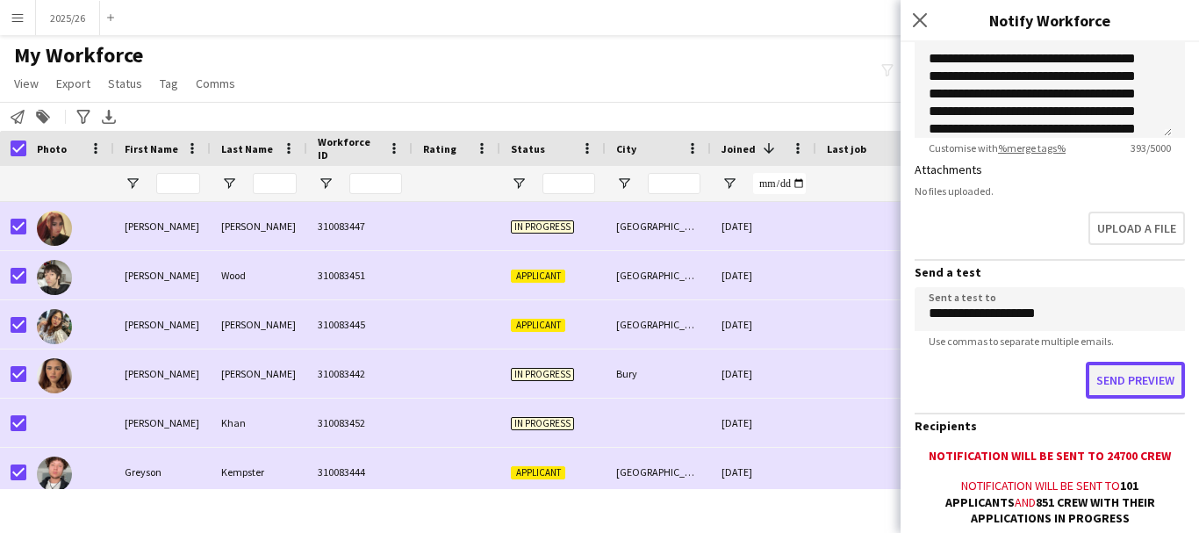
click at [1151, 388] on button "Send preview" at bounding box center [1135, 380] width 99 height 37
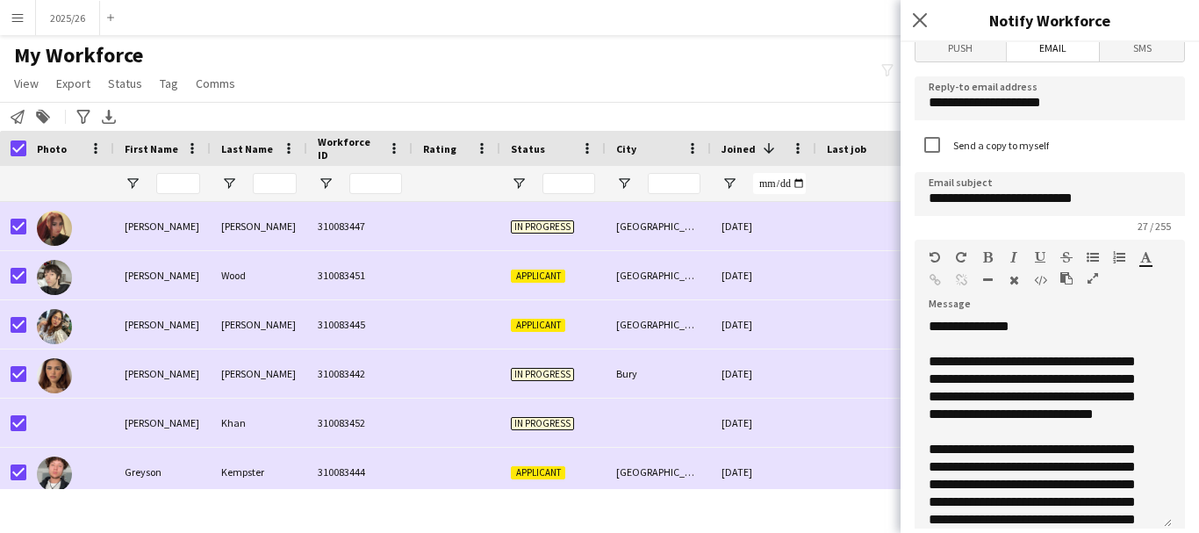
scroll to position [27, 0]
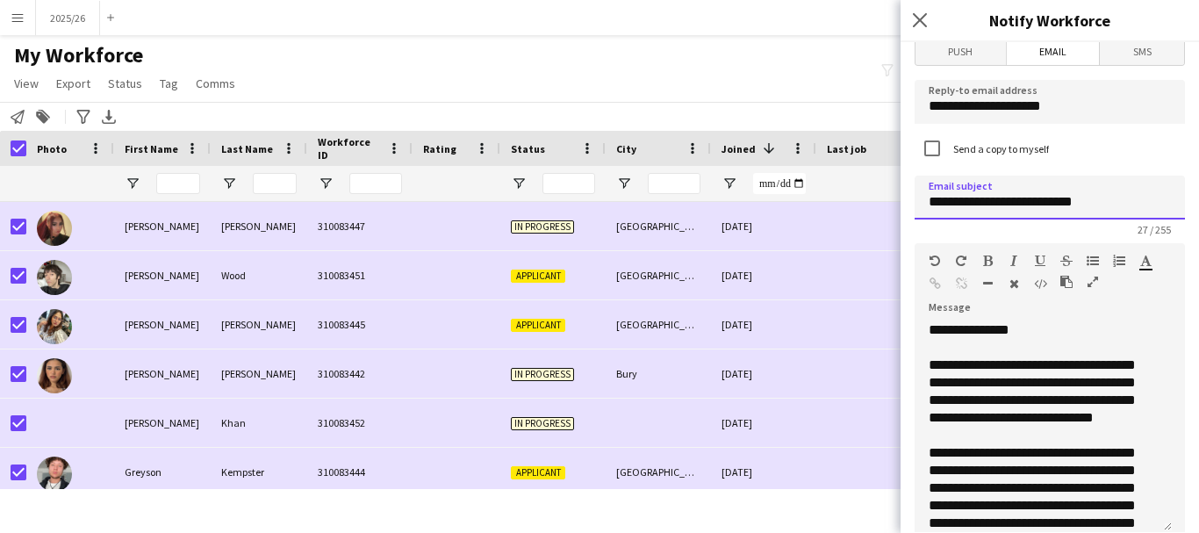
click at [1125, 205] on input "**********" at bounding box center [1050, 198] width 270 height 44
click at [1031, 201] on input "**********" at bounding box center [1050, 198] width 270 height 44
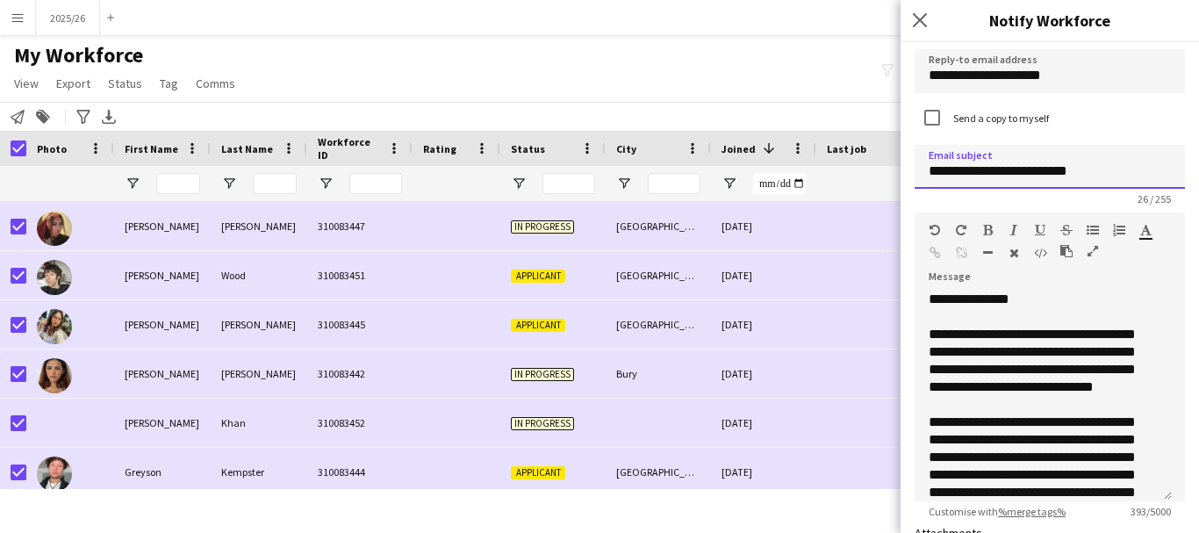
scroll to position [0, 0]
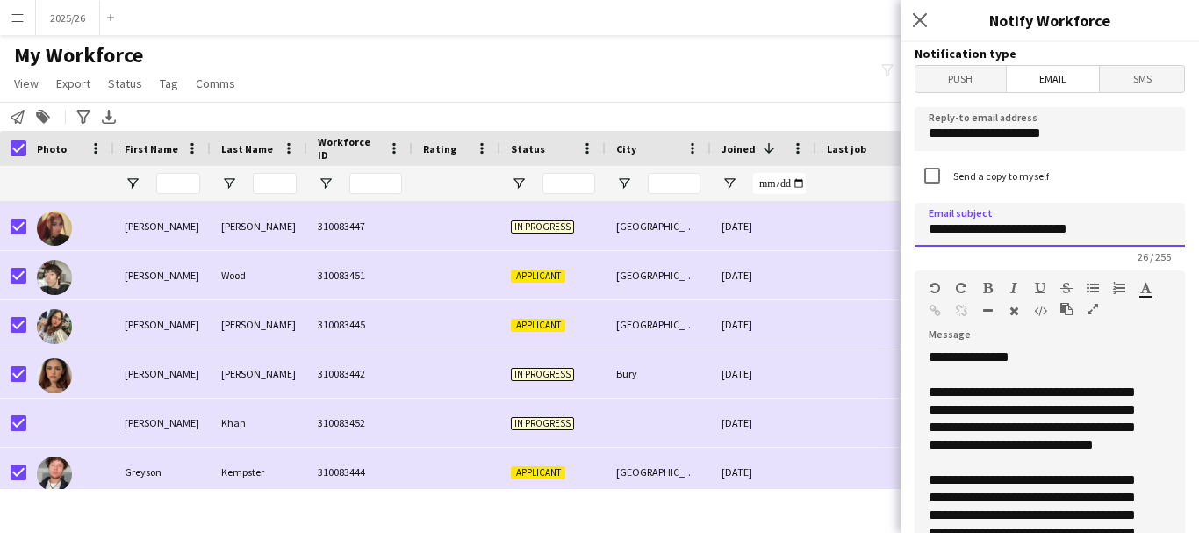
click at [1119, 232] on input "**********" at bounding box center [1050, 225] width 270 height 44
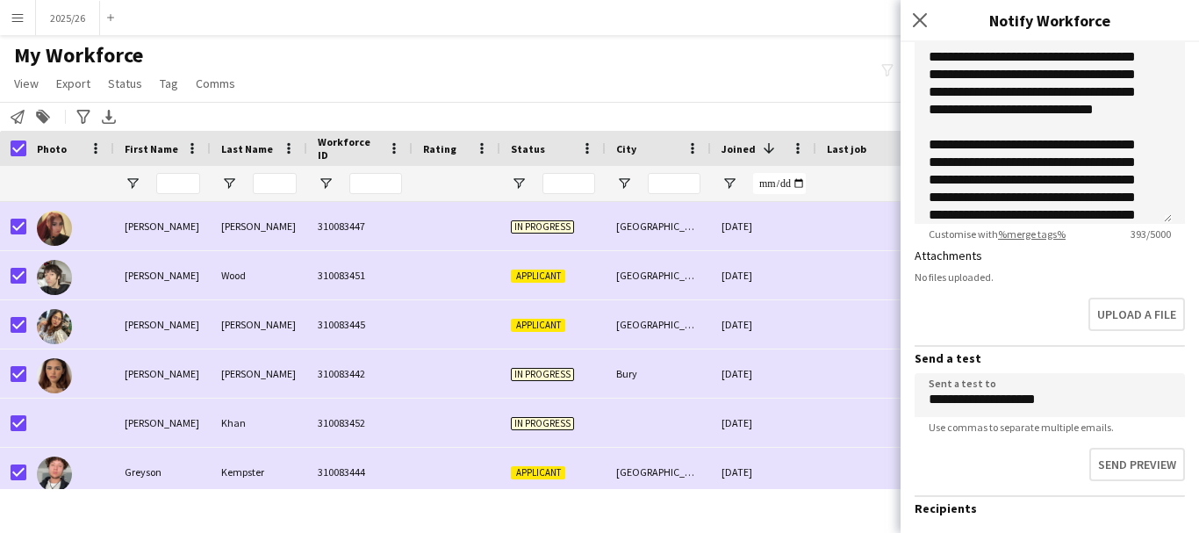
scroll to position [396, 0]
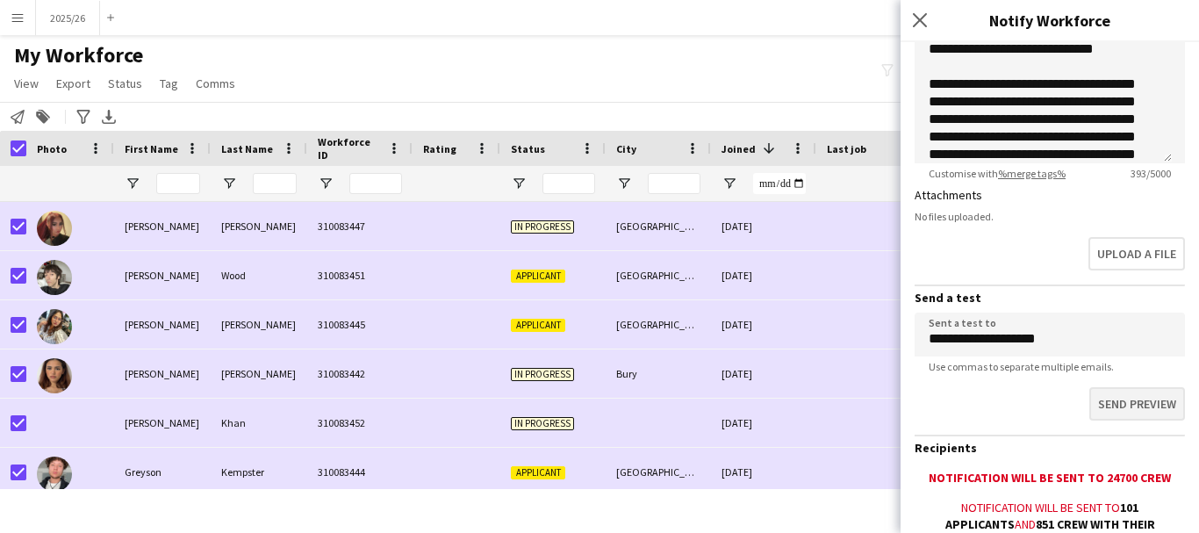
type input "**********"
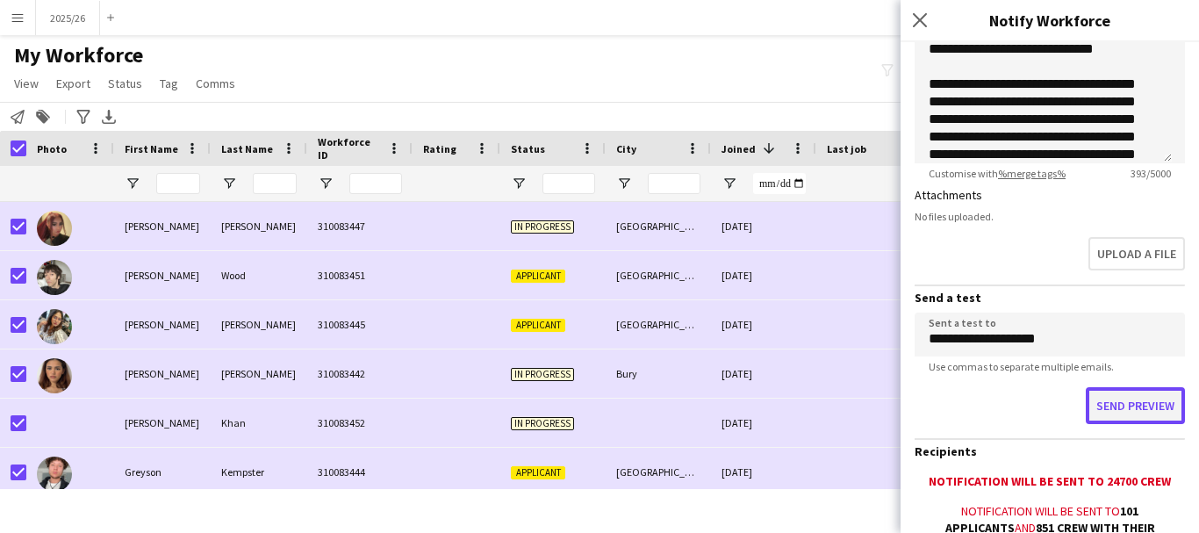
click at [1100, 417] on button "Send preview" at bounding box center [1135, 405] width 99 height 37
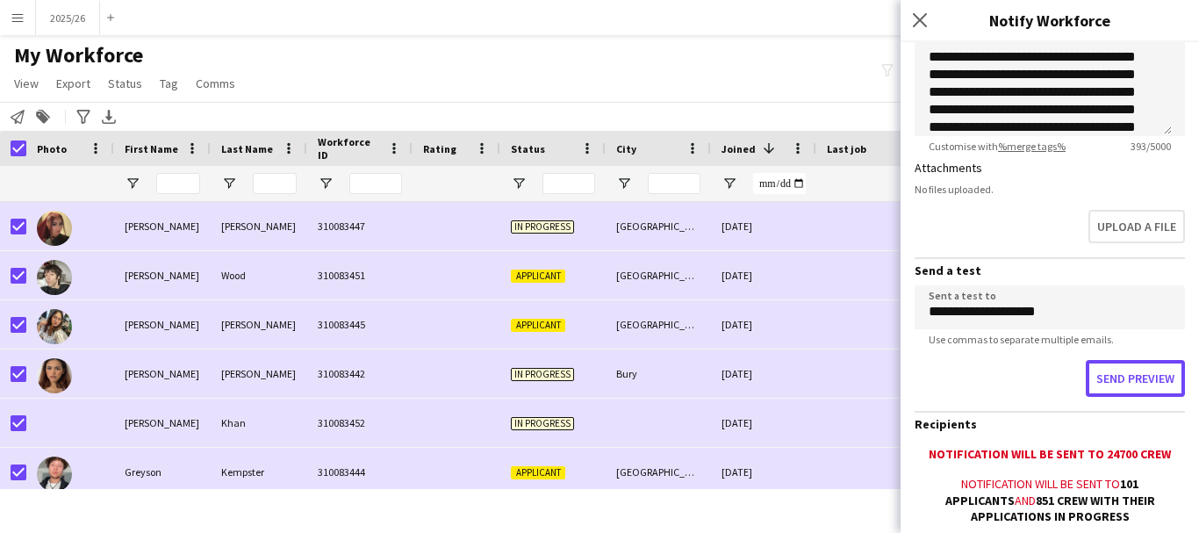
scroll to position [596, 0]
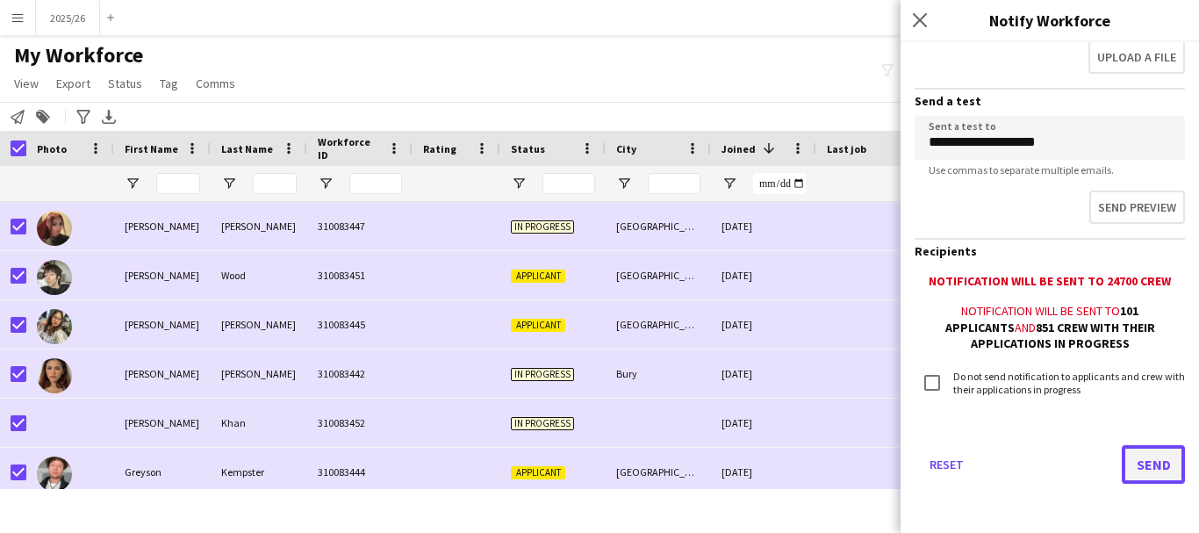
click at [1133, 467] on button "Send" at bounding box center [1153, 464] width 63 height 39
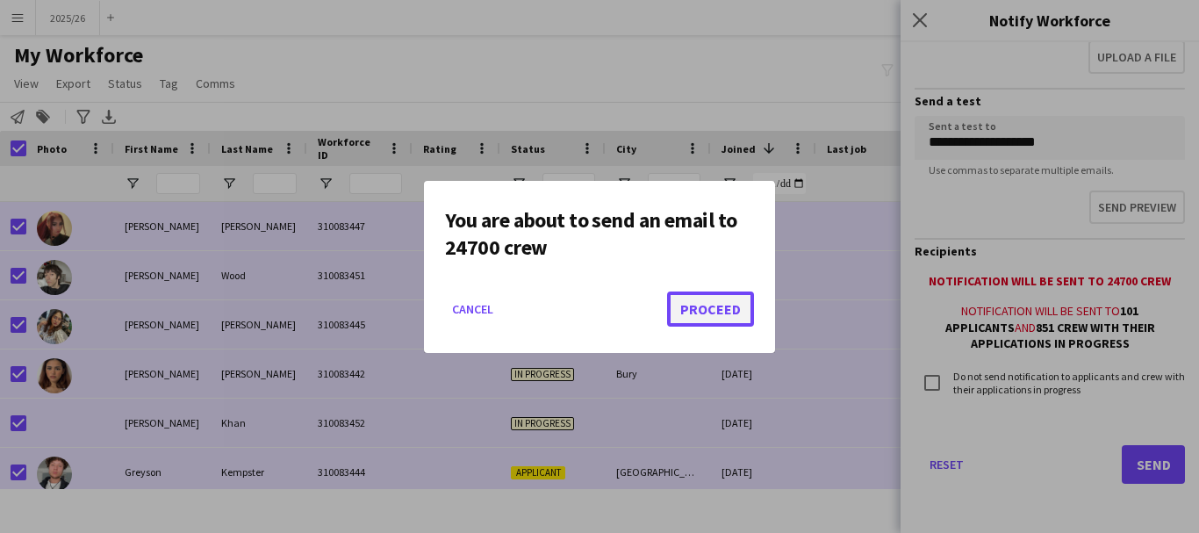
click at [712, 306] on button "Proceed" at bounding box center [710, 308] width 87 height 35
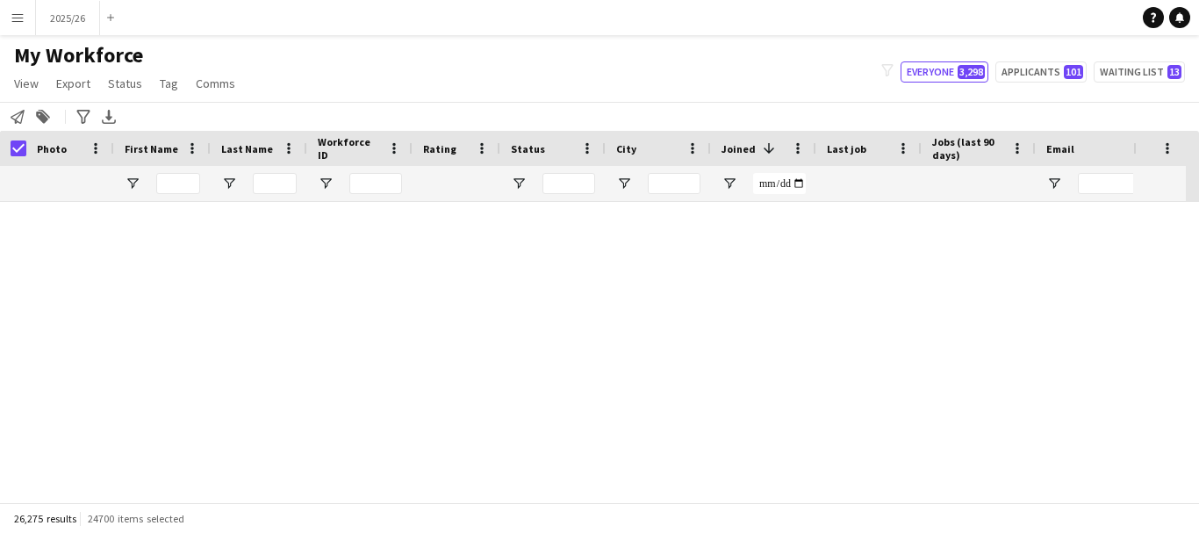
scroll to position [0, 0]
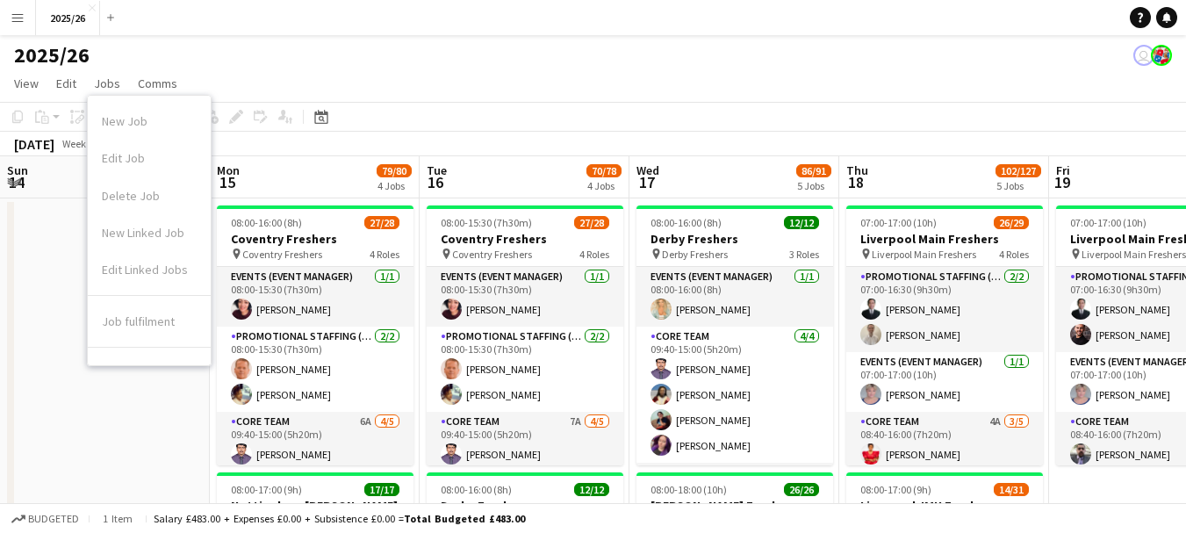
scroll to position [0, 440]
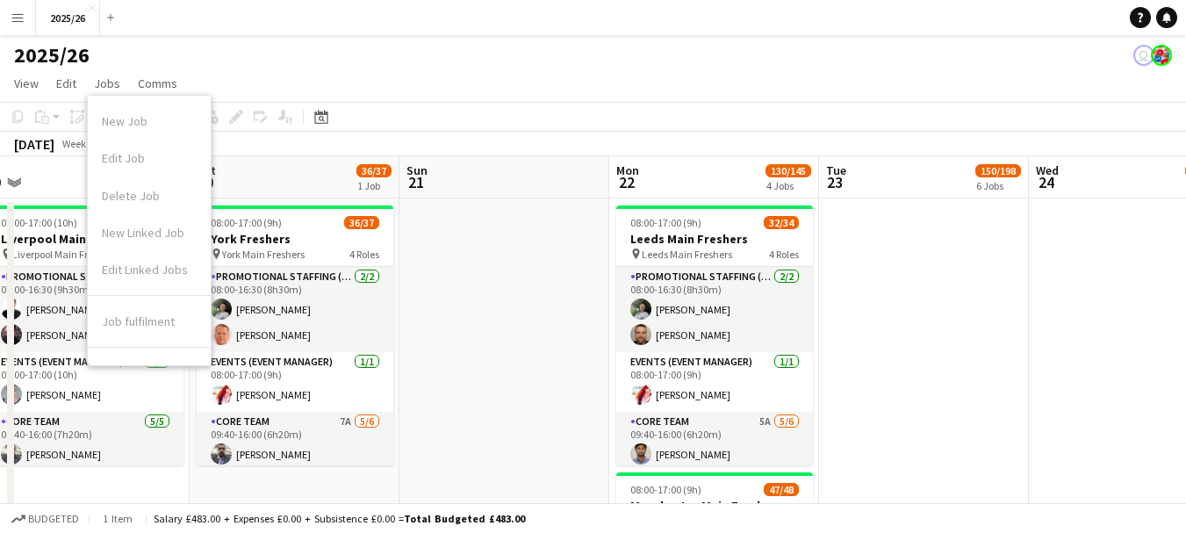
drag, startPoint x: 914, startPoint y: 289, endPoint x: 437, endPoint y: 309, distance: 477.1
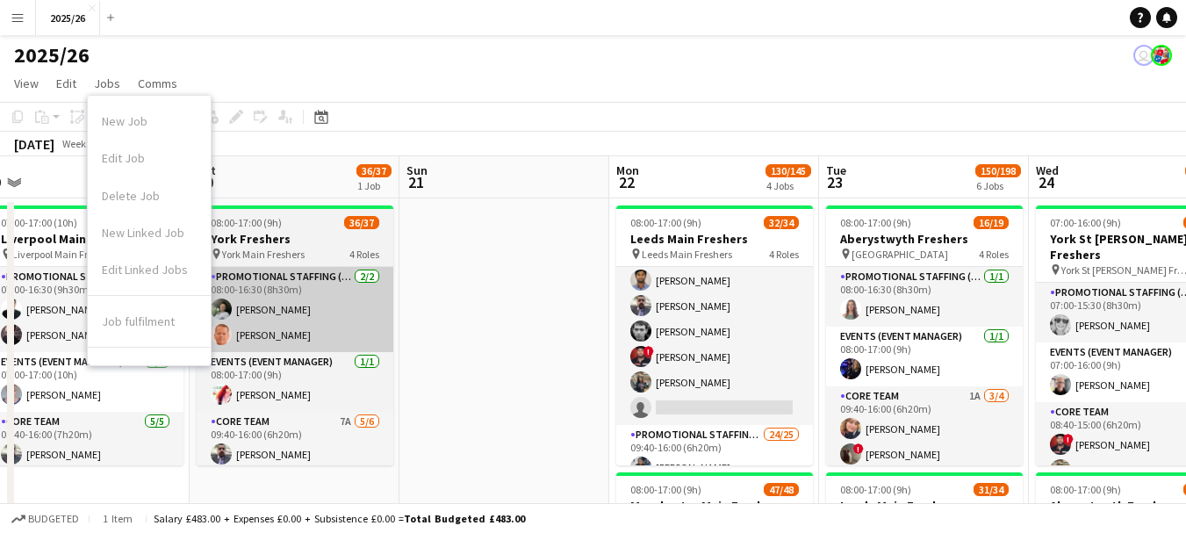
scroll to position [0, 0]
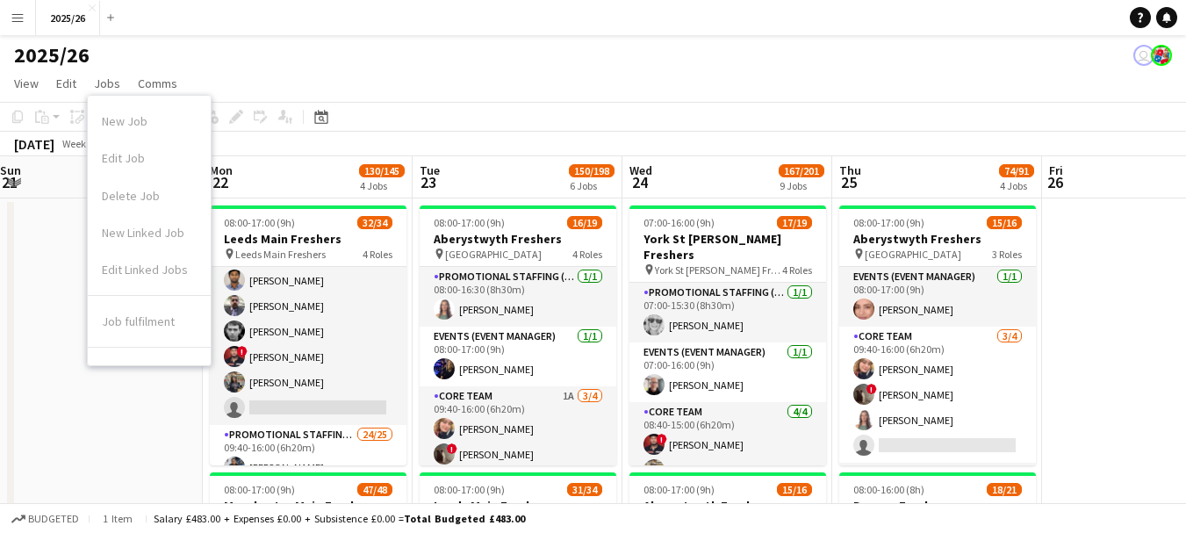
drag, startPoint x: 896, startPoint y: 342, endPoint x: 492, endPoint y: 361, distance: 404.2
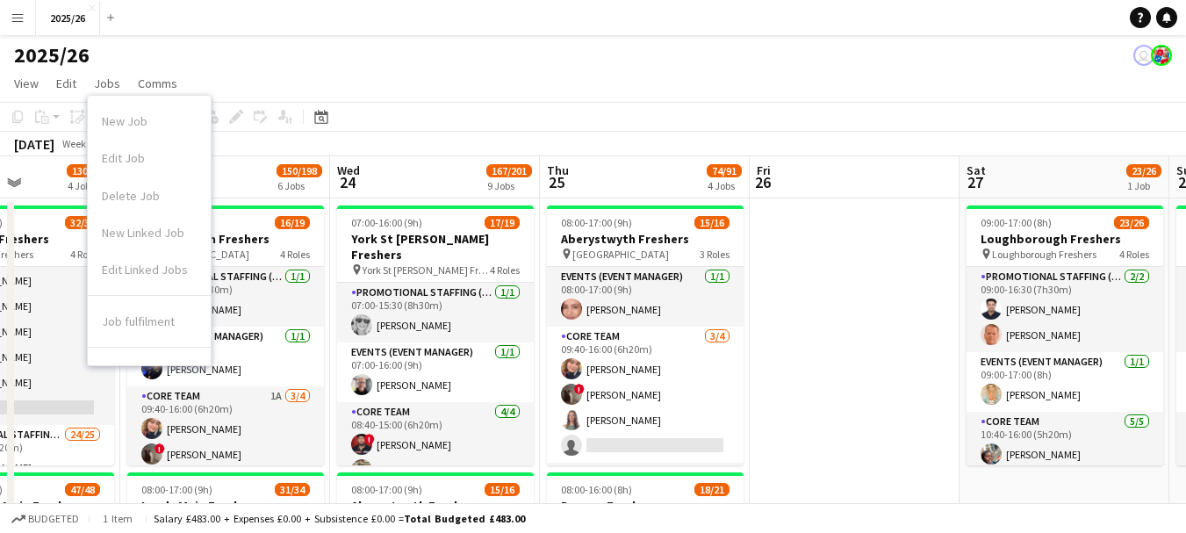
scroll to position [0, 725]
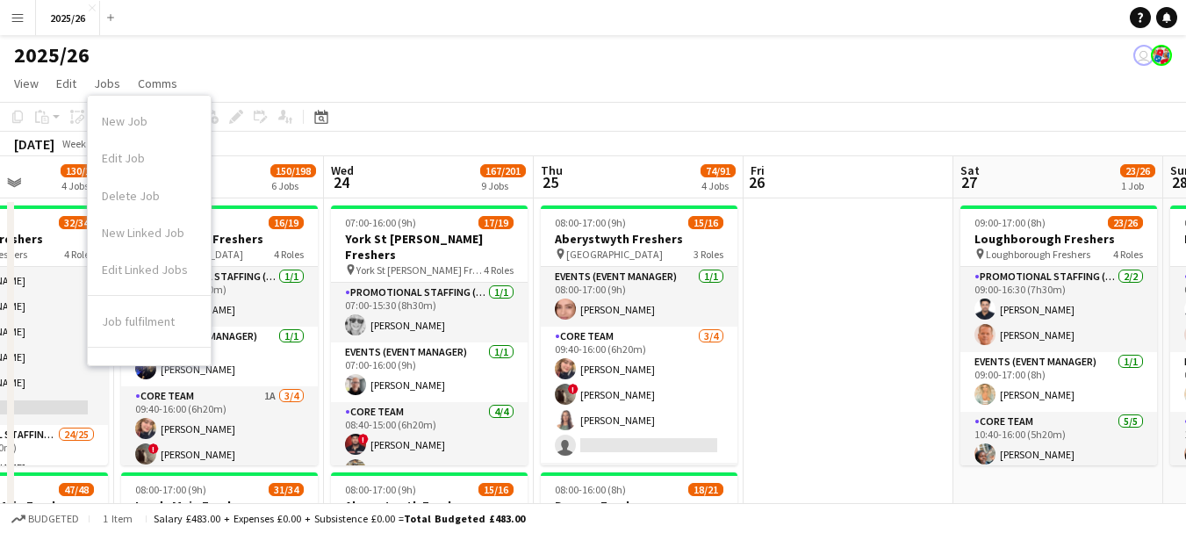
drag, startPoint x: 1117, startPoint y: 342, endPoint x: 823, endPoint y: 334, distance: 293.3
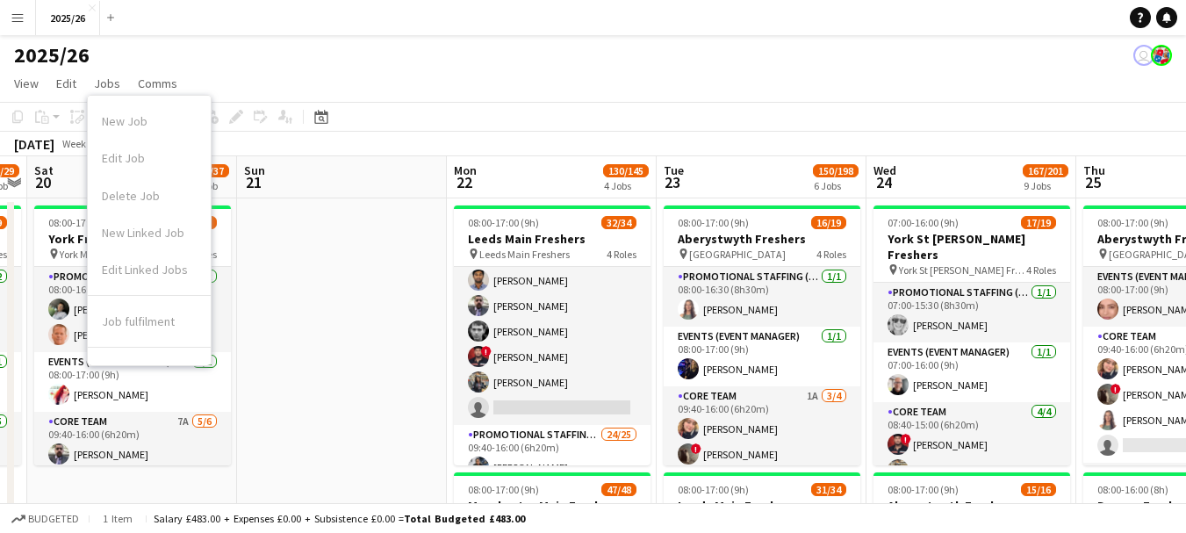
drag, startPoint x: 511, startPoint y: 218, endPoint x: 1081, endPoint y: 242, distance: 571.1
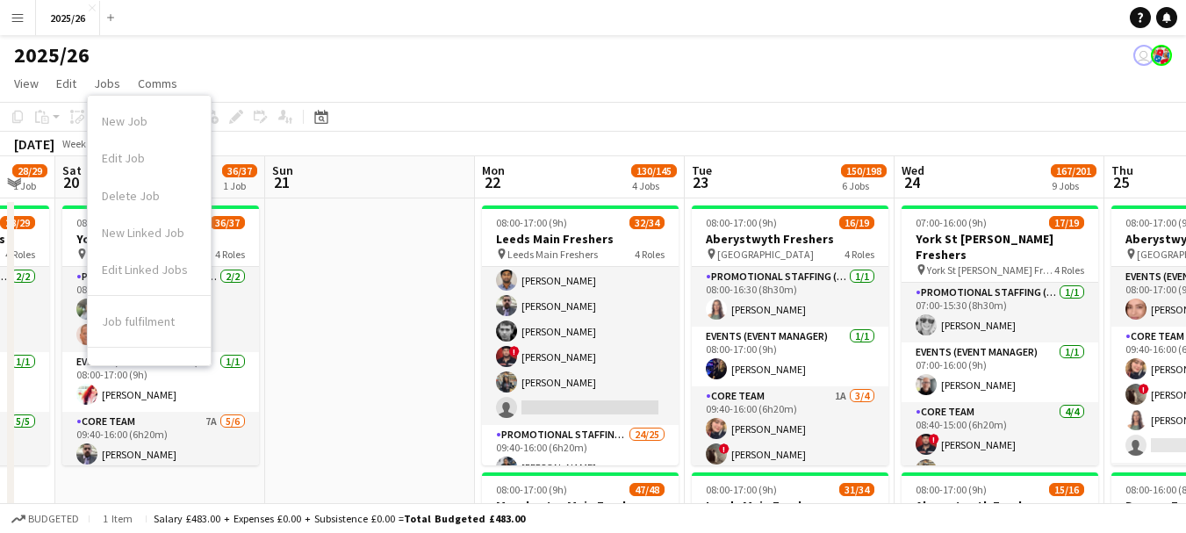
drag, startPoint x: 377, startPoint y: 370, endPoint x: 663, endPoint y: 413, distance: 288.5
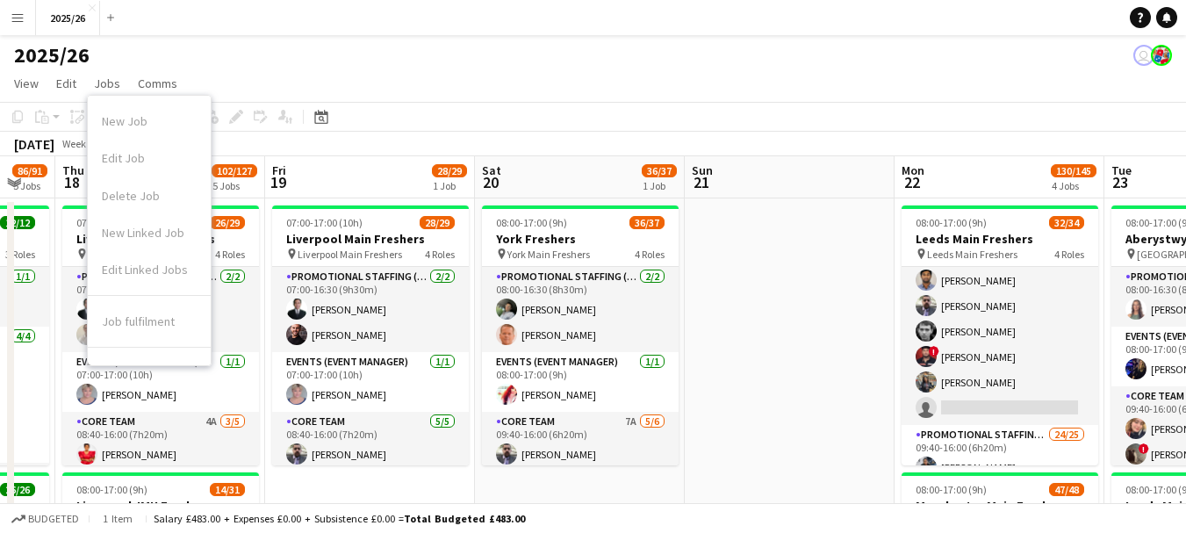
scroll to position [0, 499]
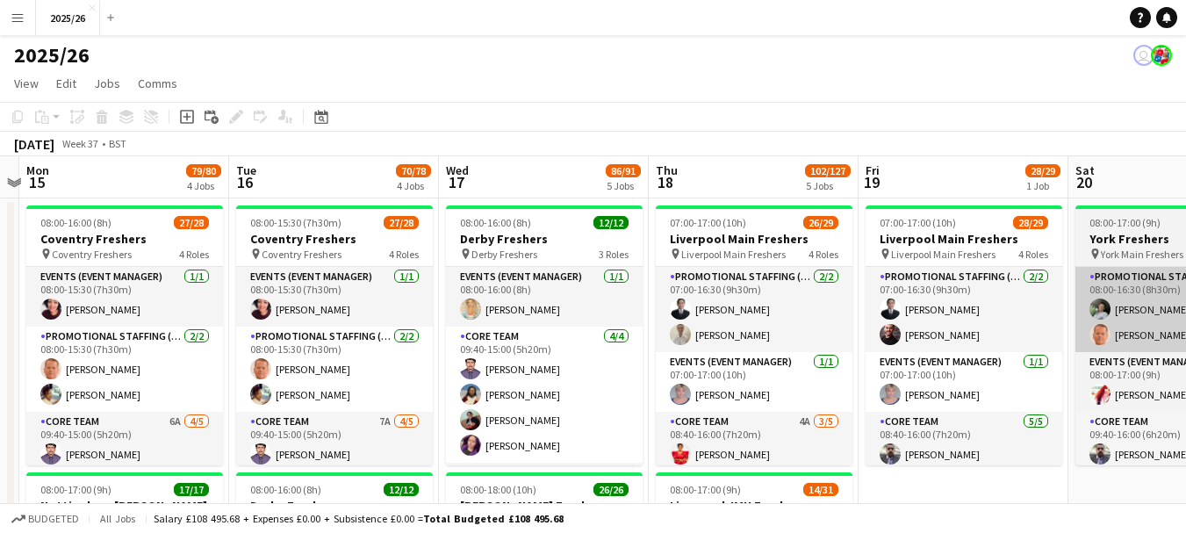
drag, startPoint x: 453, startPoint y: 305, endPoint x: 1177, endPoint y: 307, distance: 724.2
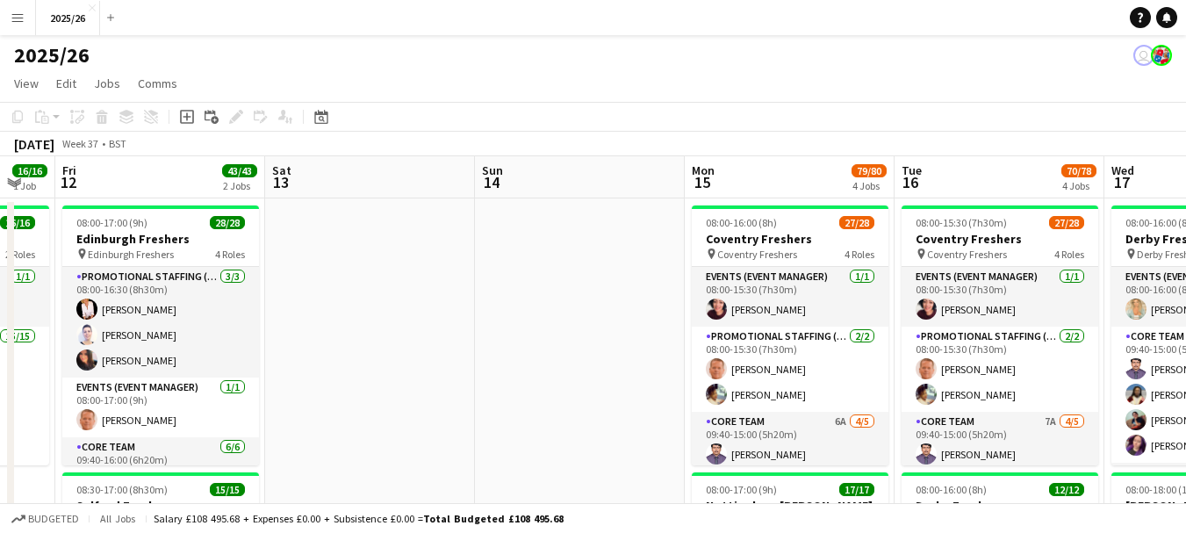
scroll to position [0, 363]
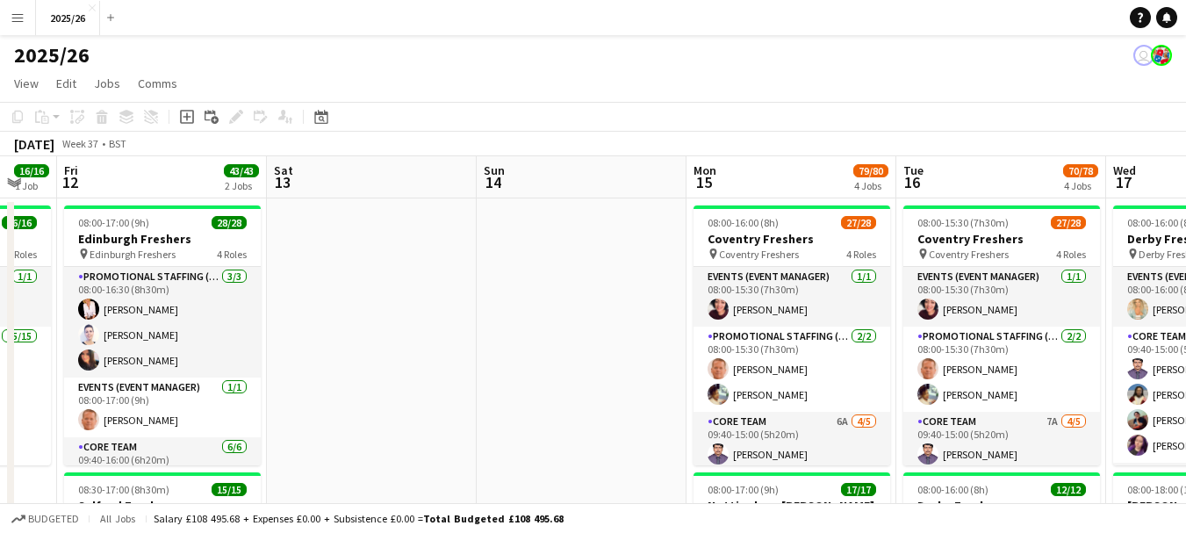
drag, startPoint x: 148, startPoint y: 397, endPoint x: 816, endPoint y: 347, distance: 669.9
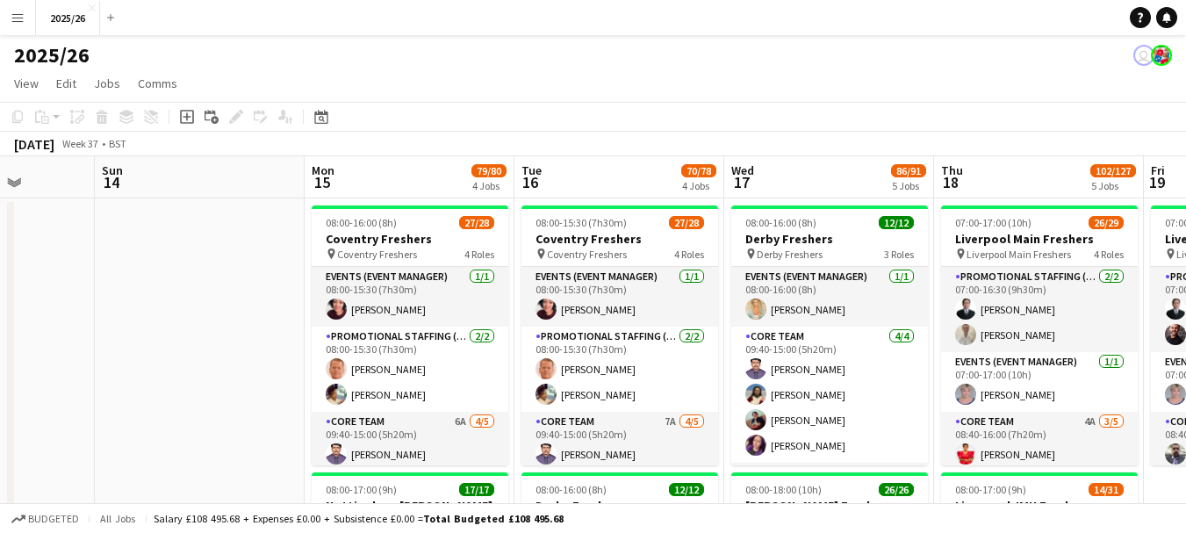
drag, startPoint x: 748, startPoint y: 273, endPoint x: 952, endPoint y: 252, distance: 205.6
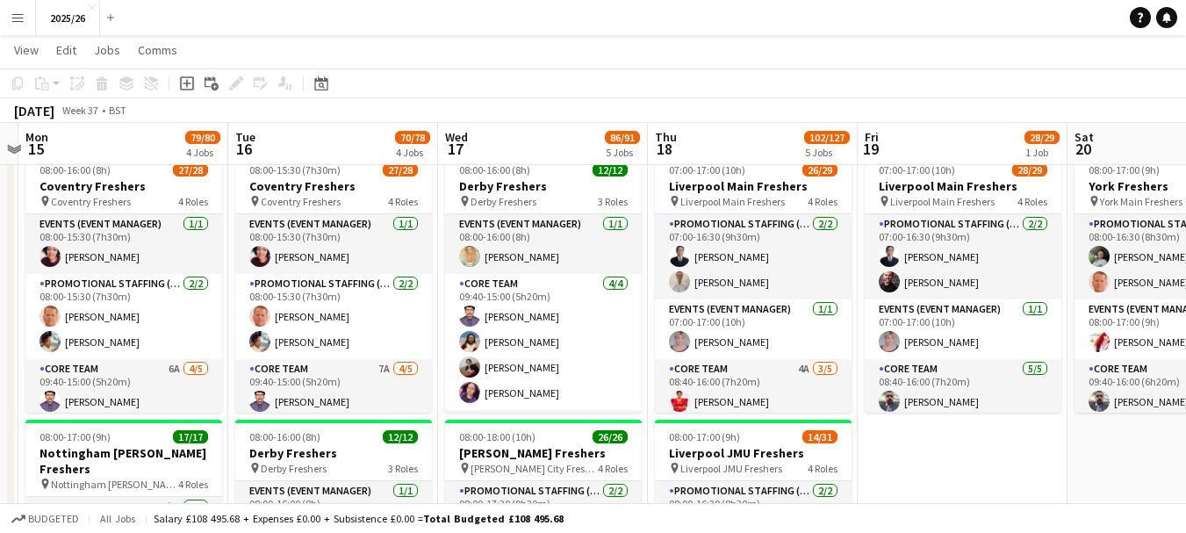
scroll to position [0, 0]
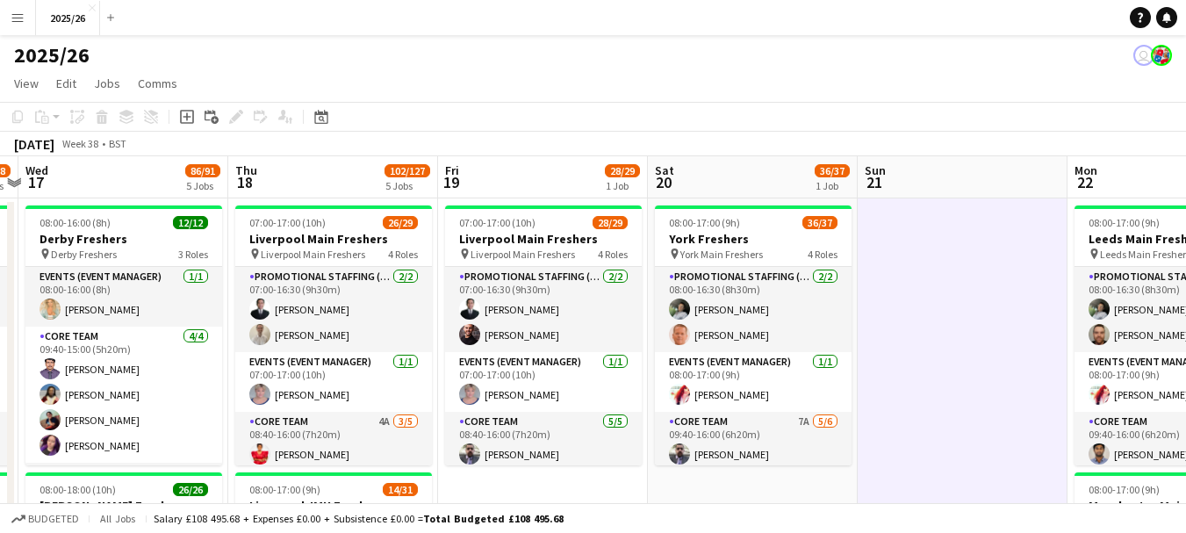
drag, startPoint x: 1119, startPoint y: 385, endPoint x: 992, endPoint y: 328, distance: 139.5
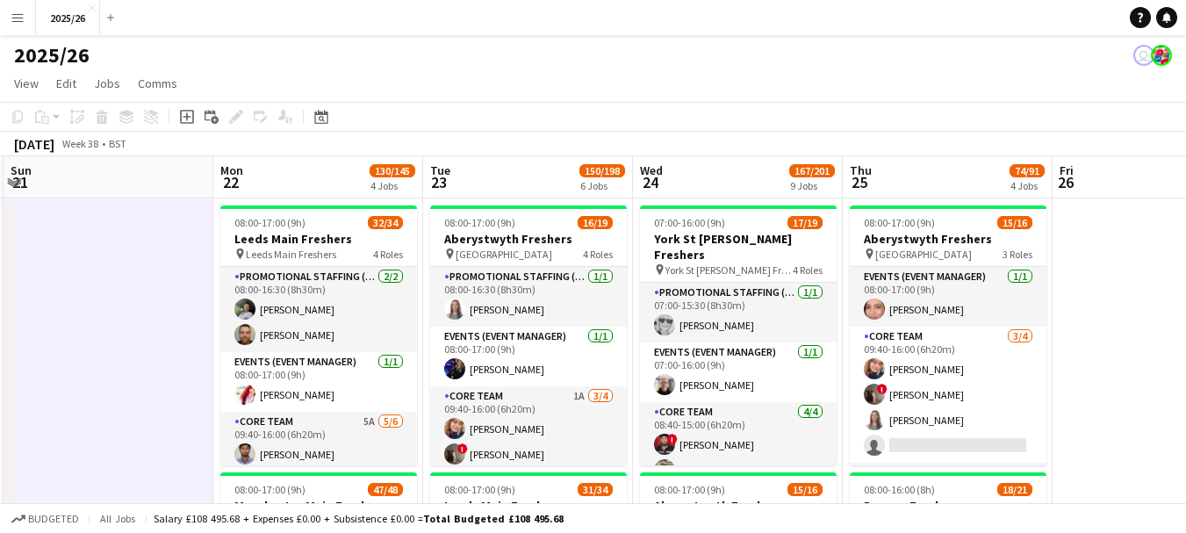
drag, startPoint x: 992, startPoint y: 328, endPoint x: 455, endPoint y: 276, distance: 539.8
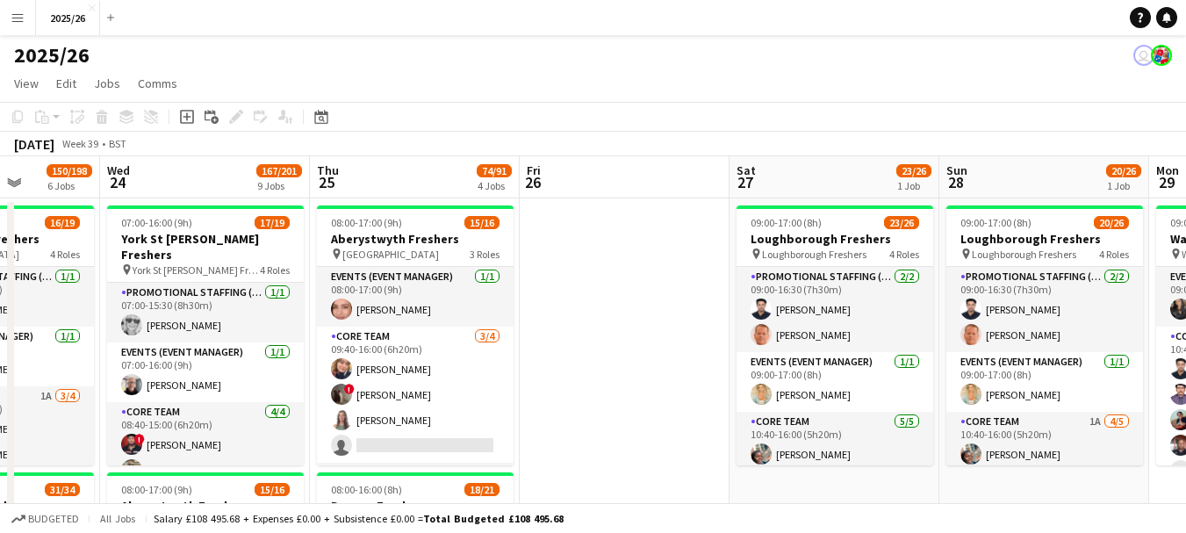
scroll to position [0, 657]
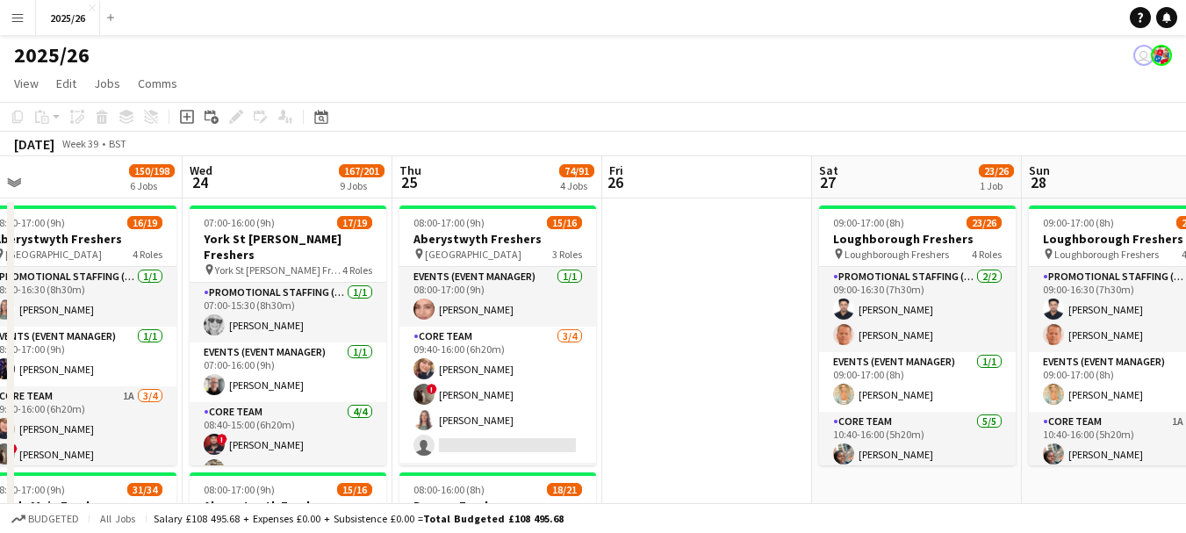
drag, startPoint x: 826, startPoint y: 269, endPoint x: 552, endPoint y: 269, distance: 273.9
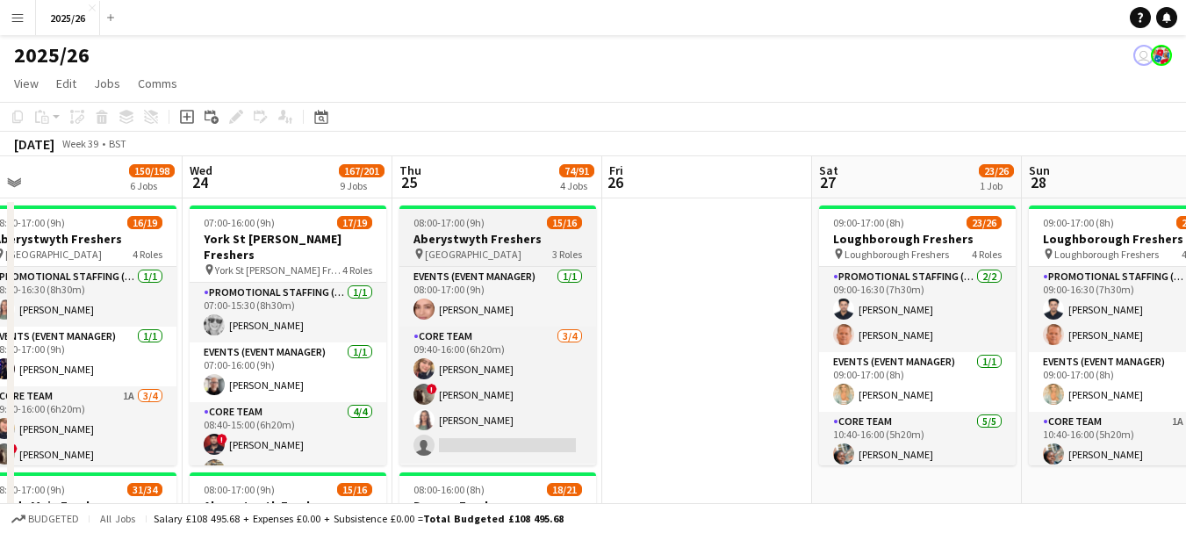
click at [553, 256] on span "3 Roles" at bounding box center [567, 254] width 30 height 13
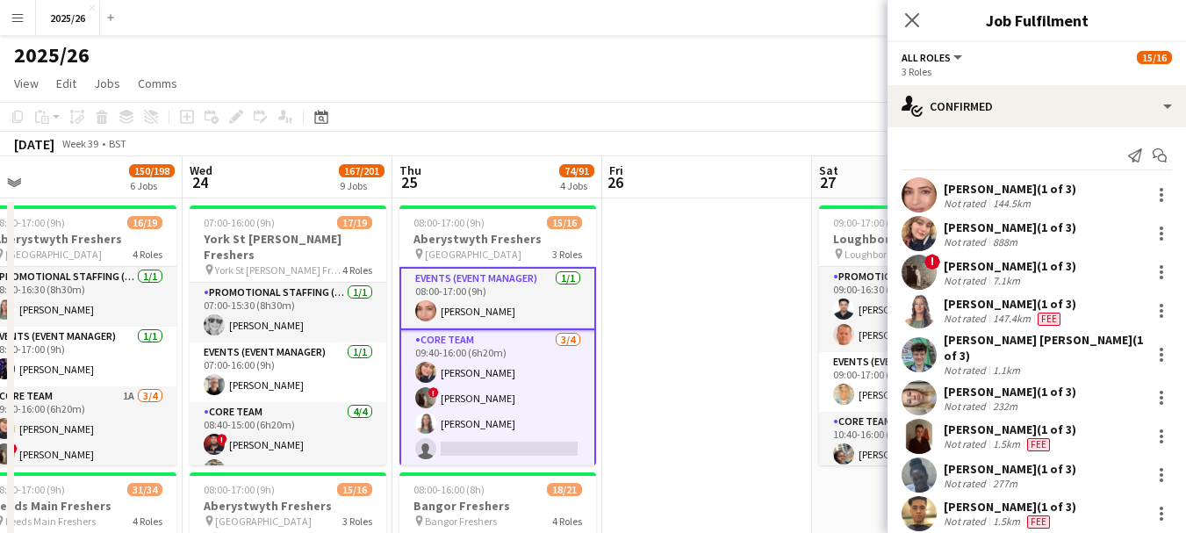
click at [942, 54] on span "All roles" at bounding box center [926, 57] width 49 height 13
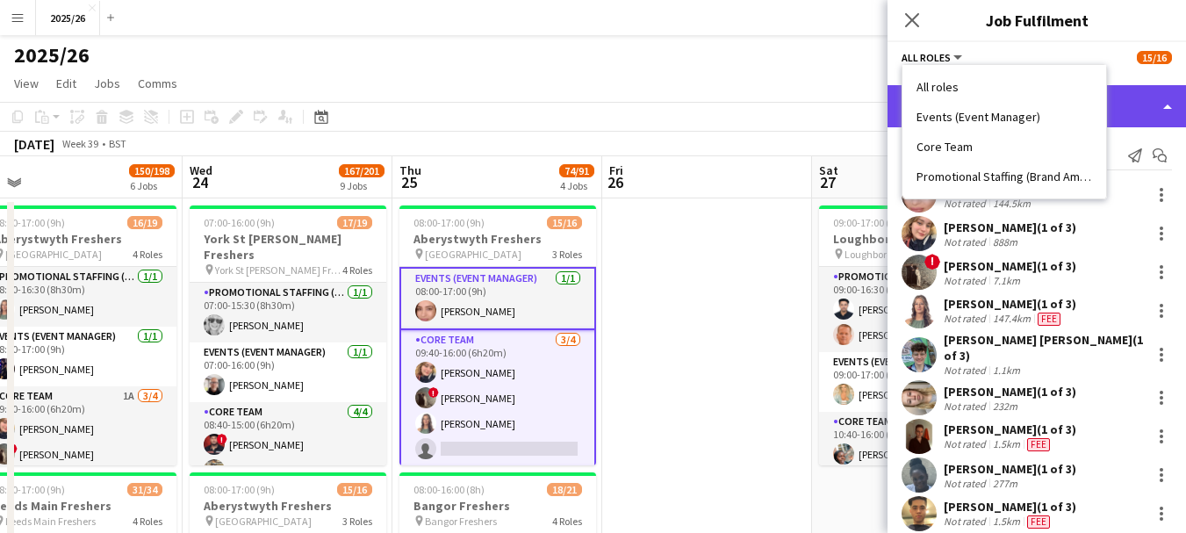
click at [1138, 104] on div "single-neutral-actions-check-2 Confirmed" at bounding box center [1036, 106] width 298 height 42
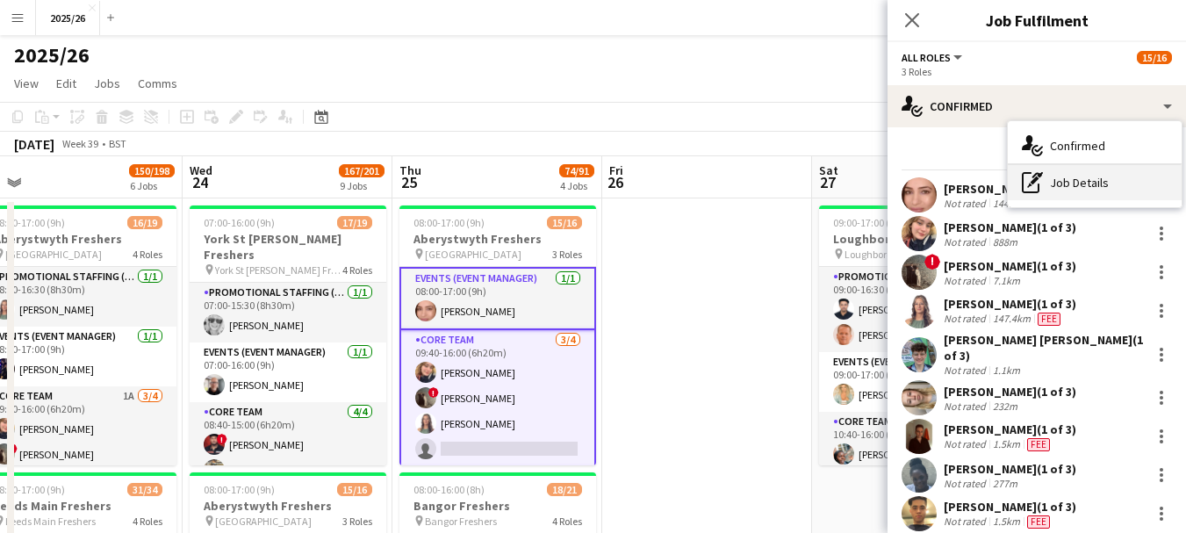
click at [1092, 189] on div "pen-write Job Details" at bounding box center [1095, 182] width 174 height 35
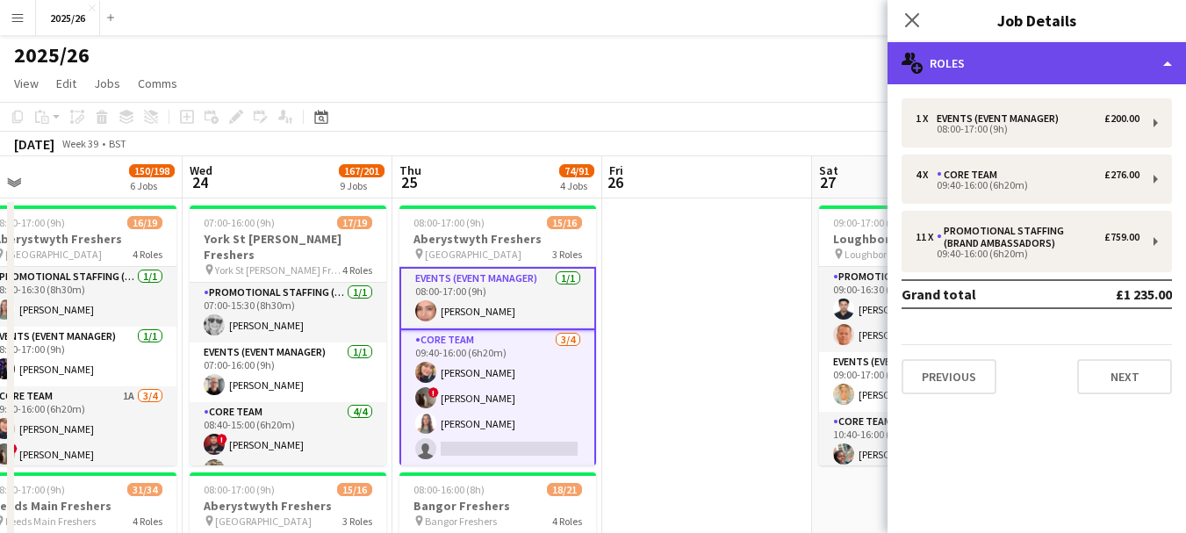
click at [1039, 70] on div "multiple-users-add Roles" at bounding box center [1036, 63] width 298 height 42
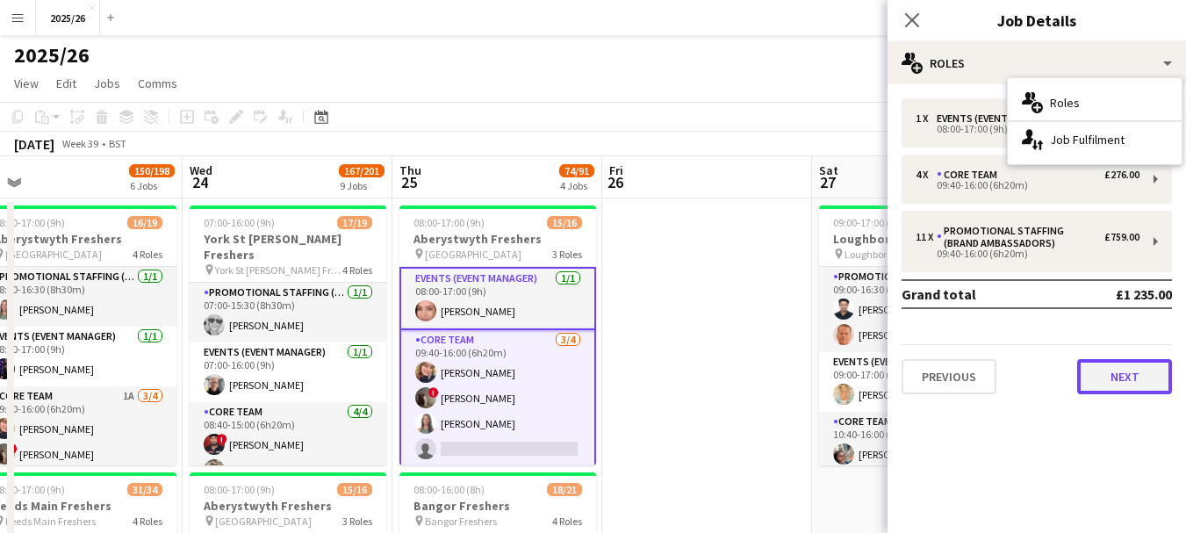
click at [1150, 380] on button "Next" at bounding box center [1124, 376] width 95 height 35
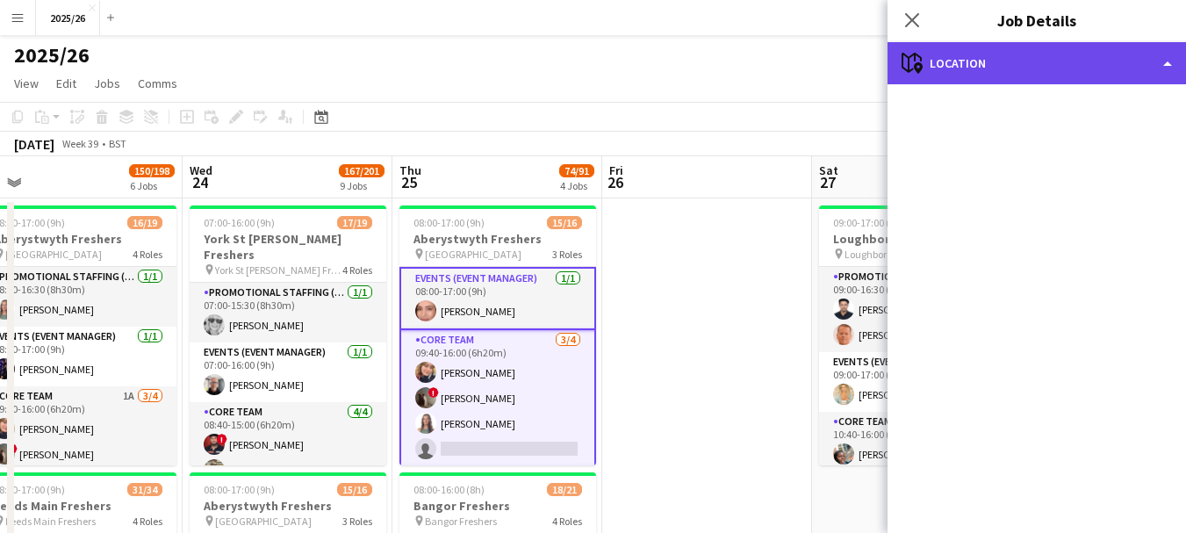
click at [1108, 57] on div "maps-pin-1 Location" at bounding box center [1036, 63] width 298 height 42
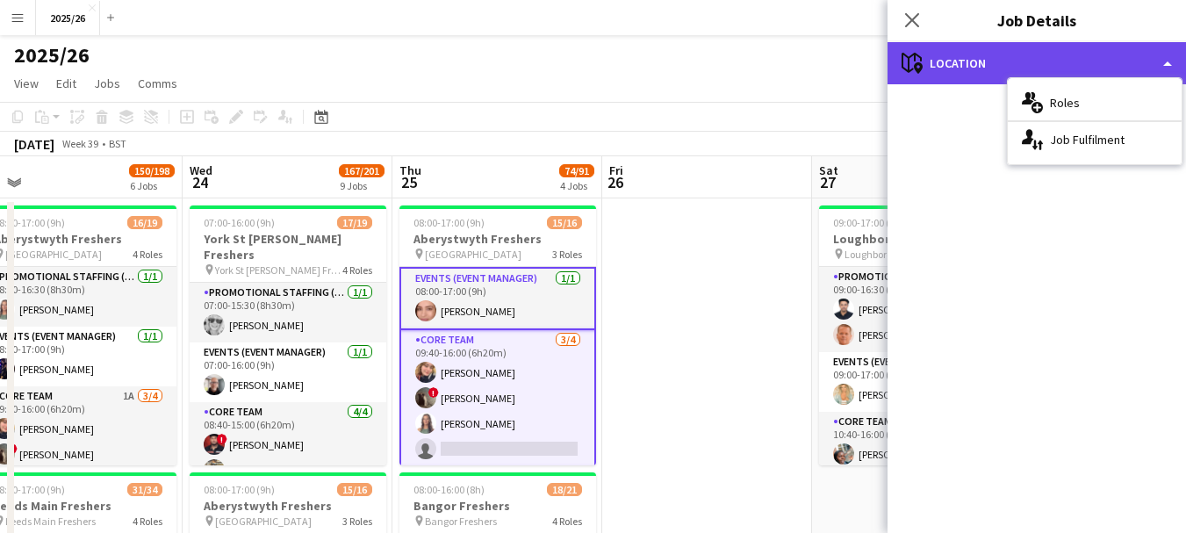
click at [1007, 62] on div "maps-pin-1 Location" at bounding box center [1036, 63] width 298 height 42
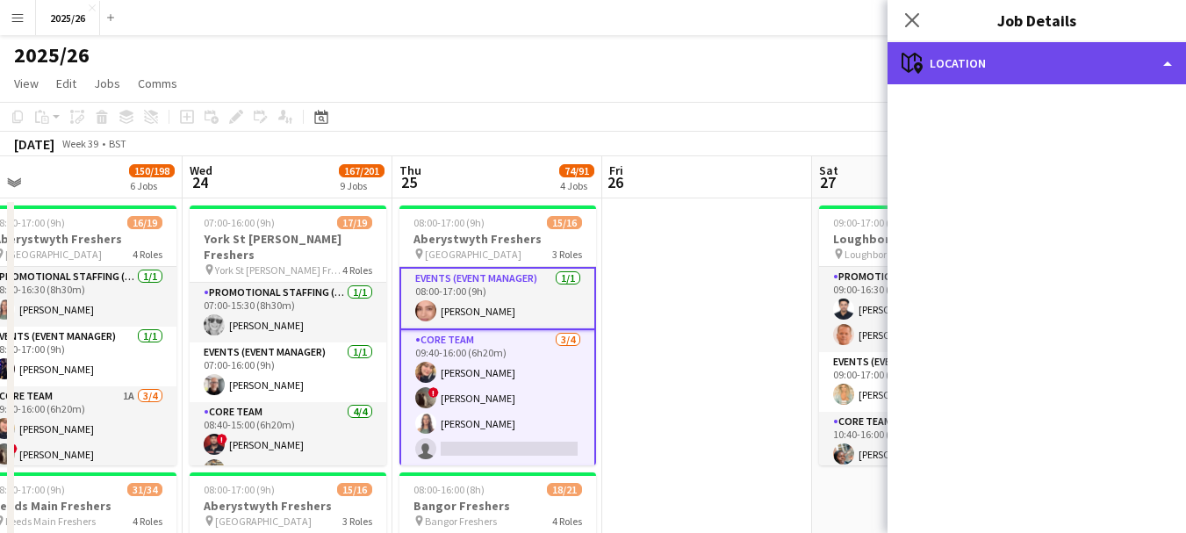
click at [1160, 57] on div "maps-pin-1 Location" at bounding box center [1036, 63] width 298 height 42
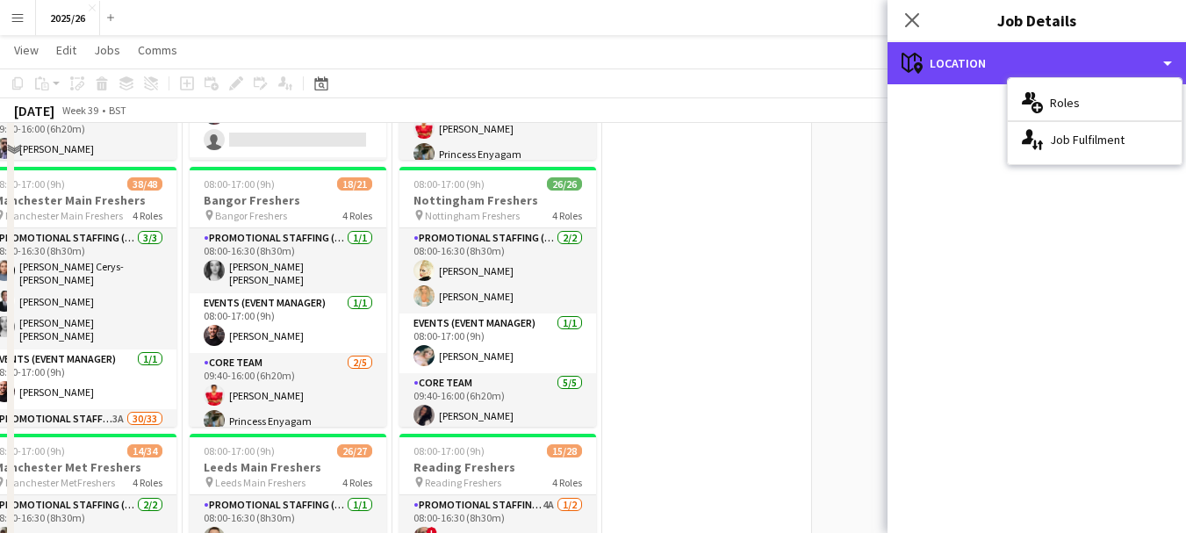
scroll to position [0, 0]
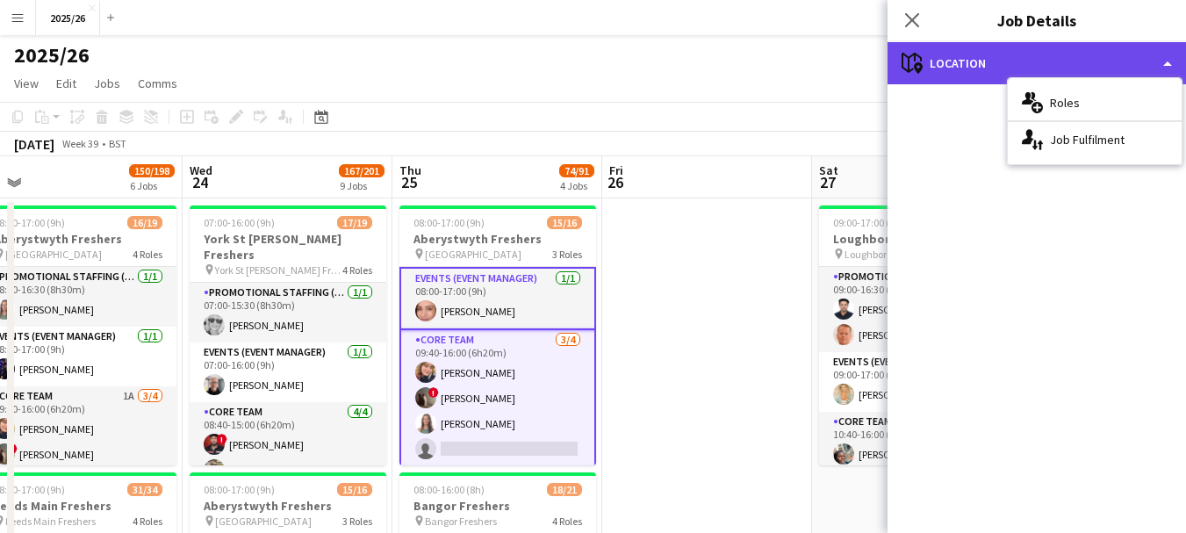
click at [942, 66] on div "maps-pin-1 Location" at bounding box center [1036, 63] width 298 height 42
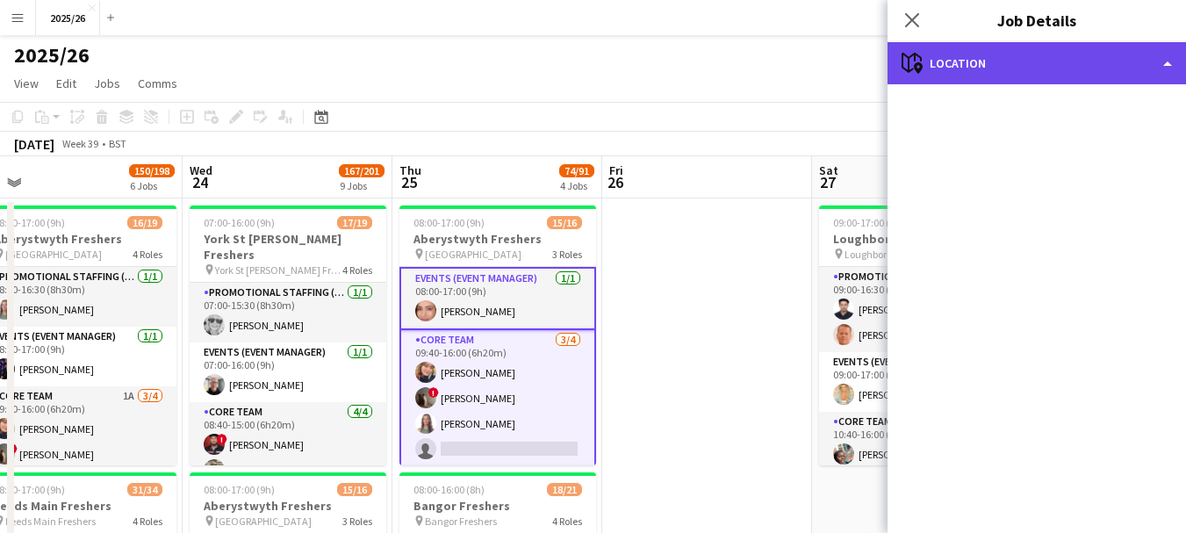
click at [942, 66] on div "maps-pin-1 Location" at bounding box center [1036, 63] width 298 height 42
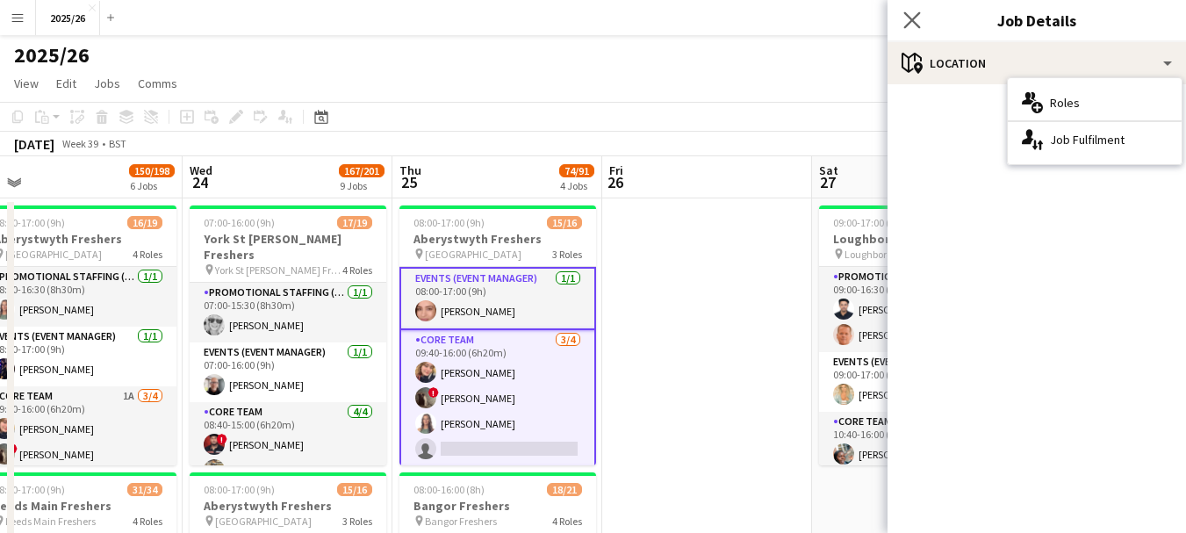
click at [914, 11] on app-icon "Close pop-in" at bounding box center [912, 20] width 25 height 25
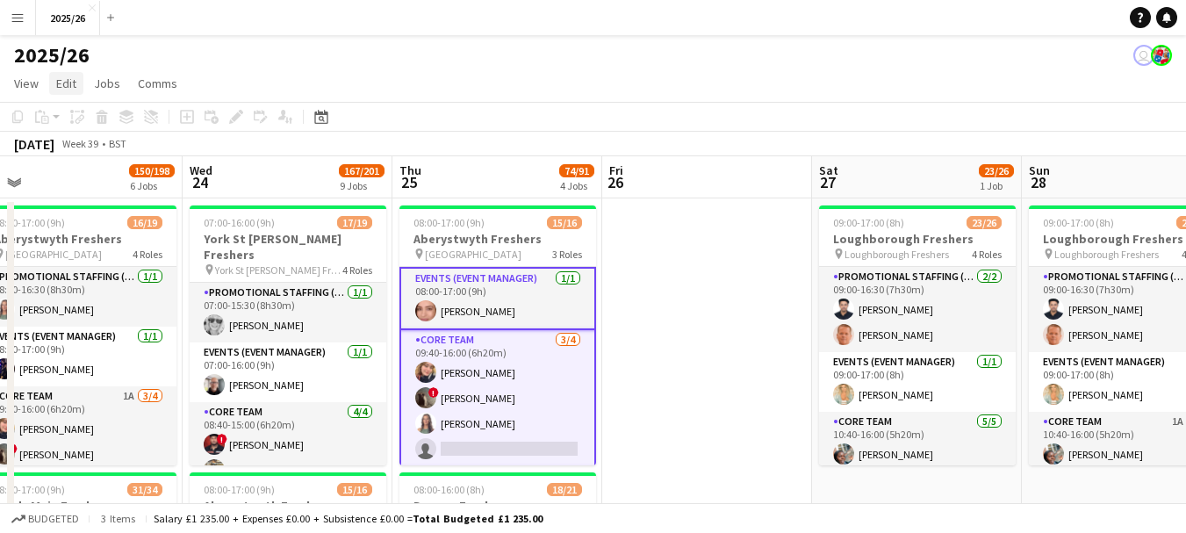
click at [61, 87] on span "Edit" at bounding box center [66, 83] width 20 height 16
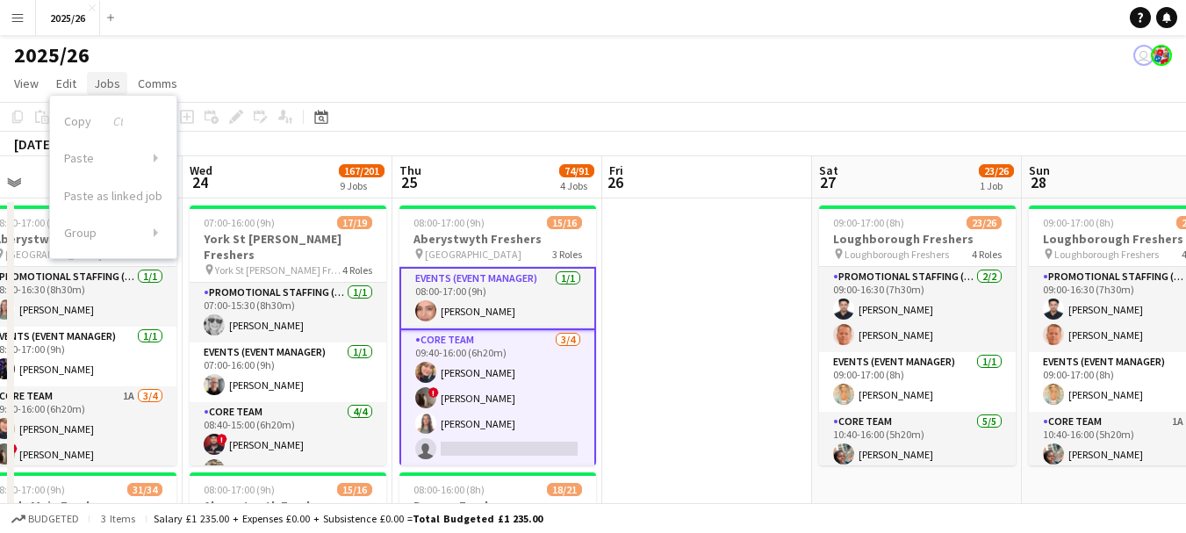
click at [104, 87] on span "Jobs" at bounding box center [107, 83] width 26 height 16
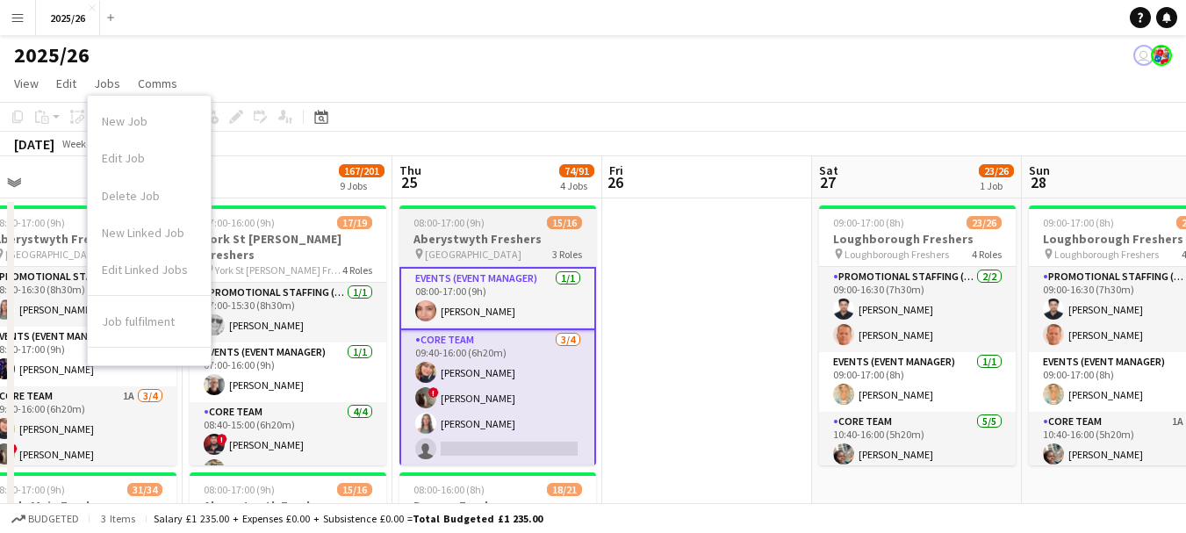
click at [495, 227] on div "08:00-17:00 (9h) 15/16" at bounding box center [497, 222] width 197 height 13
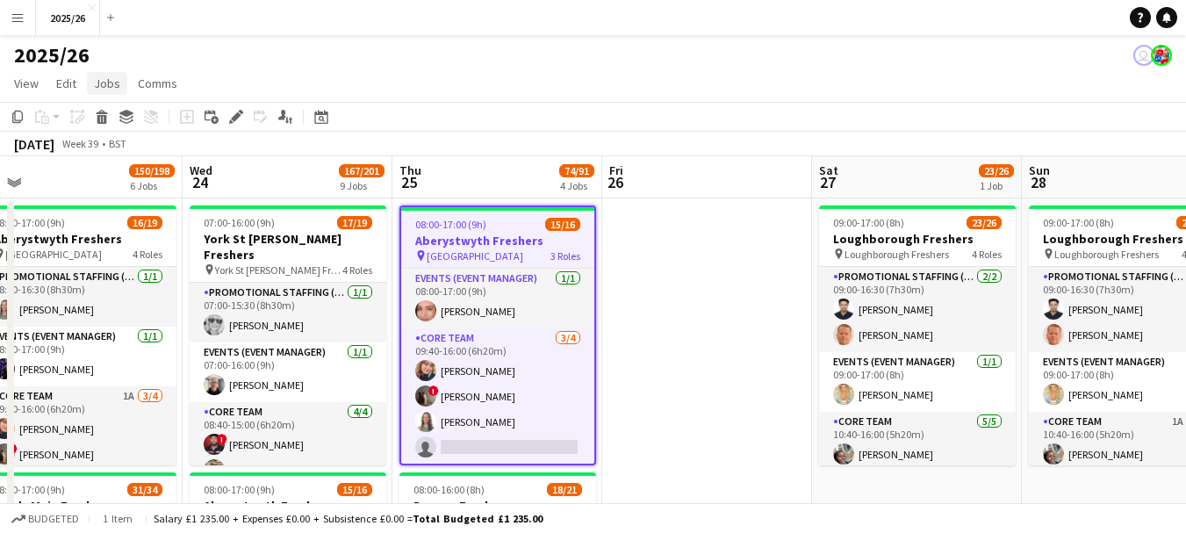
click at [104, 84] on span "Jobs" at bounding box center [107, 83] width 26 height 16
